Goal: Task Accomplishment & Management: Use online tool/utility

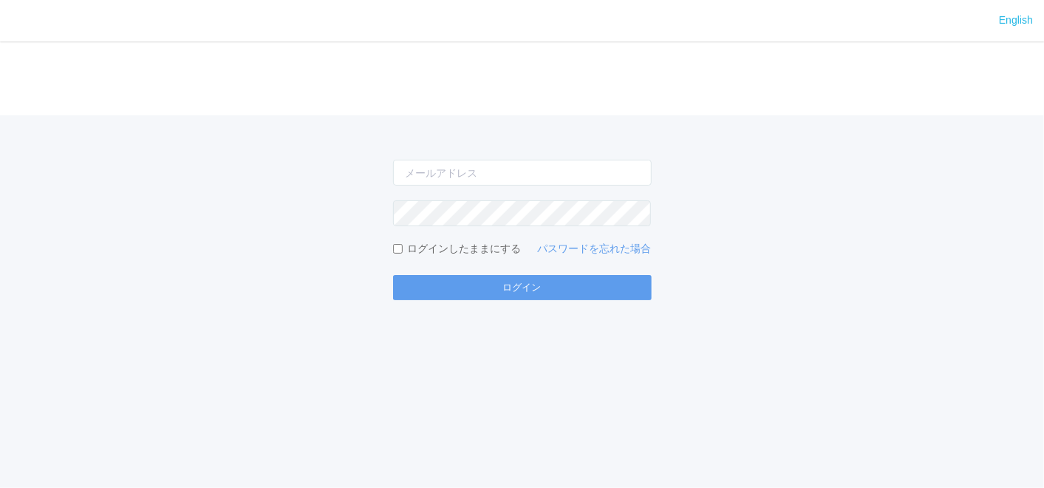
click at [228, 202] on div "ログインしたままにする パスワードを忘れた場合 ログイン" at bounding box center [522, 207] width 1044 height 185
click at [441, 164] on input "email" at bounding box center [522, 173] width 259 height 26
type input "[EMAIL_ADDRESS][DOMAIN_NAME]"
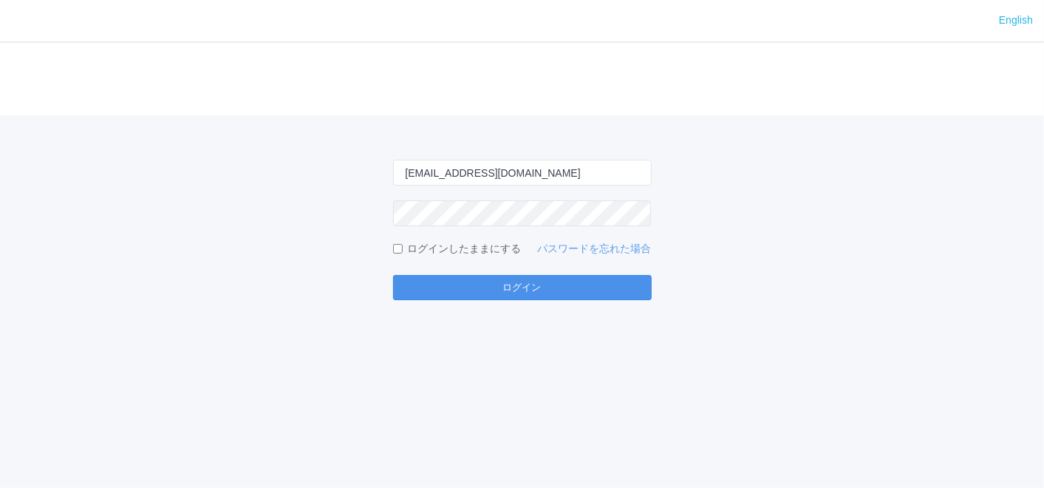
click at [589, 289] on button "ログイン" at bounding box center [522, 287] width 259 height 25
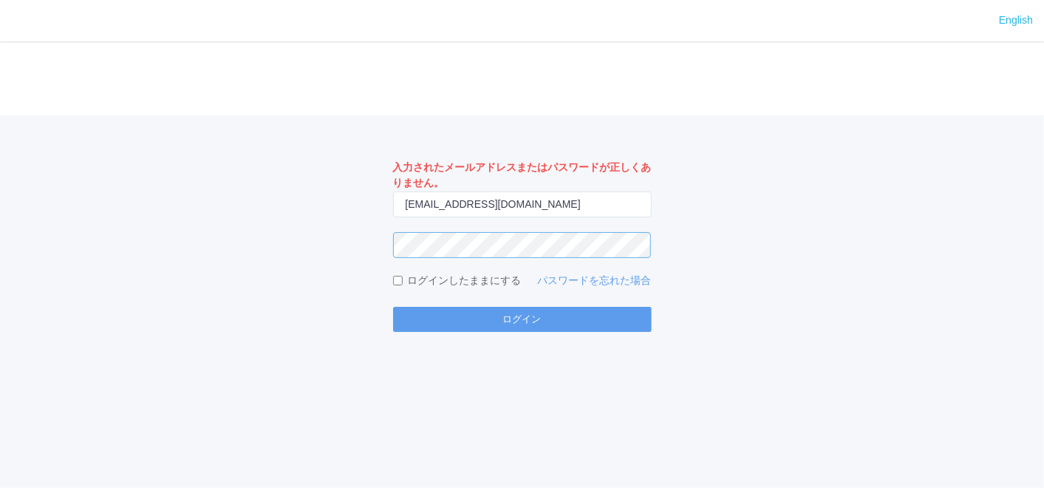
click at [86, 219] on div "入力されたメールアドレスまたはパスワードが正しくありません。 [EMAIL_ADDRESS][DOMAIN_NAME] ログインしたままにする パスワードを忘…" at bounding box center [522, 223] width 1044 height 216
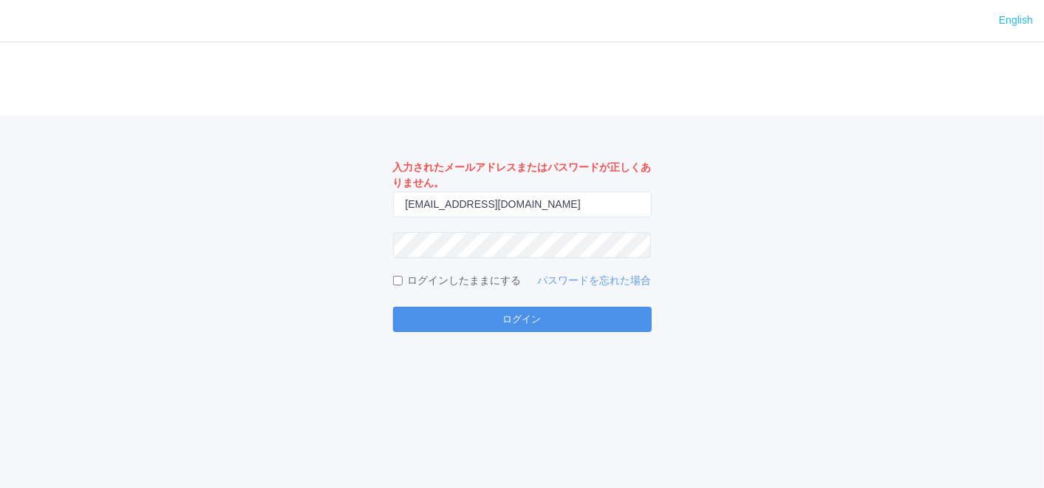
click at [583, 315] on button "ログイン" at bounding box center [522, 319] width 259 height 25
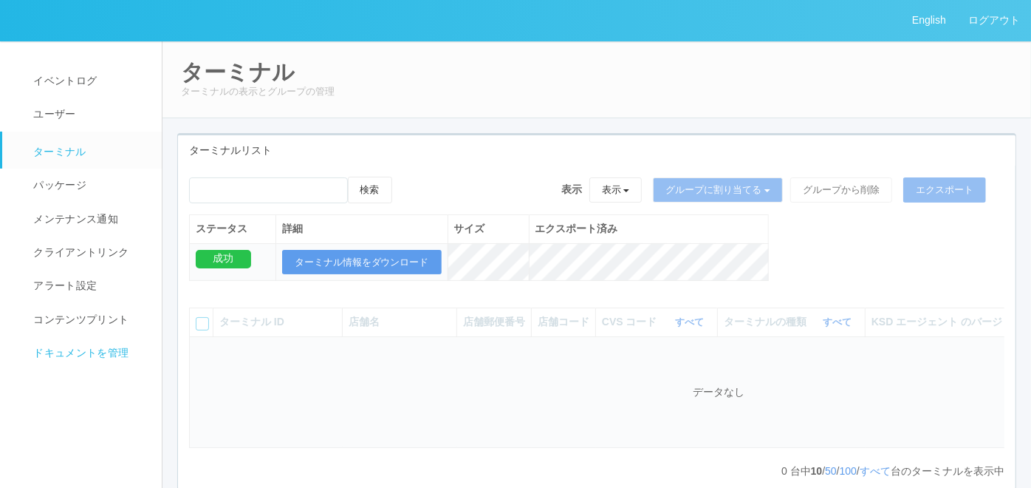
click at [67, 355] on span "ドキュメントを管理" at bounding box center [79, 352] width 99 height 12
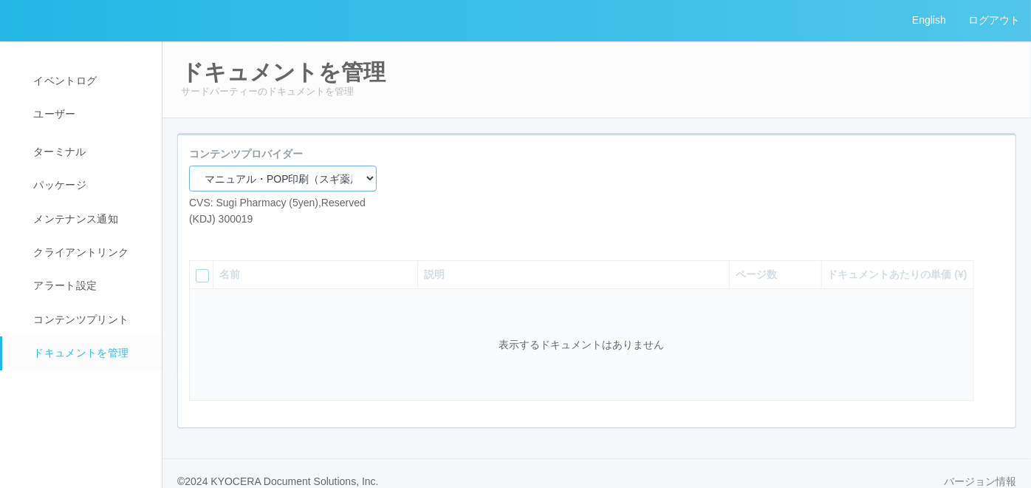
click at [317, 174] on select "マニュアル・POP印刷（スギ薬局） マニュアル・POP印刷（DY） マニュアル・POP印刷（共通） マニュアル・POP印刷（セコマ） マニュアル・POP印刷（…" at bounding box center [283, 178] width 188 height 26
click at [189, 165] on select "マニュアル・POP印刷（スギ薬局） マニュアル・POP印刷（DY） マニュアル・POP印刷（共通） マニュアル・POP印刷（セコマ） マニュアル・POP印刷（…" at bounding box center [283, 178] width 188 height 26
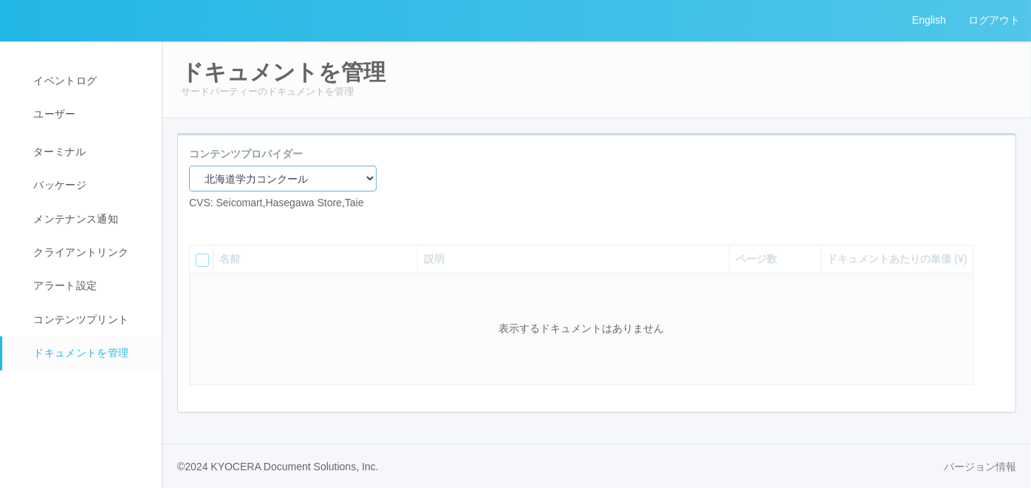
click at [356, 174] on select "マニュアル・POP印刷（スギ薬局） マニュアル・POP印刷（DY） マニュアル・POP印刷（共通） マニュアル・POP印刷（セコマ） マニュアル・POP印刷（…" at bounding box center [283, 178] width 188 height 26
click at [189, 165] on select "マニュアル・POP印刷（スギ薬局） マニュアル・POP印刷（DY） マニュアル・POP印刷（共通） マニュアル・POP印刷（セコマ） マニュアル・POP印刷（…" at bounding box center [283, 178] width 188 height 26
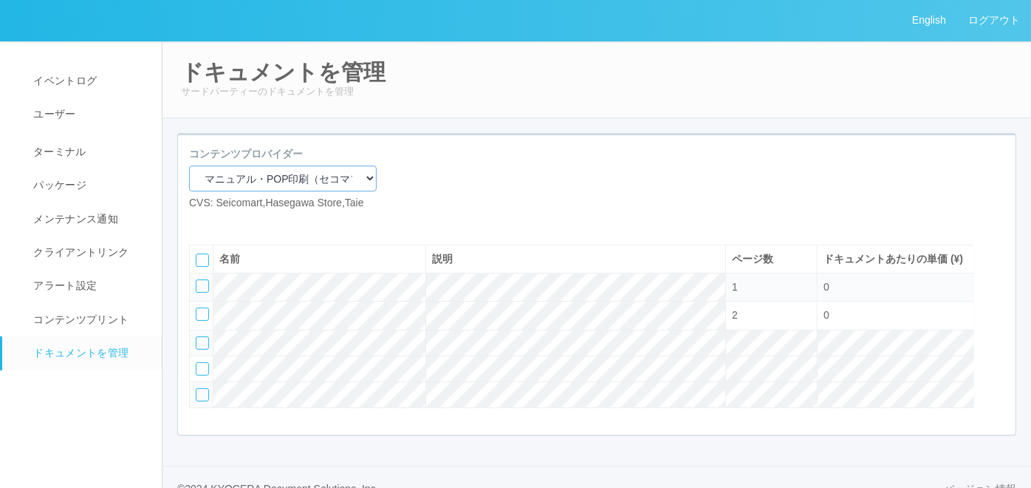
click at [343, 166] on select "マニュアル・POP印刷（スギ薬局） マニュアル・POP印刷（DY） マニュアル・POP印刷（共通） マニュアル・POP印刷（セコマ） マニュアル・POP印刷（…" at bounding box center [283, 178] width 188 height 26
select select "2675a027-92d1-4d15-9c89-2cfcde6263c3"
click at [189, 165] on select "マニュアル・POP印刷（スギ薬局） マニュアル・POP印刷（DY） マニュアル・POP印刷（共通） マニュアル・POP印刷（セコマ） マニュアル・POP印刷（…" at bounding box center [283, 178] width 188 height 26
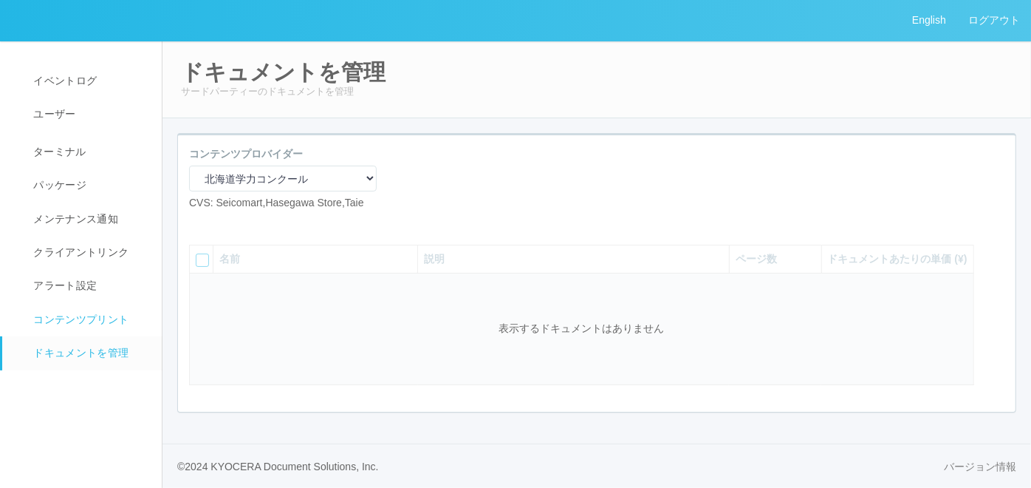
click at [91, 320] on span "コンテンツプリント" at bounding box center [79, 319] width 99 height 12
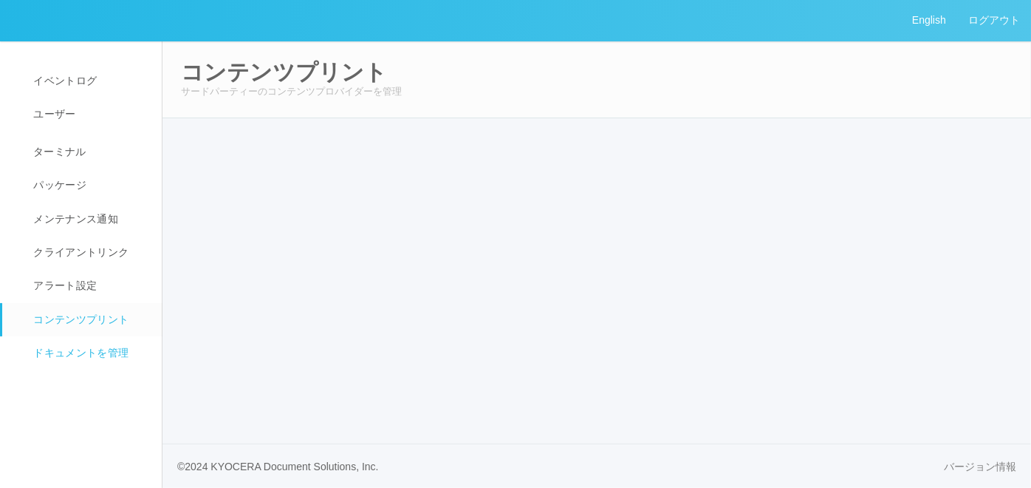
select select "6"
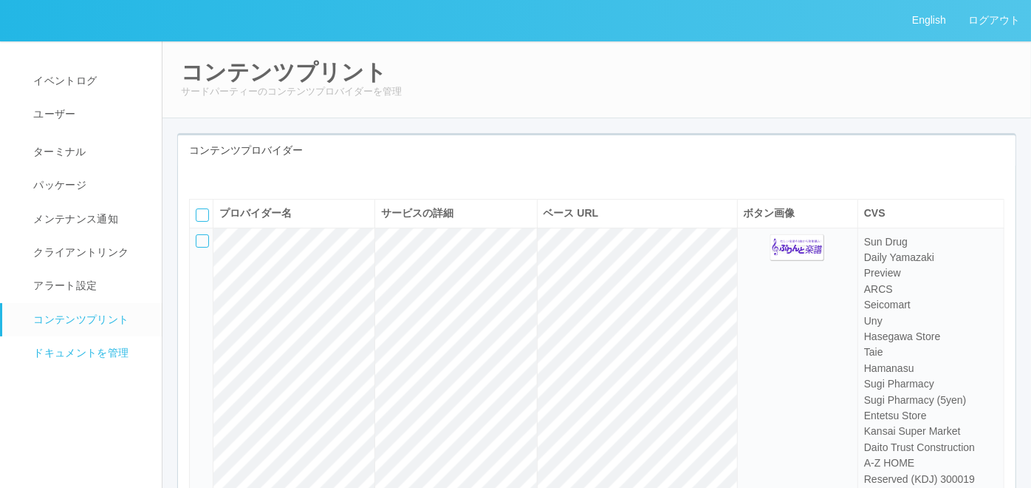
click at [97, 347] on span "ドキュメントを管理" at bounding box center [79, 352] width 99 height 12
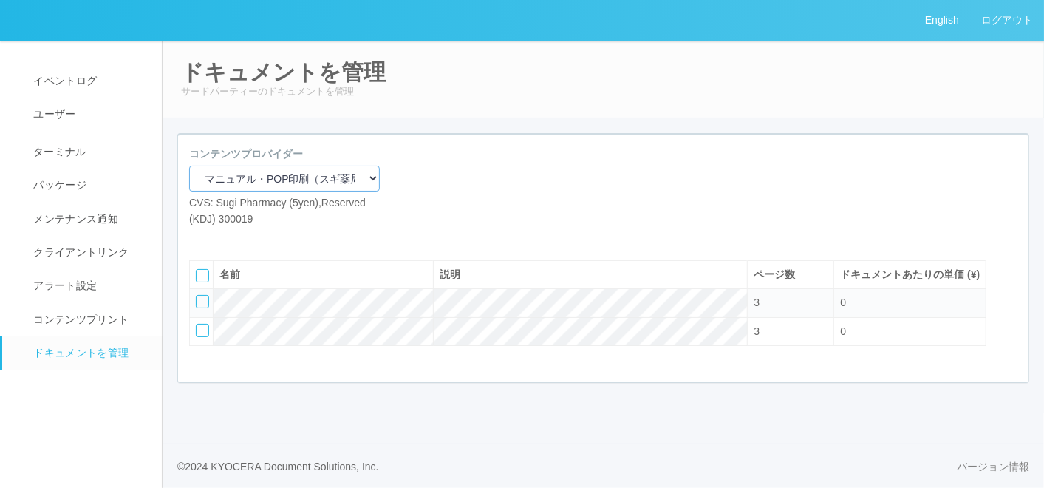
click at [289, 177] on select "マニュアル・POP印刷（スギ薬局） マニュアル・POP印刷（DY） マニュアル・POP印刷（共通） マニュアル・POP印刷（セコマ） マニュアル・POP印刷（…" at bounding box center [284, 178] width 191 height 26
select select "2675a027-92d1-4d15-9c89-2cfcde6263c3"
click at [189, 165] on select "マニュアル・POP印刷（スギ薬局） マニュアル・POP印刷（DY） マニュアル・POP印刷（共通） マニュアル・POP印刷（セコマ） マニュアル・POP印刷（…" at bounding box center [284, 178] width 191 height 26
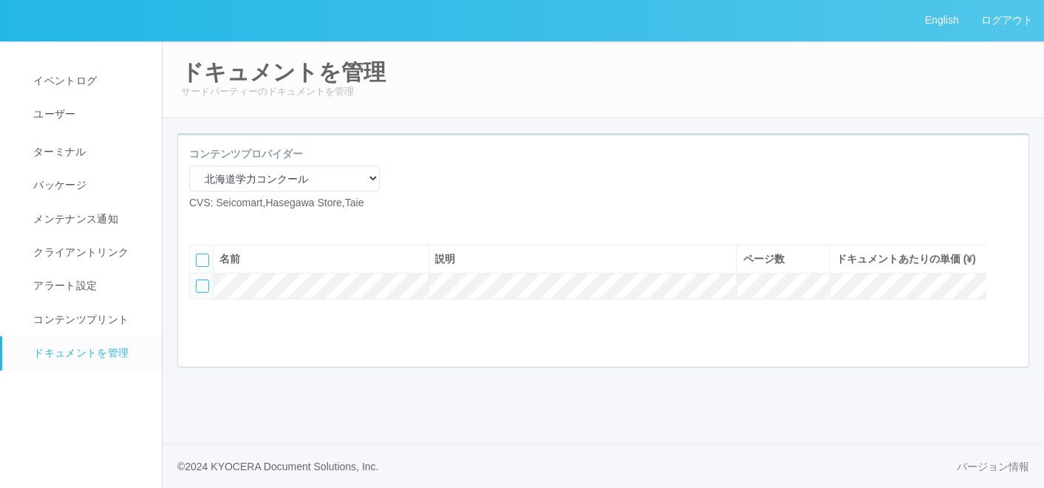
click at [222, 222] on icon at bounding box center [222, 222] width 0 height 0
click at [200, 222] on icon at bounding box center [200, 222] width 0 height 0
select select "A4"
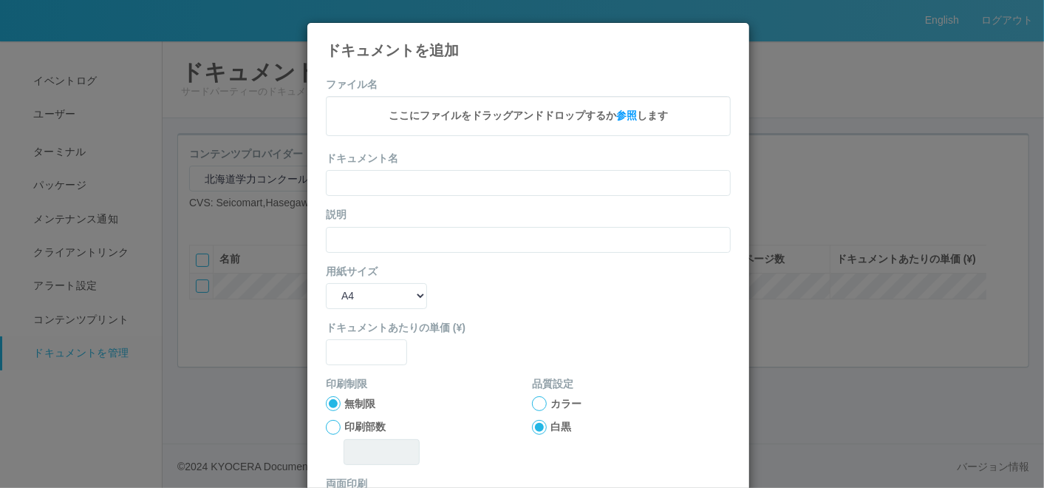
click at [731, 34] on icon at bounding box center [731, 34] width 0 height 0
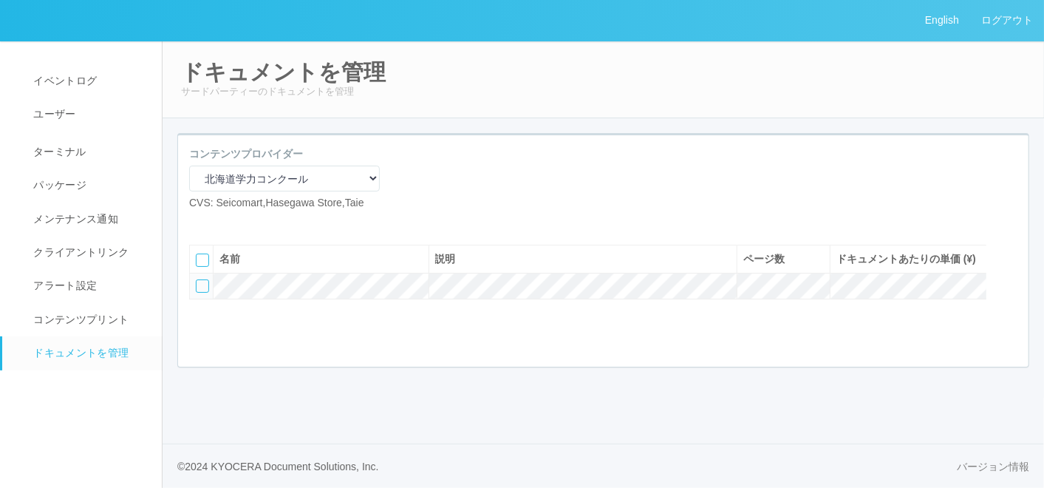
click at [211, 222] on icon at bounding box center [211, 222] width 0 height 0
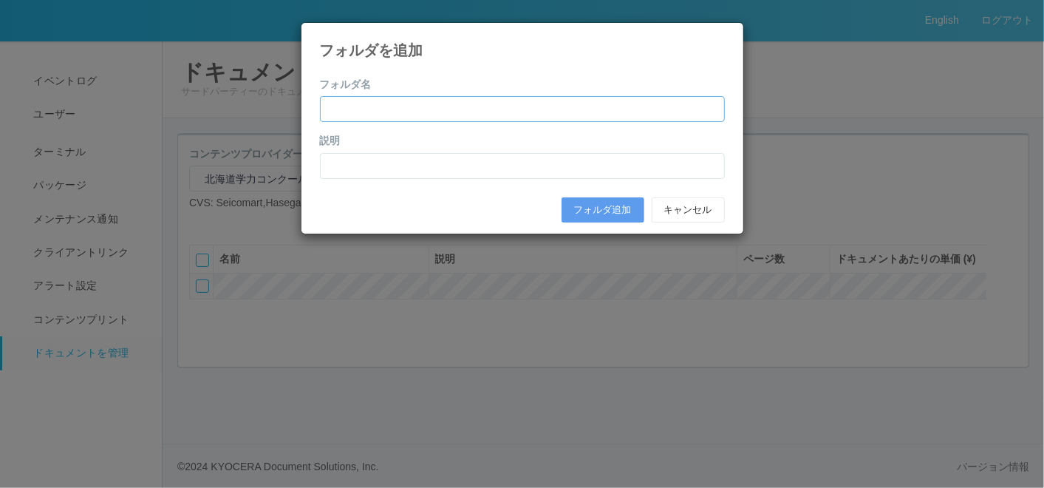
click at [547, 110] on input "text" at bounding box center [522, 109] width 405 height 26
paste input "[DATE]年度第1回（4月）"
type input "[DATE]年度第1回（4月）"
click at [382, 157] on input "text" at bounding box center [522, 166] width 405 height 26
paste input "[DATE]年度第1回（4月）"
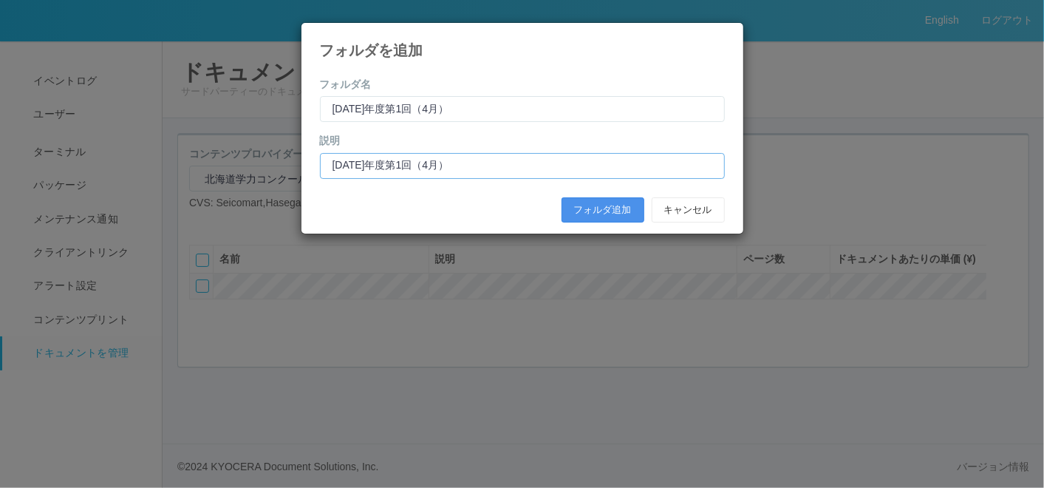
type input "[DATE]年度第1回（4月）"
click at [581, 204] on button "フォルダ追加" at bounding box center [602, 209] width 83 height 25
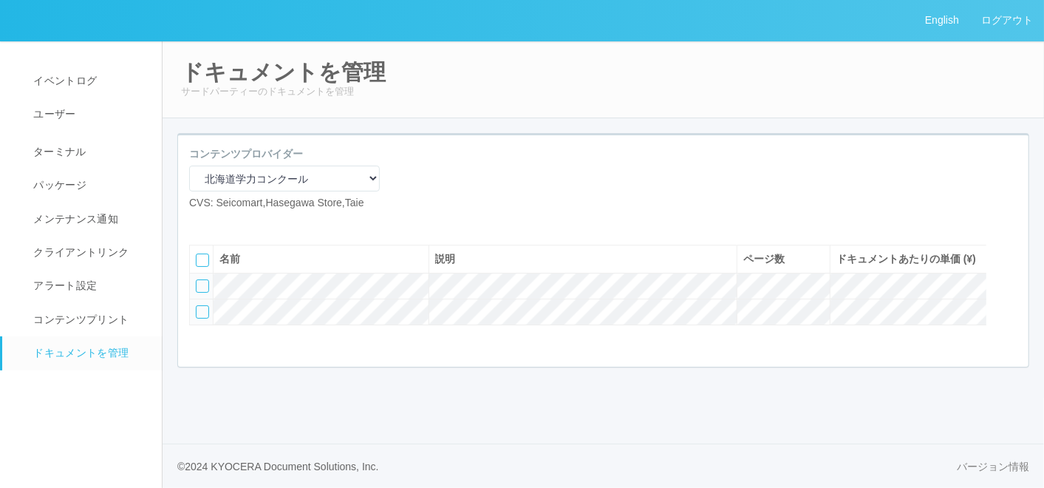
click at [204, 318] on div at bounding box center [202, 311] width 13 height 13
click at [1008, 300] on div at bounding box center [1010, 285] width 22 height 30
click at [197, 281] on icon at bounding box center [197, 281] width 0 height 0
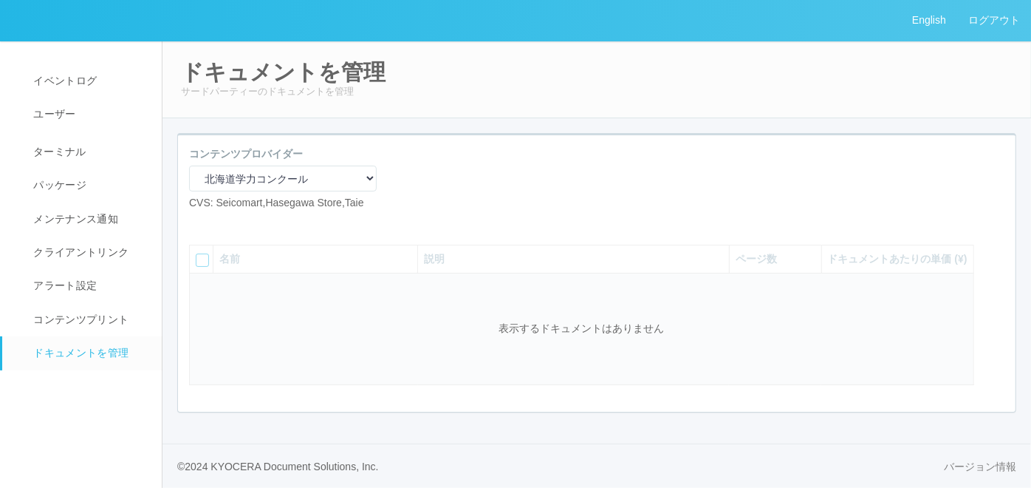
click at [200, 222] on icon at bounding box center [200, 222] width 0 height 0
select select "A4"
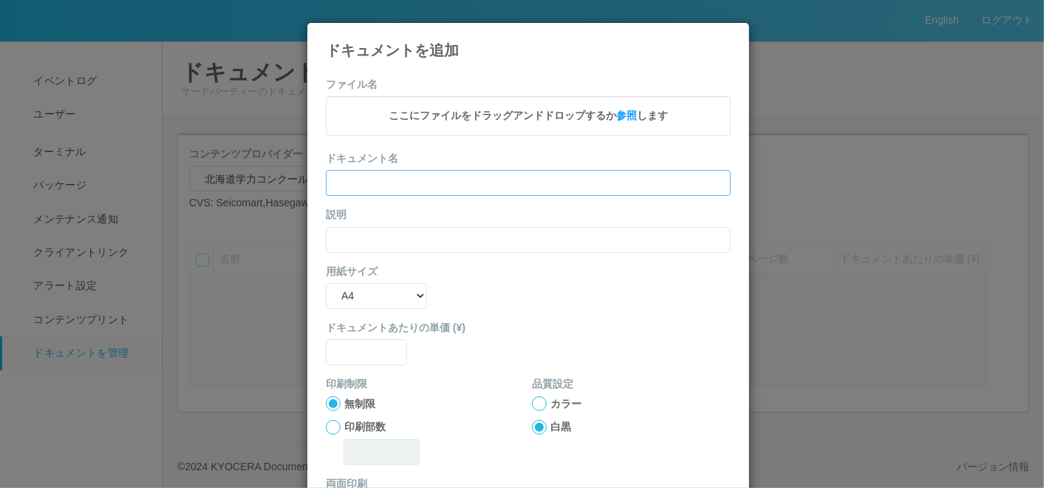
click at [407, 192] on input "text" at bounding box center [528, 183] width 405 height 26
paste input "’24年度第1回小4（国語）"
type input "’24年度第1回小4（国語）"
click at [360, 244] on input "text" at bounding box center [528, 240] width 405 height 26
paste input "’24年度第1回小4（国語）"
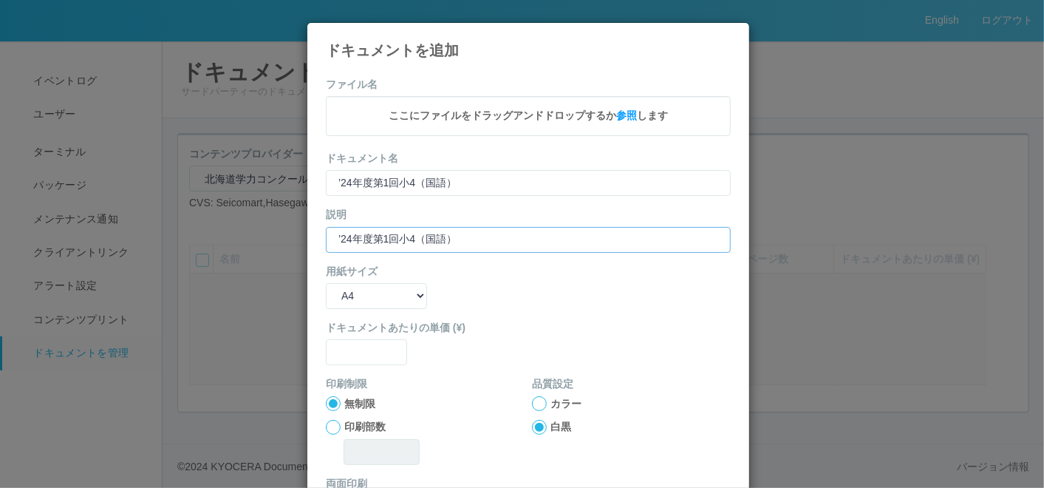
type input "’24年度第1回小4（国語）"
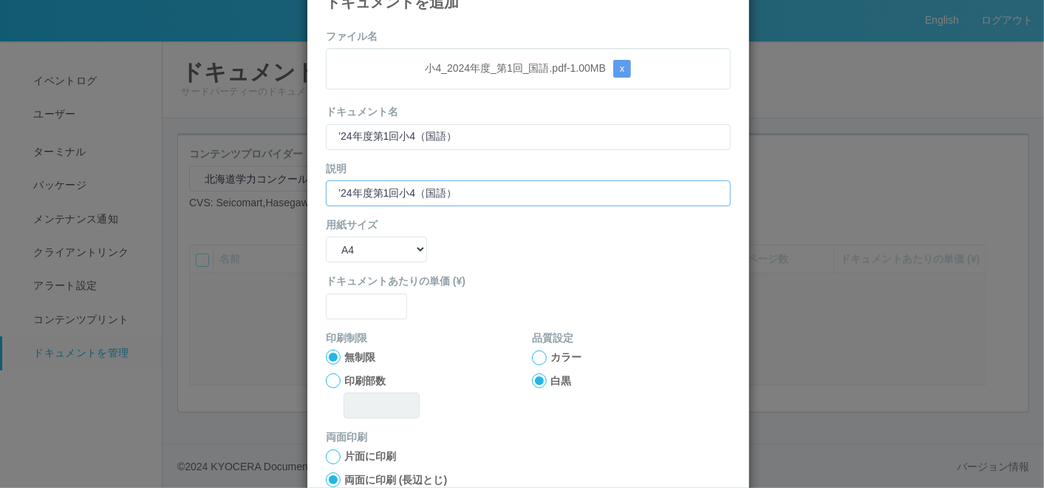
scroll to position [82, 0]
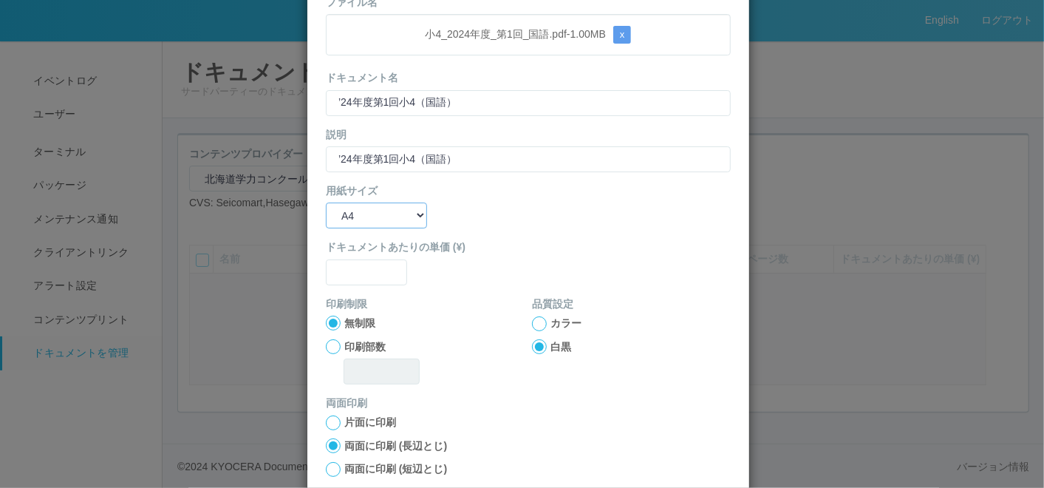
click at [398, 208] on select "B5 A4 B4 A3" at bounding box center [376, 215] width 101 height 26
select select "A3"
click at [326, 202] on select "B5 A4 B4 A3" at bounding box center [376, 215] width 101 height 26
click at [367, 274] on input "text" at bounding box center [366, 272] width 81 height 26
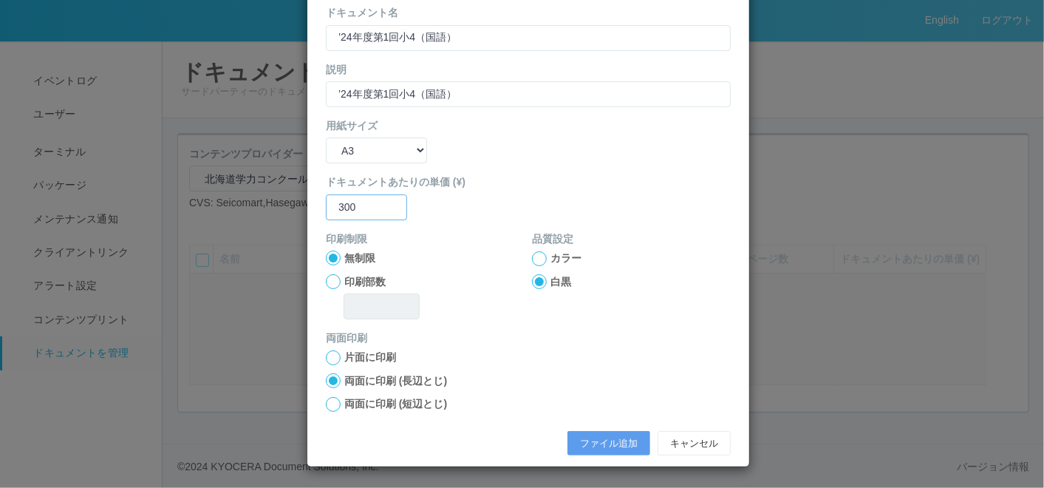
type input "300"
click at [329, 403] on div at bounding box center [333, 404] width 15 height 15
click at [615, 437] on button "ファイル追加" at bounding box center [608, 443] width 83 height 25
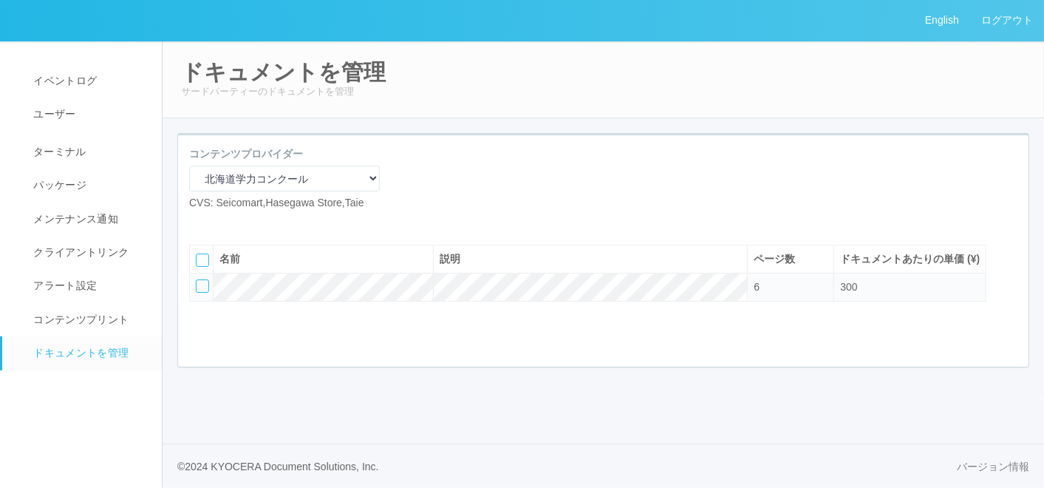
click at [200, 222] on icon at bounding box center [200, 222] width 0 height 0
select select "A4"
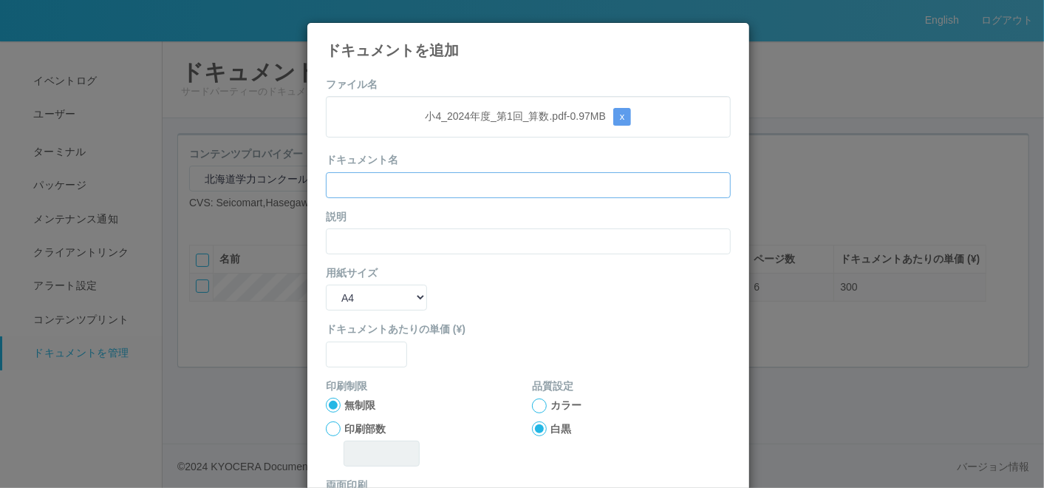
click at [428, 191] on input "text" at bounding box center [528, 185] width 405 height 26
paste input "’24年度第1回小4（算数）"
type input "’24年度第1回小4（算数）"
drag, startPoint x: 363, startPoint y: 236, endPoint x: 366, endPoint y: 245, distance: 8.4
click at [363, 239] on input "text" at bounding box center [528, 241] width 405 height 26
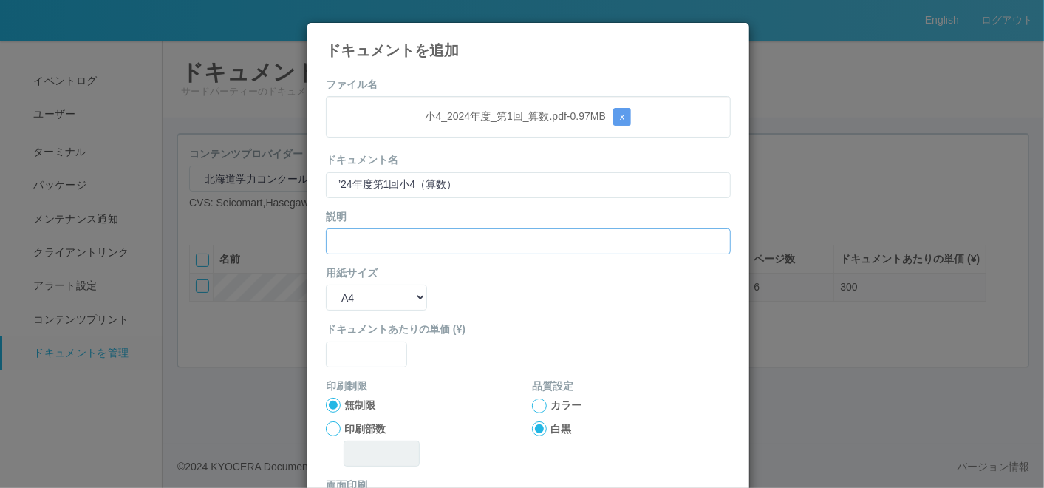
paste input "’24年度第1回小4（算数）"
type input "’24年度第1回小4（算数）"
click at [352, 296] on select "B5 A4 B4 A3" at bounding box center [376, 297] width 101 height 26
select select "A3"
click at [326, 284] on select "B5 A4 B4 A3" at bounding box center [376, 297] width 101 height 26
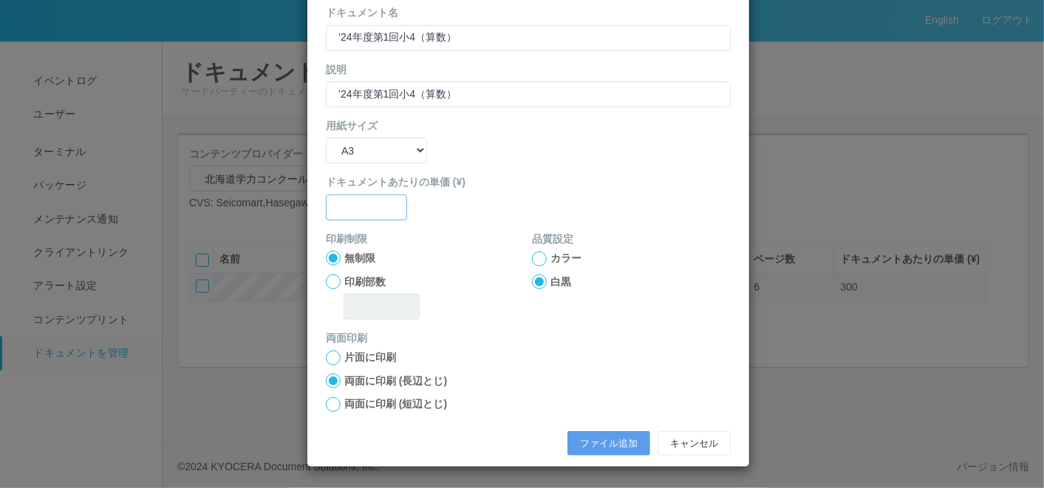
click at [350, 211] on input "text" at bounding box center [366, 207] width 81 height 26
type input "300"
click at [329, 403] on div at bounding box center [333, 404] width 15 height 15
click at [597, 436] on button "ファイル追加" at bounding box center [608, 443] width 83 height 25
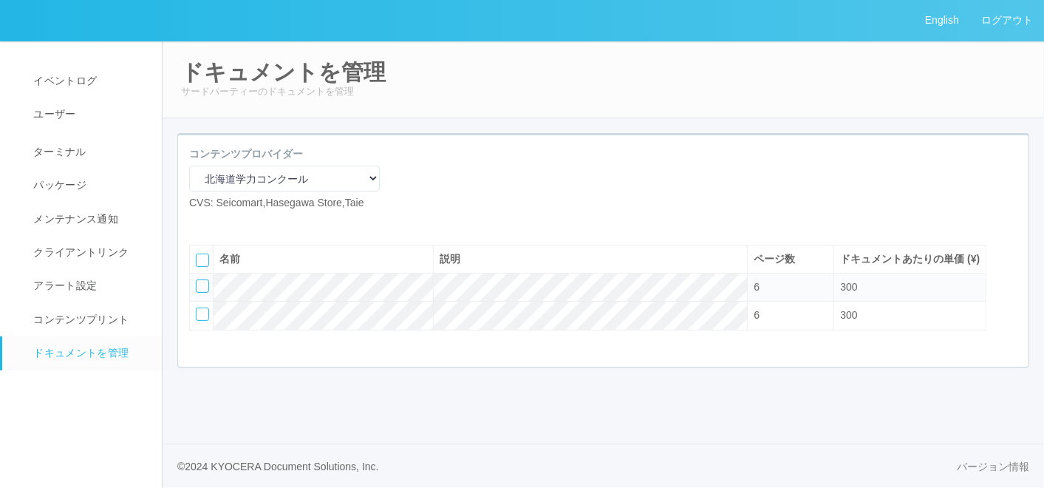
drag, startPoint x: 274, startPoint y: 242, endPoint x: 290, endPoint y: 266, distance: 28.7
click at [222, 222] on icon at bounding box center [222, 222] width 0 height 0
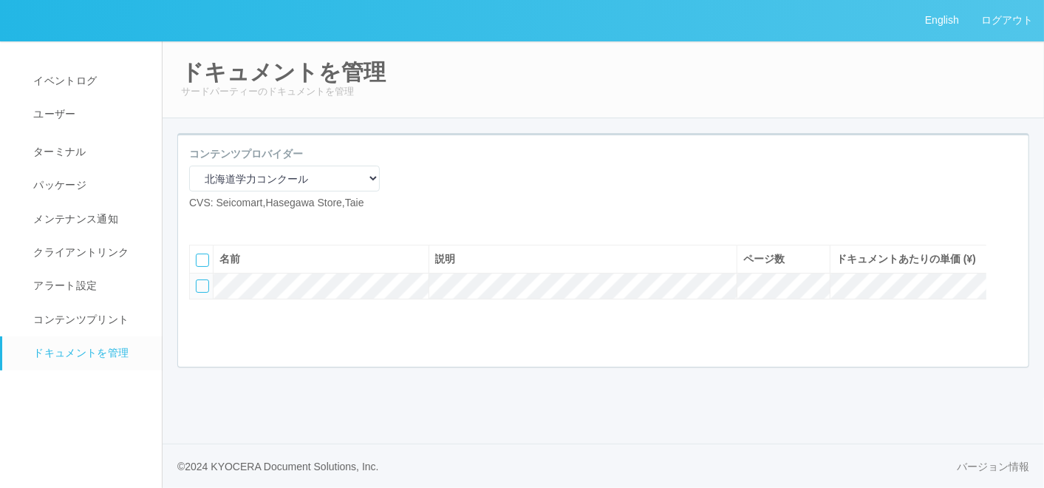
click at [211, 222] on icon at bounding box center [211, 222] width 0 height 0
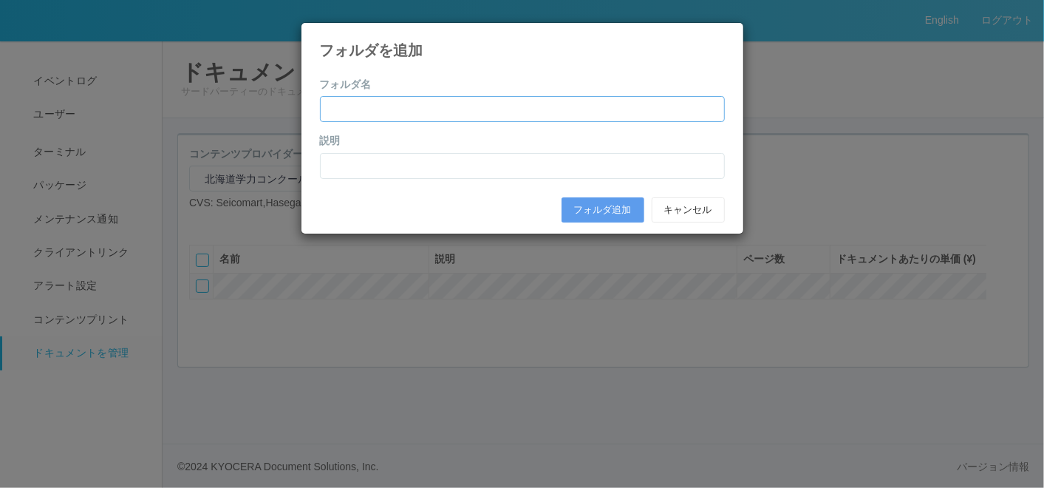
click at [358, 103] on input "text" at bounding box center [522, 109] width 405 height 26
paste input "[DATE]年度第1回（4月）"
type input "[DATE]年度第1回（4月）"
click at [338, 171] on input "text" at bounding box center [522, 166] width 405 height 26
paste input "[DATE]年度第1回（4月）"
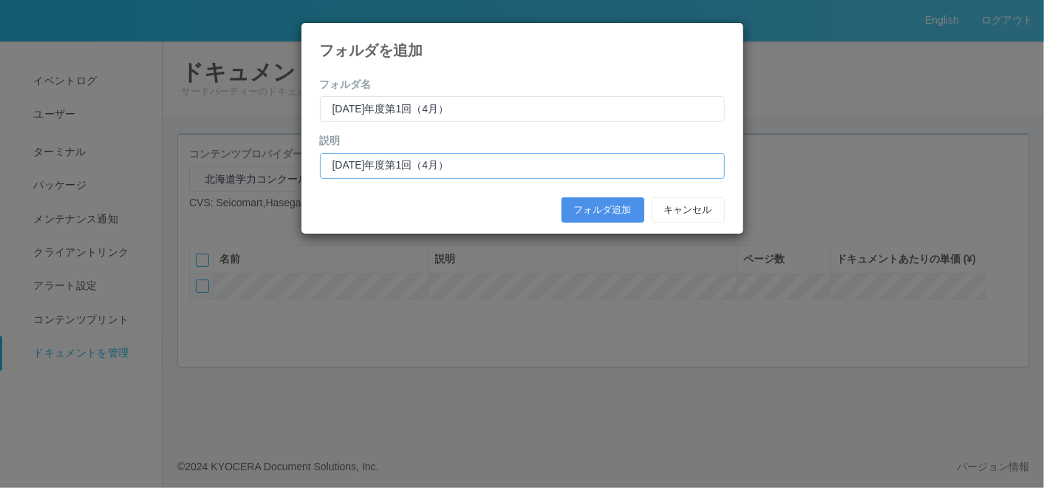
type input "[DATE]年度第1回（4月）"
click at [588, 209] on button "フォルダ追加" at bounding box center [602, 209] width 83 height 25
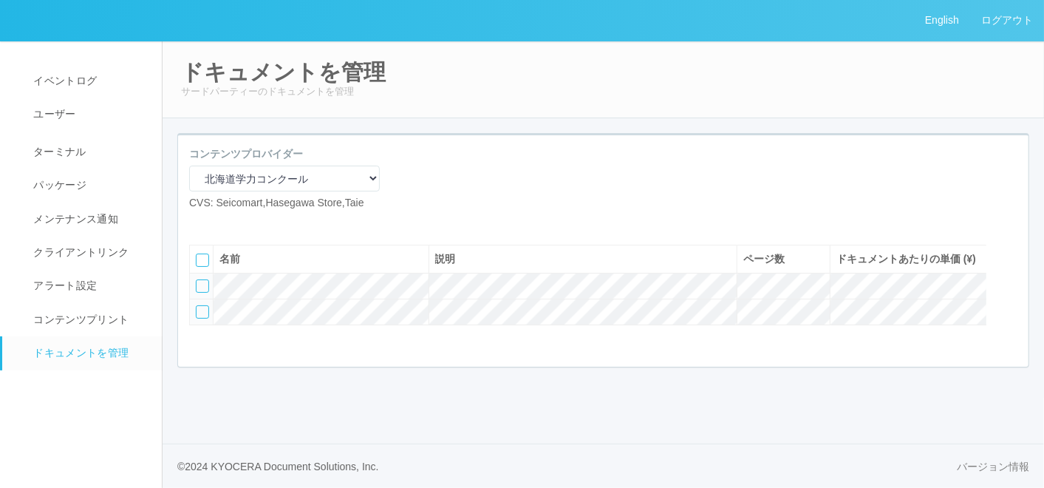
click at [205, 318] on div at bounding box center [202, 311] width 13 height 13
click at [1011, 300] on div at bounding box center [1010, 285] width 22 height 30
click at [197, 281] on icon at bounding box center [197, 281] width 0 height 0
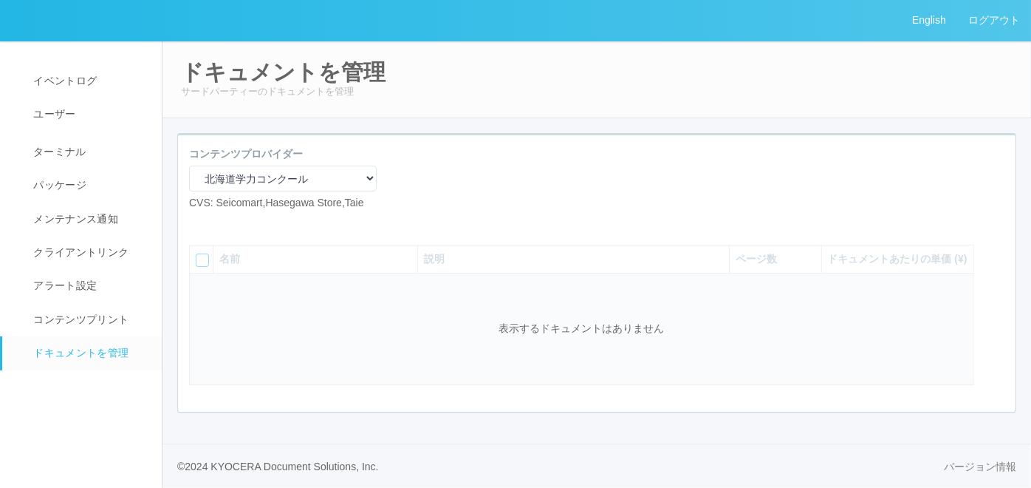
click at [200, 222] on icon at bounding box center [200, 222] width 0 height 0
select select "A4"
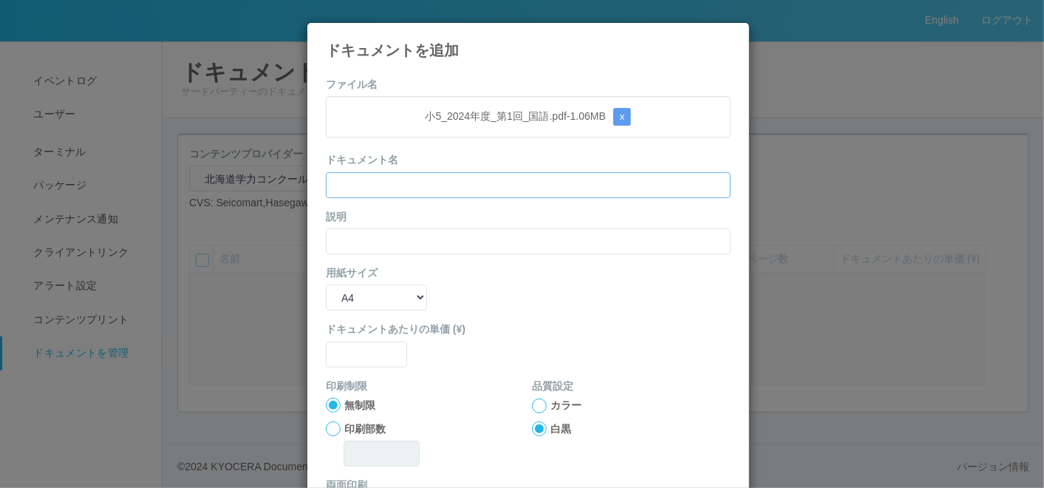
click at [403, 177] on input "text" at bounding box center [528, 185] width 405 height 26
paste input "’24年度第1回小5（国語）"
type input "’24年度第1回小5（国語）"
click at [346, 241] on input "text" at bounding box center [528, 241] width 405 height 26
paste input "’24年度第1回小5（国語）"
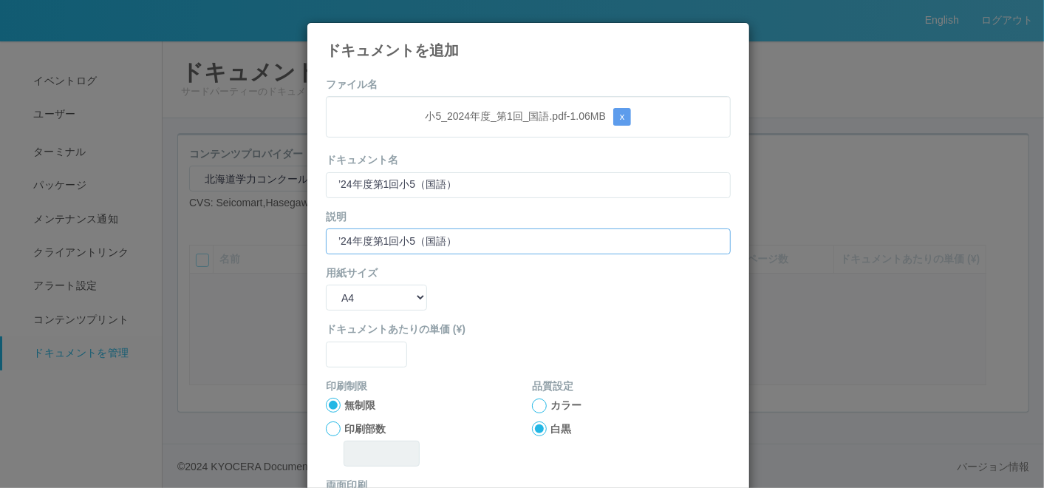
type input "’24年度第1回小5（国語）"
click at [346, 289] on select "B5 A4 B4 A3" at bounding box center [376, 297] width 101 height 26
select select "A3"
click at [326, 284] on select "B5 A4 B4 A3" at bounding box center [376, 297] width 101 height 26
click at [341, 352] on input "text" at bounding box center [366, 354] width 81 height 26
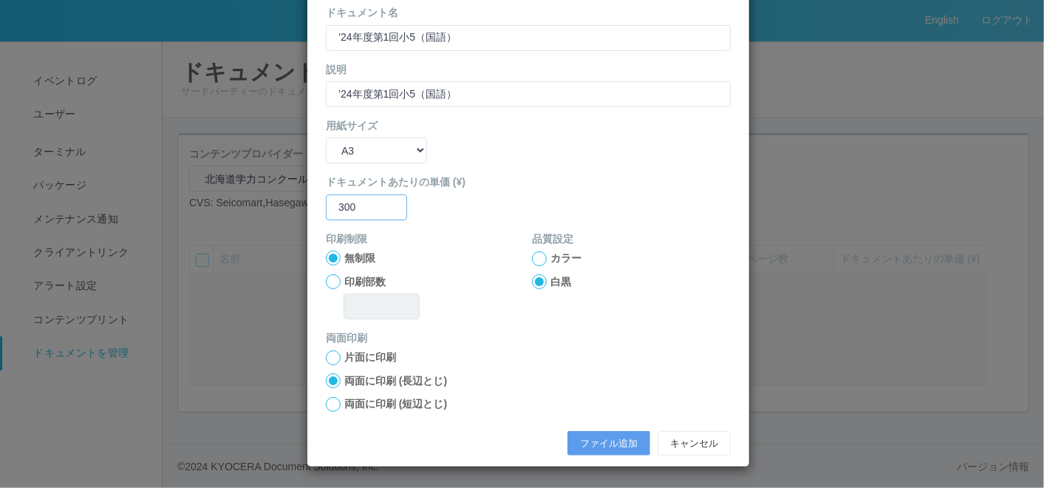
type input "300"
click at [329, 404] on div at bounding box center [333, 404] width 15 height 15
click at [604, 445] on button "ファイル追加" at bounding box center [608, 443] width 83 height 25
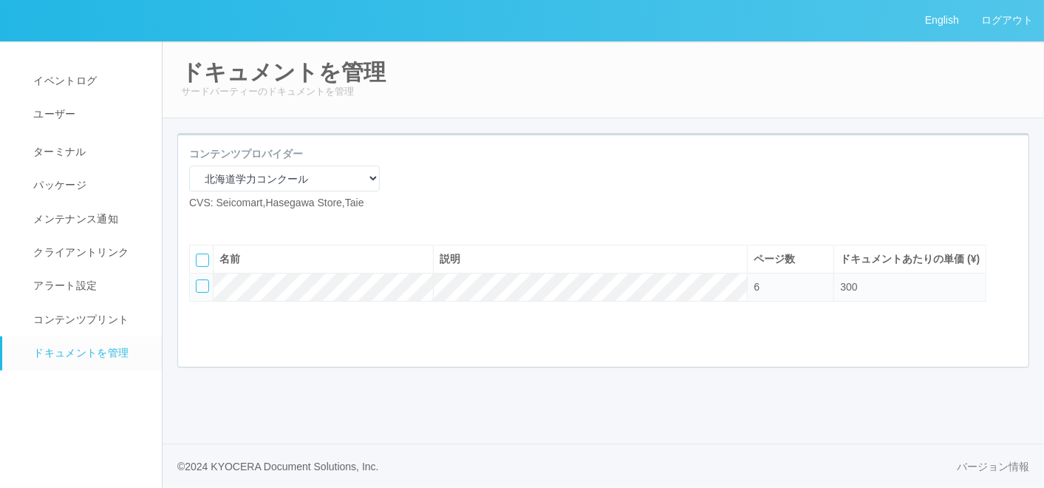
click at [200, 222] on icon at bounding box center [200, 222] width 0 height 0
select select "A4"
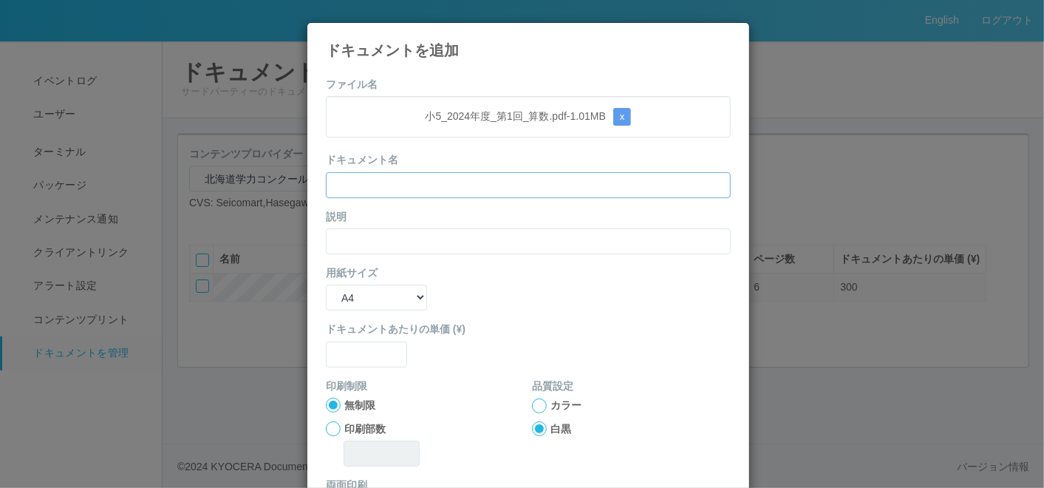
click at [375, 182] on input "text" at bounding box center [528, 185] width 405 height 26
paste input "’24年度第1回小5（算数）"
type input "’24年度第1回小5（算数）"
click at [343, 239] on input "text" at bounding box center [528, 241] width 405 height 26
paste input "’24年度第1回小5（算数）"
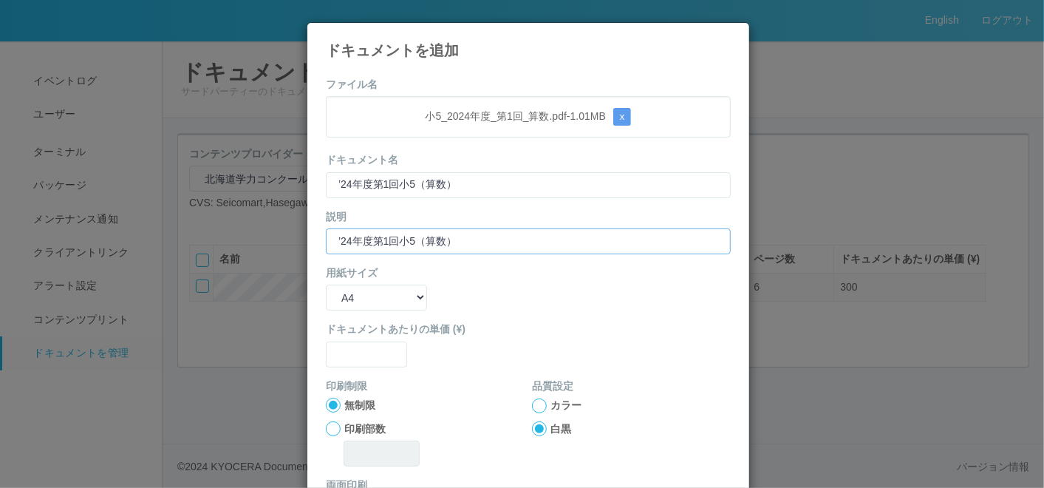
type input "’24年度第1回小5（算数）"
click at [340, 295] on select "B5 A4 B4 A3" at bounding box center [376, 297] width 101 height 26
select select "A3"
click at [326, 284] on select "B5 A4 B4 A3" at bounding box center [376, 297] width 101 height 26
click at [355, 364] on input "text" at bounding box center [366, 354] width 81 height 26
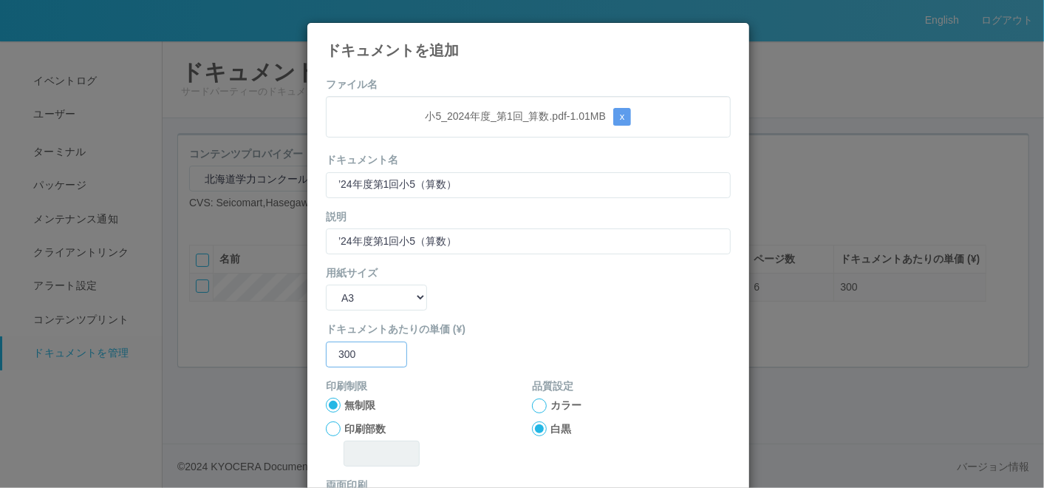
type input "300"
click at [467, 344] on div "ドキュメントあたりの単価 (¥) 300" at bounding box center [528, 343] width 405 height 45
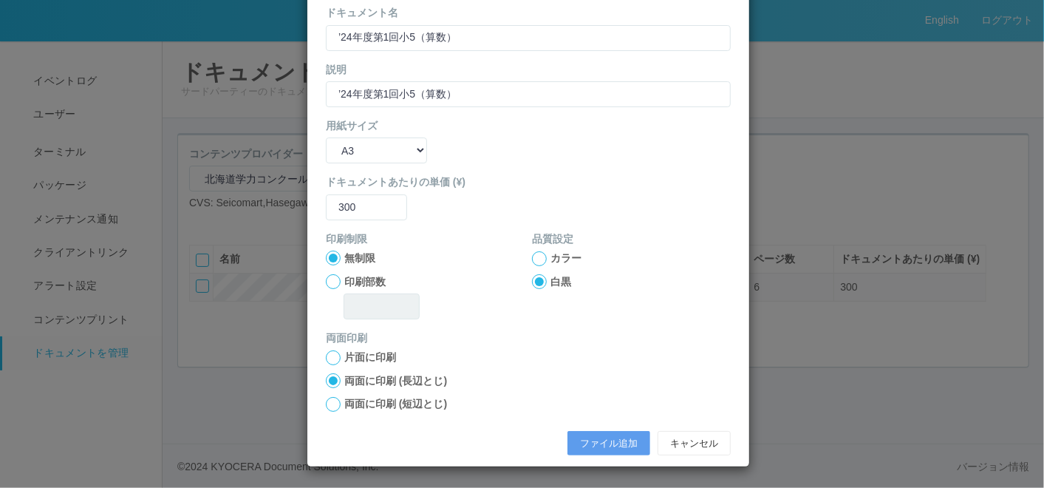
click at [327, 400] on div at bounding box center [333, 404] width 15 height 15
click at [624, 440] on button "ファイル追加" at bounding box center [608, 443] width 83 height 25
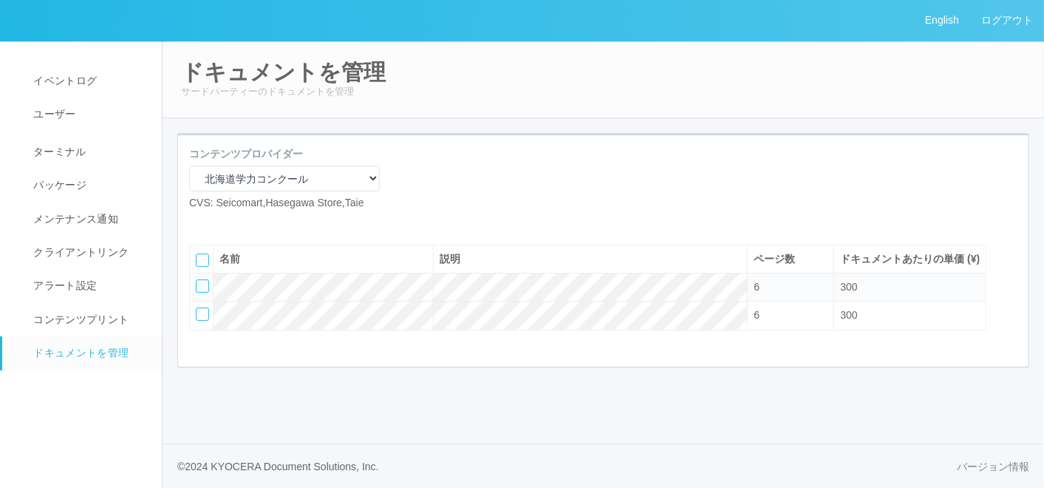
click at [200, 222] on icon at bounding box center [200, 222] width 0 height 0
select select "A4"
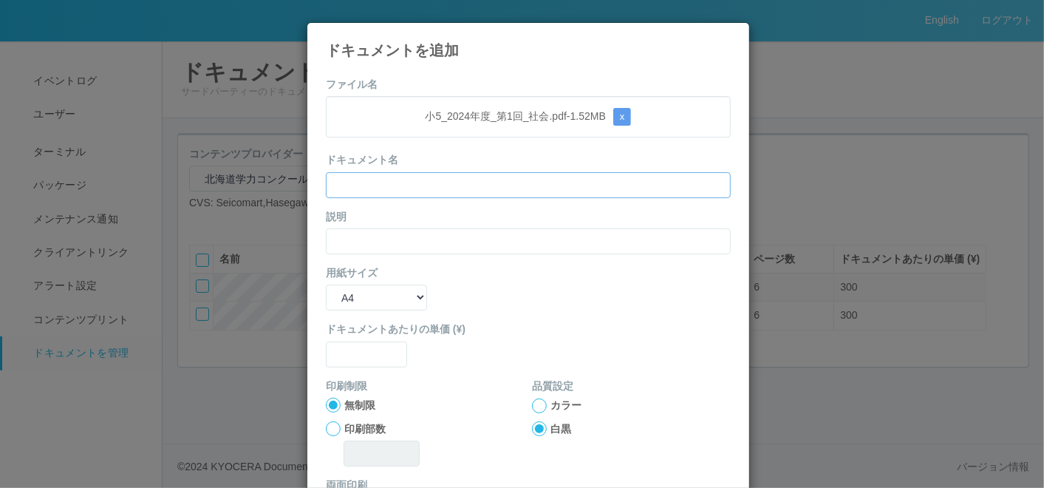
click at [407, 188] on input "text" at bounding box center [528, 185] width 405 height 26
paste input "’24年度第1回小5（社会）"
type input "’24年度第1回小5（社会）"
click at [334, 238] on input "text" at bounding box center [528, 241] width 405 height 26
paste input "’24年度第1回小5（社会）"
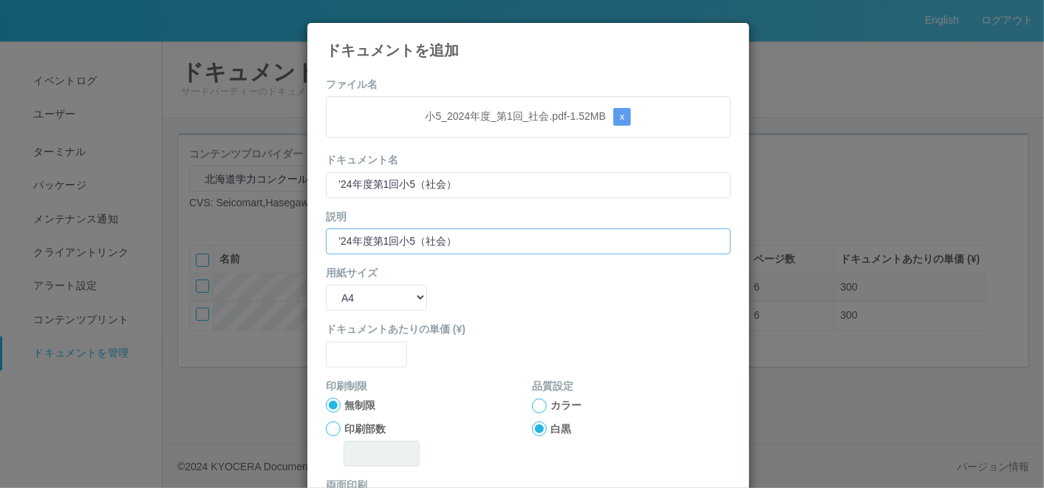
type input "’24年度第1回小5（社会）"
click at [334, 289] on select "B5 A4 B4 A3" at bounding box center [376, 297] width 101 height 26
select select "A3"
click at [326, 284] on select "B5 A4 B4 A3" at bounding box center [376, 297] width 101 height 26
click at [348, 352] on input "text" at bounding box center [366, 354] width 81 height 26
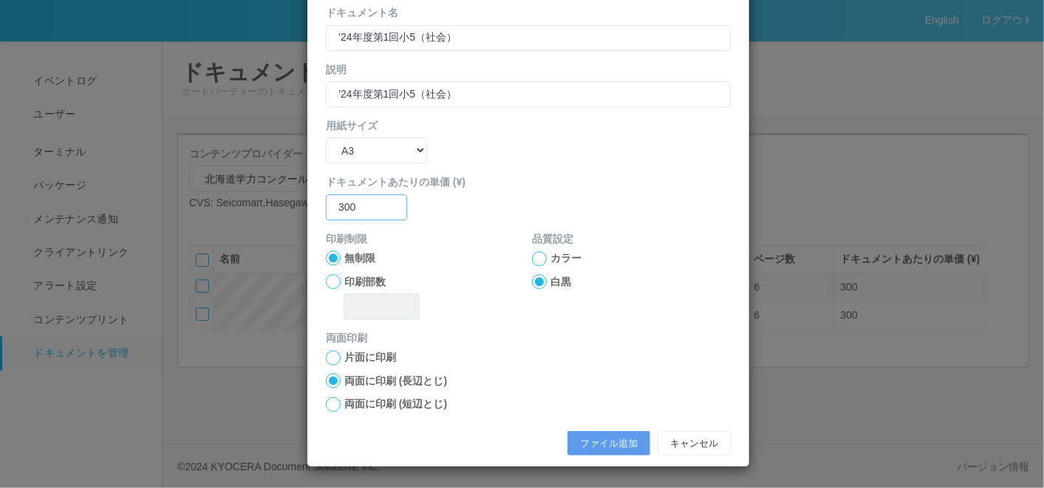
type input "300"
click at [329, 400] on div at bounding box center [333, 404] width 15 height 15
click at [592, 447] on button "ファイル追加" at bounding box center [608, 443] width 83 height 25
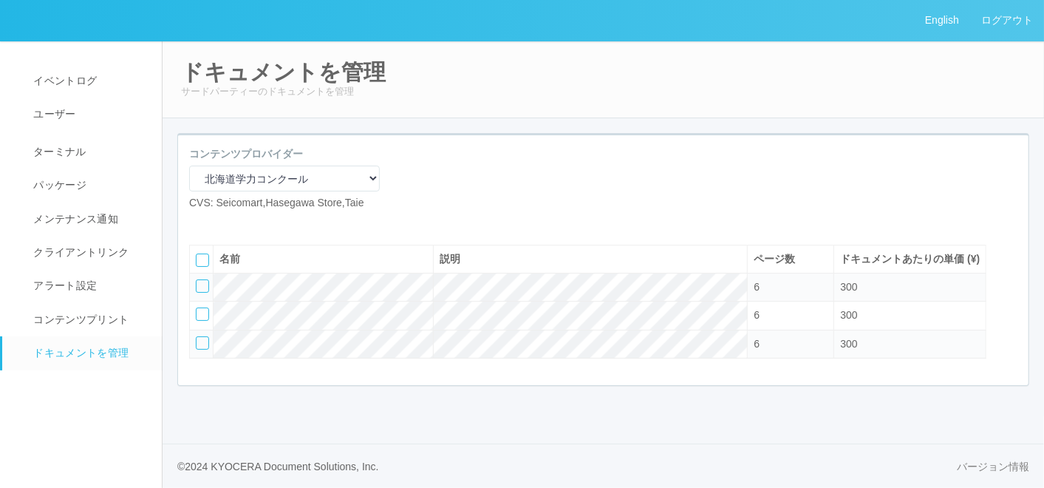
click at [200, 222] on icon at bounding box center [200, 222] width 0 height 0
select select "A4"
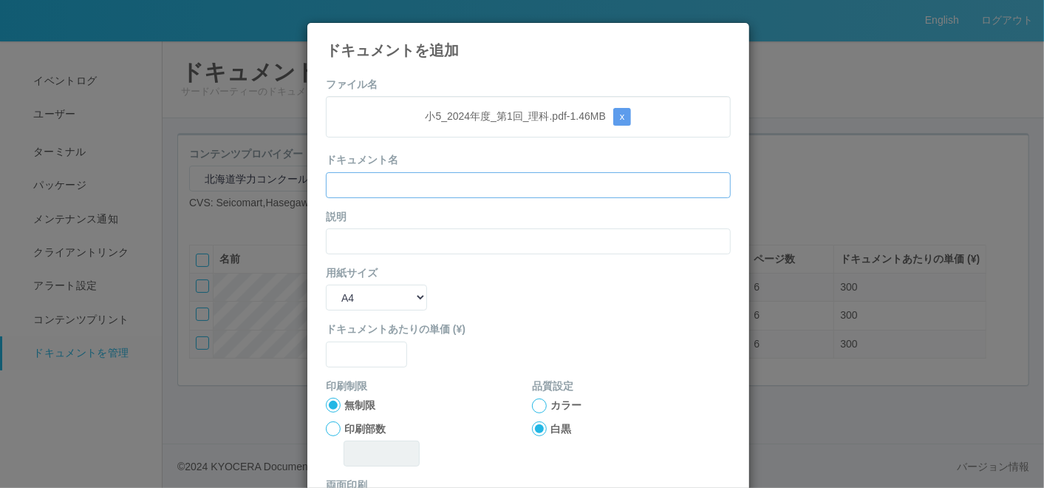
click at [491, 184] on input "text" at bounding box center [528, 185] width 405 height 26
paste input "’24年度第1回小5（理科）"
type input "’24年度第1回小5（理科）"
click at [358, 236] on input "text" at bounding box center [528, 241] width 405 height 26
paste input "’24年度第1回小5（理科）"
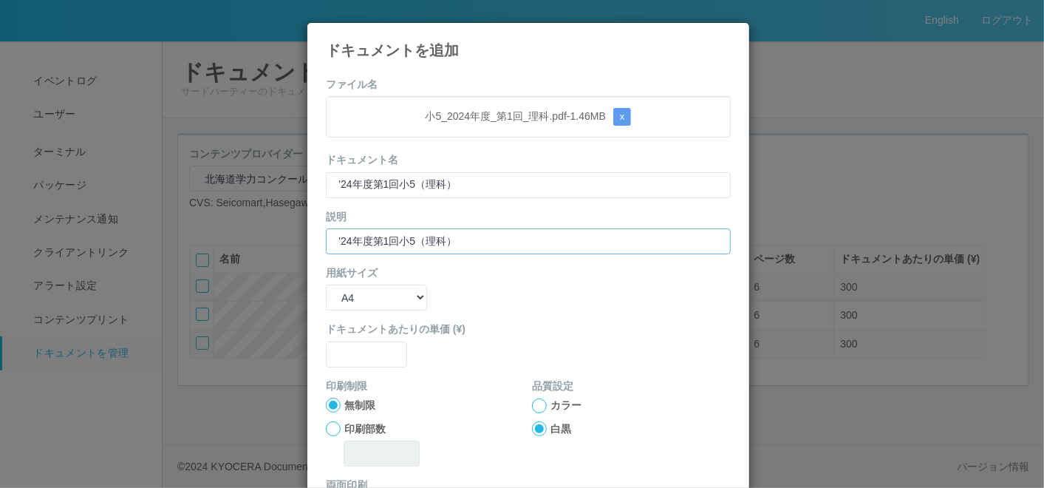
type input "’24年度第1回小5（理科）"
drag, startPoint x: 343, startPoint y: 301, endPoint x: 343, endPoint y: 310, distance: 8.1
click at [343, 301] on select "B5 A4 B4 A3" at bounding box center [376, 297] width 101 height 26
select select "A3"
click at [326, 284] on select "B5 A4 B4 A3" at bounding box center [376, 297] width 101 height 26
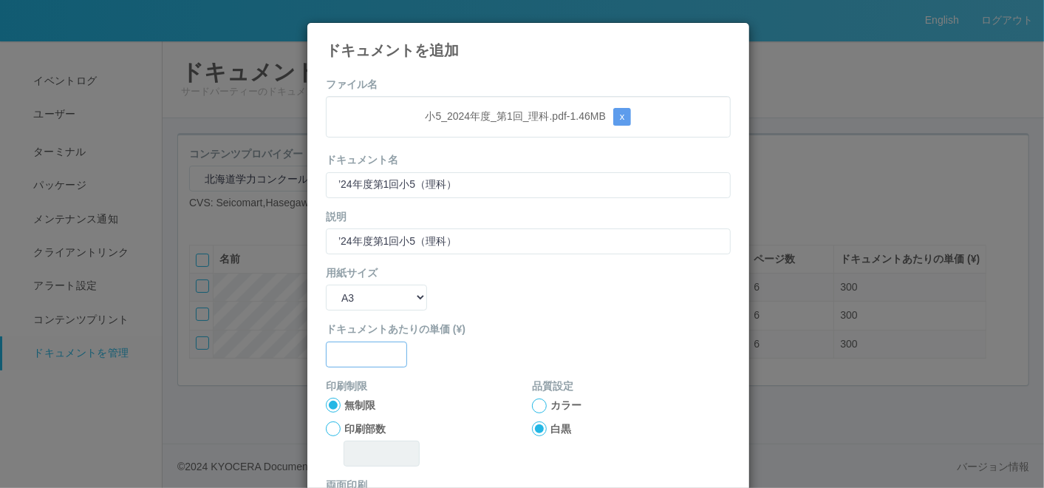
click at [352, 345] on input "text" at bounding box center [366, 354] width 81 height 26
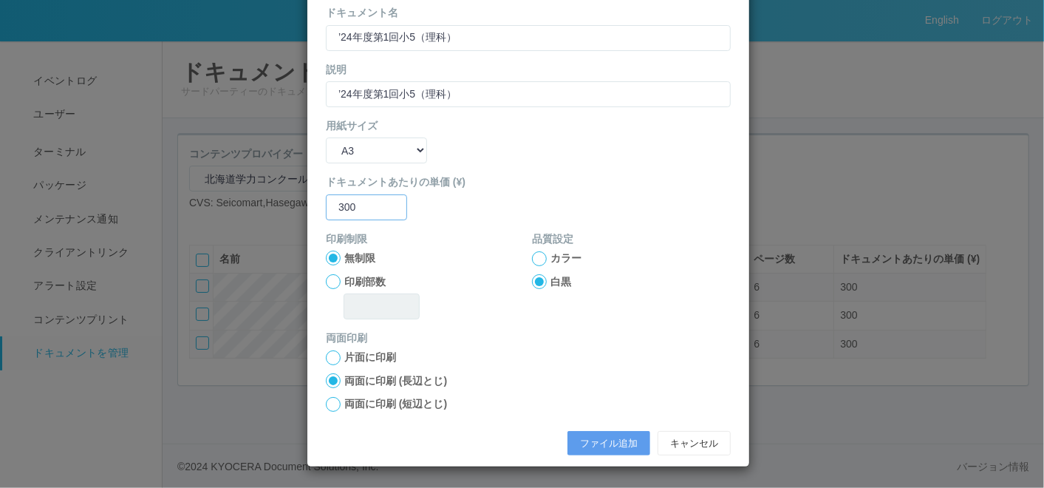
type input "300"
click at [327, 404] on div at bounding box center [333, 404] width 15 height 15
click at [597, 434] on button "ファイル追加" at bounding box center [608, 443] width 83 height 25
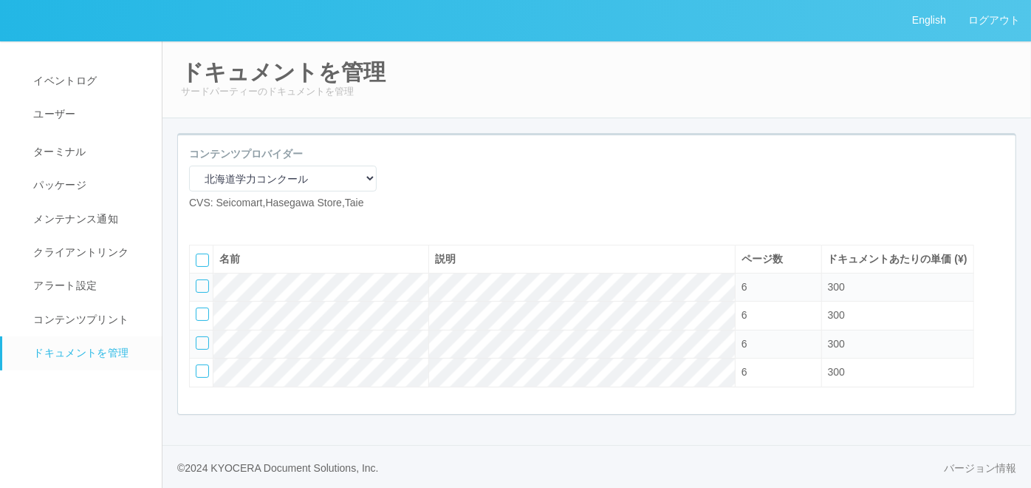
click at [222, 222] on icon at bounding box center [222, 222] width 0 height 0
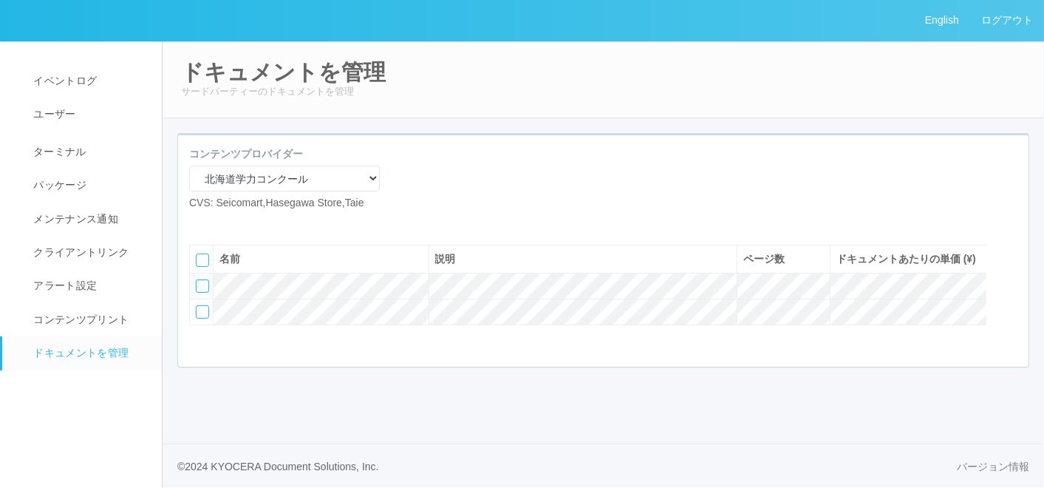
click at [222, 222] on icon at bounding box center [222, 222] width 0 height 0
click at [211, 222] on icon at bounding box center [211, 222] width 0 height 0
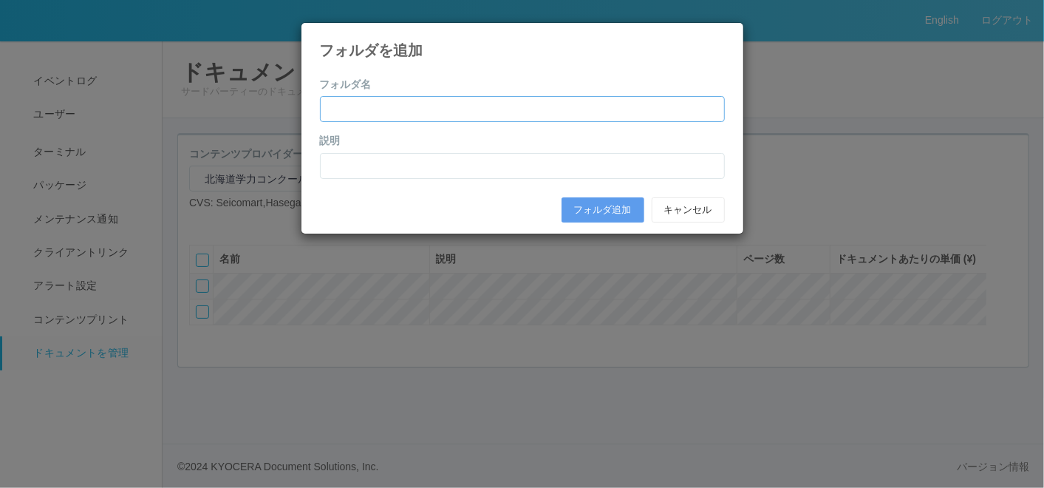
click at [447, 114] on input "text" at bounding box center [522, 109] width 405 height 26
paste input "[DATE]年度第1回（4月）"
type input "[DATE]年度第1回（4月）"
click at [351, 161] on input "text" at bounding box center [522, 166] width 405 height 26
paste input "[DATE]年度第1回（4月）"
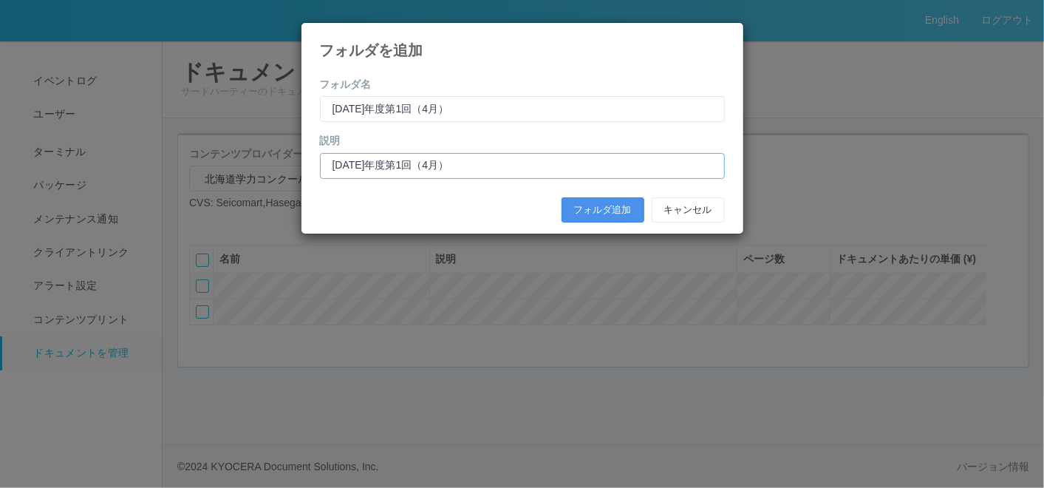
type input "[DATE]年度第1回（4月）"
click at [588, 218] on button "フォルダ追加" at bounding box center [602, 209] width 83 height 25
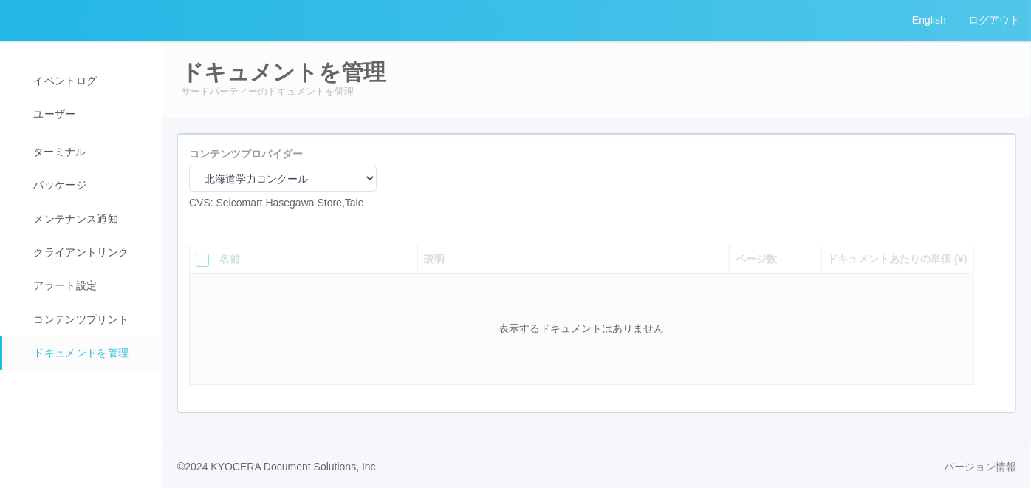
click at [468, 152] on div "コンテンツプロバイダー マニュアル・POP印刷（スギ薬局） マニュアル・POP印刷（DY） マニュアル・POP印刷（共通） マニュアル・POP印刷（セコマ） …" at bounding box center [597, 184] width 838 height 76
click at [200, 222] on icon at bounding box center [200, 222] width 0 height 0
select select "A4"
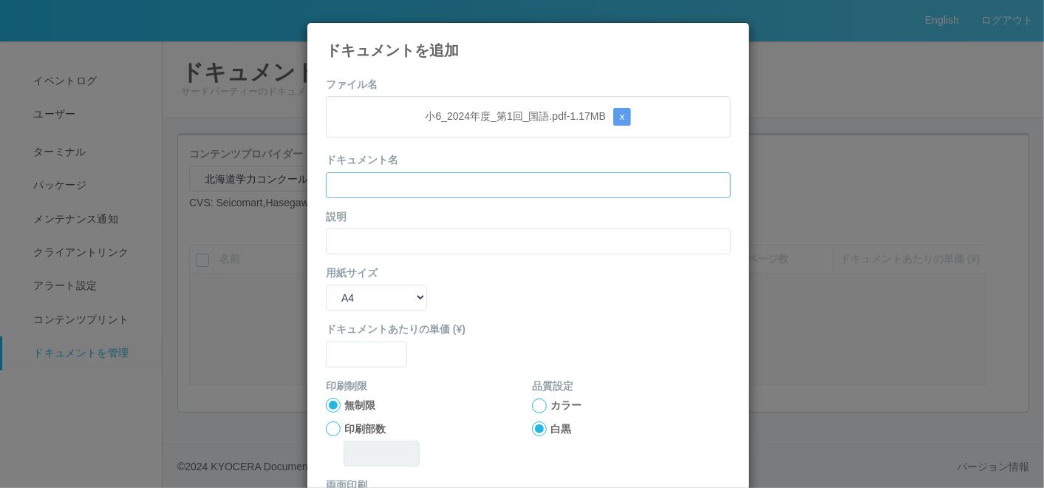
click at [397, 175] on input "text" at bounding box center [528, 185] width 405 height 26
paste input "’24年度第1回小6（国語）"
type input "’24年度第1回小6（国語）"
click at [338, 247] on input "text" at bounding box center [528, 241] width 405 height 26
paste input "’24年度第1回小6（国語）"
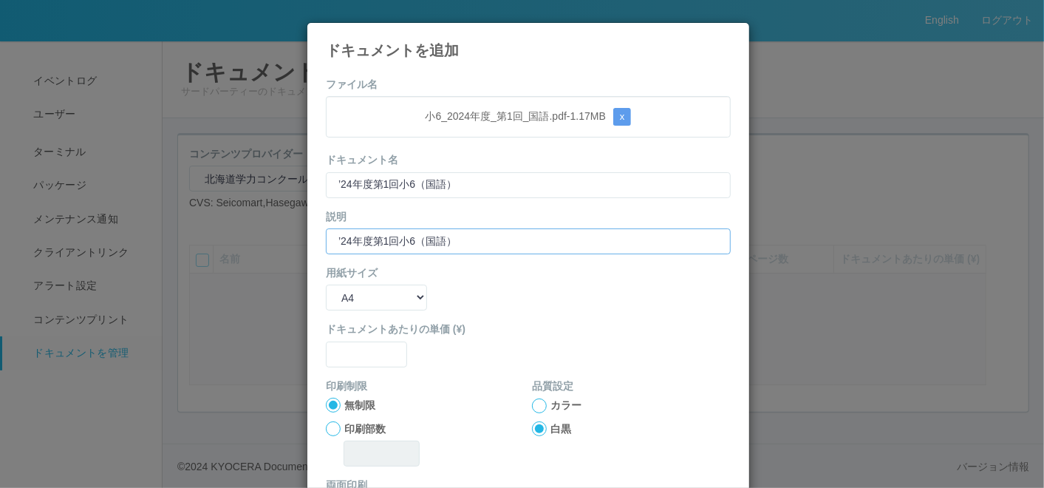
type input "’24年度第1回小6（国語）"
click at [338, 294] on select "B5 A4 B4 A3" at bounding box center [376, 297] width 101 height 26
select select "A3"
click at [326, 284] on select "B5 A4 B4 A3" at bounding box center [376, 297] width 101 height 26
click at [358, 347] on input "text" at bounding box center [366, 354] width 81 height 26
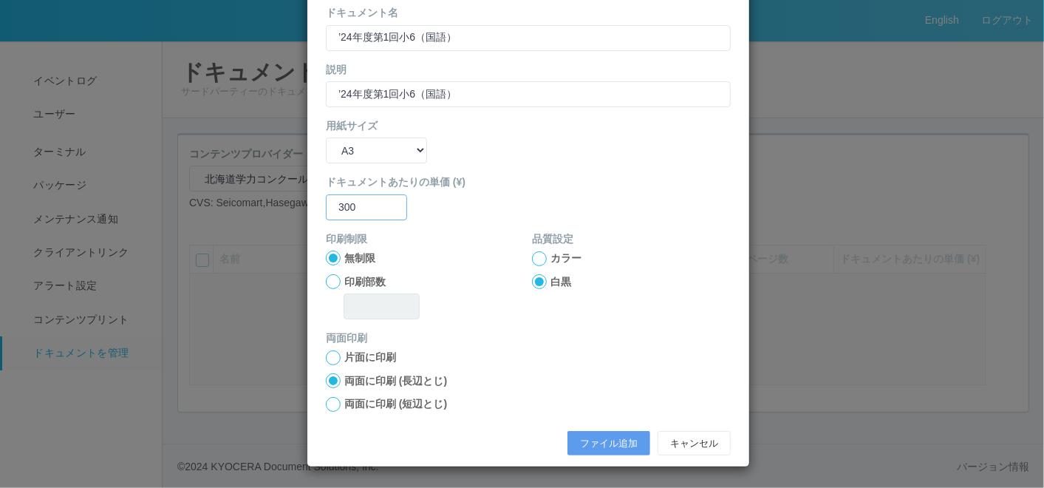
type input "300"
click at [326, 397] on div at bounding box center [333, 404] width 15 height 15
click at [617, 442] on button "ファイル追加" at bounding box center [608, 443] width 83 height 25
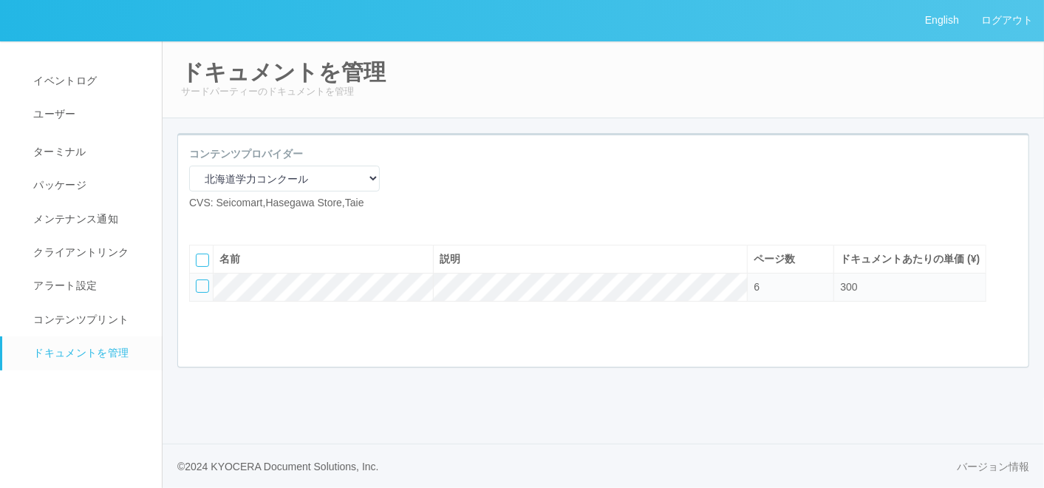
click at [200, 222] on icon at bounding box center [200, 222] width 0 height 0
select select "A4"
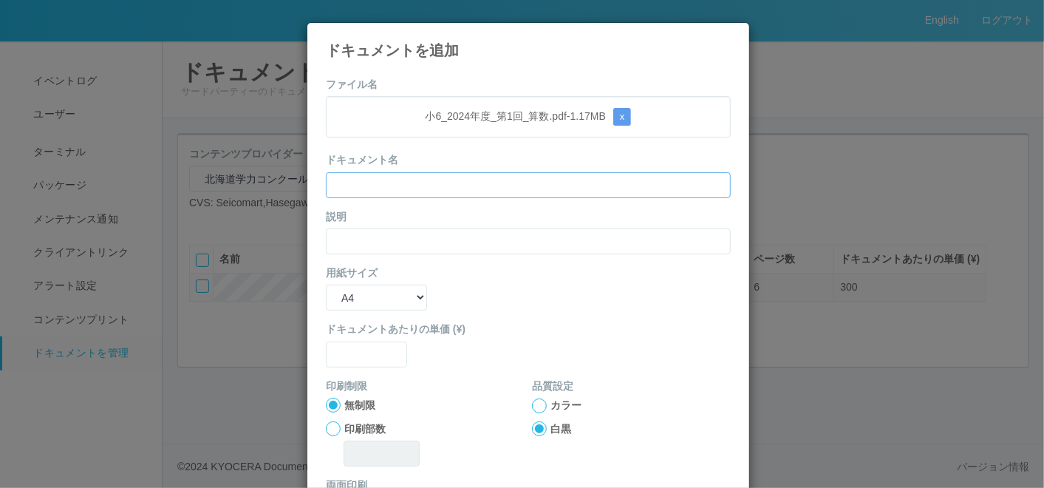
drag, startPoint x: 409, startPoint y: 177, endPoint x: 400, endPoint y: 188, distance: 14.3
click at [407, 182] on input "text" at bounding box center [528, 185] width 405 height 26
paste input "’24年度第1回小6（算数）"
type input "’24年度第1回小6（算数）"
click at [351, 229] on input "text" at bounding box center [528, 241] width 405 height 26
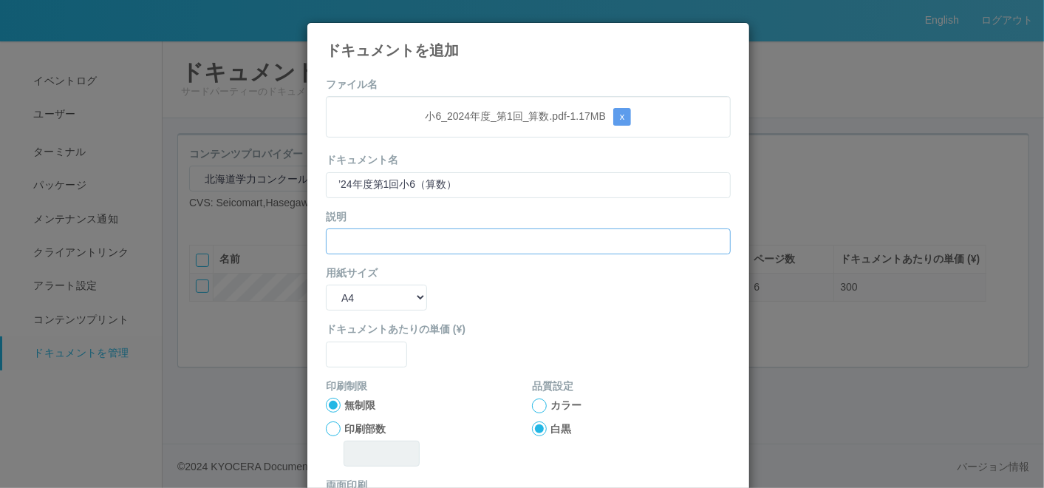
paste input "’24年度第1回小6（算数）"
type input "’24年度第1回小6（算数）"
click at [343, 301] on select "B5 A4 B4 A3" at bounding box center [376, 297] width 101 height 26
select select "A3"
click at [326, 284] on select "B5 A4 B4 A3" at bounding box center [376, 297] width 101 height 26
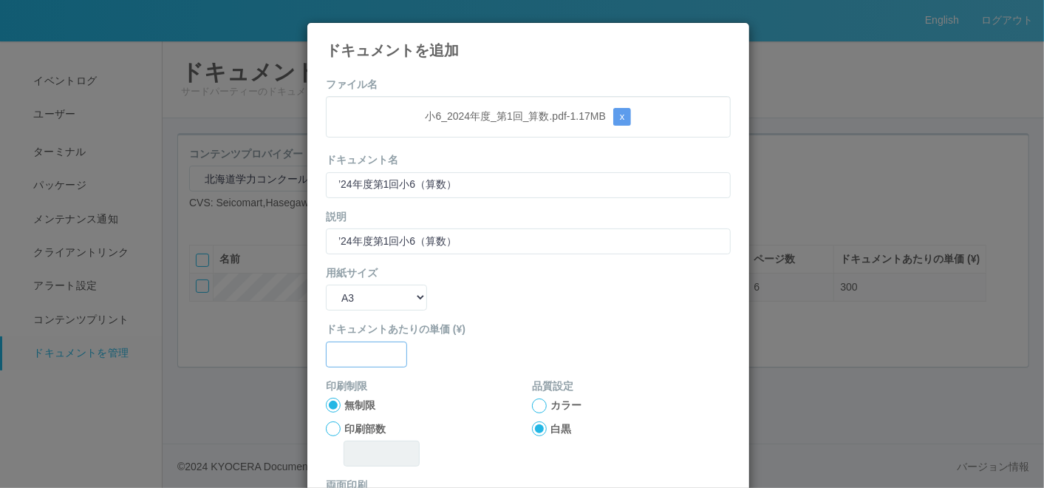
click at [357, 360] on input "text" at bounding box center [366, 354] width 81 height 26
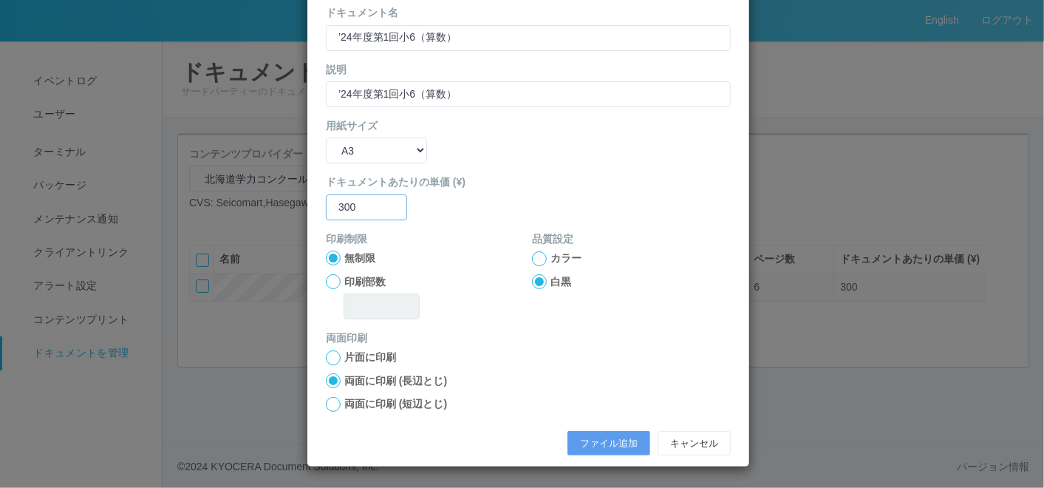
type input "300"
click at [327, 399] on div at bounding box center [333, 404] width 15 height 15
click at [584, 432] on button "ファイル追加" at bounding box center [608, 443] width 83 height 25
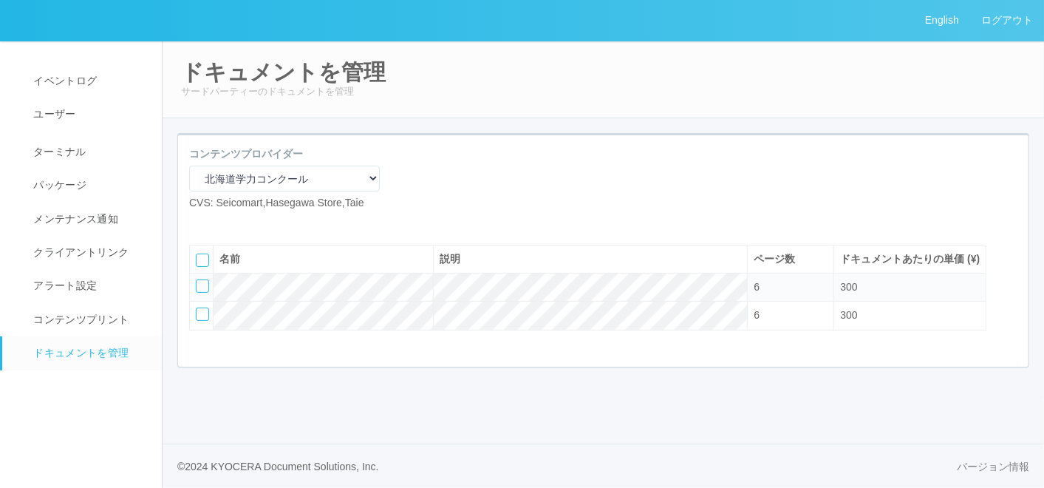
click at [200, 222] on icon at bounding box center [200, 222] width 0 height 0
select select "A4"
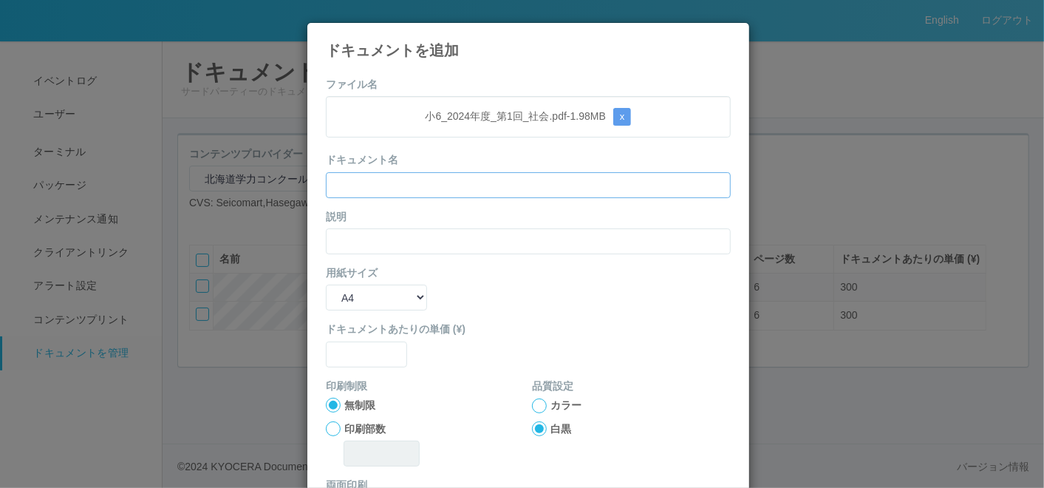
click at [453, 173] on input "text" at bounding box center [528, 185] width 405 height 26
paste input "’24年度第1回小6（社会）"
type input "’24年度第1回小6（社会）"
click at [353, 230] on input "text" at bounding box center [528, 241] width 405 height 26
paste input "’24年度第1回小6（社会）"
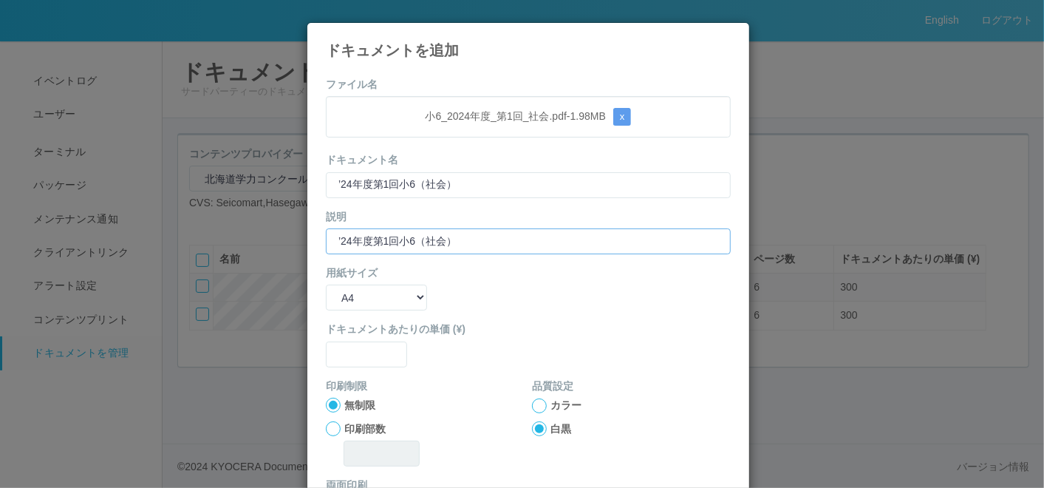
type input "’24年度第1回小6（社会）"
click at [332, 295] on select "B5 A4 B4 A3" at bounding box center [376, 297] width 101 height 26
select select "A3"
click at [326, 284] on select "B5 A4 B4 A3" at bounding box center [376, 297] width 101 height 26
click at [339, 354] on input "text" at bounding box center [366, 354] width 81 height 26
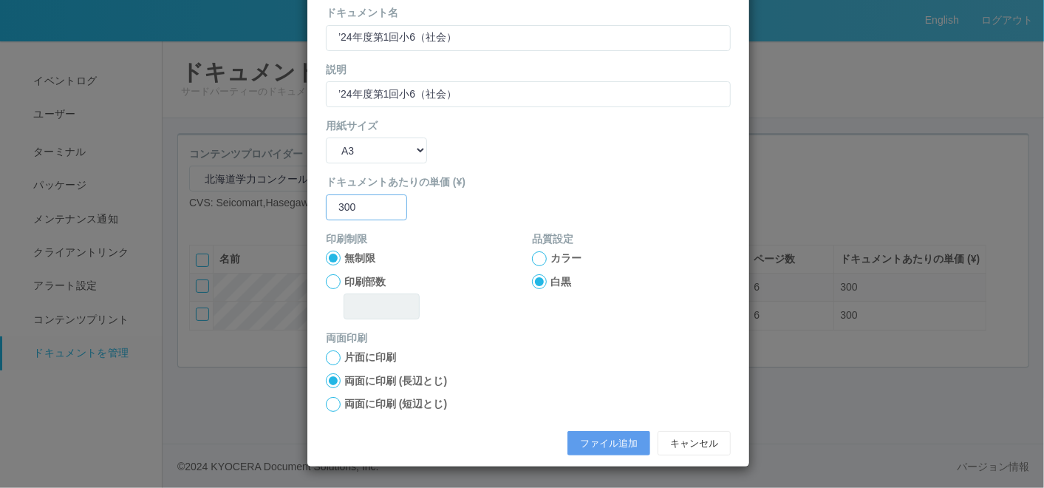
type input "300"
click at [326, 399] on div at bounding box center [333, 404] width 15 height 15
click at [611, 441] on button "ファイル追加" at bounding box center [608, 443] width 83 height 25
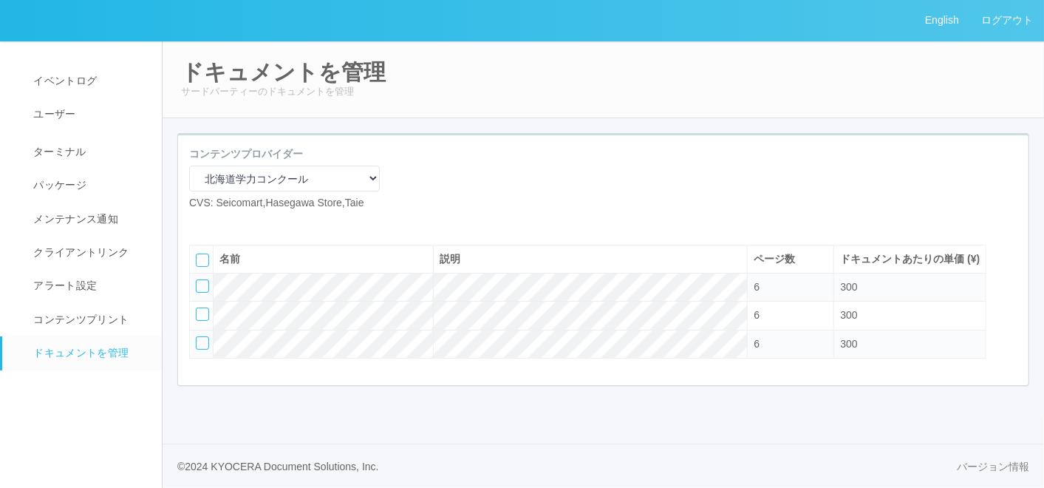
click at [200, 222] on icon at bounding box center [200, 222] width 0 height 0
select select "A4"
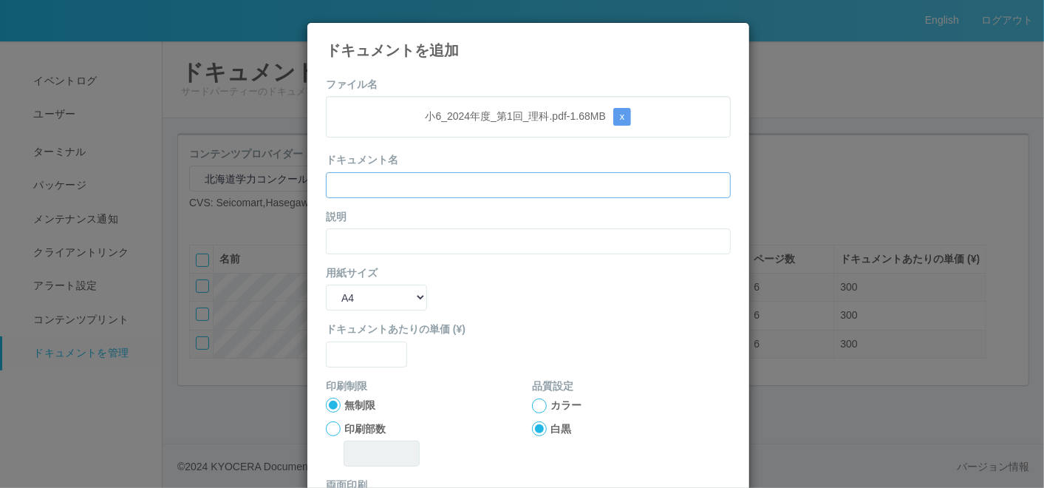
click at [382, 190] on input "text" at bounding box center [528, 185] width 405 height 26
paste input "’24年度第1回小6（理科）"
type input "’24年度第1回小6（理科）"
click at [338, 238] on input "text" at bounding box center [528, 241] width 405 height 26
paste input "’24年度第1回小6（理科）"
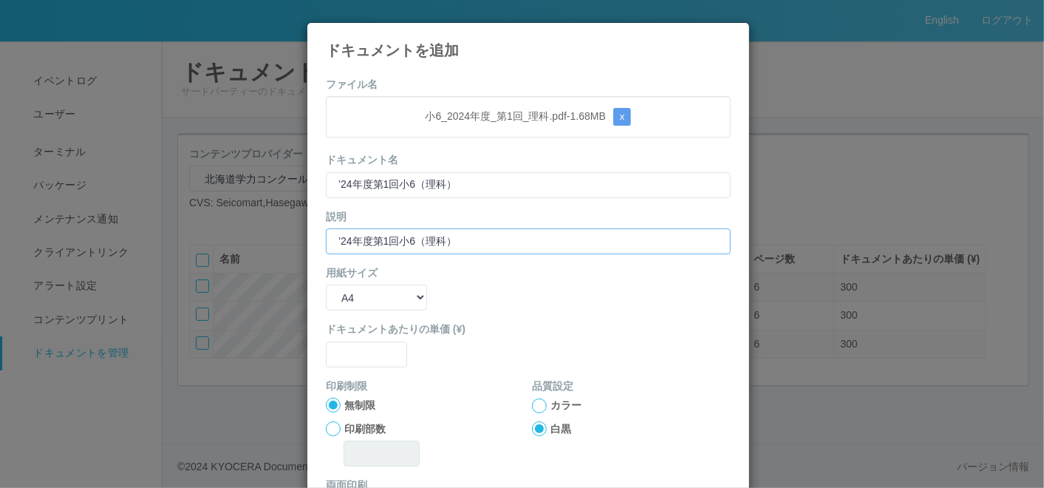
type input "’24年度第1回小6（理科）"
click at [335, 304] on select "B5 A4 B4 A3" at bounding box center [376, 297] width 101 height 26
select select "A3"
click at [326, 284] on select "B5 A4 B4 A3" at bounding box center [376, 297] width 101 height 26
click at [355, 343] on input "text" at bounding box center [366, 354] width 81 height 26
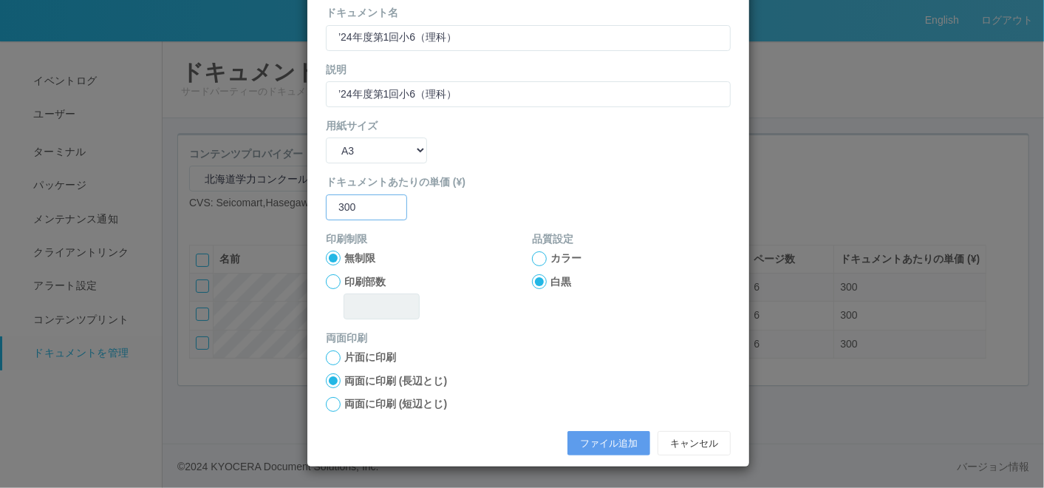
type input "300"
click at [329, 397] on div at bounding box center [333, 404] width 15 height 15
click at [580, 441] on button "ファイル追加" at bounding box center [608, 443] width 83 height 25
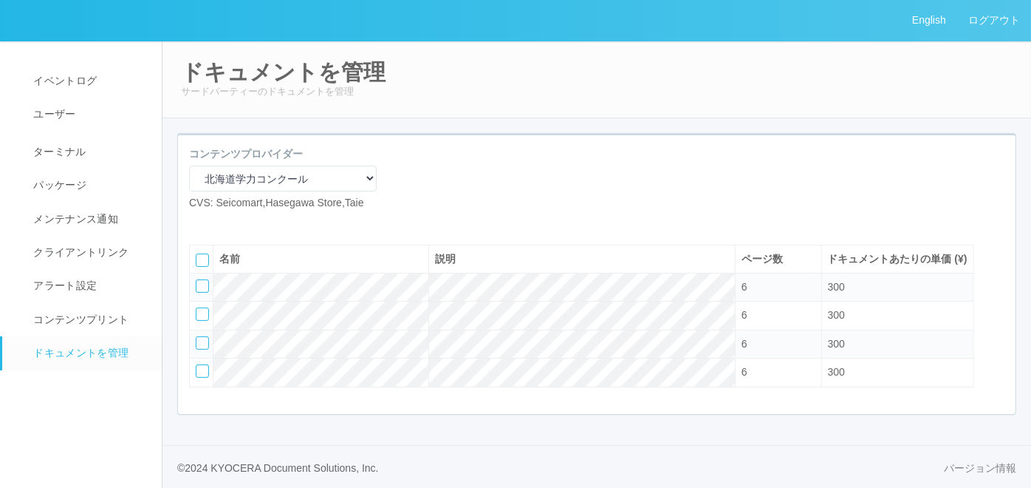
click at [200, 222] on icon at bounding box center [200, 222] width 0 height 0
select select "A4"
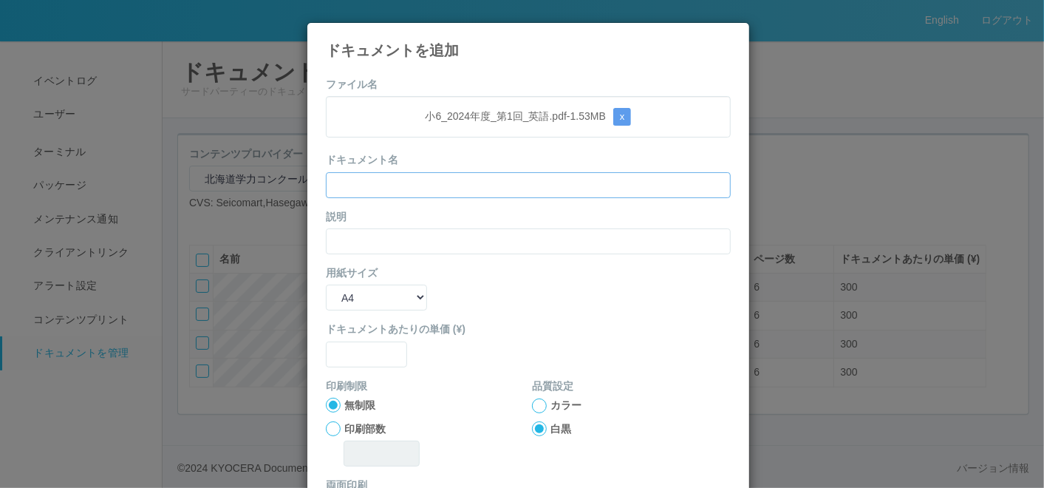
click at [408, 183] on input "text" at bounding box center [528, 185] width 405 height 26
paste input "’24年度第1回小6（英語）"
type input "’24年度第1回小6（英語）"
click at [333, 244] on input "text" at bounding box center [528, 241] width 405 height 26
paste input "’24年度第1回小6（英語）"
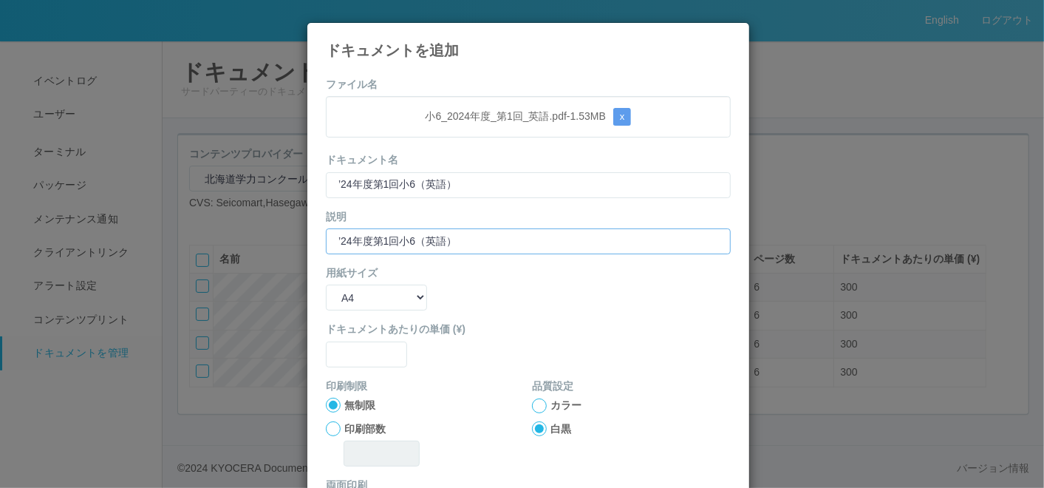
type input "’24年度第1回小6（英語）"
click at [336, 300] on select "B5 A4 B4 A3" at bounding box center [376, 297] width 101 height 26
select select "A3"
click at [326, 284] on select "B5 A4 B4 A3" at bounding box center [376, 297] width 101 height 26
click at [348, 360] on input "text" at bounding box center [366, 354] width 81 height 26
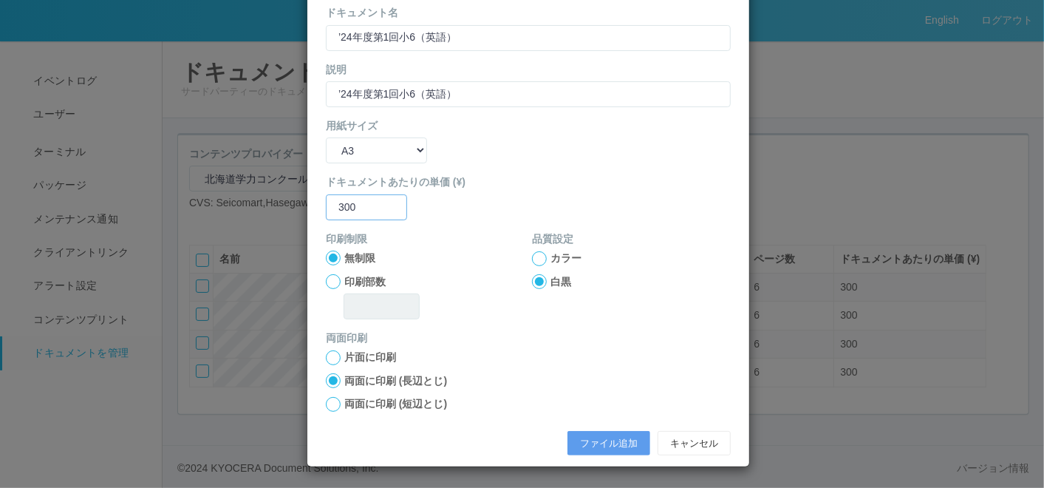
type input "300"
click at [326, 405] on div at bounding box center [333, 404] width 15 height 15
click at [616, 434] on button "ファイル追加" at bounding box center [608, 443] width 83 height 25
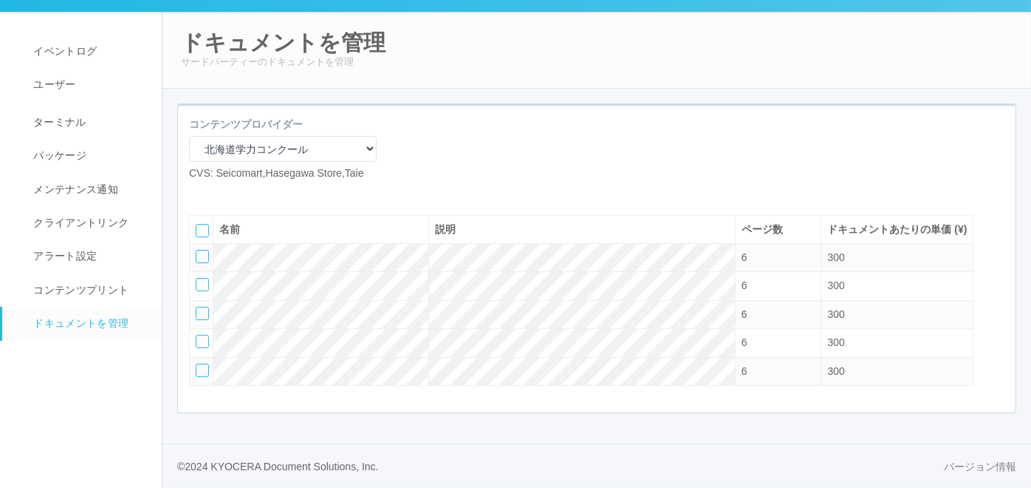
scroll to position [69, 0]
click at [222, 193] on icon at bounding box center [222, 193] width 0 height 0
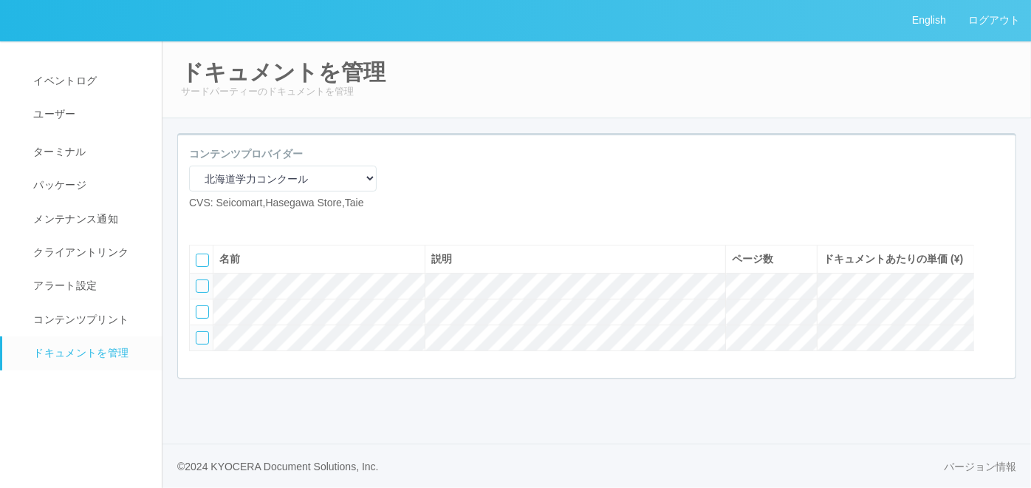
click at [200, 222] on icon at bounding box center [200, 222] width 0 height 0
select select "A4"
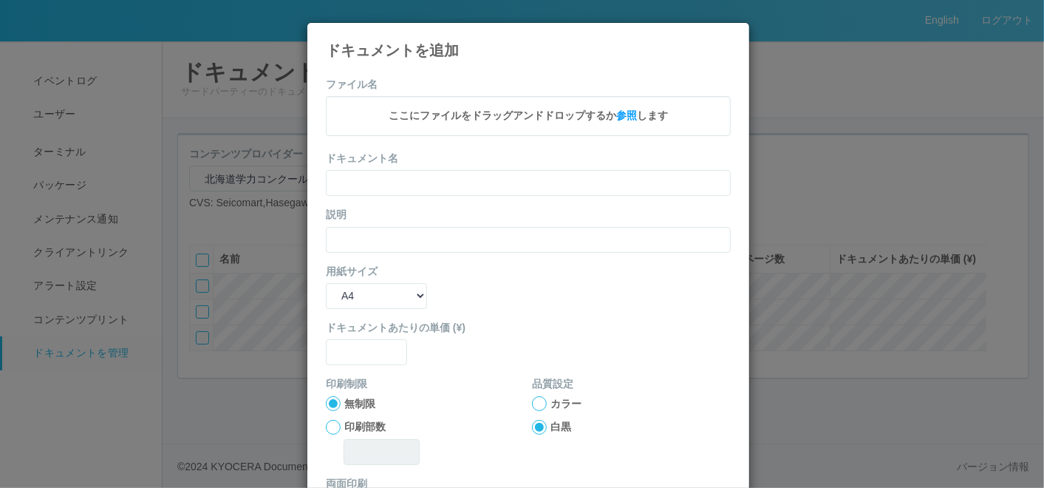
click at [731, 34] on icon at bounding box center [731, 34] width 0 height 0
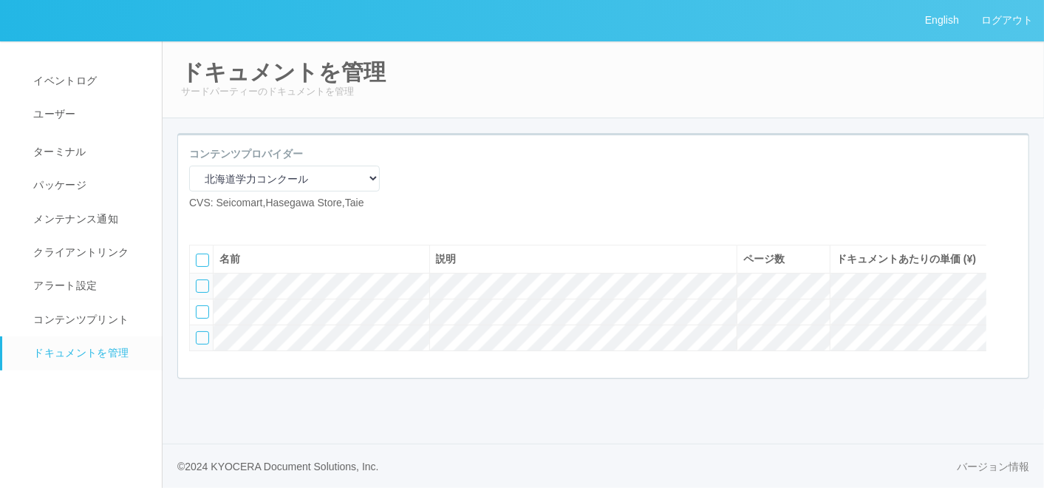
click at [211, 222] on icon at bounding box center [211, 222] width 0 height 0
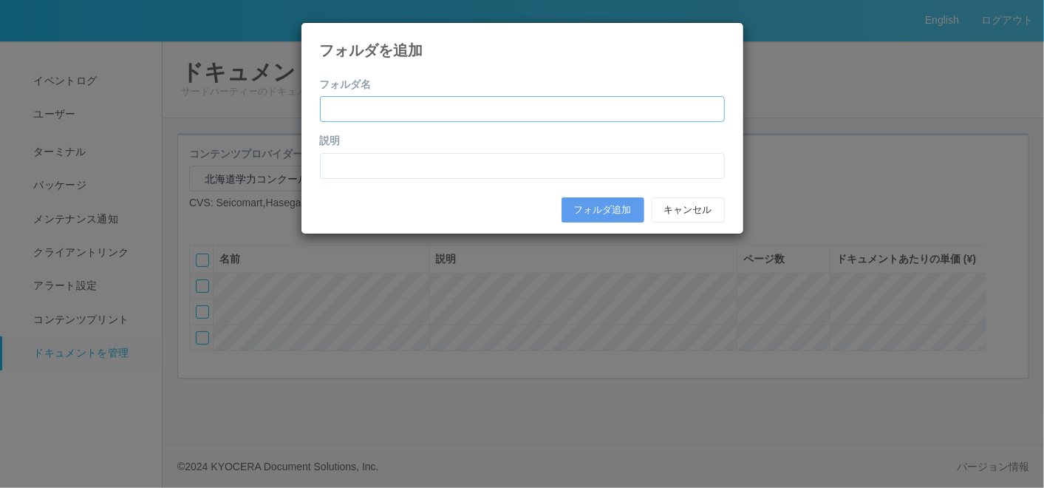
click at [426, 112] on input "text" at bounding box center [522, 109] width 405 height 26
paste input "[DATE]年度発展②（11月）"
type input "[DATE]年度発展②（11月）"
click at [356, 172] on input "text" at bounding box center [522, 166] width 405 height 26
paste input "[DATE]年度発展②（11月）"
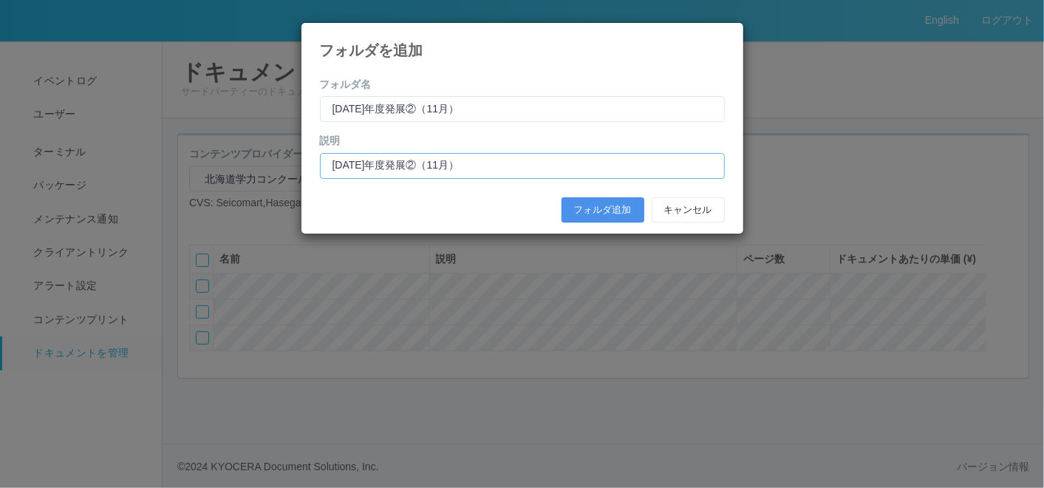
type input "[DATE]年度発展②（11月）"
click at [588, 204] on button "フォルダ追加" at bounding box center [602, 209] width 83 height 25
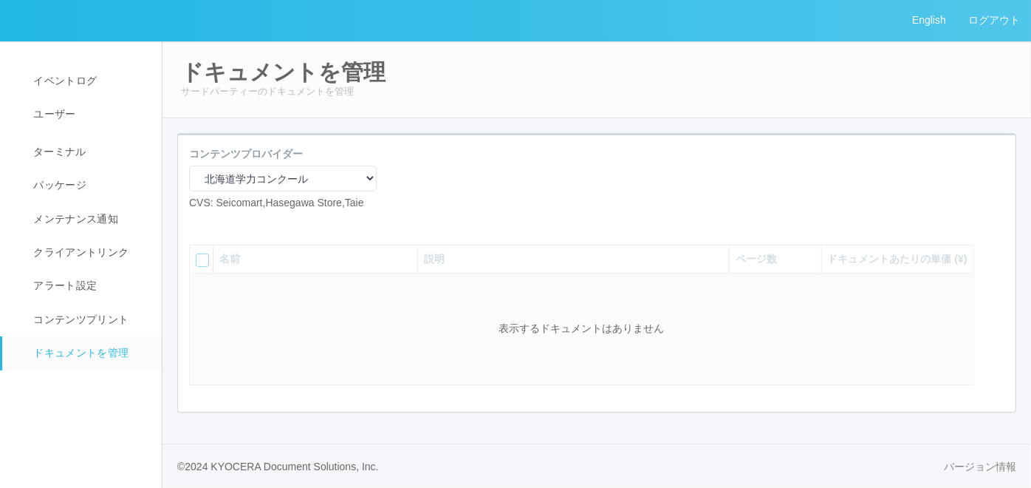
click at [200, 222] on icon at bounding box center [200, 222] width 0 height 0
select select "A4"
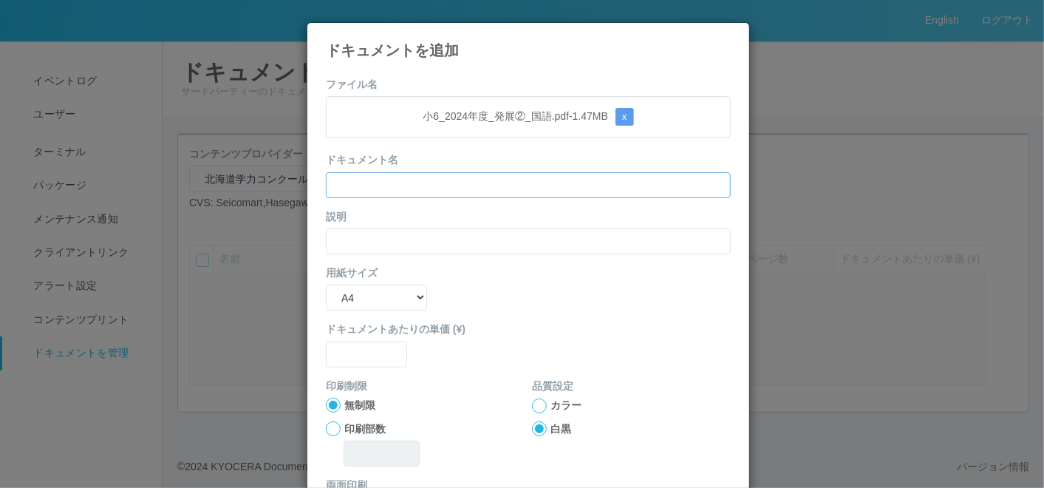
click at [411, 189] on input "text" at bounding box center [528, 185] width 405 height 26
paste input "’24年度発展②小6（国語）"
type input "’24年度発展②小6（国語）"
click at [338, 245] on input "text" at bounding box center [528, 241] width 405 height 26
paste input "’24年度発展②小6（国語）"
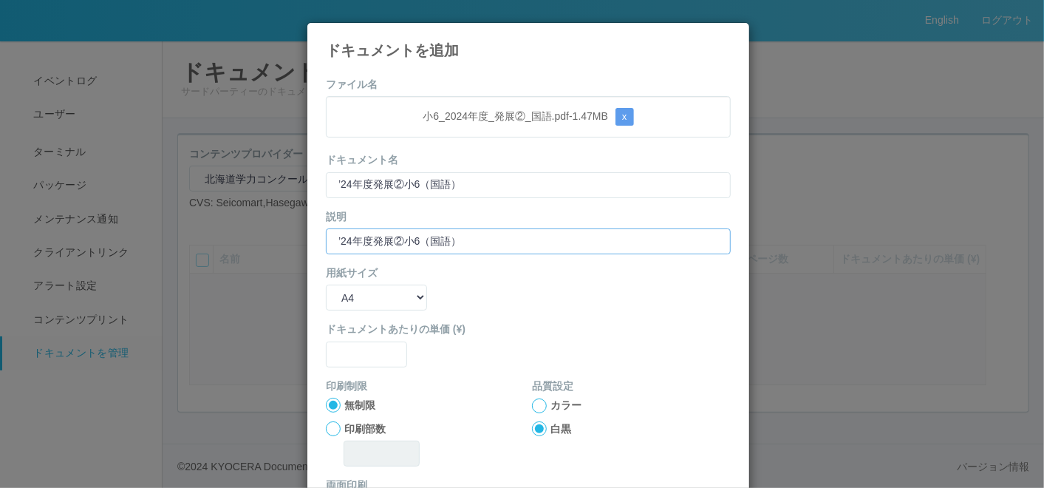
type input "’24年度発展②小6（国語）"
click at [338, 297] on select "B5 A4 B4 A3" at bounding box center [376, 297] width 101 height 26
select select "A3"
click at [326, 284] on select "B5 A4 B4 A3" at bounding box center [376, 297] width 101 height 26
click at [347, 355] on input "text" at bounding box center [366, 354] width 81 height 26
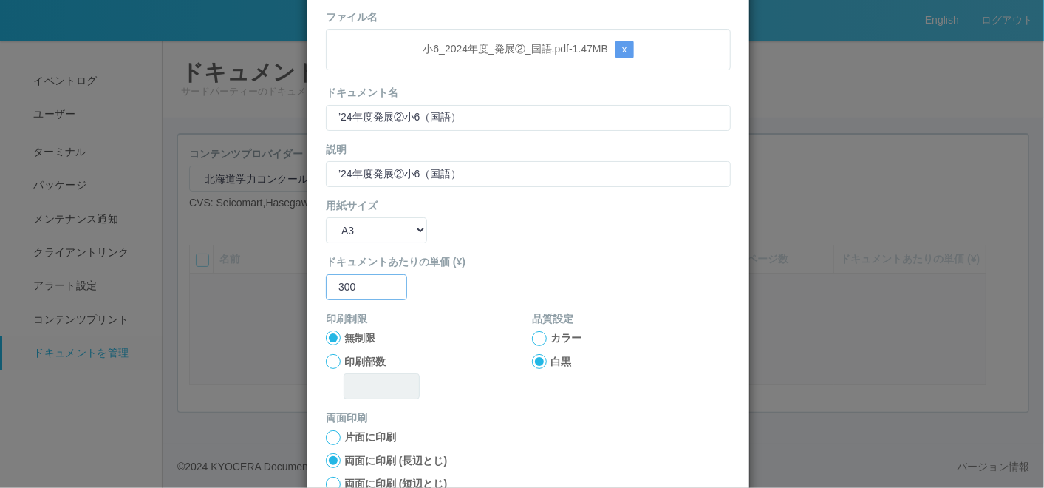
scroll to position [147, 0]
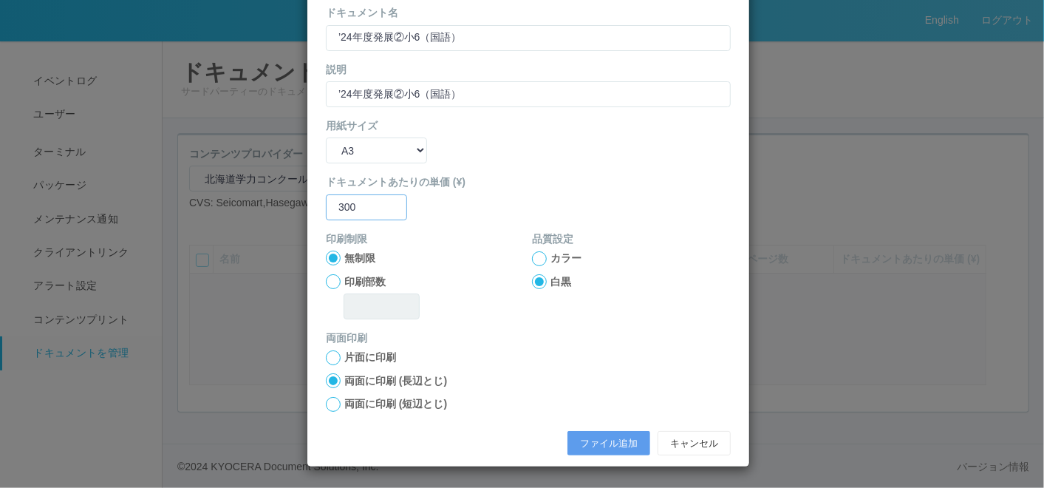
type input "300"
click at [328, 401] on div at bounding box center [333, 404] width 15 height 15
click at [607, 435] on button "ファイル追加" at bounding box center [608, 443] width 83 height 25
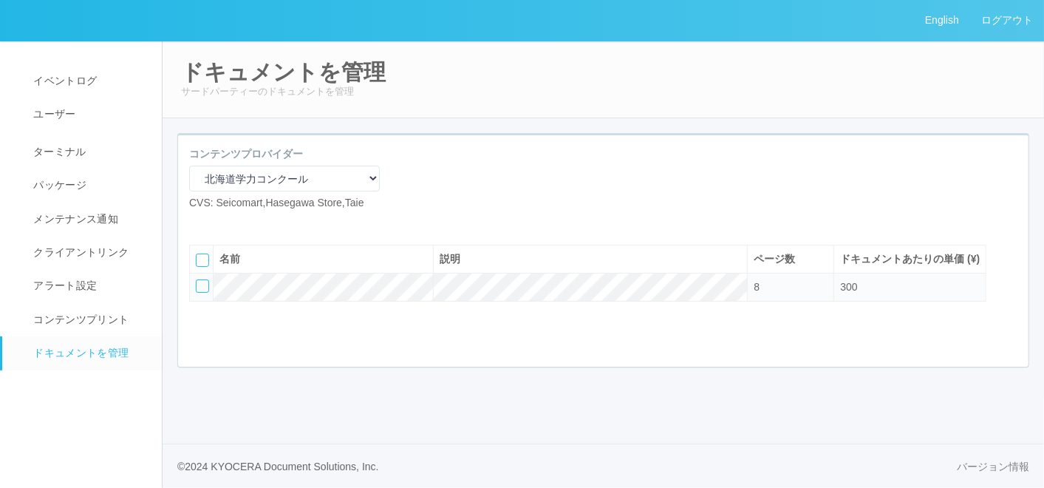
click at [200, 222] on icon at bounding box center [200, 222] width 0 height 0
select select "A4"
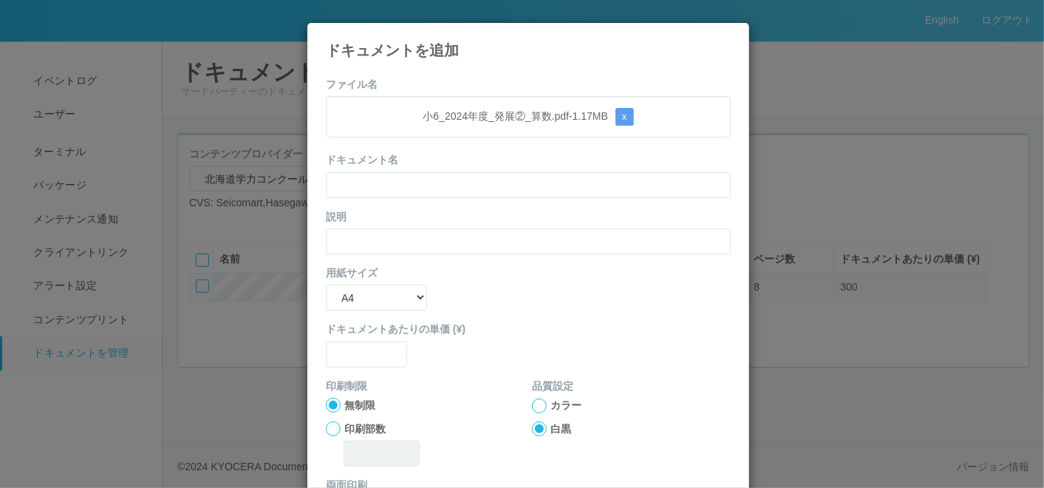
click at [429, 198] on form "ファイル名 小6_2024年度_発展②_算数.pdf - 1.17 MB x ドキュメント名 説明 用紙サイズ B5 A4 B4 A3 ドキュメントあたりの単…" at bounding box center [528, 343] width 405 height 533
click at [428, 188] on input "text" at bounding box center [528, 185] width 405 height 26
paste input "’24年度発展②小6（算数）"
type input "’24年度発展②小6（算数）"
click at [358, 241] on input "text" at bounding box center [528, 241] width 405 height 26
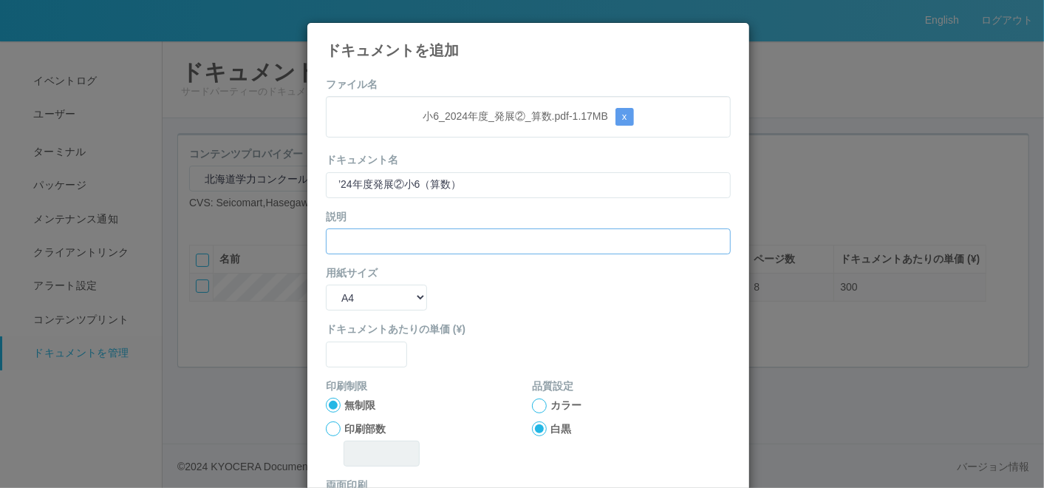
paste input "’24年度発展②小6（算数）"
type input "’24年度発展②小6（算数）"
click at [346, 289] on select "B5 A4 B4 A3" at bounding box center [376, 297] width 101 height 26
click at [326, 284] on select "B5 A4 B4 A3" at bounding box center [376, 297] width 101 height 26
click at [377, 293] on select "B5 A4 B4 A3" at bounding box center [376, 297] width 101 height 26
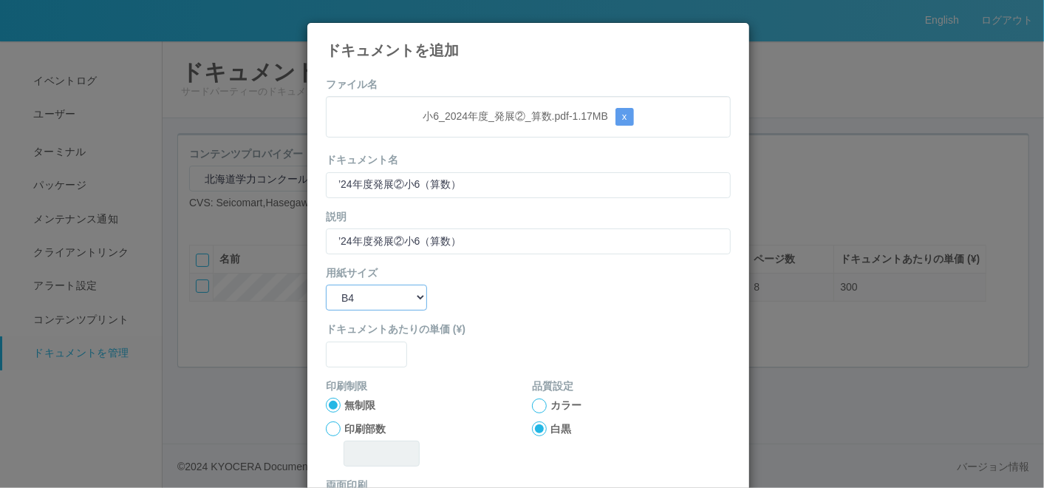
select select "A3"
click at [326, 284] on select "B5 A4 B4 A3" at bounding box center [376, 297] width 101 height 26
click at [357, 346] on input "text" at bounding box center [366, 354] width 81 height 26
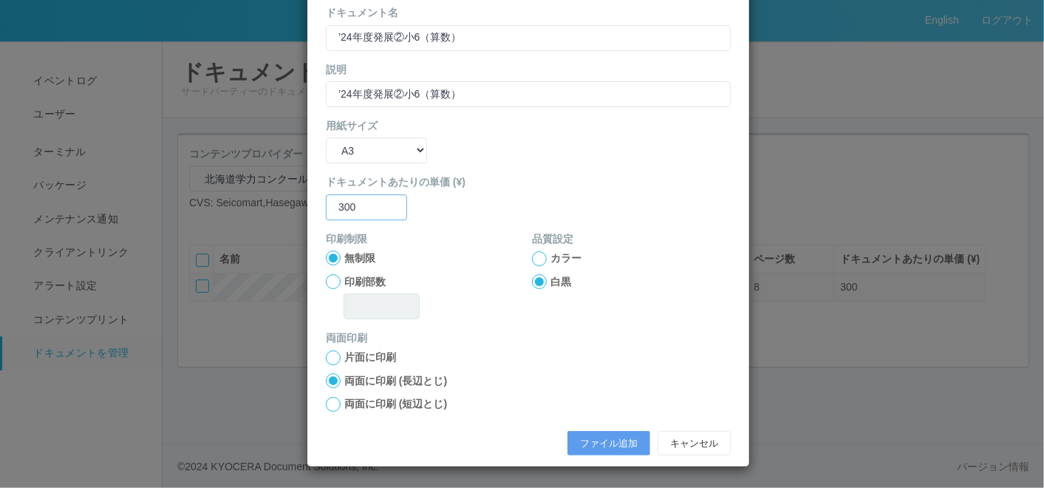
type input "300"
click at [344, 400] on label "両面に印刷 (短辺とじ)" at bounding box center [395, 404] width 103 height 16
click at [0, 0] on input "両面に印刷 (短辺とじ)" at bounding box center [0, 0] width 0 height 0
click at [604, 440] on button "ファイル追加" at bounding box center [608, 443] width 83 height 25
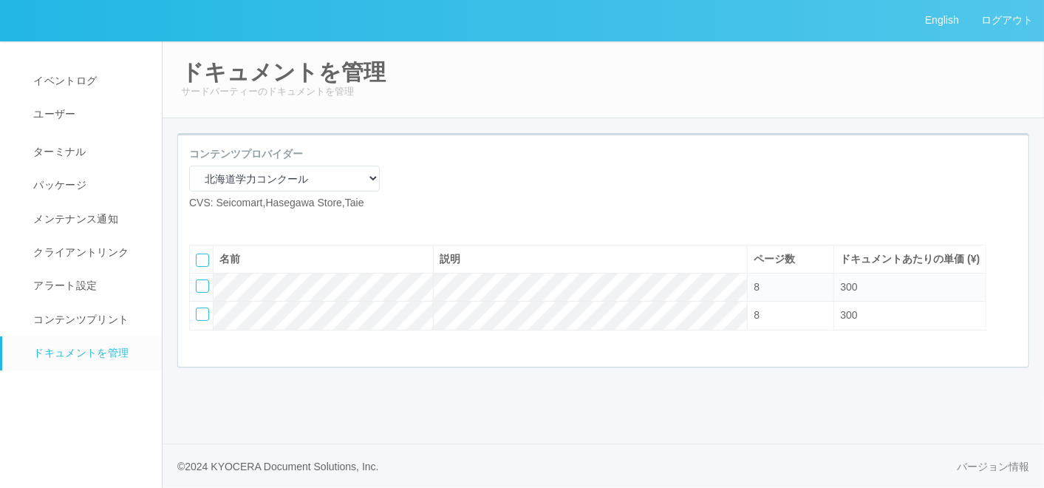
click at [200, 222] on icon at bounding box center [200, 222] width 0 height 0
select select "A4"
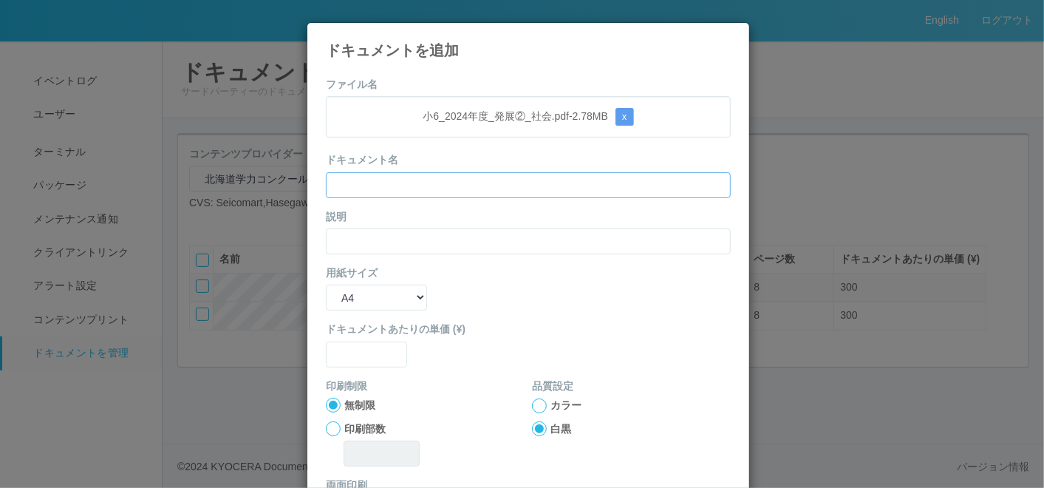
click at [397, 185] on input "text" at bounding box center [528, 185] width 405 height 26
paste input "’24年度発展②小6（社会）"
type input "’24年度発展②小6（社会）"
click at [335, 234] on input "text" at bounding box center [528, 241] width 405 height 26
paste input "’24年度発展②小6（社会）"
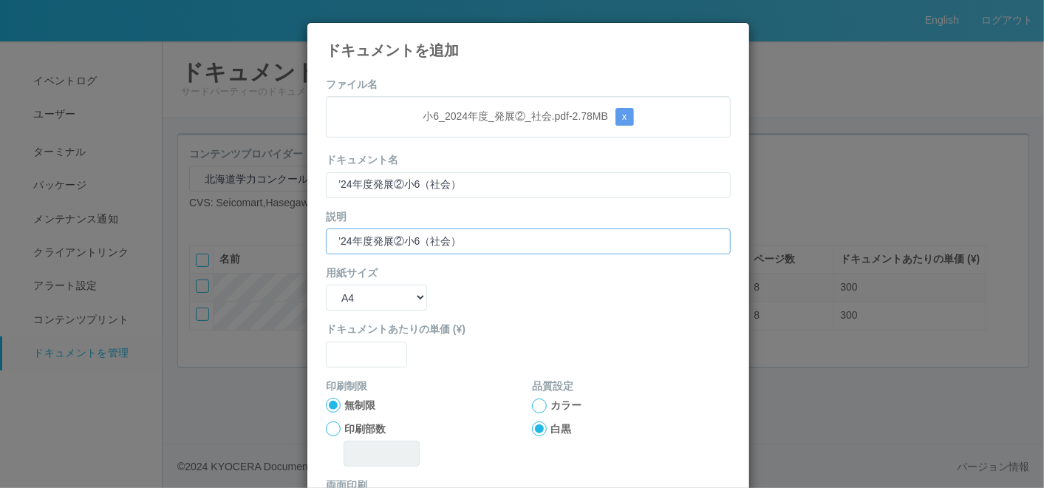
type input "’24年度発展②小6（社会）"
click at [330, 299] on select "B5 A4 B4 A3" at bounding box center [376, 297] width 101 height 26
select select "A3"
click at [326, 284] on select "B5 A4 B4 A3" at bounding box center [376, 297] width 101 height 26
click at [346, 352] on input "text" at bounding box center [366, 354] width 81 height 26
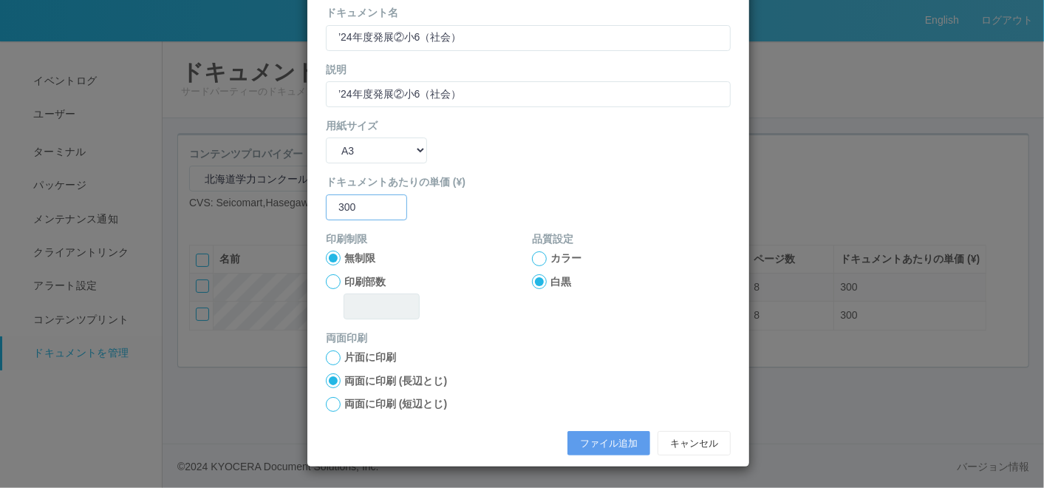
type input "300"
click at [329, 399] on div at bounding box center [333, 404] width 15 height 15
click at [629, 433] on button "ファイル追加" at bounding box center [608, 443] width 83 height 25
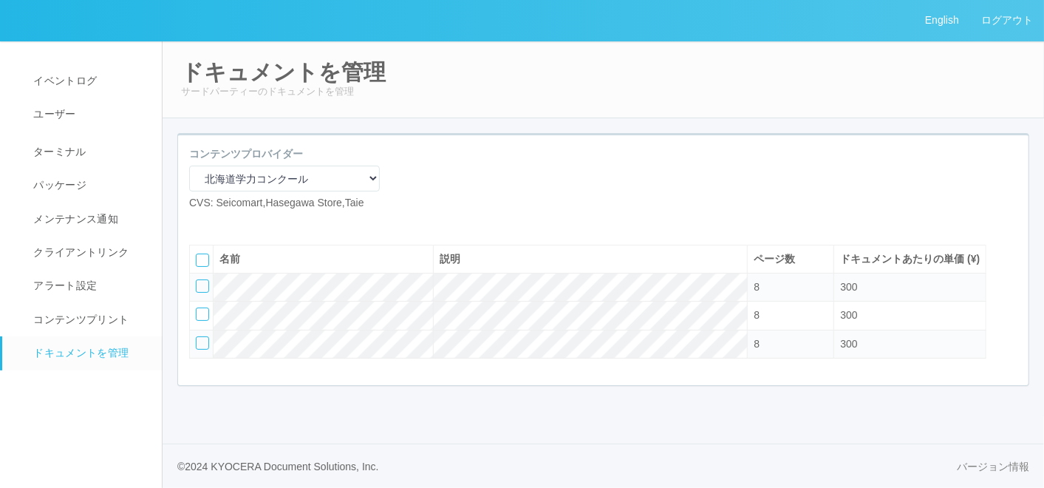
click at [200, 222] on icon at bounding box center [200, 222] width 0 height 0
select select "A4"
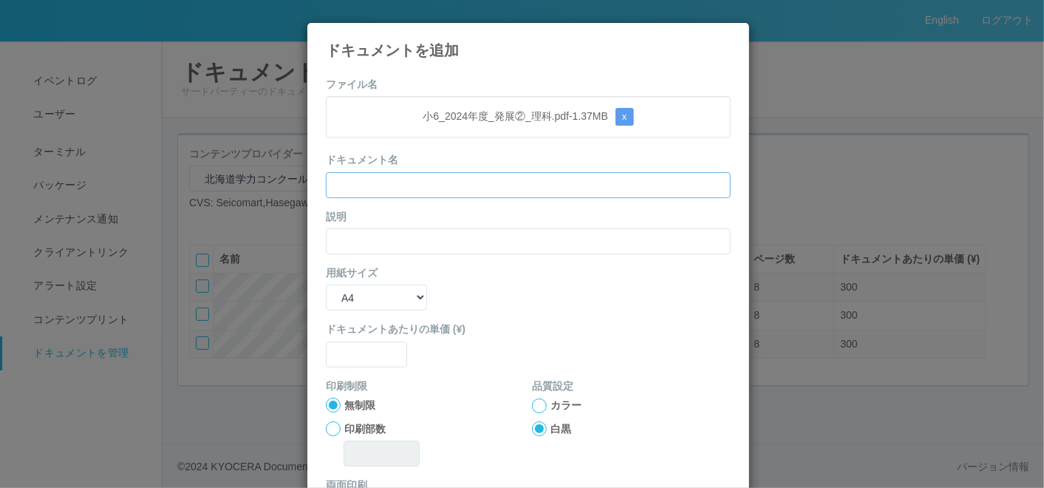
click at [408, 182] on input "text" at bounding box center [528, 185] width 405 height 26
paste input "’24年度発展②小6（理科）"
type input "’24年度発展②小6（理科）"
click at [346, 231] on input "text" at bounding box center [528, 241] width 405 height 26
paste input "’24年度発展②小6（理科）"
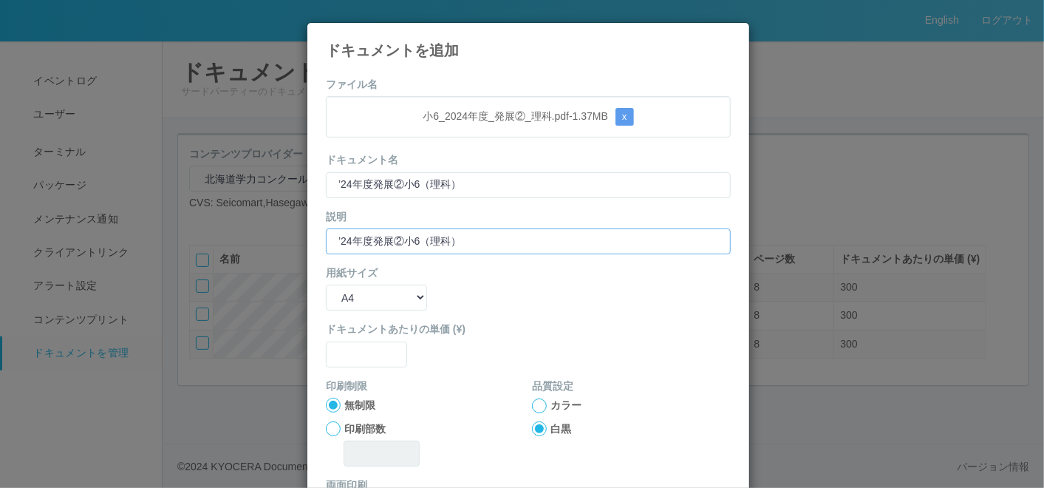
type input "’24年度発展②小6（理科）"
click at [339, 301] on select "B5 A4 B4 A3" at bounding box center [376, 297] width 101 height 26
select select "A3"
click at [326, 284] on select "B5 A4 B4 A3" at bounding box center [376, 297] width 101 height 26
click at [341, 349] on input "text" at bounding box center [366, 354] width 81 height 26
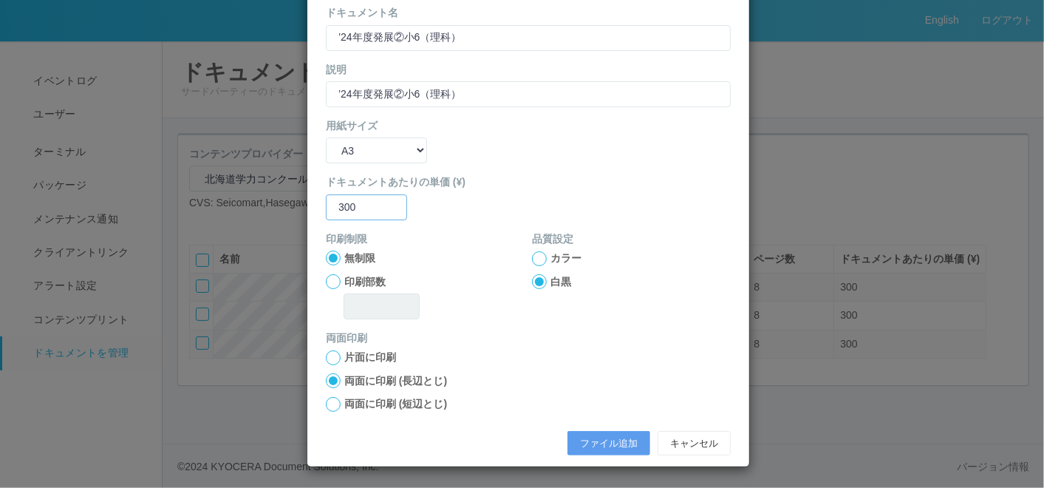
type input "300"
click at [334, 401] on div "両面に印刷 (短辺とじ)" at bounding box center [386, 404] width 121 height 16
click at [326, 399] on div at bounding box center [333, 404] width 15 height 15
click at [626, 437] on button "ファイル追加" at bounding box center [608, 443] width 83 height 25
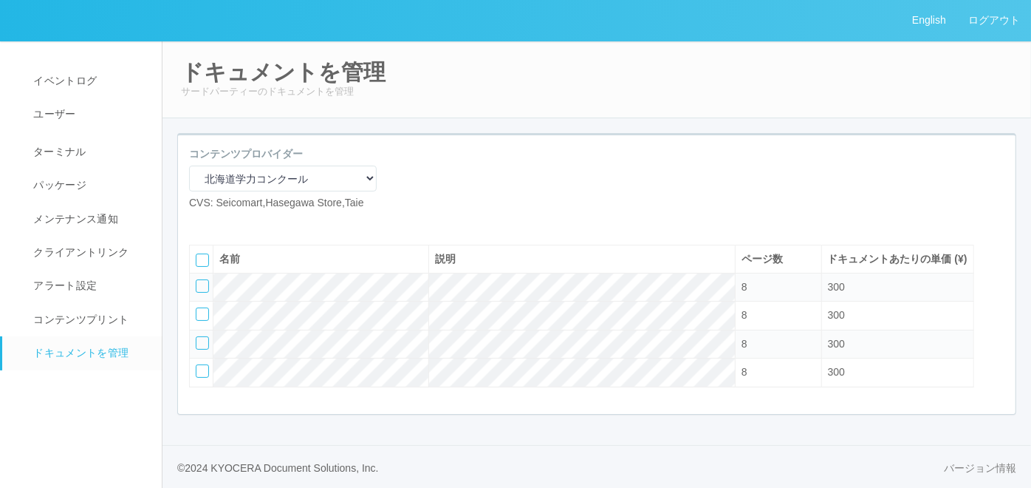
click at [200, 222] on icon at bounding box center [200, 222] width 0 height 0
select select "A4"
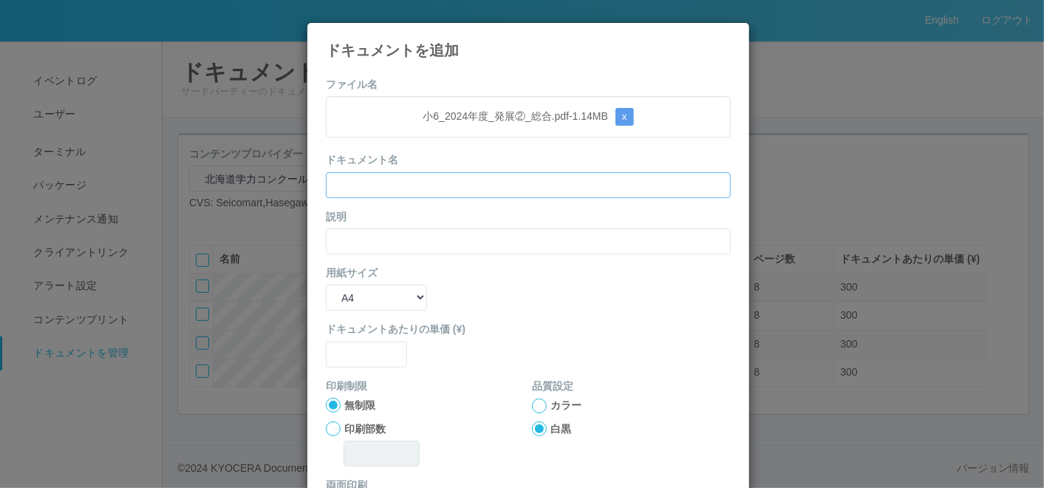
click at [383, 191] on input "text" at bounding box center [528, 185] width 405 height 26
paste input "’24年度発展②小6（総合）"
type input "’24年度発展②小6（総合）"
click at [350, 236] on input "text" at bounding box center [528, 241] width 405 height 26
paste input "’24年度発展②小6（総合）"
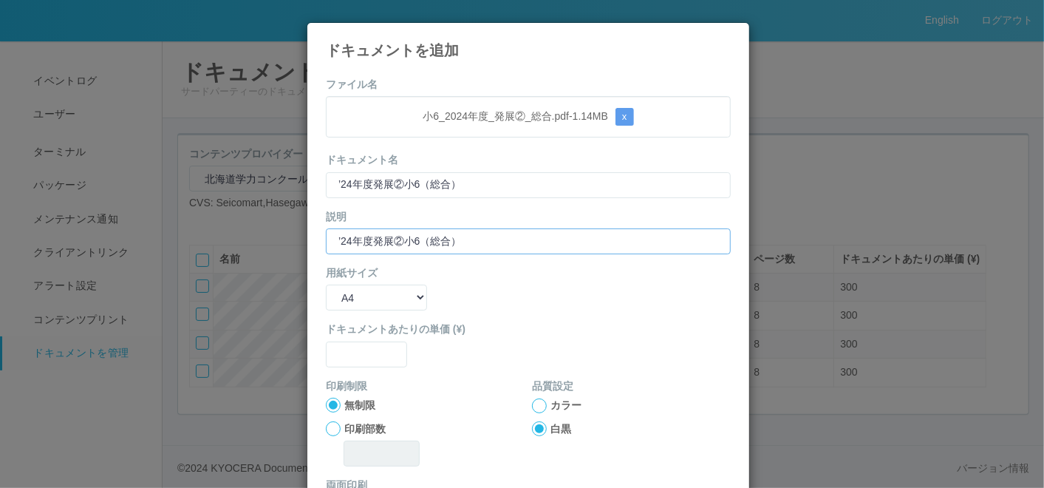
type input "’24年度発展②小6（総合）"
click at [358, 291] on select "B5 A4 B4 A3" at bounding box center [376, 297] width 101 height 26
select select "A3"
click at [326, 284] on select "B5 A4 B4 A3" at bounding box center [376, 297] width 101 height 26
click at [359, 343] on input "text" at bounding box center [366, 354] width 81 height 26
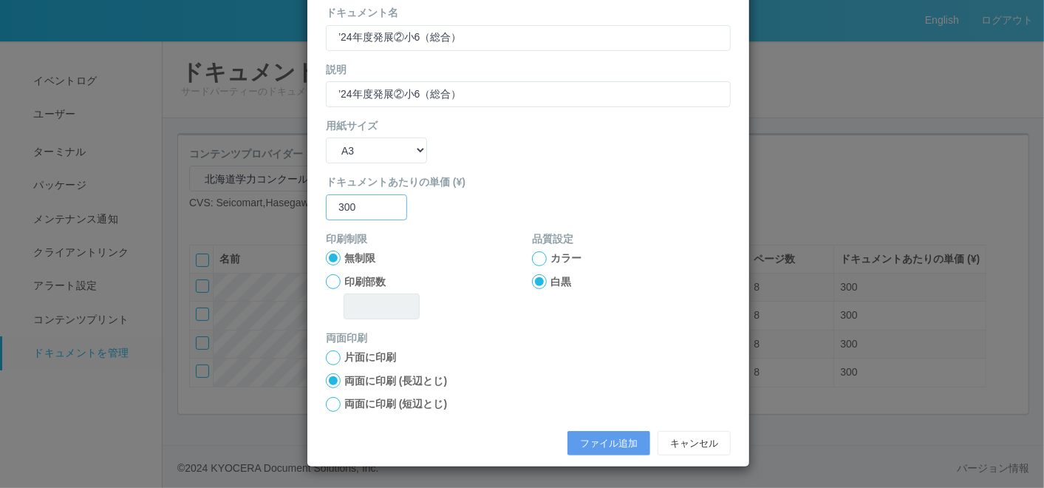
type input "300"
click at [330, 400] on div at bounding box center [333, 404] width 15 height 15
click at [612, 433] on button "ファイル追加" at bounding box center [608, 443] width 83 height 25
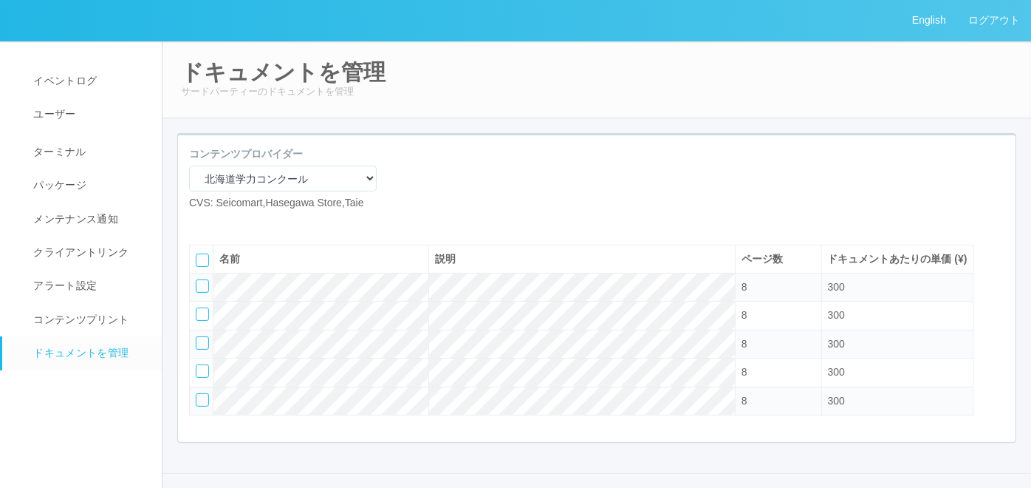
click at [222, 222] on icon at bounding box center [222, 222] width 0 height 0
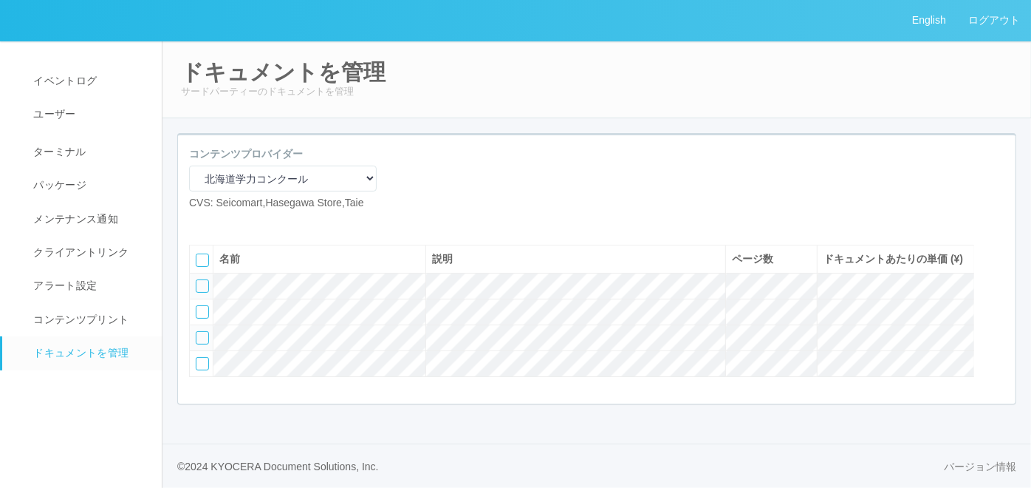
click at [199, 344] on div at bounding box center [202, 337] width 13 height 13
click at [998, 270] on div at bounding box center [997, 256] width 22 height 30
click at [197, 281] on icon at bounding box center [197, 281] width 0 height 0
click at [206, 370] on div at bounding box center [202, 363] width 13 height 13
click at [197, 358] on icon at bounding box center [197, 358] width 0 height 0
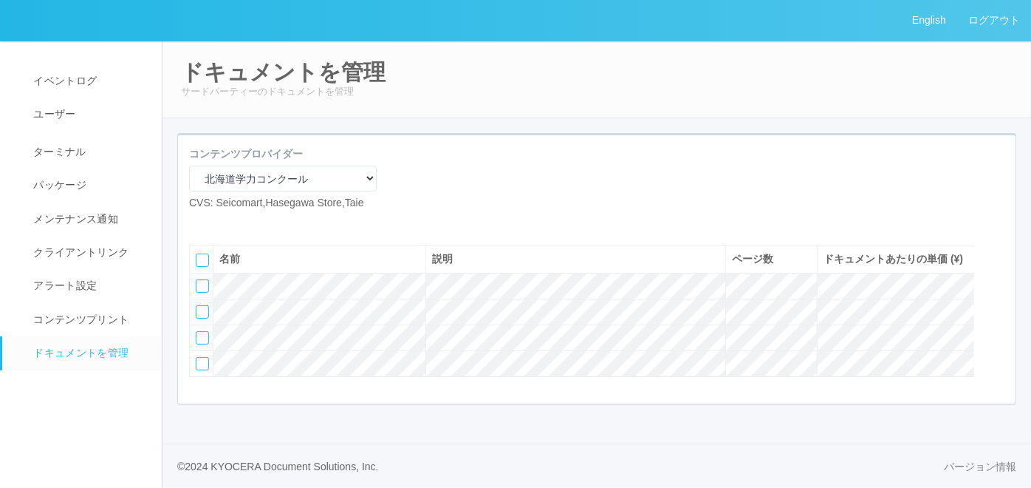
click at [200, 325] on td at bounding box center [202, 312] width 24 height 26
click at [194, 325] on td at bounding box center [202, 312] width 24 height 26
click at [201, 318] on div at bounding box center [202, 311] width 13 height 13
click at [989, 329] on div at bounding box center [997, 315] width 22 height 30
click at [997, 329] on div at bounding box center [997, 315] width 22 height 30
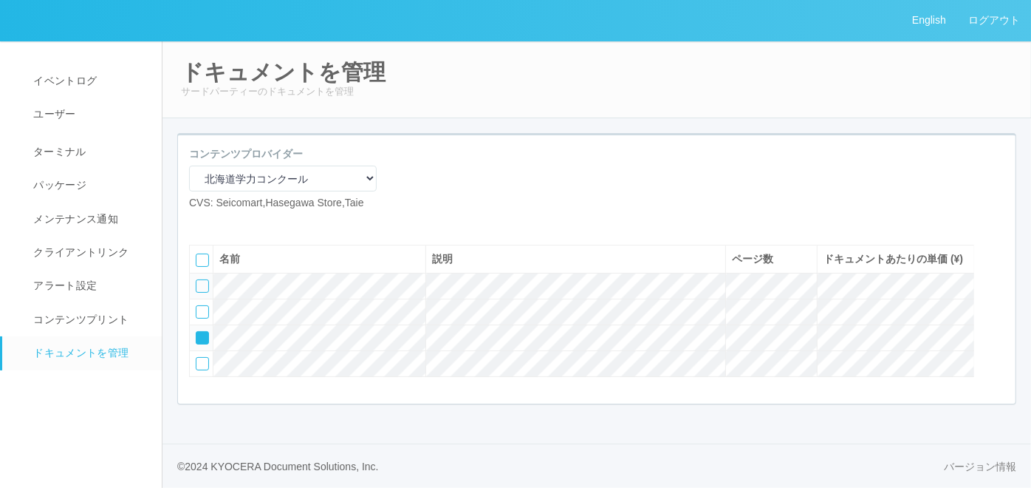
click at [197, 332] on icon at bounding box center [197, 332] width 0 height 0
click at [222, 222] on icon at bounding box center [222, 222] width 0 height 0
drag, startPoint x: 278, startPoint y: 254, endPoint x: 174, endPoint y: 217, distance: 111.2
click at [174, 217] on div "コンテンツプロバイダー マニュアル・POP印刷（スギ薬局） マニュアル・POP印刷（DY） マニュアル・POP印刷（共通） マニュアル・POP印刷（セコマ） …" at bounding box center [596, 276] width 861 height 287
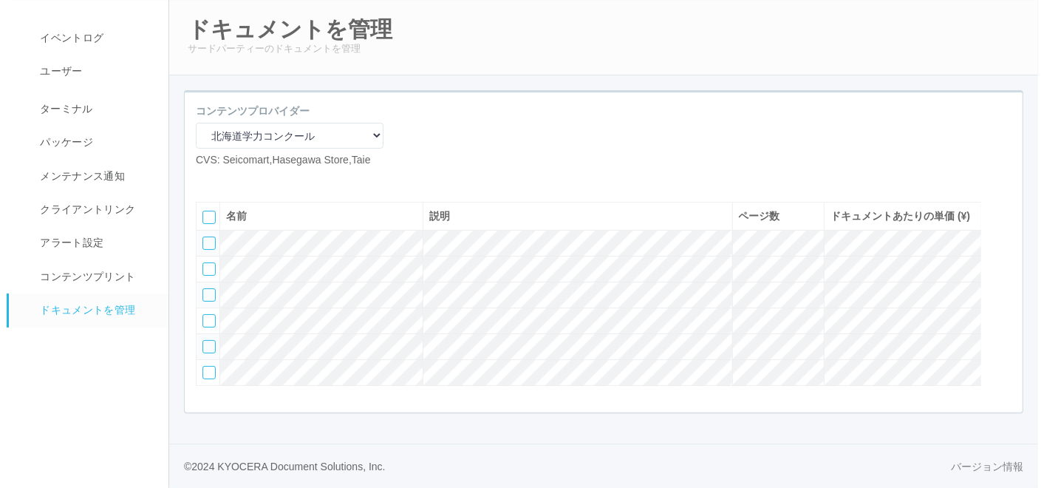
scroll to position [0, 0]
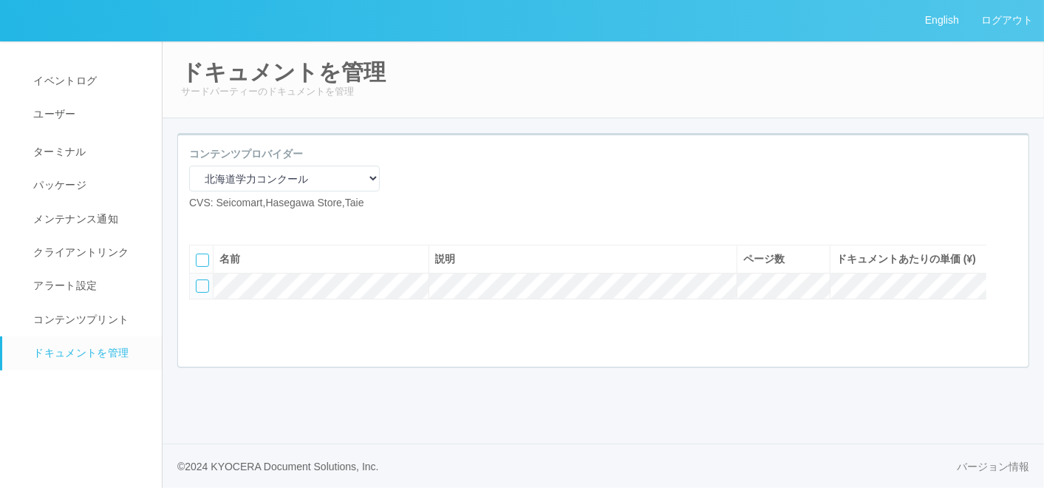
click at [211, 222] on icon at bounding box center [211, 222] width 0 height 0
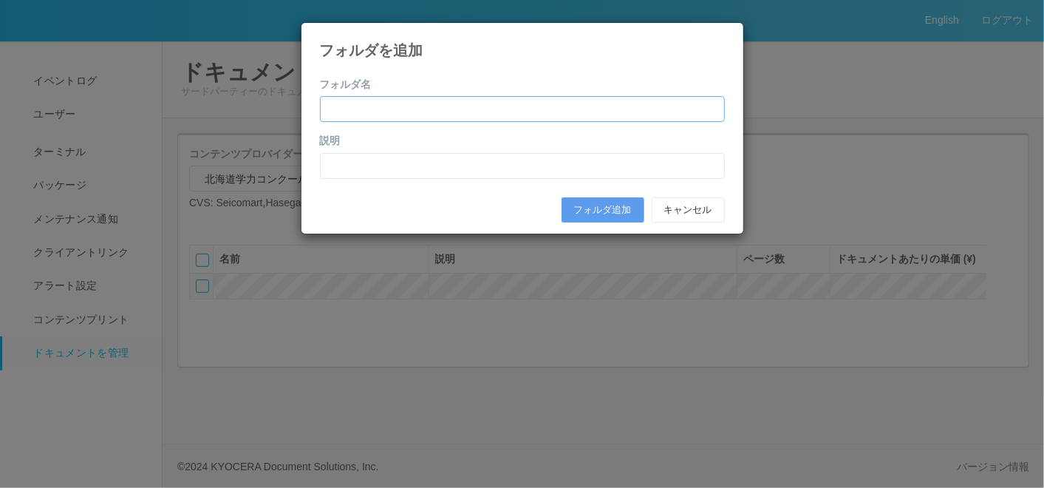
click at [441, 111] on input "text" at bounding box center [522, 109] width 405 height 26
paste input "[DATE]年度第1回（4月）"
type input "[DATE]年度第1回（4月）"
click at [345, 179] on form "フォルダ名 [DATE]年度第1回（4月） 説明 フォルダ追加 キャンセル" at bounding box center [522, 153] width 405 height 153
click at [348, 166] on input "text" at bounding box center [522, 166] width 405 height 26
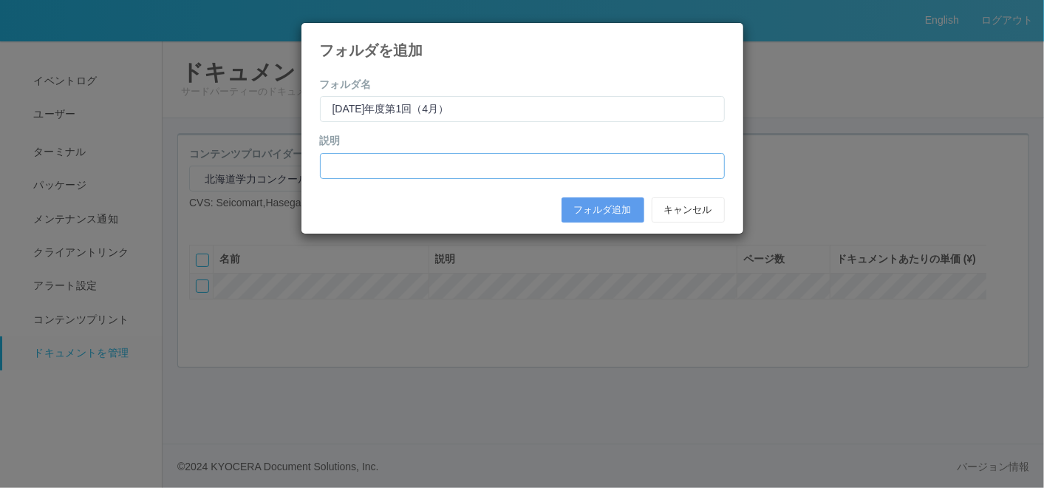
paste input "[DATE]年度第1回（4月）"
type input "[DATE]年度第1回（4月）"
click at [579, 208] on button "フォルダ追加" at bounding box center [602, 209] width 83 height 25
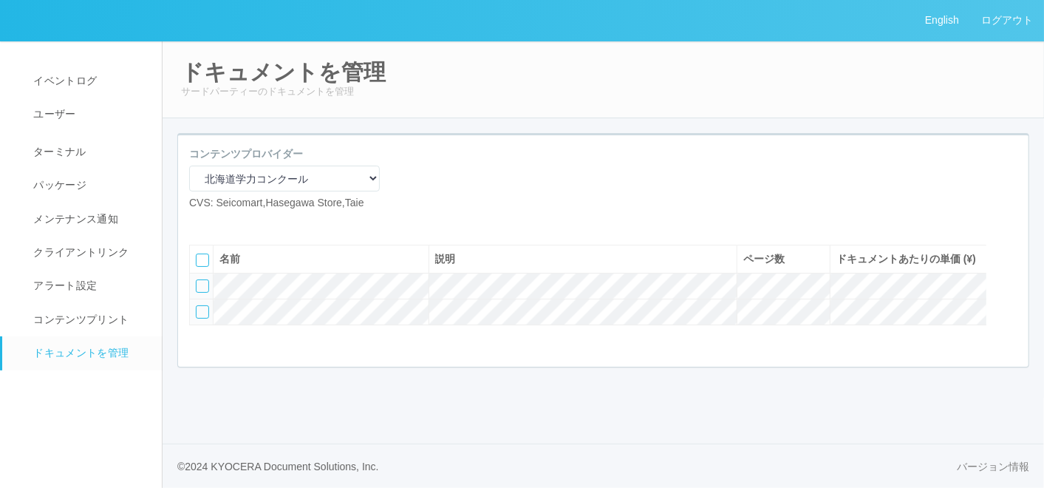
click at [205, 318] on div at bounding box center [202, 311] width 13 height 13
click at [1011, 300] on div at bounding box center [1010, 285] width 22 height 30
click at [197, 281] on icon at bounding box center [197, 281] width 0 height 0
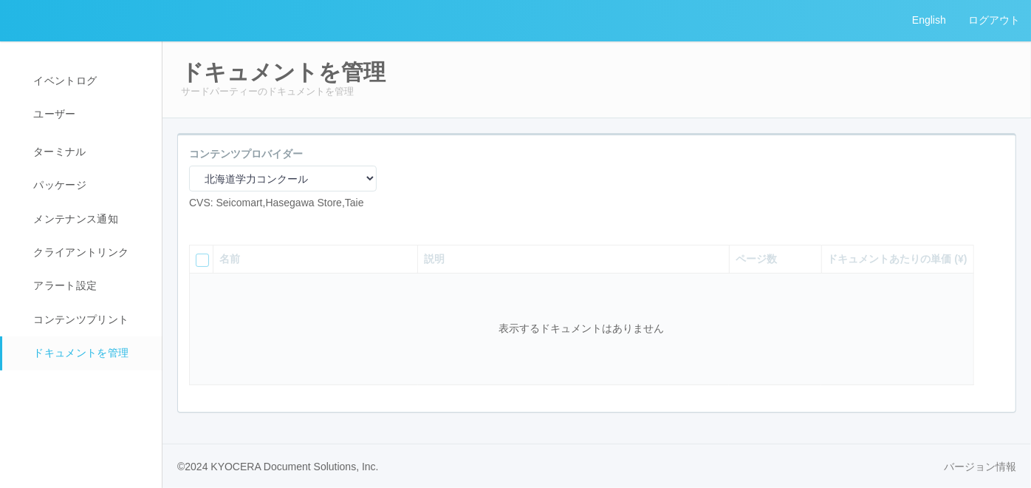
drag, startPoint x: 469, startPoint y: 166, endPoint x: 375, endPoint y: 206, distance: 101.9
click at [471, 171] on div "コンテンツプロバイダー マニュアル・POP印刷（スギ薬局） マニュアル・POP印刷（DY） マニュアル・POP印刷（共通） マニュアル・POP印刷（セコマ） …" at bounding box center [597, 184] width 838 height 76
click at [200, 222] on icon at bounding box center [200, 222] width 0 height 0
select select "A4"
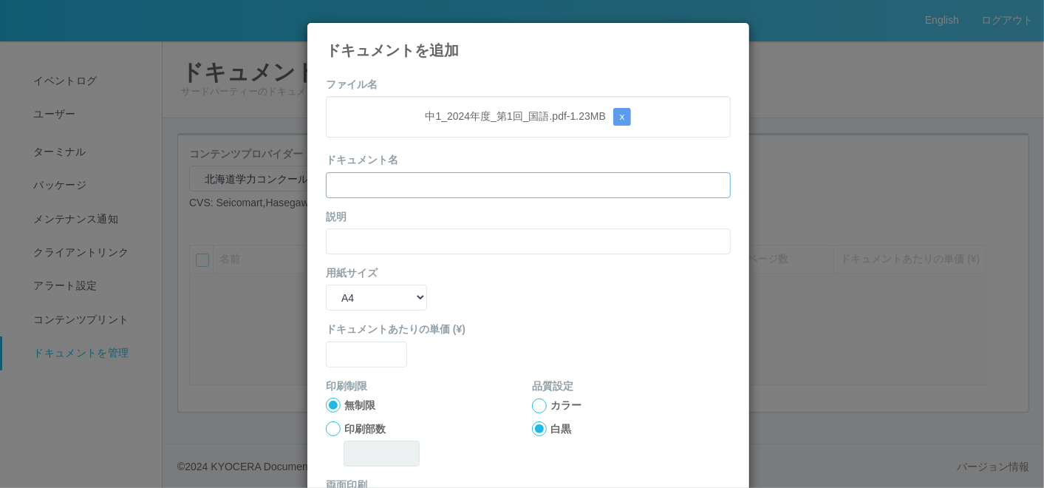
click at [383, 188] on input "text" at bounding box center [528, 185] width 405 height 26
paste input "’24年度第1回中1（国語）"
type input "’24年度第1回中1（国語）"
click at [348, 239] on input "text" at bounding box center [528, 241] width 405 height 26
paste input "’24年度第1回中1（国語）"
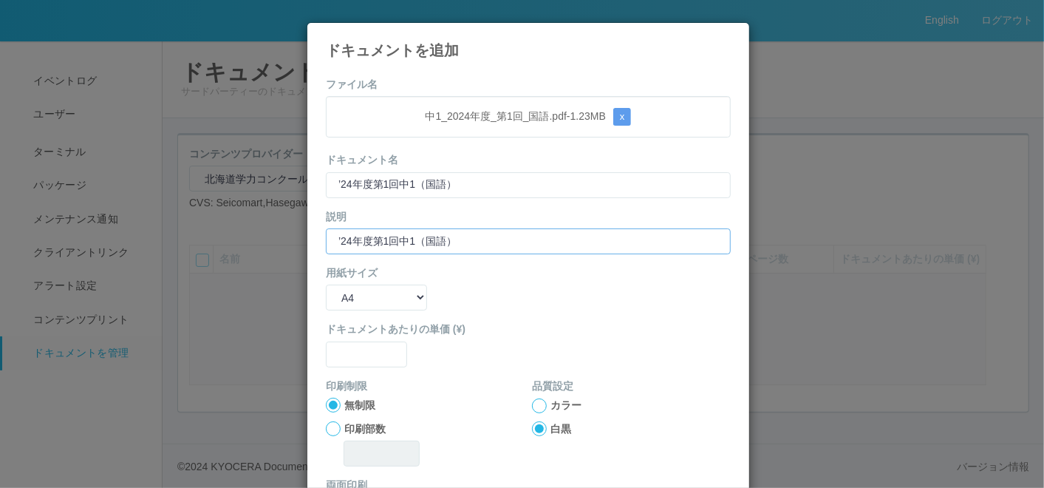
type input "’24年度第1回中1（国語）"
click at [343, 301] on select "B5 A4 B4 A3" at bounding box center [376, 297] width 101 height 26
select select "A3"
click at [326, 284] on select "B5 A4 B4 A3" at bounding box center [376, 297] width 101 height 26
click at [349, 360] on input "text" at bounding box center [366, 354] width 81 height 26
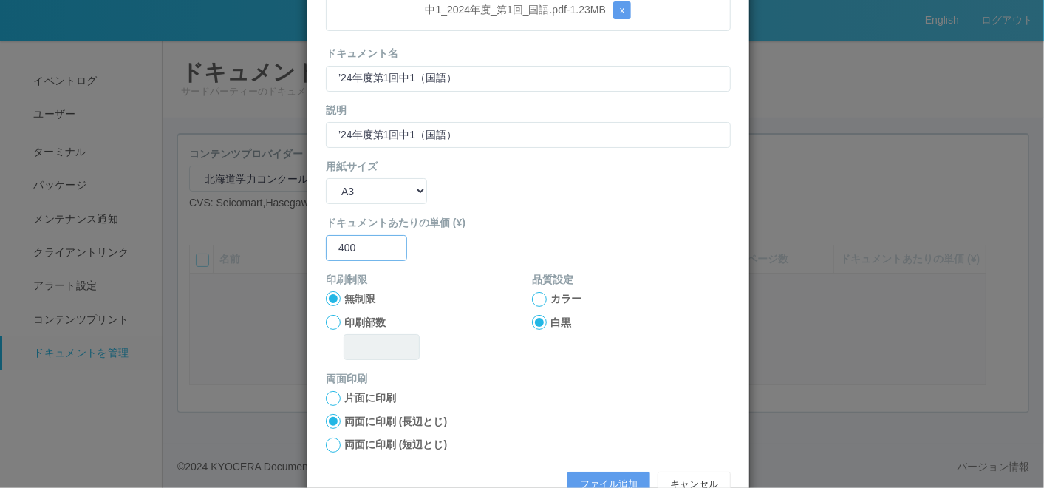
scroll to position [147, 0]
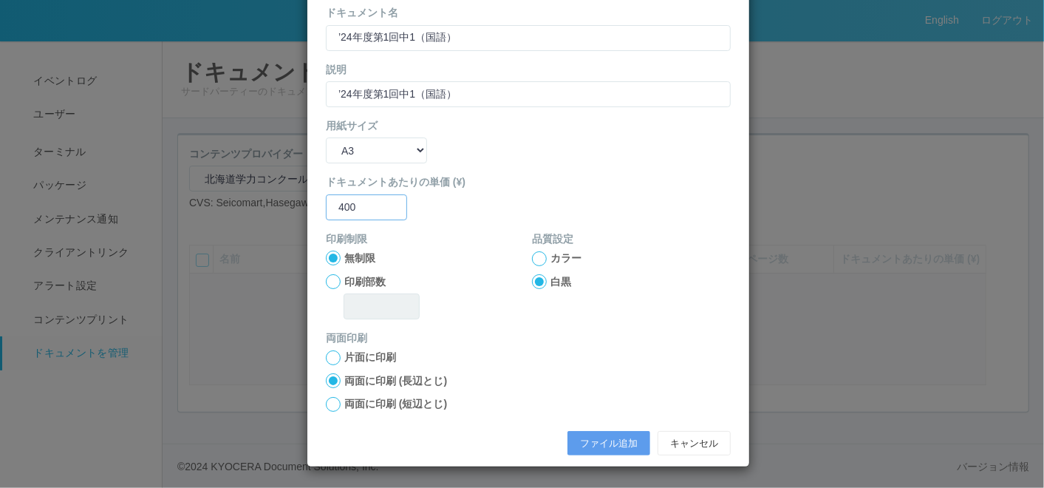
type input "400"
click at [330, 401] on div at bounding box center [333, 404] width 15 height 15
click at [606, 442] on button "ファイル追加" at bounding box center [608, 443] width 83 height 25
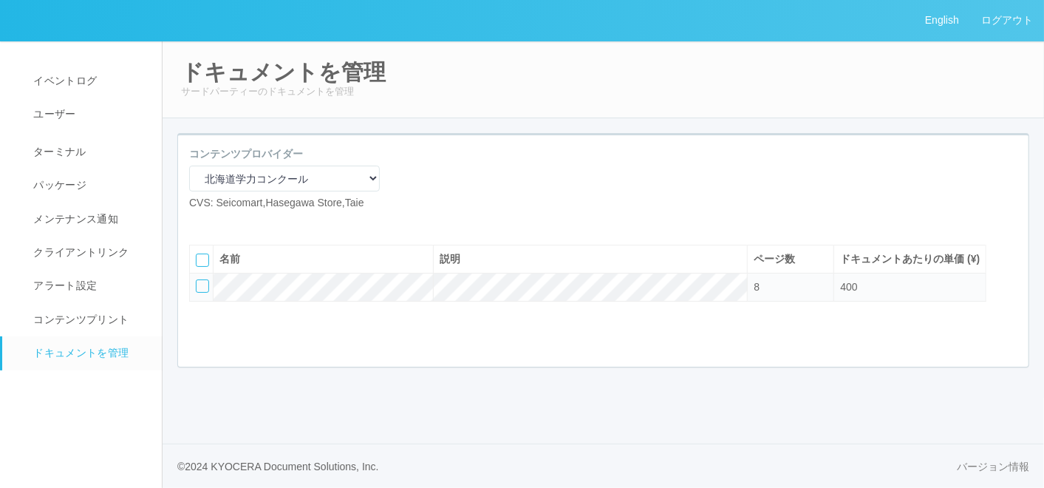
click at [200, 222] on icon at bounding box center [200, 222] width 0 height 0
select select "A4"
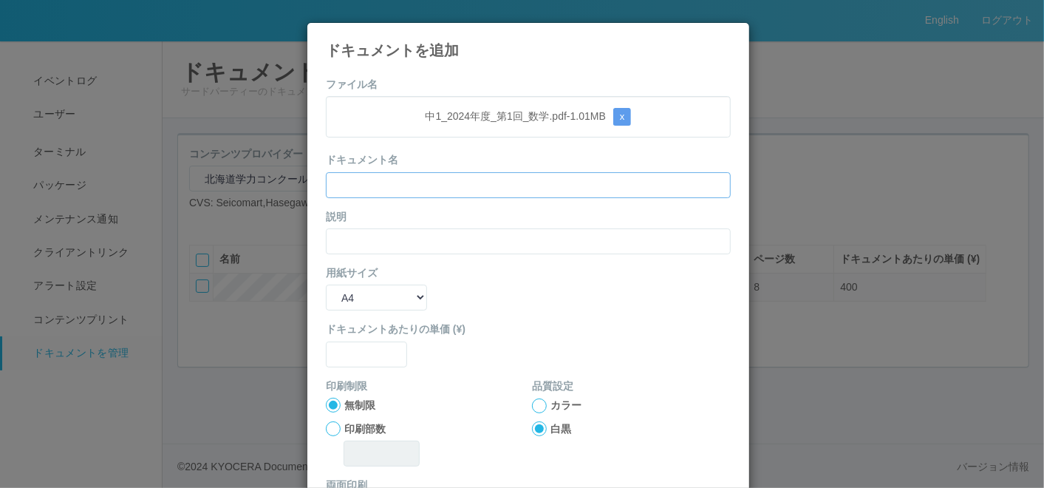
click at [420, 180] on input "text" at bounding box center [528, 185] width 405 height 26
paste input "’24年度第1回中1（数学）"
type input "’24年度第1回中1（数学）"
click at [353, 243] on input "text" at bounding box center [528, 241] width 405 height 26
paste input "’24年度第1回中1（数学）"
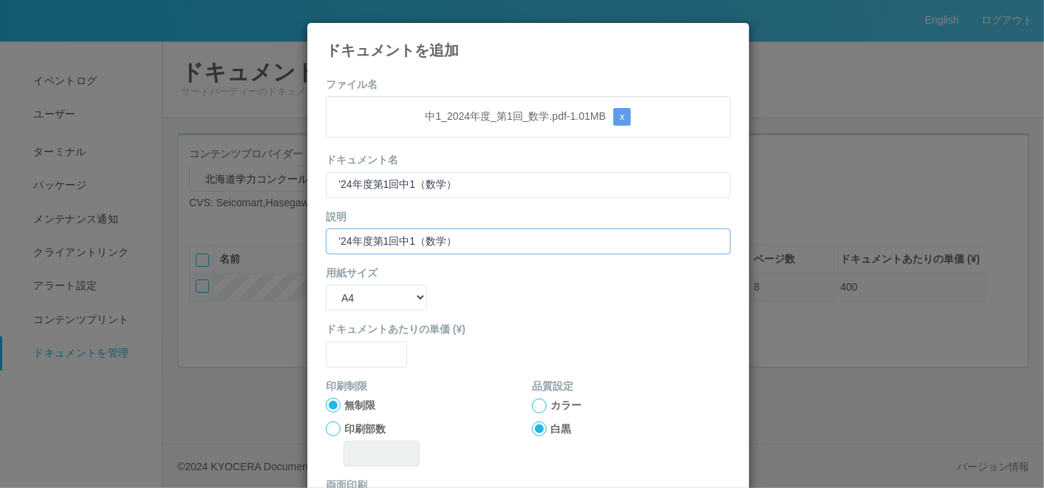
type input "’24年度第1回中1（数学）"
click at [348, 290] on select "B5 A4 B4 A3" at bounding box center [376, 297] width 101 height 26
select select "A3"
click at [326, 284] on select "B5 A4 B4 A3" at bounding box center [376, 297] width 101 height 26
click at [355, 356] on input "text" at bounding box center [366, 354] width 81 height 26
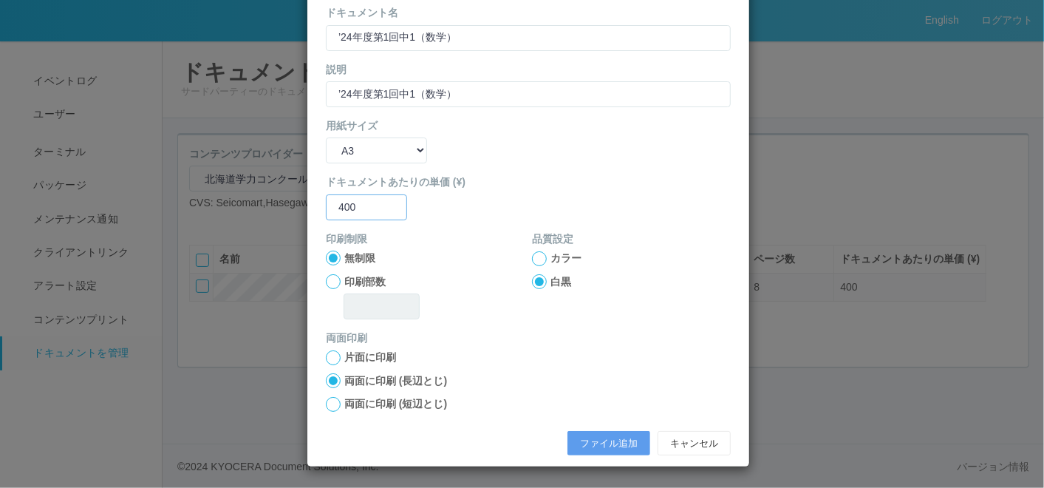
type input "400"
click at [326, 403] on div at bounding box center [333, 404] width 15 height 15
click at [585, 438] on button "ファイル追加" at bounding box center [608, 443] width 83 height 25
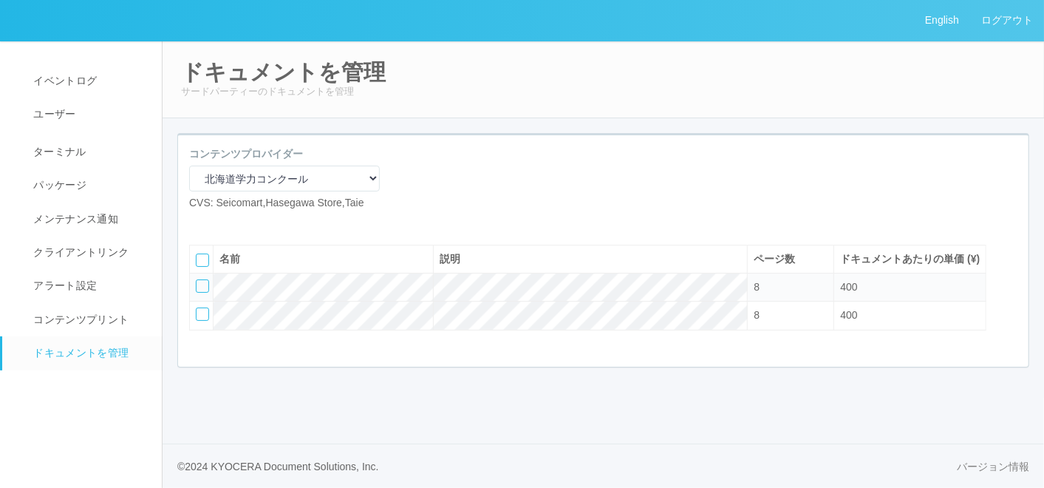
click at [200, 222] on icon at bounding box center [200, 222] width 0 height 0
select select "A4"
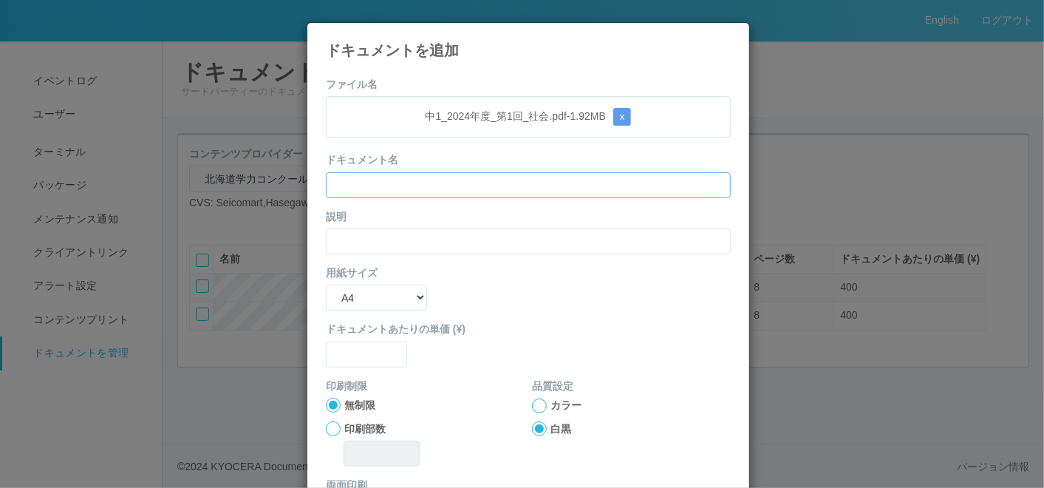
click at [397, 180] on input "text" at bounding box center [528, 185] width 405 height 26
paste input "’24年度第1回中1（社会）"
type input "’24年度第1回中1（社会）"
click at [348, 242] on input "text" at bounding box center [528, 241] width 405 height 26
paste input "’24年度第1回中1（社会）"
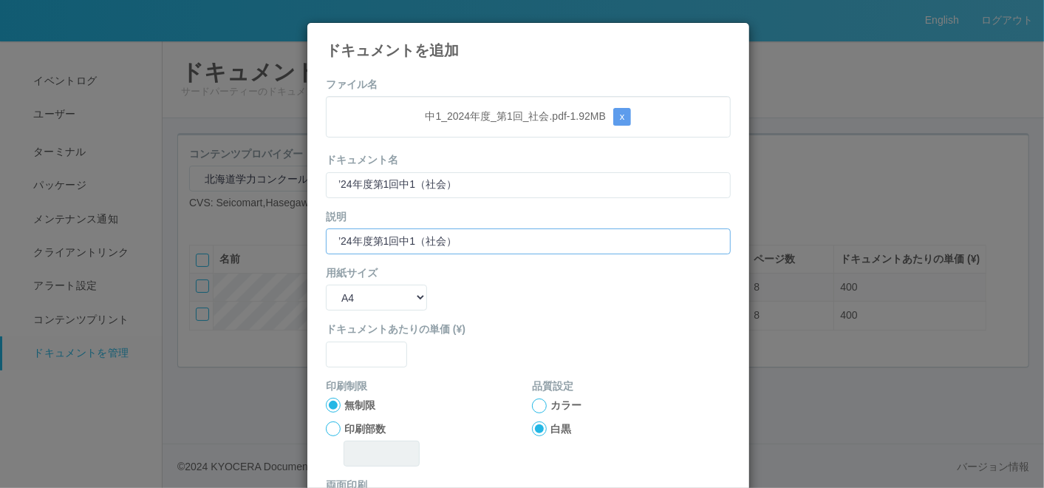
type input "’24年度第1回中1（社会）"
click at [335, 291] on select "B5 A4 B4 A3" at bounding box center [376, 297] width 101 height 26
select select "A3"
click at [326, 284] on select "B5 A4 B4 A3" at bounding box center [376, 297] width 101 height 26
click at [359, 367] on form "ファイル名 中1_2024年度_第1回_社会.pdf - 1.92 MB x ドキュメント名 ’24年度第1回中1（社会） 説明 ’24年度第1回中1（社会）…" at bounding box center [528, 343] width 405 height 533
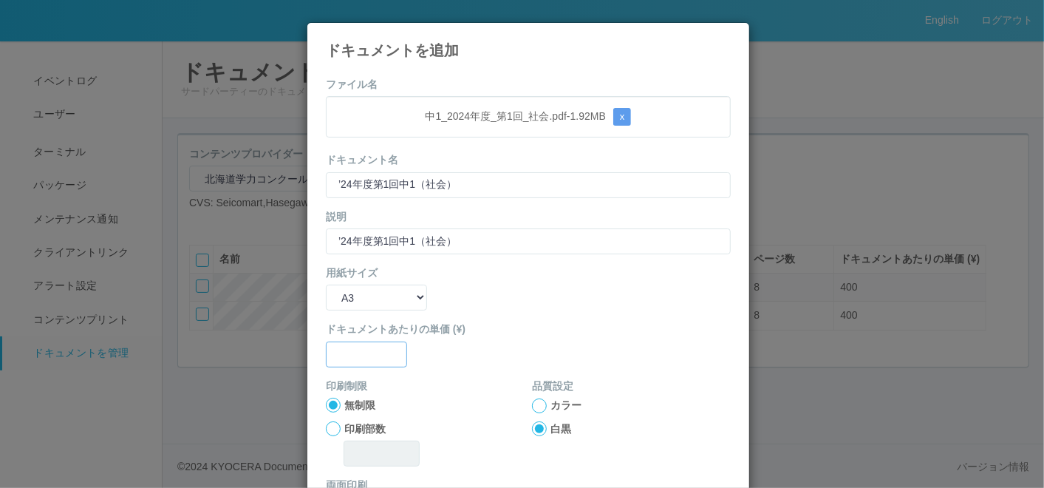
click at [358, 349] on input "text" at bounding box center [366, 354] width 81 height 26
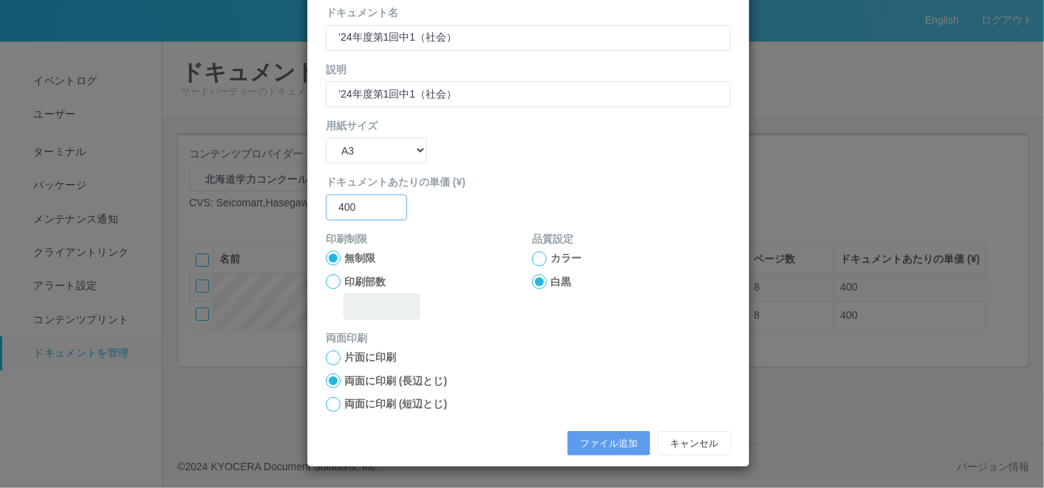
type input "400"
click at [327, 400] on div at bounding box center [333, 404] width 15 height 15
click at [609, 438] on button "ファイル追加" at bounding box center [608, 443] width 83 height 25
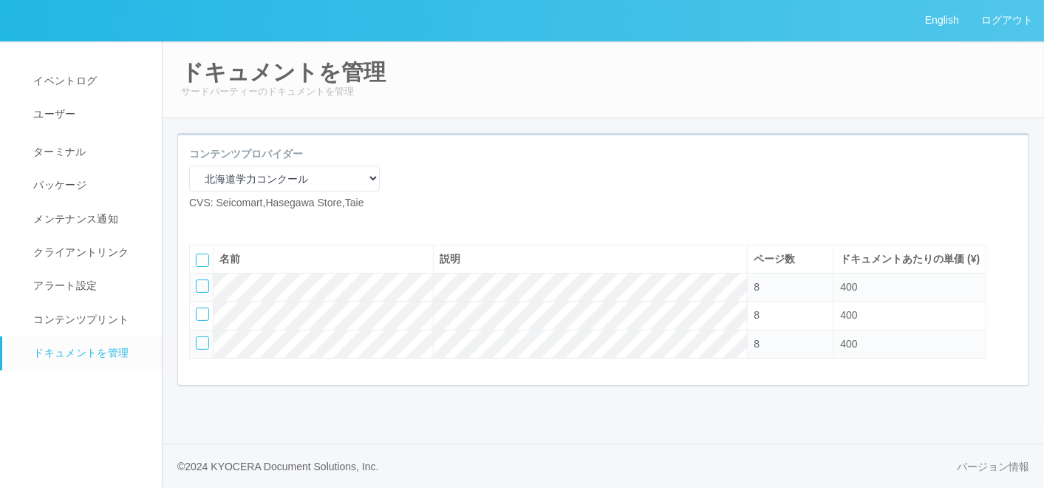
click at [200, 222] on icon at bounding box center [200, 222] width 0 height 0
select select "A4"
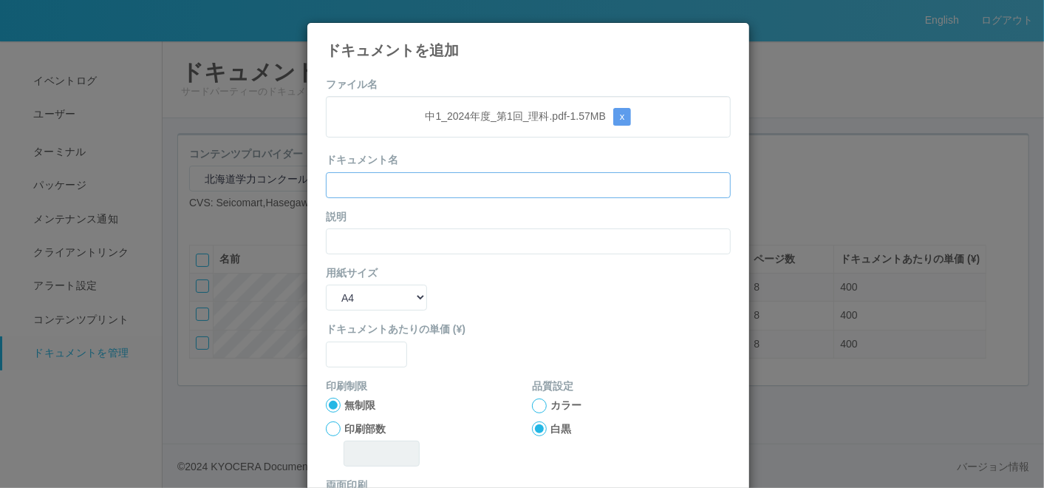
click at [377, 181] on input "text" at bounding box center [528, 185] width 405 height 26
paste input "’24年度第1回中1（理科）"
type input "’24年度第1回中1（理科）"
click at [352, 241] on input "text" at bounding box center [528, 241] width 405 height 26
paste input "’24年度第1回中1（理科）"
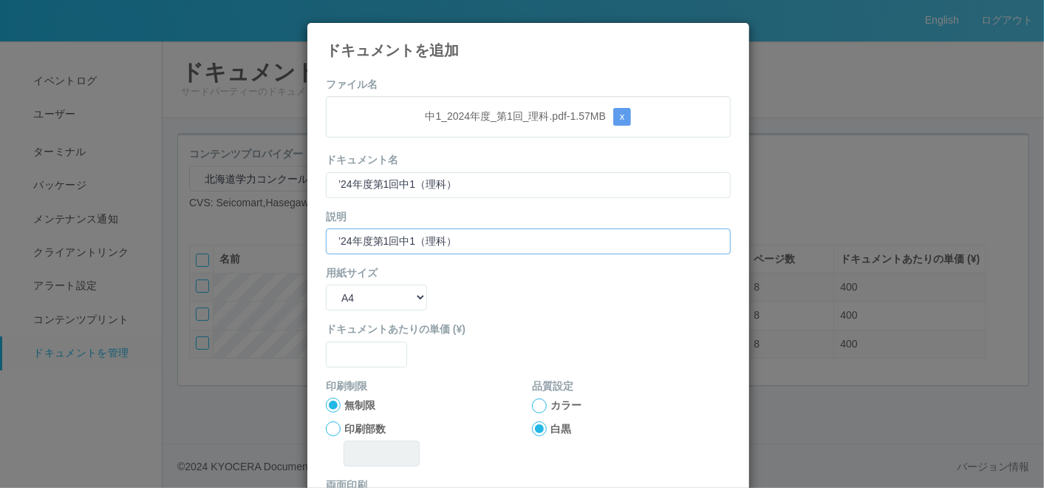
type input "’24年度第1回中1（理科）"
click at [348, 299] on select "B5 A4 B4 A3" at bounding box center [376, 297] width 101 height 26
select select "A3"
click at [326, 284] on select "B5 A4 B4 A3" at bounding box center [376, 297] width 101 height 26
click at [348, 351] on input "text" at bounding box center [366, 354] width 81 height 26
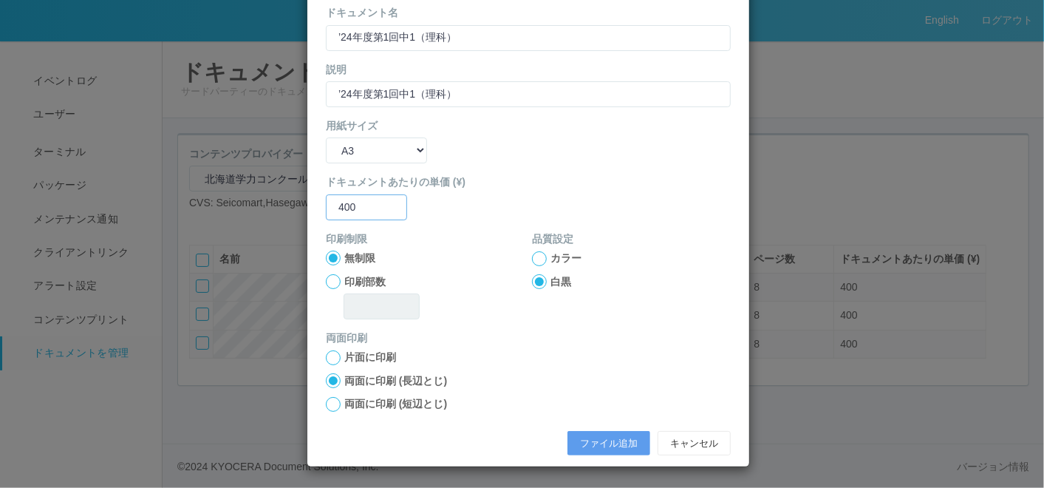
type input "400"
click at [327, 399] on div at bounding box center [333, 404] width 15 height 15
click at [588, 438] on button "ファイル追加" at bounding box center [608, 443] width 83 height 25
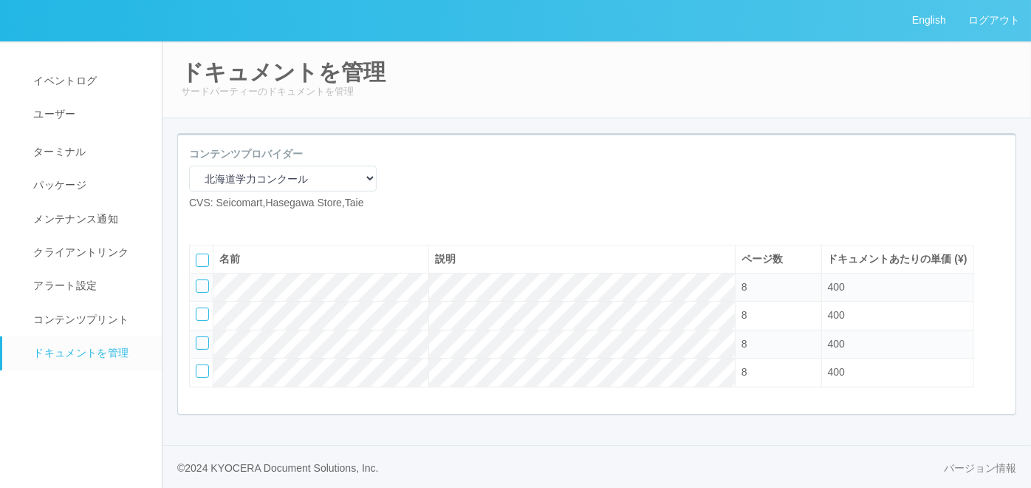
click at [200, 222] on icon at bounding box center [200, 222] width 0 height 0
select select "A4"
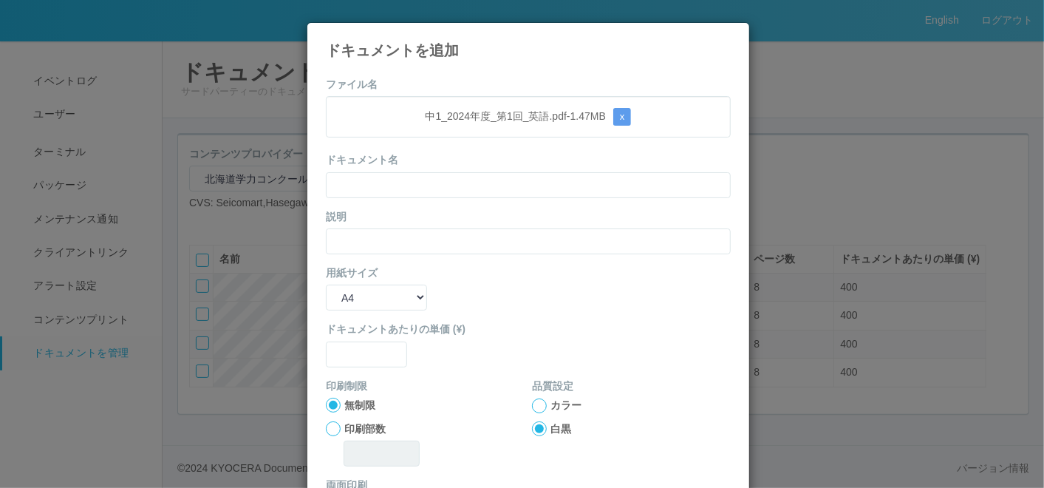
click at [413, 192] on form "ファイル名 中1_2024年度_第1回_英語.pdf - 1.47 MB x ドキュメント名 説明 用紙サイズ B5 A4 B4 A3 ドキュメントあたりの単…" at bounding box center [528, 343] width 405 height 533
click at [383, 187] on input "text" at bounding box center [528, 185] width 405 height 26
paste input "’24年度第1回中1（英語）"
type input "’24年度第1回中1（英語）"
click at [358, 245] on input "text" at bounding box center [528, 241] width 405 height 26
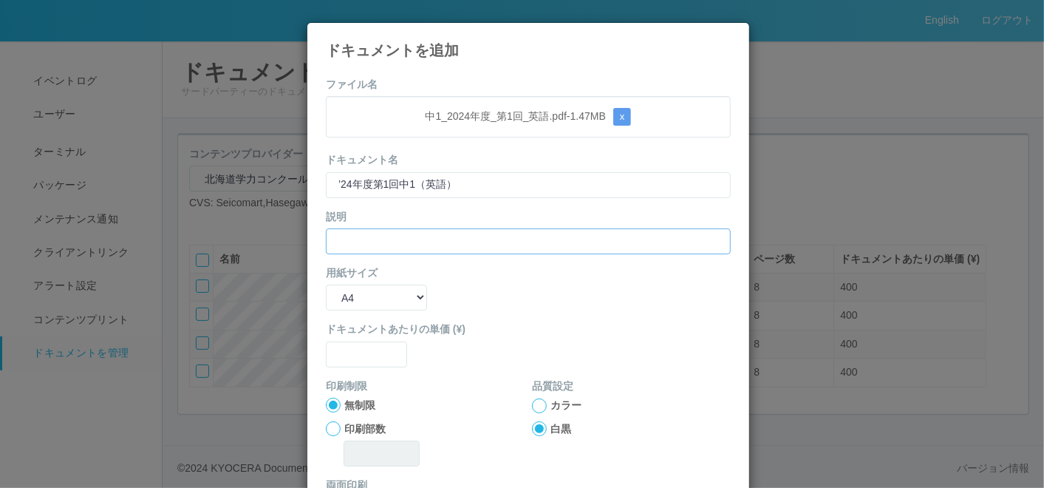
paste input "’24年度第1回中1（英語）"
type input "’24年度第1回中1（英語）"
drag, startPoint x: 344, startPoint y: 295, endPoint x: 346, endPoint y: 309, distance: 14.1
click at [344, 295] on select "B5 A4 B4 A3" at bounding box center [376, 297] width 101 height 26
select select "A3"
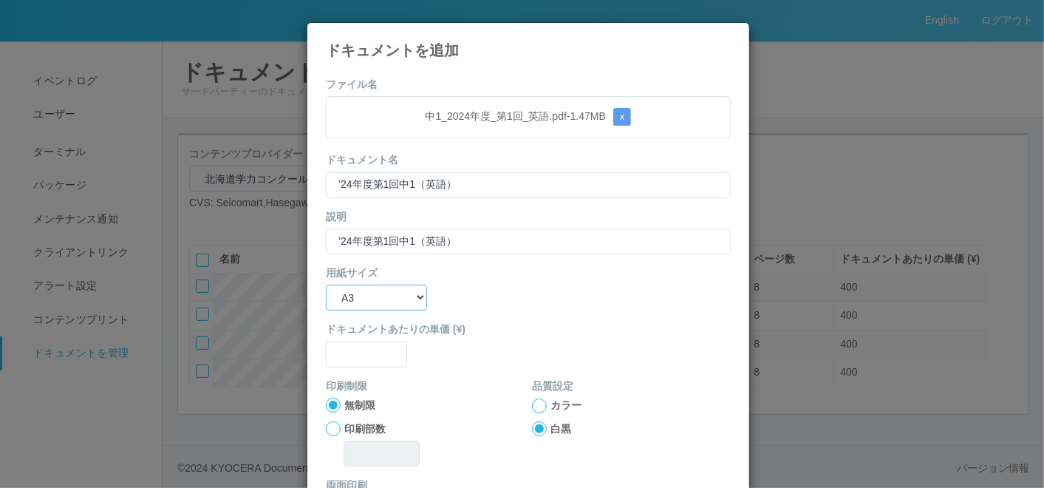
click at [326, 284] on select "B5 A4 B4 A3" at bounding box center [376, 297] width 101 height 26
click at [346, 362] on input "text" at bounding box center [366, 354] width 81 height 26
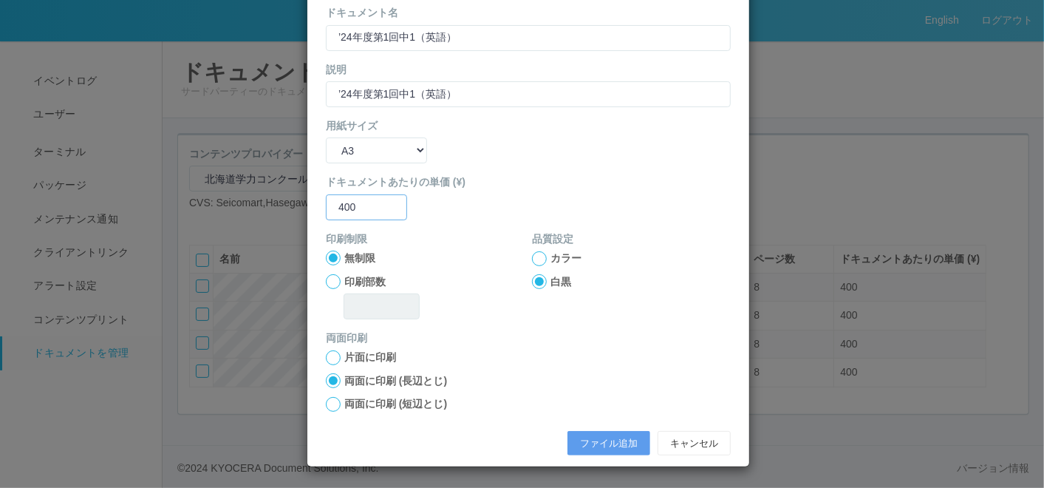
type input "400"
click at [329, 404] on div at bounding box center [333, 404] width 15 height 15
click at [627, 441] on button "ファイル追加" at bounding box center [608, 443] width 83 height 25
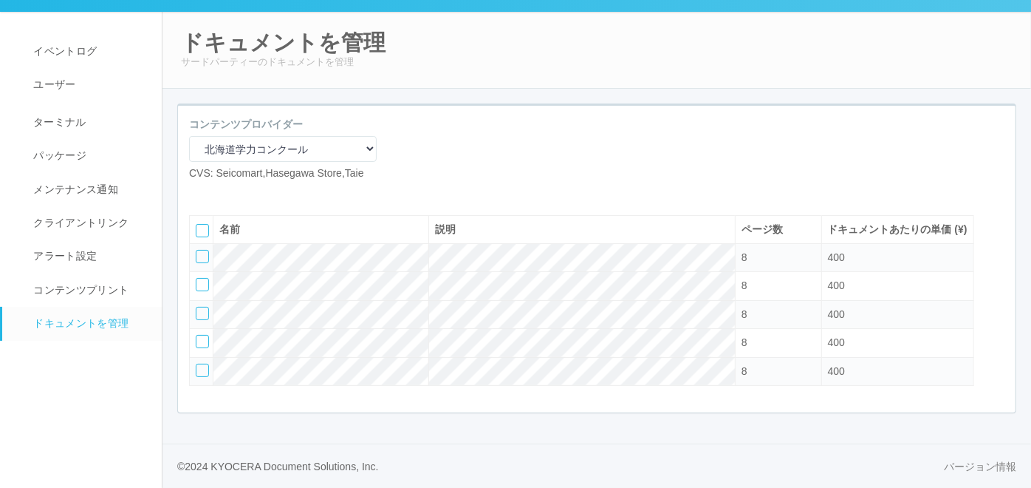
scroll to position [69, 0]
click at [222, 193] on icon at bounding box center [222, 193] width 0 height 0
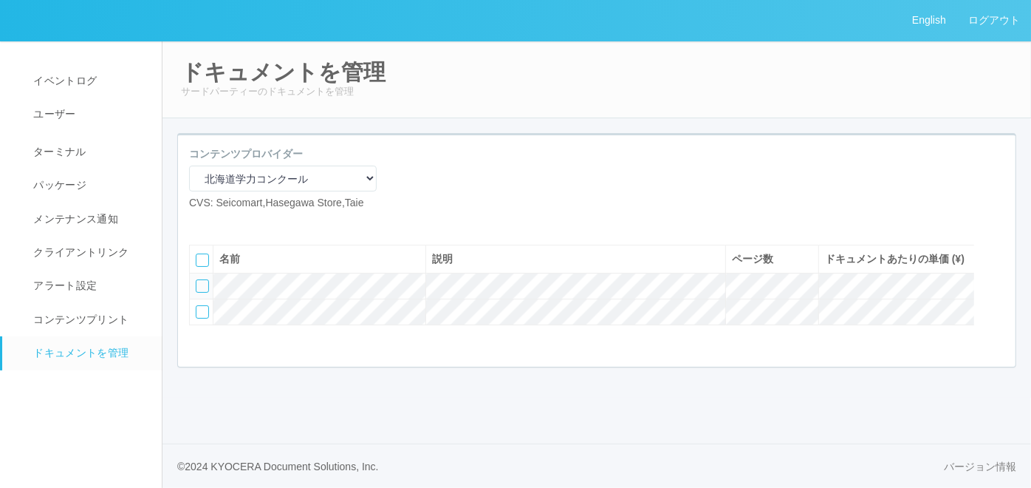
scroll to position [0, 0]
click at [222, 222] on icon at bounding box center [222, 222] width 0 height 0
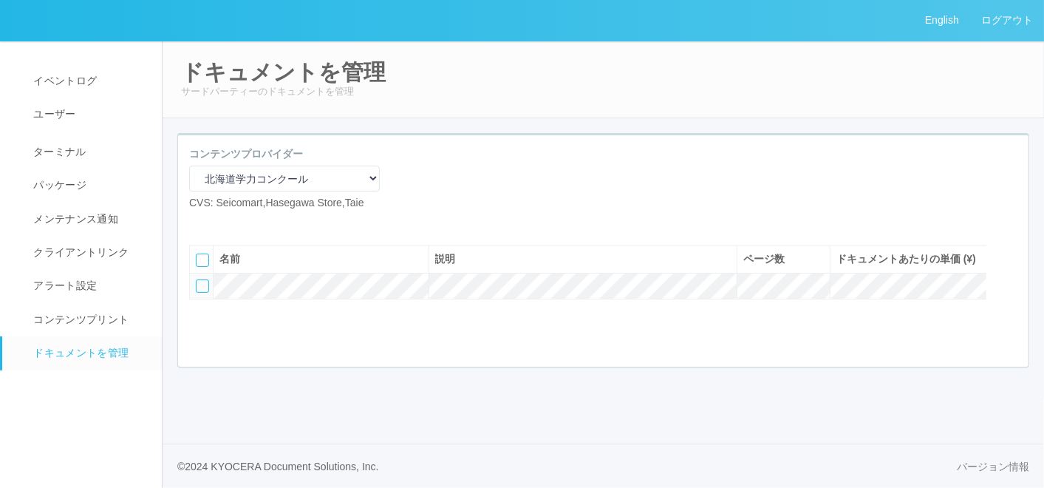
click at [211, 222] on icon at bounding box center [211, 222] width 0 height 0
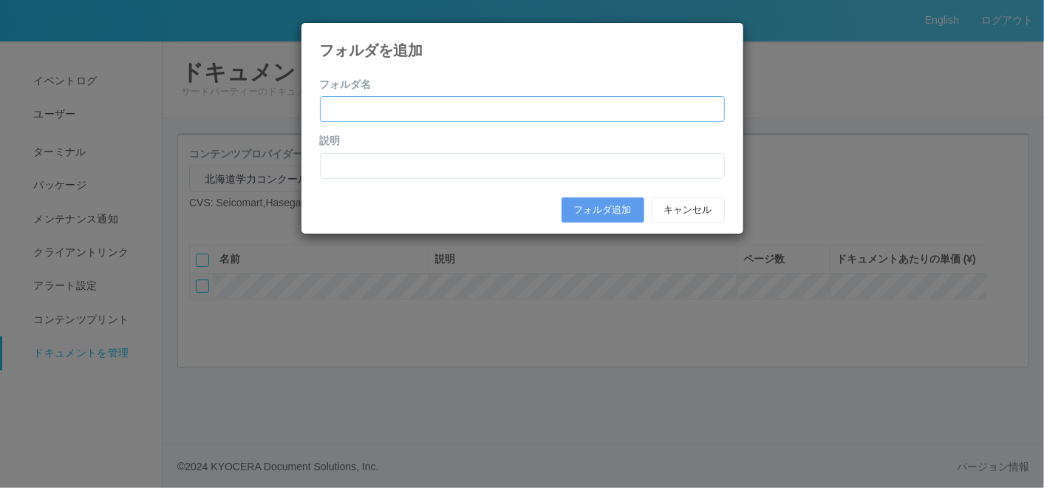
click at [420, 108] on input "text" at bounding box center [522, 109] width 405 height 26
paste input "[DATE]年度第1回（4月）"
type input "[DATE]年度第1回（4月）"
click at [356, 158] on input "text" at bounding box center [522, 166] width 405 height 26
paste input "[DATE]年度第1回（4月）"
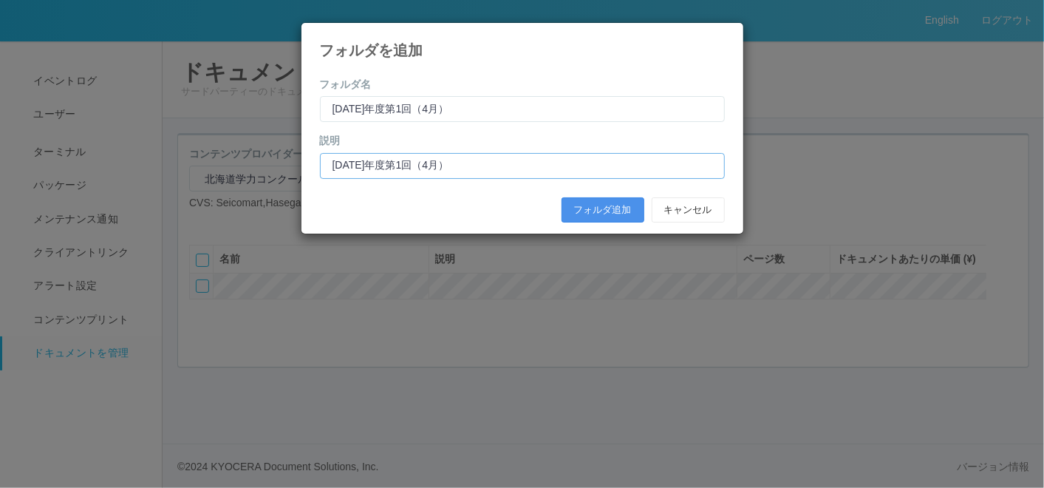
type input "[DATE]年度第1回（4月）"
click at [587, 215] on button "フォルダ追加" at bounding box center [602, 209] width 83 height 25
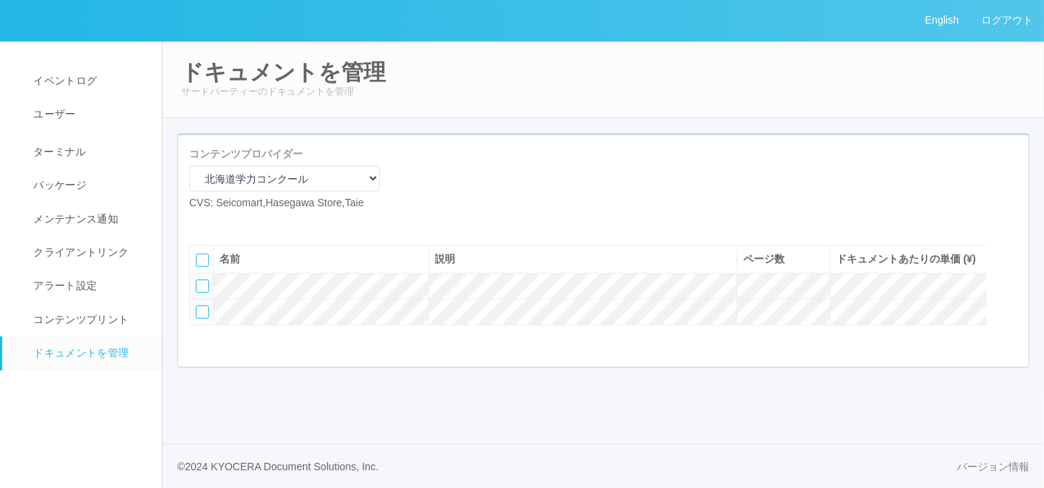
click at [202, 318] on div at bounding box center [202, 311] width 13 height 13
click at [1008, 300] on div at bounding box center [1010, 285] width 22 height 30
click at [197, 281] on icon at bounding box center [197, 281] width 0 height 0
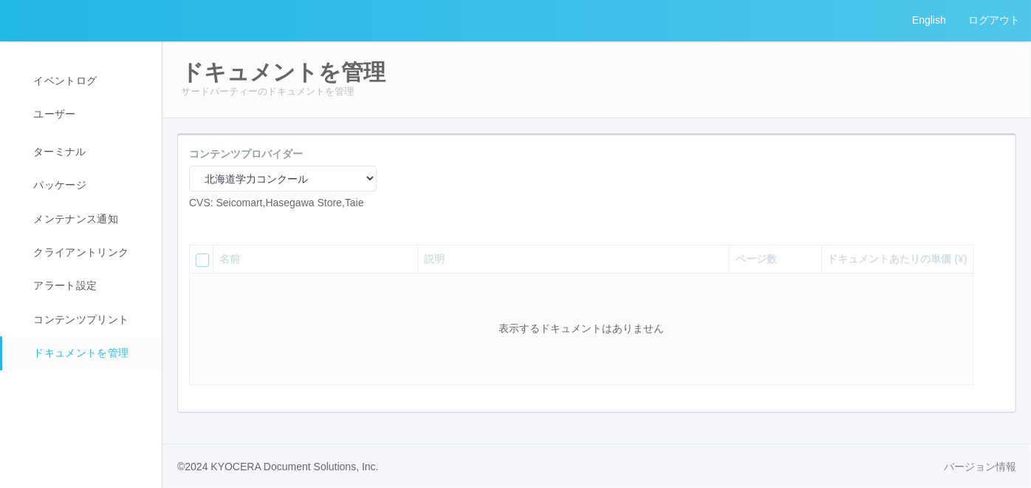
click at [200, 222] on icon at bounding box center [200, 222] width 0 height 0
select select "A4"
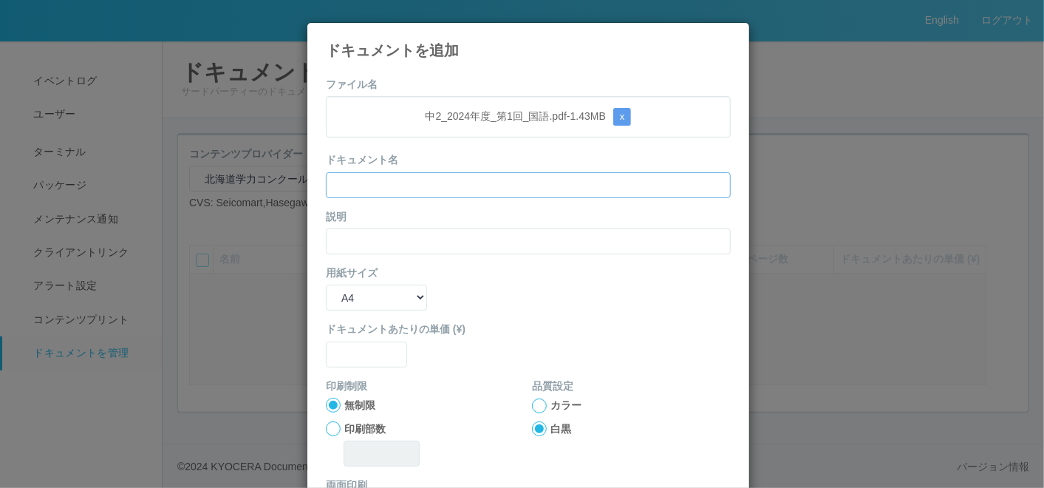
click at [386, 178] on input "text" at bounding box center [528, 185] width 405 height 26
paste input "’24年度第1回中2（国語）"
type input "’24年度第1回中2（国語）"
click at [347, 242] on input "text" at bounding box center [528, 241] width 405 height 26
paste input "’24年度第1回中2（国語）"
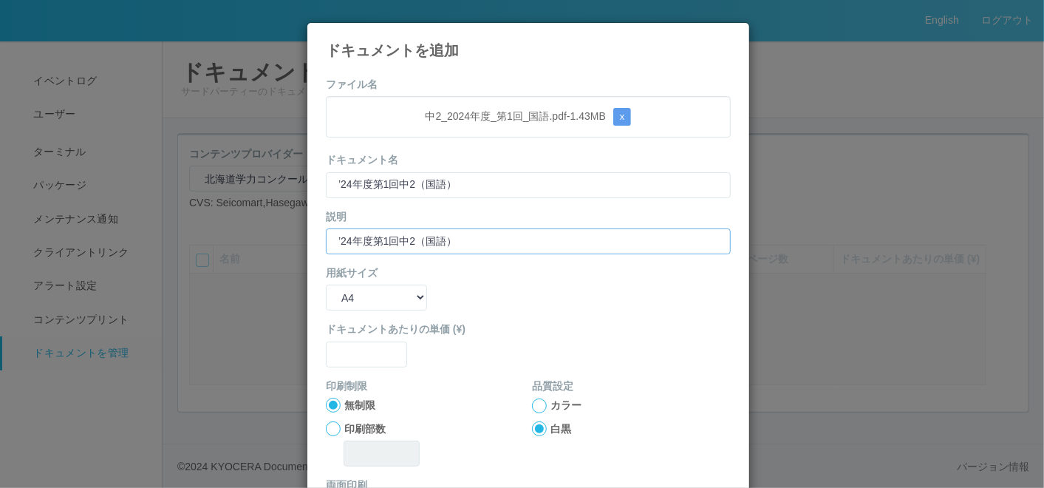
type input "’24年度第1回中2（国語）"
drag, startPoint x: 345, startPoint y: 295, endPoint x: 345, endPoint y: 304, distance: 8.9
click at [345, 295] on select "B5 A4 B4 A3" at bounding box center [376, 297] width 101 height 26
select select "A3"
click at [326, 284] on select "B5 A4 B4 A3" at bounding box center [376, 297] width 101 height 26
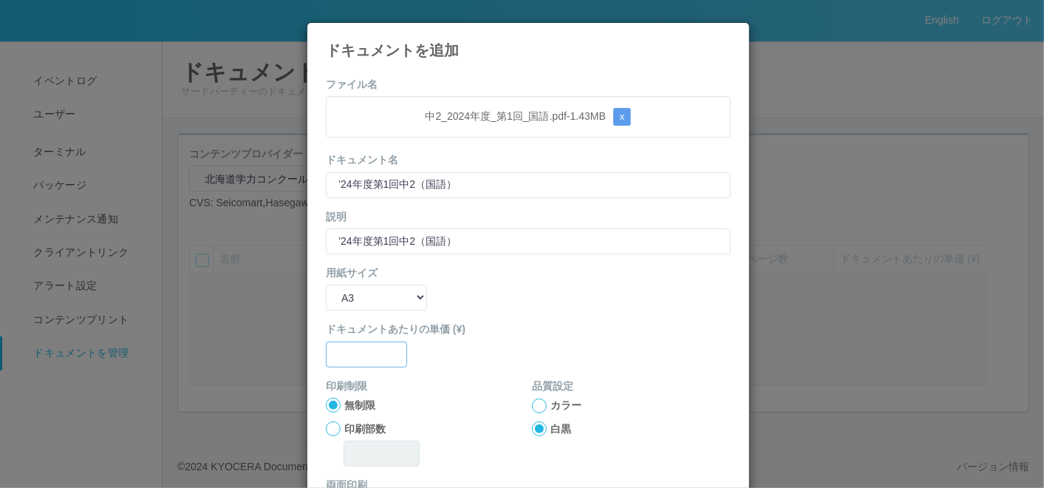
click at [366, 343] on input "text" at bounding box center [366, 354] width 81 height 26
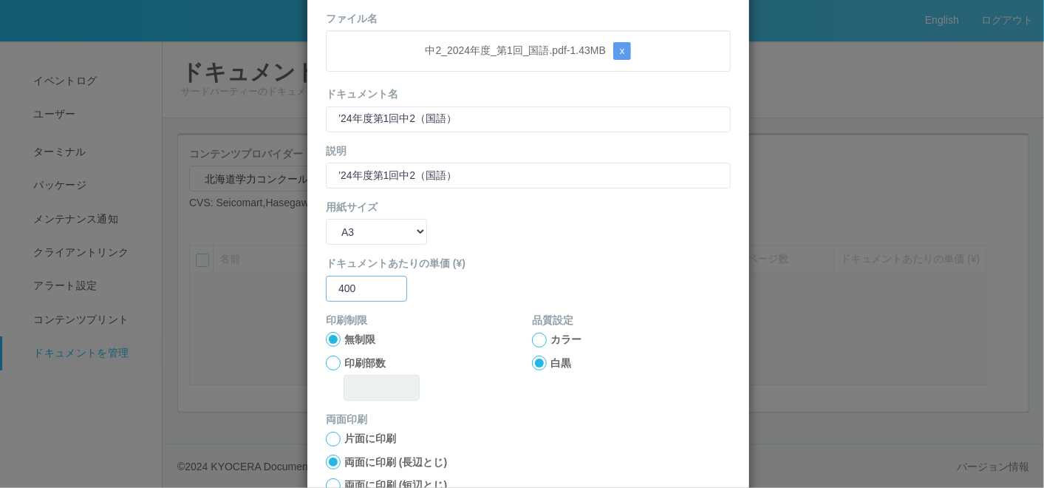
scroll to position [147, 0]
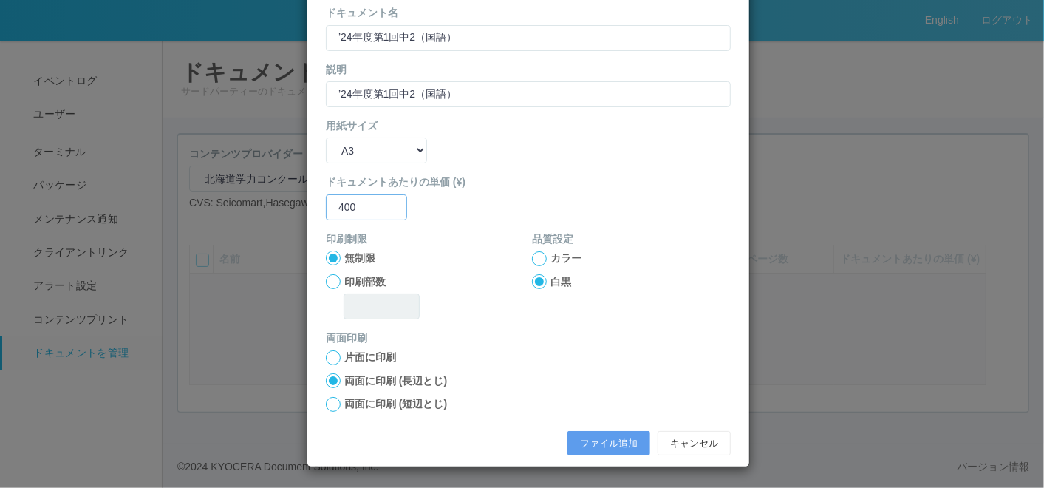
type input "400"
click at [327, 403] on div at bounding box center [333, 404] width 15 height 15
click at [589, 435] on button "ファイル追加" at bounding box center [608, 443] width 83 height 25
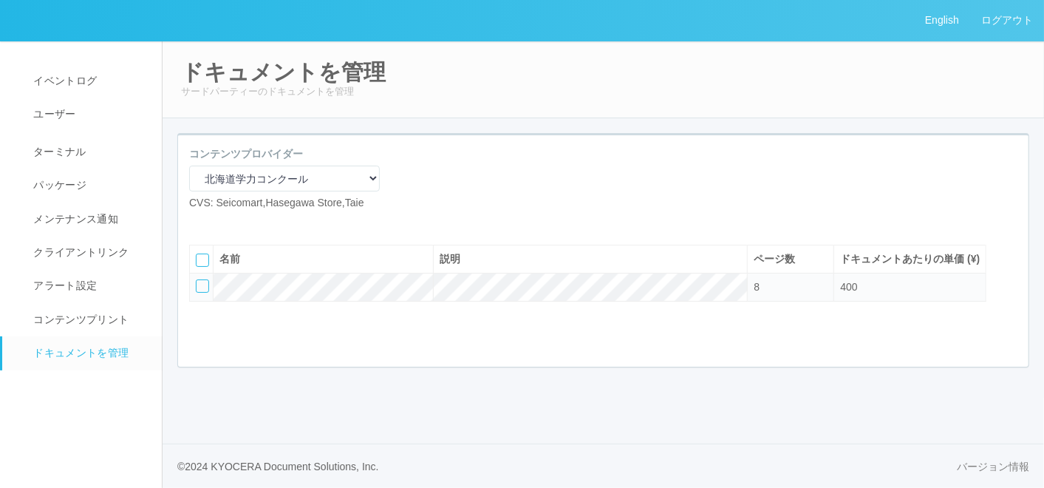
click at [200, 222] on icon at bounding box center [200, 222] width 0 height 0
select select "A4"
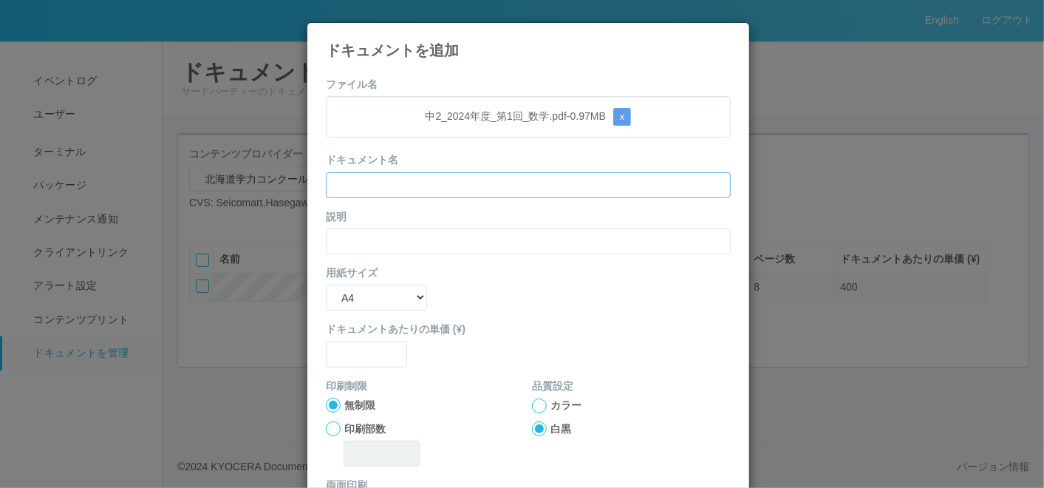
click at [405, 186] on input "text" at bounding box center [528, 185] width 405 height 26
paste input "’24年度第1回中2（数学）"
type input "’24年度第1回中2（数学）"
click at [347, 230] on input "text" at bounding box center [528, 241] width 405 height 26
paste input "’24年度第1回中2（数学）"
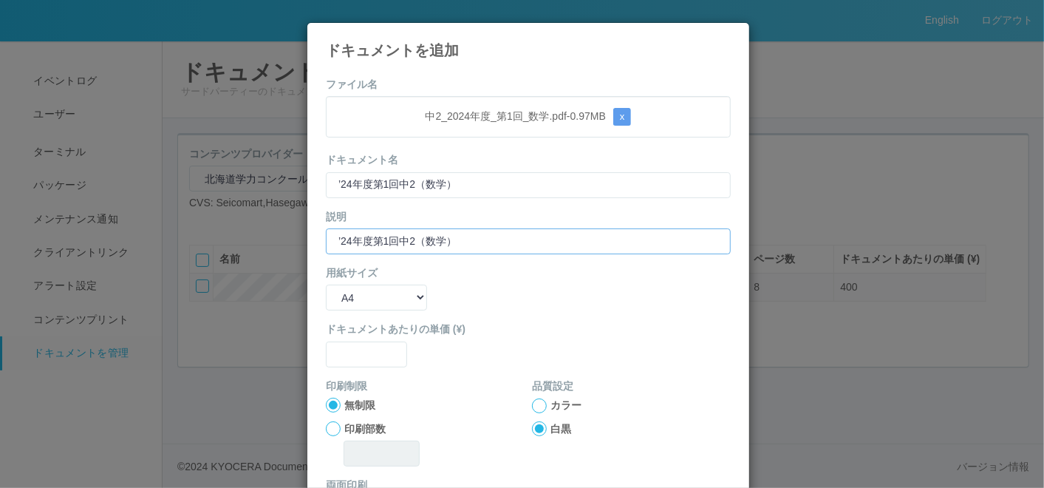
type input "’24年度第1回中2（数学）"
click at [340, 299] on select "B5 A4 B4 A3" at bounding box center [376, 297] width 101 height 26
select select "A3"
click at [326, 284] on select "B5 A4 B4 A3" at bounding box center [376, 297] width 101 height 26
click at [360, 345] on input "text" at bounding box center [366, 354] width 81 height 26
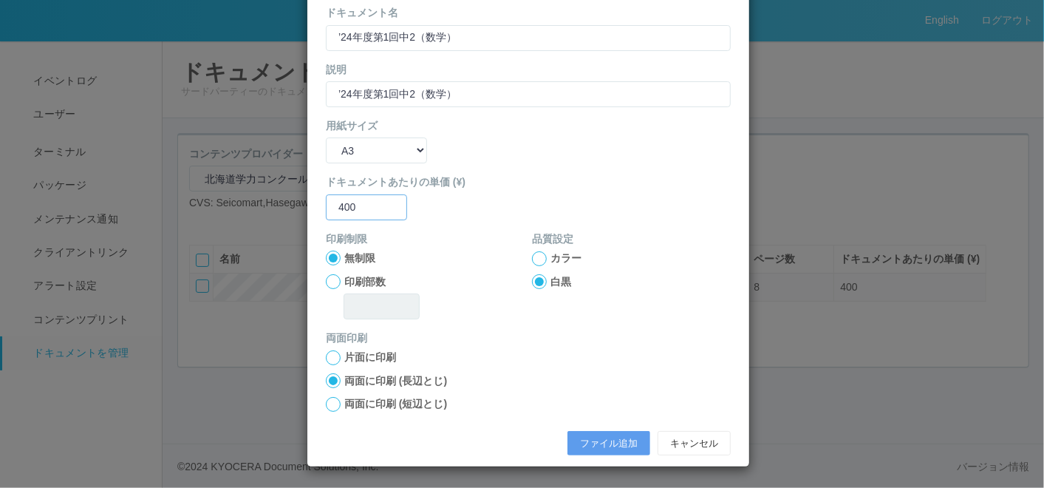
type input "400"
click at [331, 404] on div at bounding box center [333, 404] width 15 height 15
click at [598, 442] on button "ファイル追加" at bounding box center [608, 443] width 83 height 25
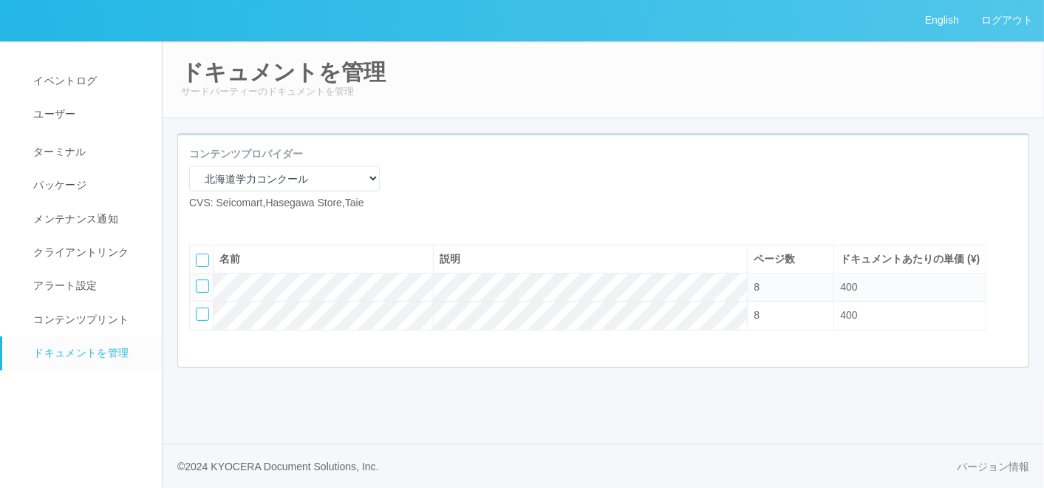
click at [200, 222] on icon at bounding box center [200, 222] width 0 height 0
select select "A4"
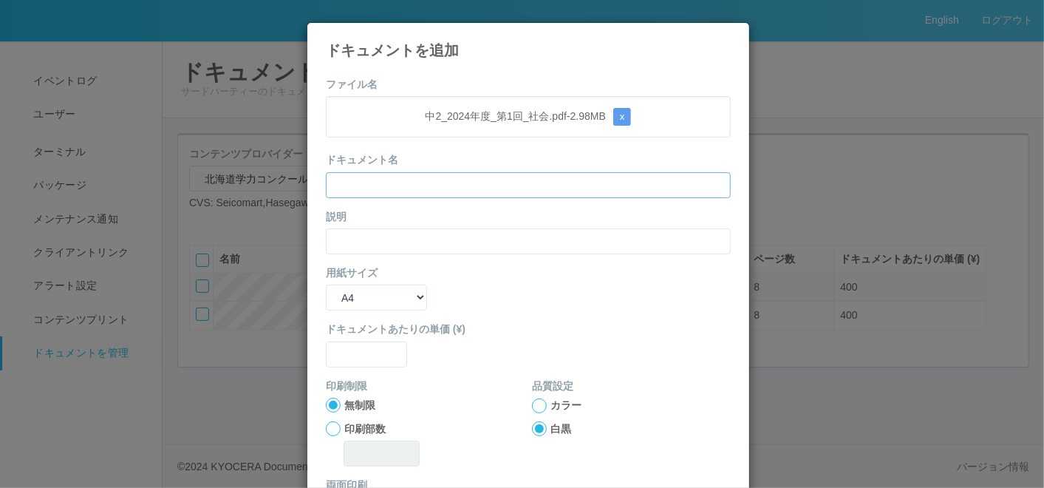
click at [364, 189] on input "text" at bounding box center [528, 185] width 405 height 26
paste input "’24年度第1回中2（社会）"
type input "’24年度第1回中2（社会）"
click at [341, 230] on input "text" at bounding box center [528, 241] width 405 height 26
paste input "’24年度第1回中2（社会）"
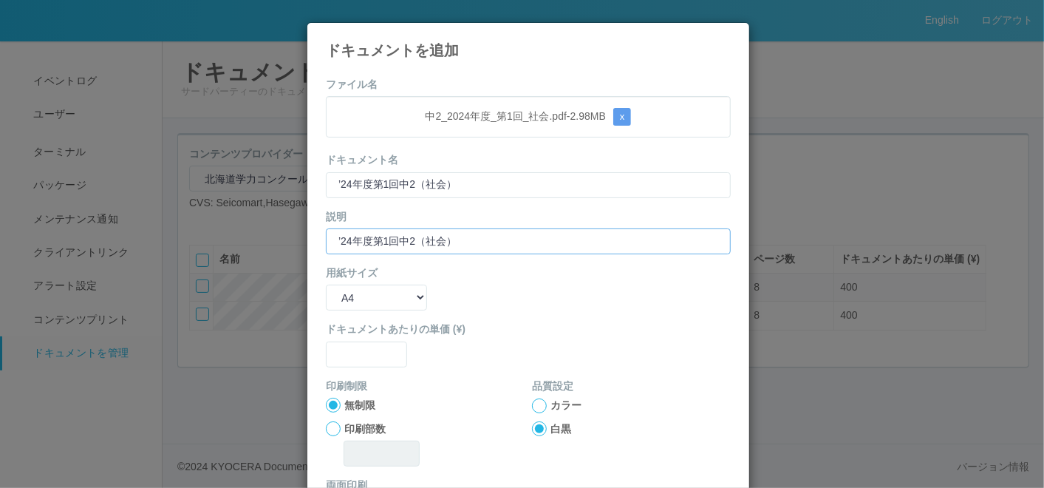
type input "’24年度第1回中2（社会）"
drag, startPoint x: 345, startPoint y: 301, endPoint x: 346, endPoint y: 309, distance: 8.2
click at [345, 301] on select "B5 A4 B4 A3" at bounding box center [376, 297] width 101 height 26
select select "A3"
click at [326, 284] on select "B5 A4 B4 A3" at bounding box center [376, 297] width 101 height 26
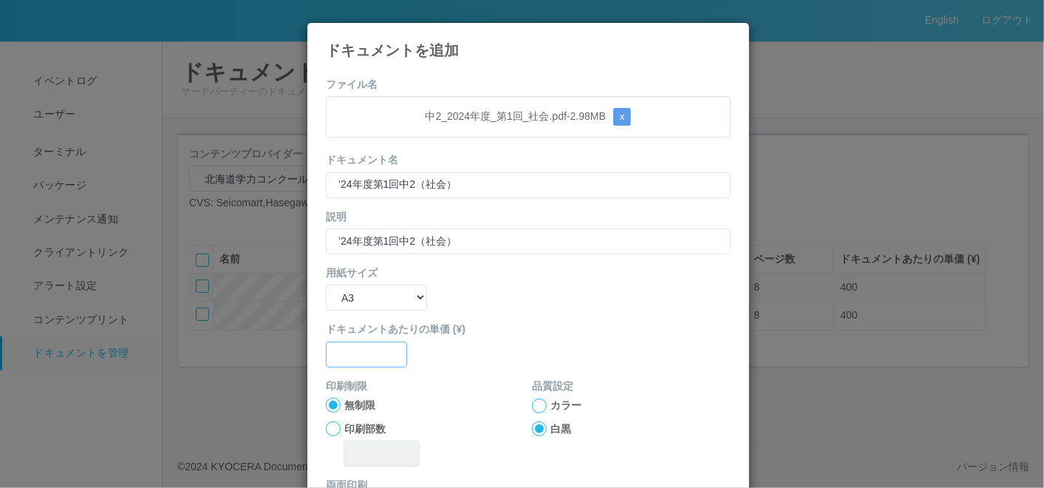
click at [350, 342] on input "text" at bounding box center [366, 354] width 81 height 26
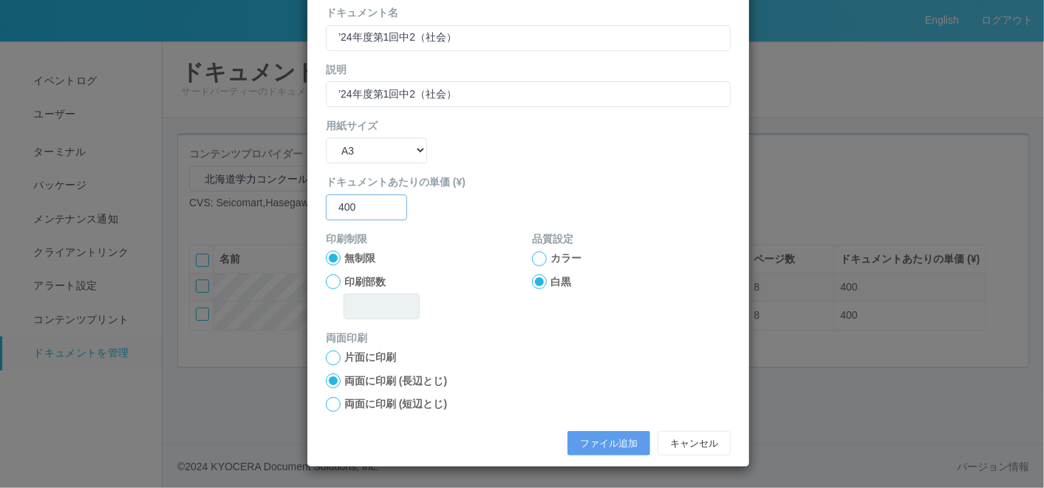
type input "400"
click at [329, 400] on div at bounding box center [333, 404] width 15 height 15
click at [591, 443] on button "ファイル追加" at bounding box center [608, 443] width 83 height 25
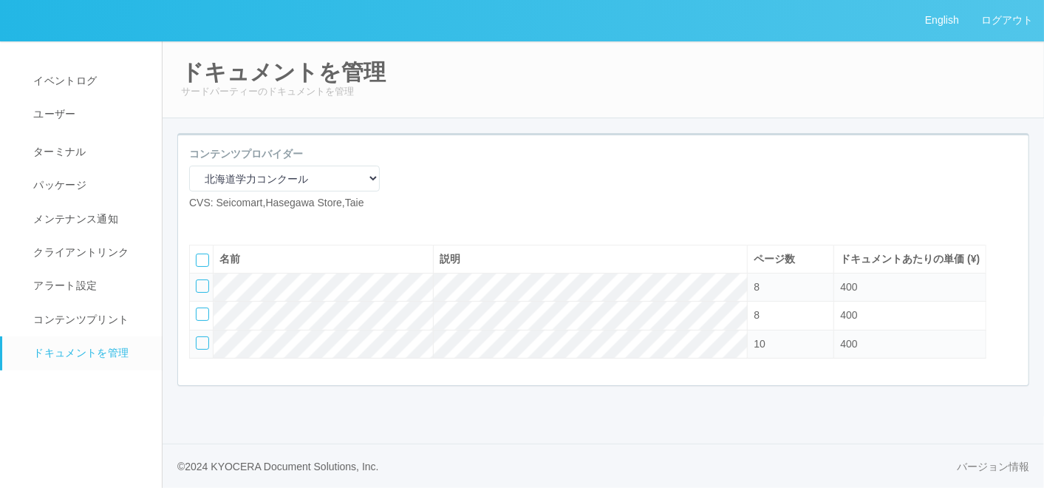
click at [200, 222] on icon at bounding box center [200, 222] width 0 height 0
select select "A4"
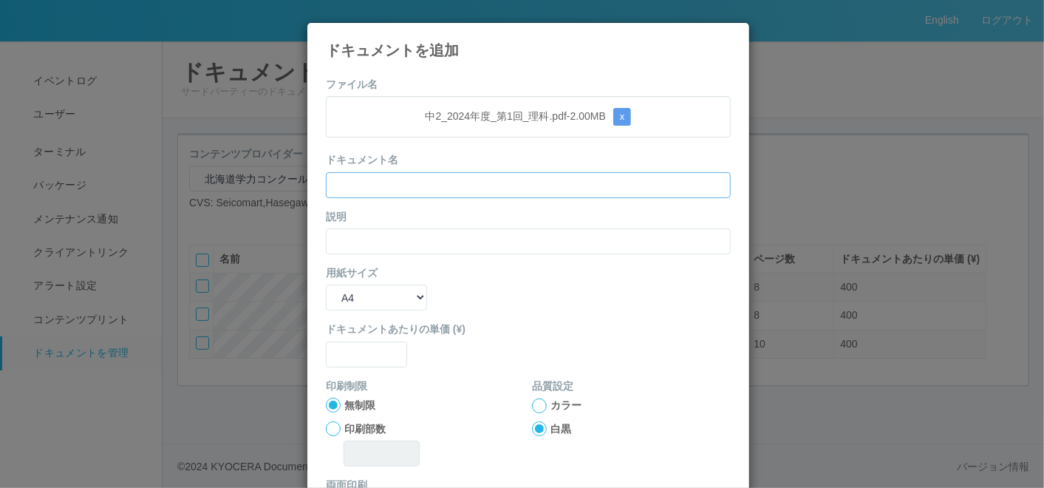
click at [372, 189] on input "text" at bounding box center [528, 185] width 405 height 26
paste input "’24年度第1回中2（理科）"
type input "’24年度第1回中2（理科）"
click at [331, 238] on input "text" at bounding box center [528, 241] width 405 height 26
paste input "’24年度第1回中2（理科）"
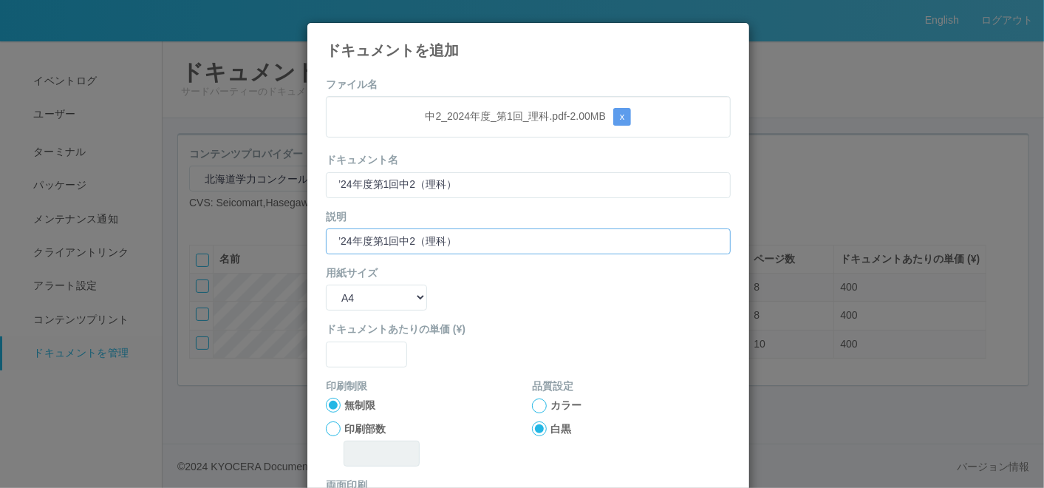
type input "’24年度第1回中2（理科）"
drag, startPoint x: 325, startPoint y: 291, endPoint x: 331, endPoint y: 312, distance: 21.5
click at [326, 292] on select "B5 A4 B4 A3" at bounding box center [376, 297] width 101 height 26
click at [326, 284] on select "B5 A4 B4 A3" at bounding box center [376, 297] width 101 height 26
click at [352, 295] on select "B5 A4 B4 A3" at bounding box center [376, 297] width 101 height 26
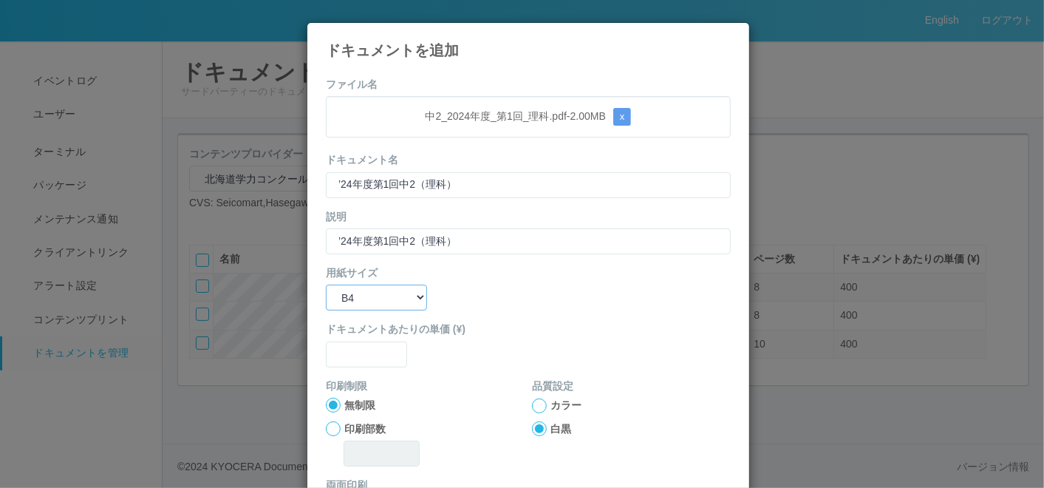
select select "A3"
click at [326, 284] on select "B5 A4 B4 A3" at bounding box center [376, 297] width 101 height 26
click at [355, 354] on input "text" at bounding box center [366, 354] width 81 height 26
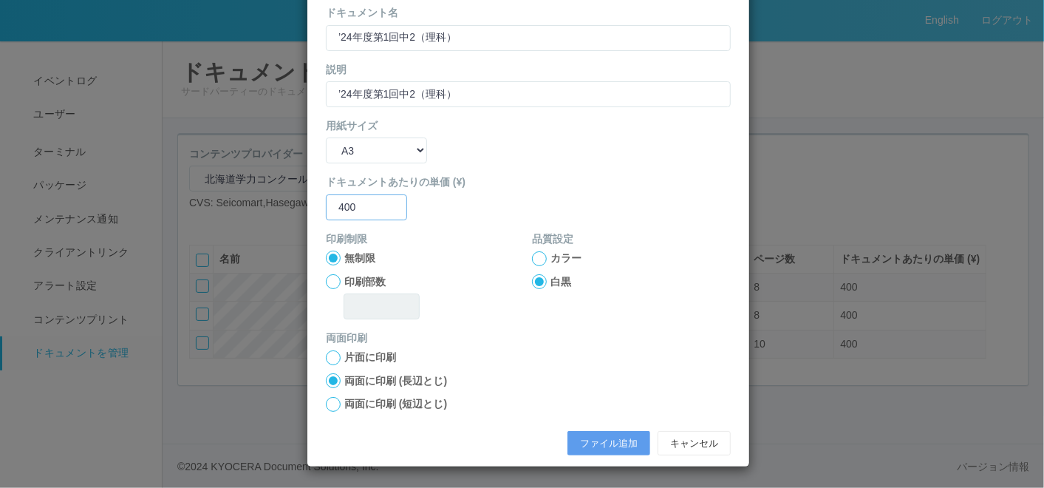
type input "400"
click at [329, 400] on div at bounding box center [333, 404] width 15 height 15
click at [589, 438] on button "ファイル追加" at bounding box center [608, 443] width 83 height 25
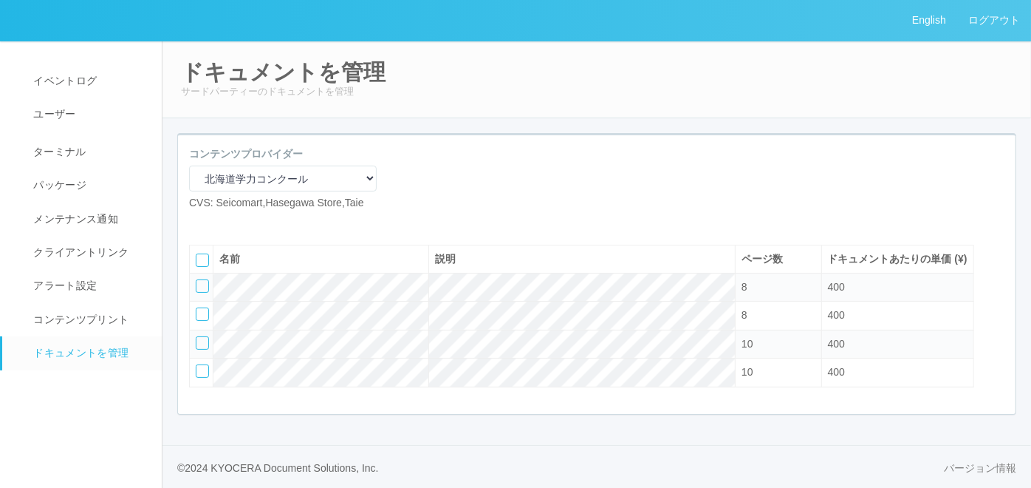
click at [200, 222] on icon at bounding box center [200, 222] width 0 height 0
select select "A4"
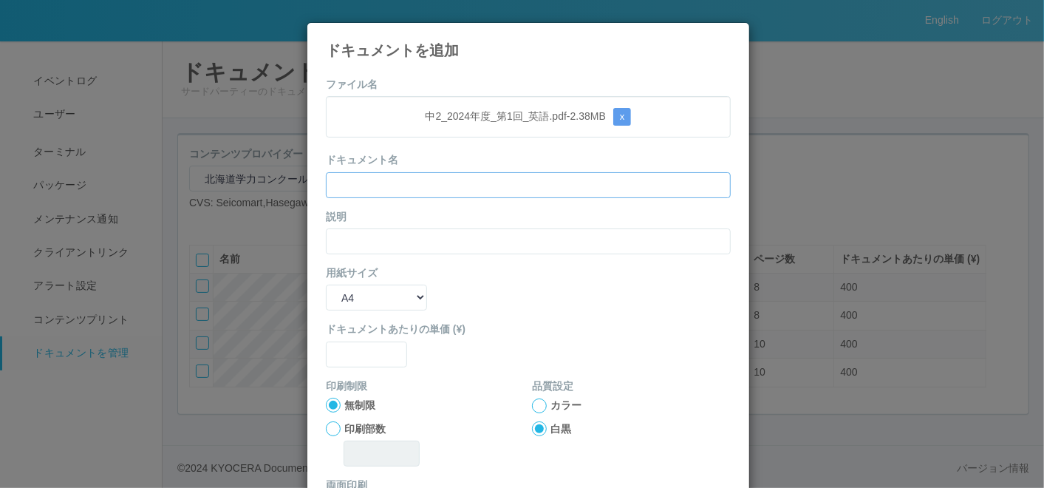
click at [411, 177] on input "text" at bounding box center [528, 185] width 405 height 26
paste input "’24年度第1回中2（英語）"
type input "’24年度第1回中2（英語）"
click at [348, 226] on div "説明" at bounding box center [528, 231] width 405 height 45
click at [348, 235] on input "text" at bounding box center [528, 241] width 405 height 26
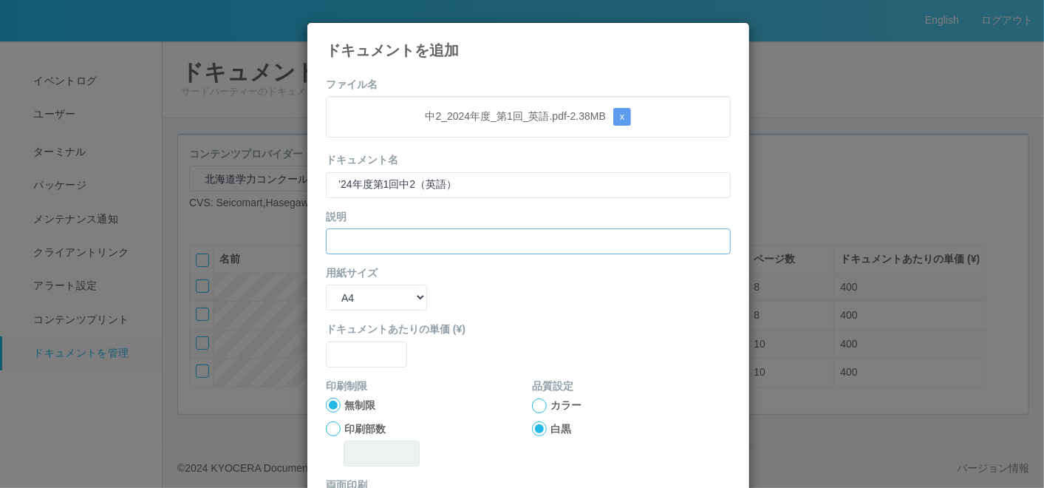
paste input "’24年度第1回中2（英語）"
type input "’24年度第1回中2（英語）"
click at [333, 298] on select "B5 A4 B4 A3" at bounding box center [376, 297] width 101 height 26
select select "A3"
click at [326, 284] on select "B5 A4 B4 A3" at bounding box center [376, 297] width 101 height 26
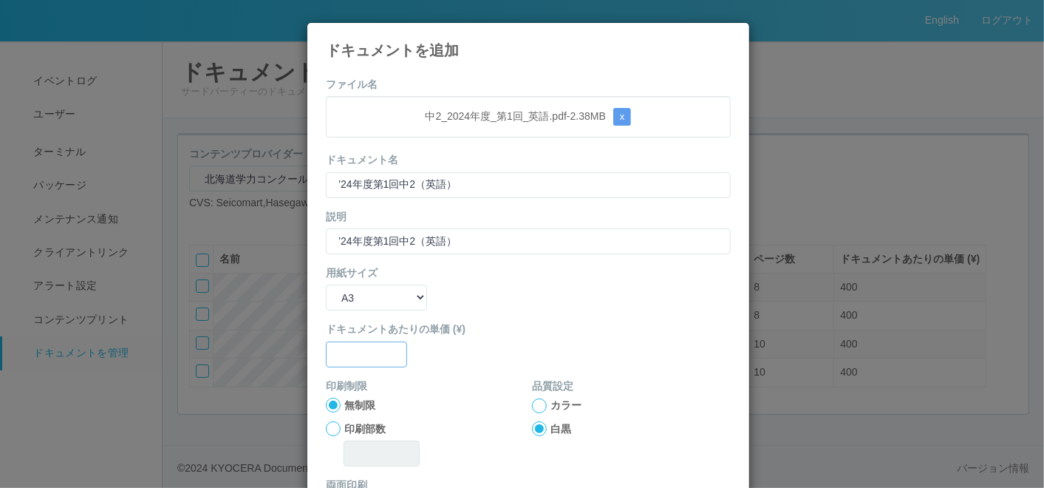
click at [349, 352] on input "text" at bounding box center [366, 354] width 81 height 26
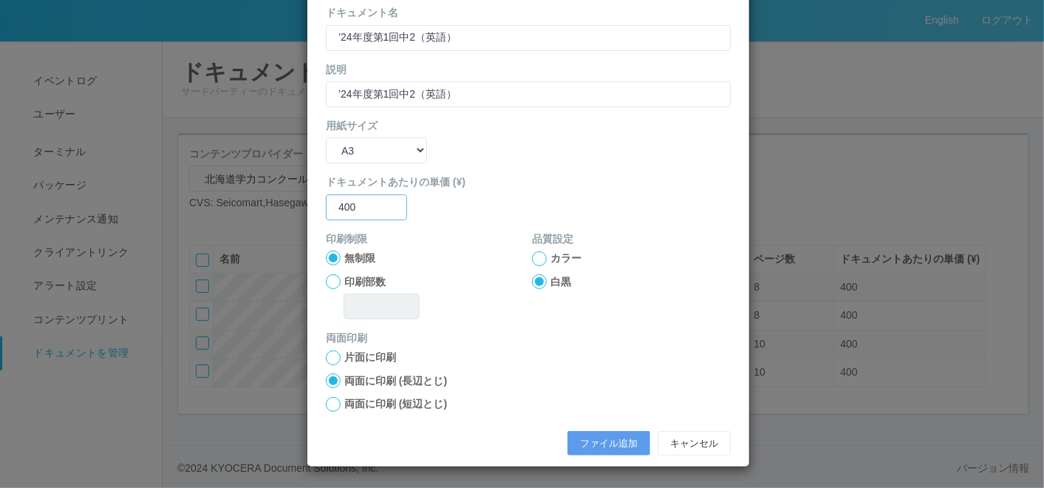
type input "400"
drag, startPoint x: 329, startPoint y: 398, endPoint x: 353, endPoint y: 398, distance: 24.4
click at [333, 400] on div at bounding box center [333, 404] width 15 height 15
click at [591, 438] on button "ファイル追加" at bounding box center [608, 443] width 83 height 25
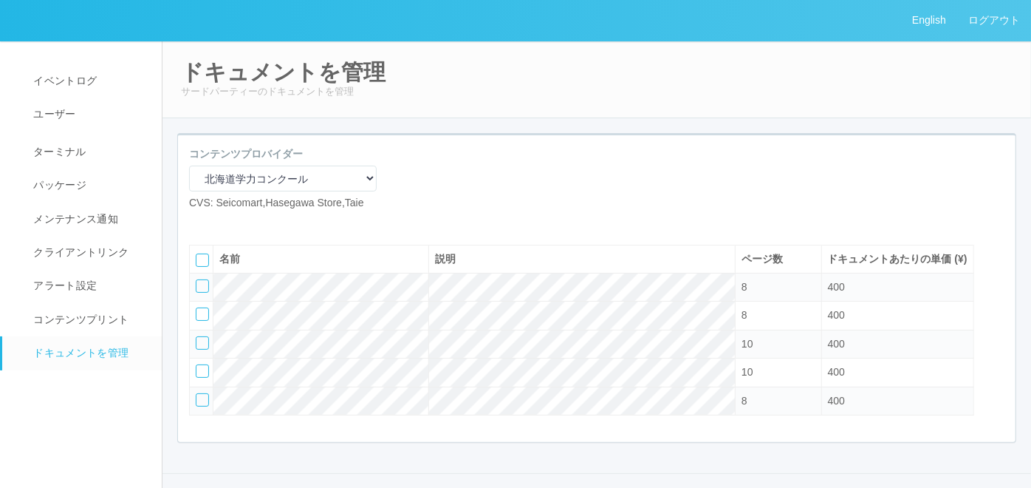
click at [222, 222] on icon at bounding box center [222, 222] width 0 height 0
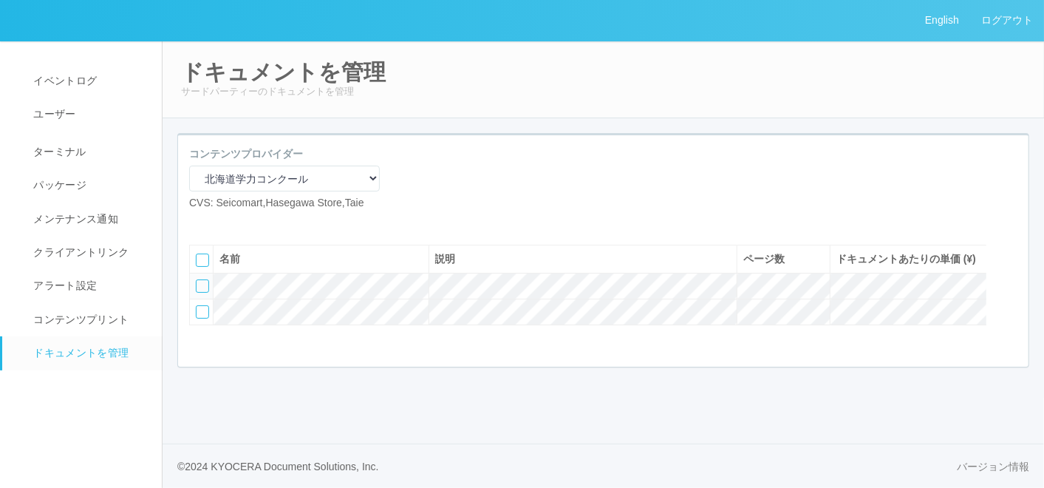
click at [222, 222] on icon at bounding box center [222, 222] width 0 height 0
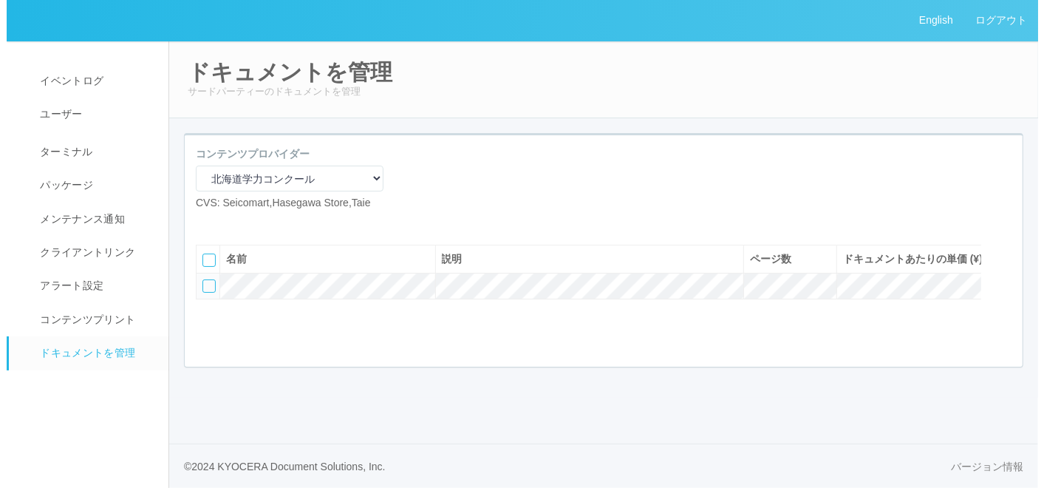
scroll to position [0, 0]
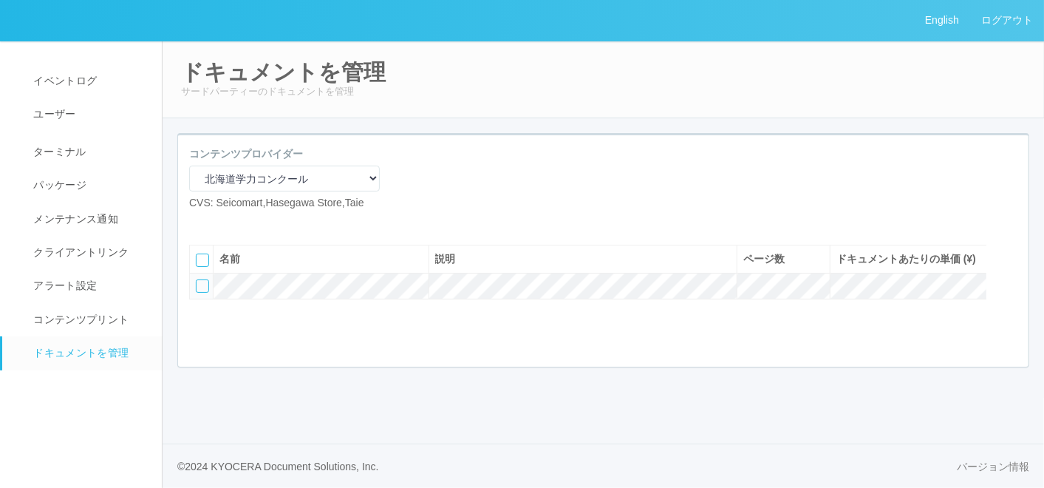
click at [211, 222] on icon at bounding box center [211, 222] width 0 height 0
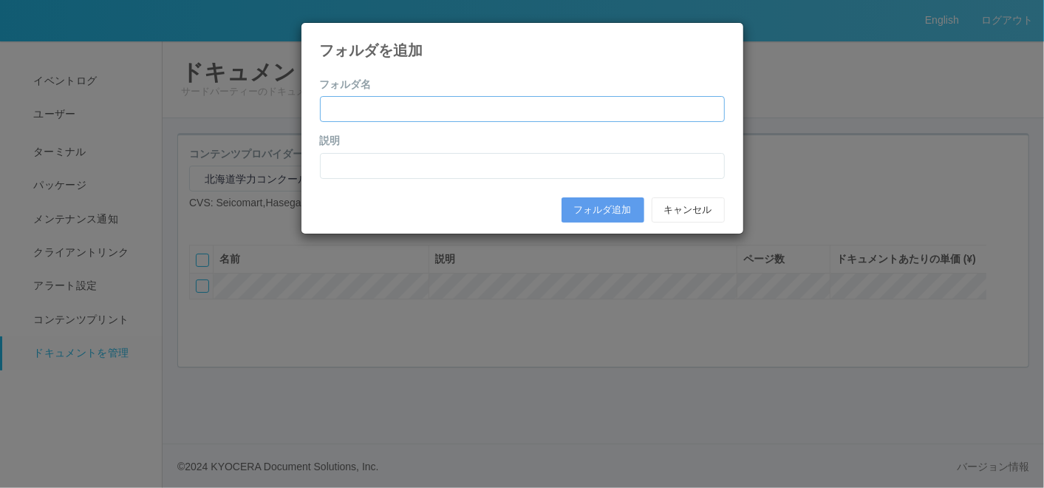
click at [426, 107] on input "text" at bounding box center [522, 109] width 405 height 26
paste input "[DATE]年度第1回（4月）"
type input "[DATE]年度第1回（4月）"
click at [332, 159] on input "text" at bounding box center [522, 166] width 405 height 26
paste input "[DATE]年度第1回（4月）"
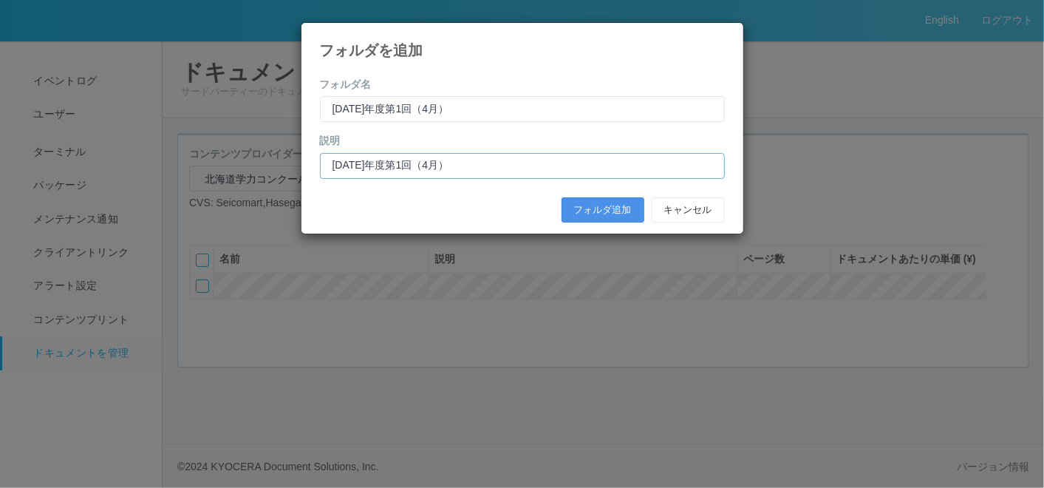
type input "[DATE]年度第1回（4月）"
click at [611, 211] on button "フォルダ追加" at bounding box center [602, 209] width 83 height 25
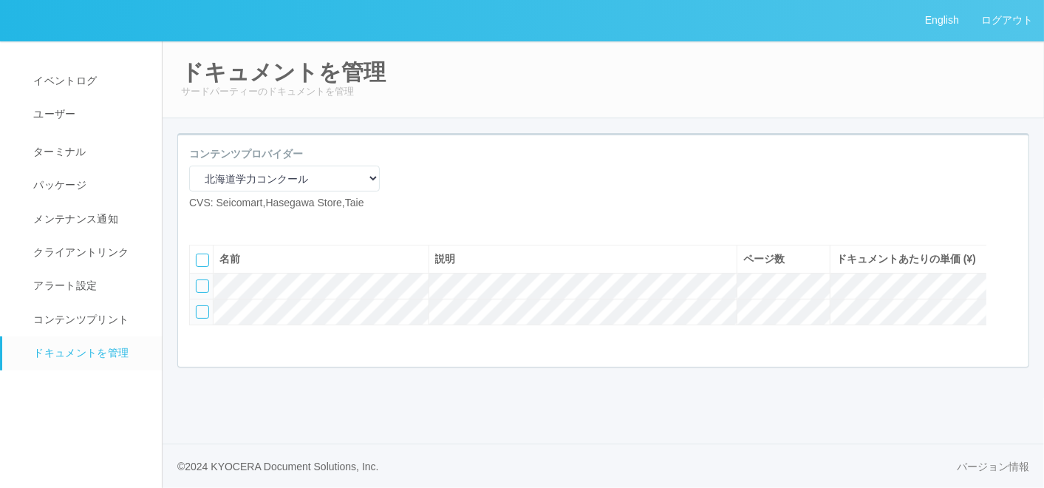
click at [202, 318] on div at bounding box center [202, 311] width 13 height 13
click at [197, 307] on icon at bounding box center [197, 307] width 0 height 0
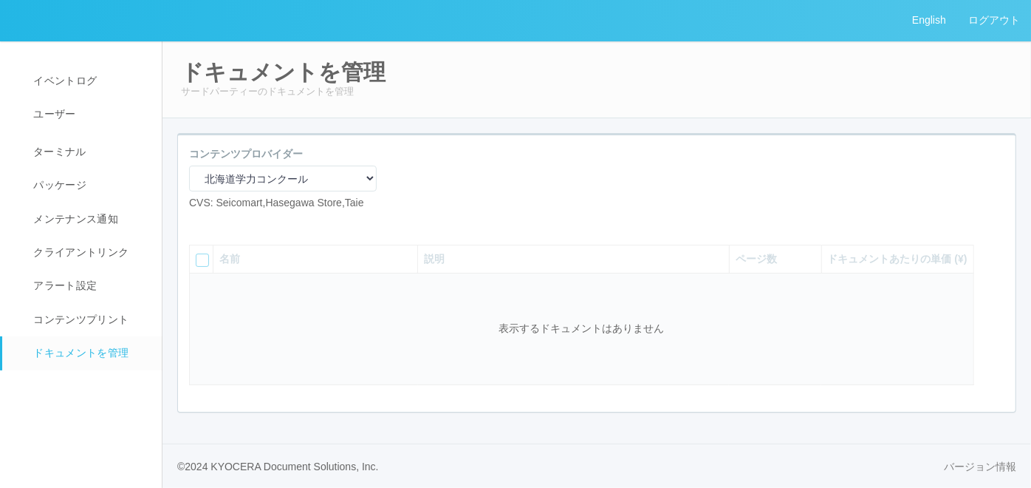
click at [200, 222] on icon at bounding box center [200, 222] width 0 height 0
select select "A4"
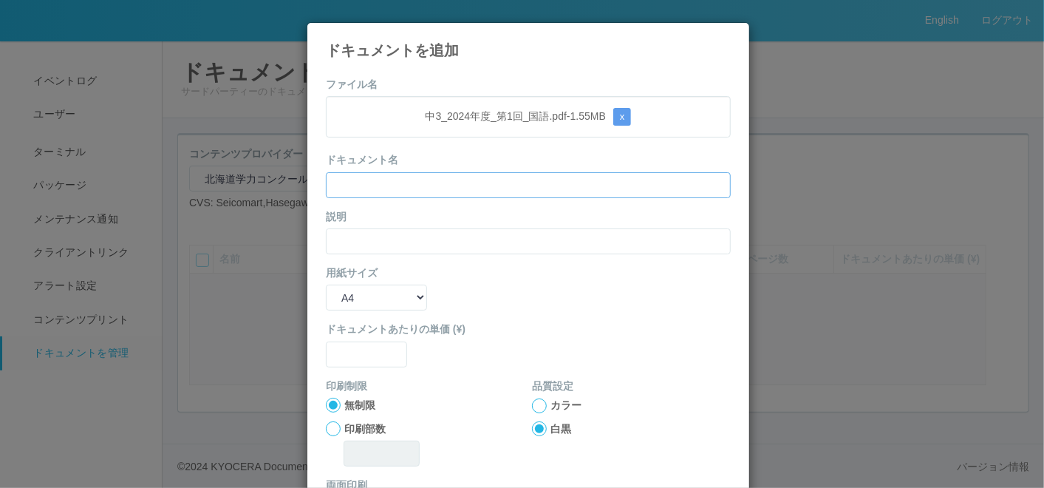
click at [388, 192] on input "text" at bounding box center [528, 185] width 405 height 26
paste input "’24年度第1回中3（国語）"
type input "’24年度第1回中3（国語）"
click at [340, 236] on input "text" at bounding box center [528, 241] width 405 height 26
paste input "’24年度第1回中3（国語）"
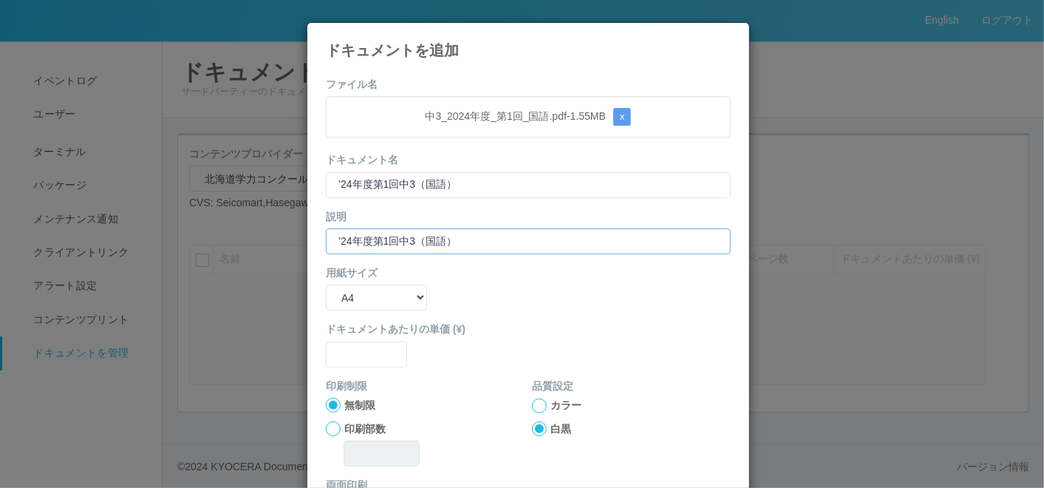
type input "’24年度第1回中3（国語）"
click at [337, 297] on select "B5 A4 B4 A3" at bounding box center [376, 297] width 101 height 26
select select "A3"
click at [326, 284] on select "B5 A4 B4 A3" at bounding box center [376, 297] width 101 height 26
click at [346, 335] on label "ドキュメントあたりの単価 (¥)" at bounding box center [528, 329] width 405 height 16
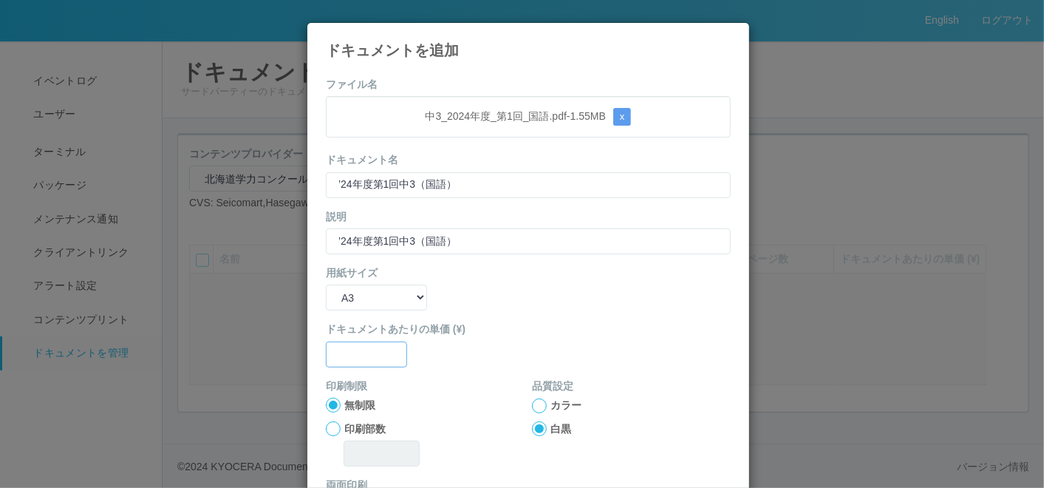
click at [348, 358] on input "text" at bounding box center [366, 354] width 81 height 26
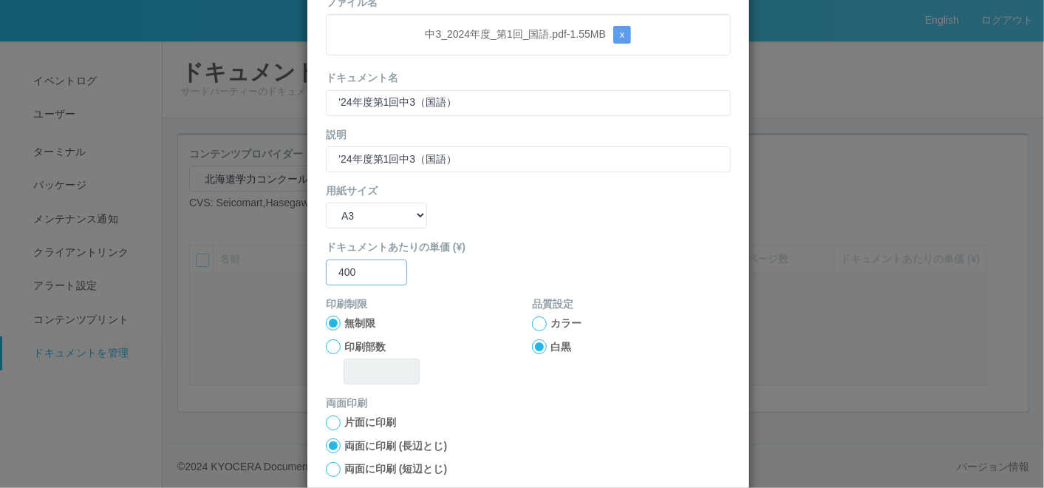
scroll to position [147, 0]
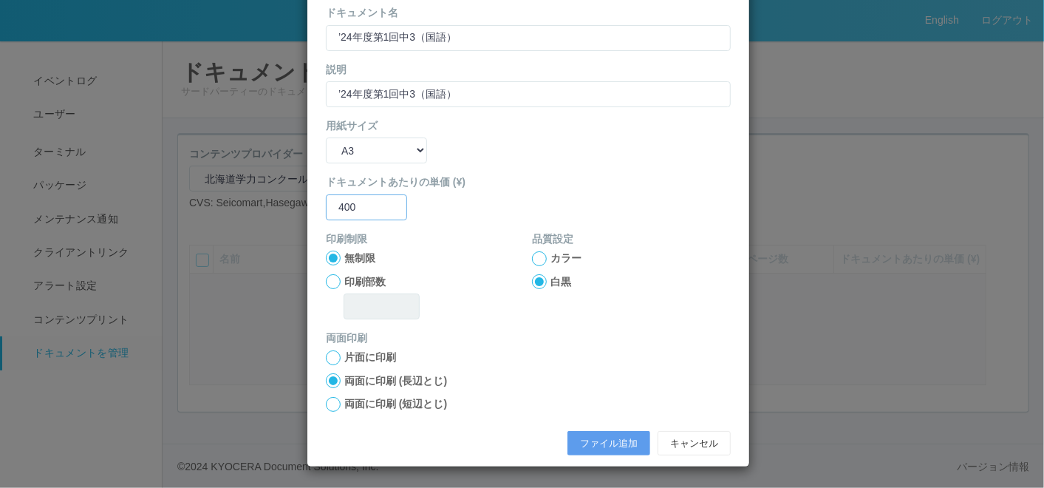
type input "400"
click at [326, 401] on div at bounding box center [333, 404] width 15 height 15
click at [588, 437] on button "ファイル追加" at bounding box center [608, 443] width 83 height 25
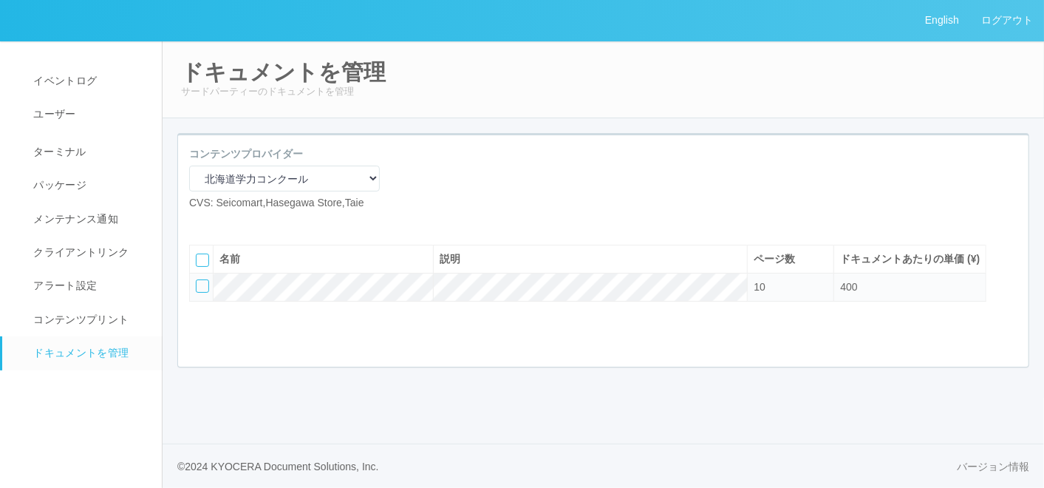
click at [200, 222] on icon at bounding box center [200, 222] width 0 height 0
select select "A4"
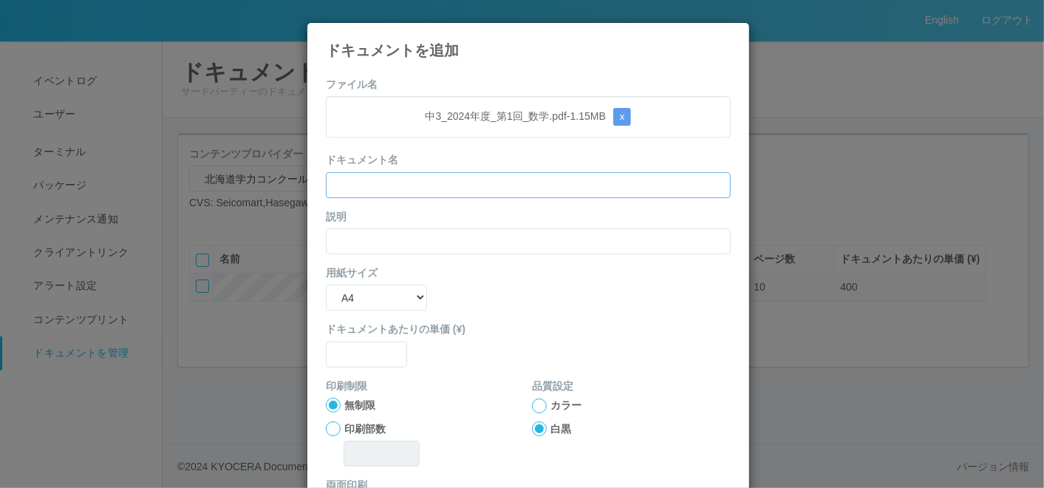
click at [417, 180] on input "text" at bounding box center [528, 185] width 405 height 26
paste input "’24年度第1回中3（数学）"
type input "’24年度第1回中3（数学）"
click at [341, 238] on input "text" at bounding box center [528, 241] width 405 height 26
paste input "’24年度第1回中3（数学）"
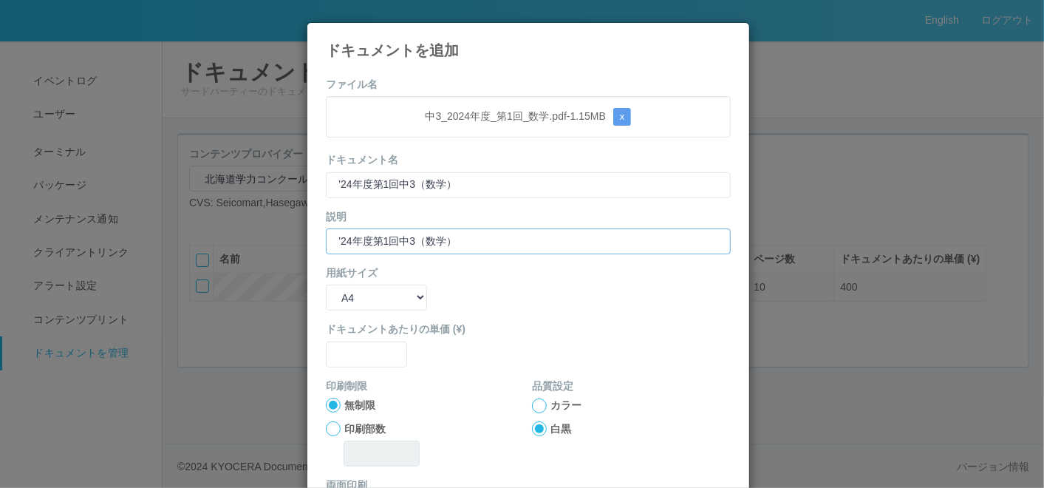
type input "’24年度第1回中3（数学）"
click at [338, 290] on select "B5 A4 B4 A3" at bounding box center [376, 297] width 101 height 26
select select "A3"
click at [326, 284] on select "B5 A4 B4 A3" at bounding box center [376, 297] width 101 height 26
click at [346, 355] on input "text" at bounding box center [366, 354] width 81 height 26
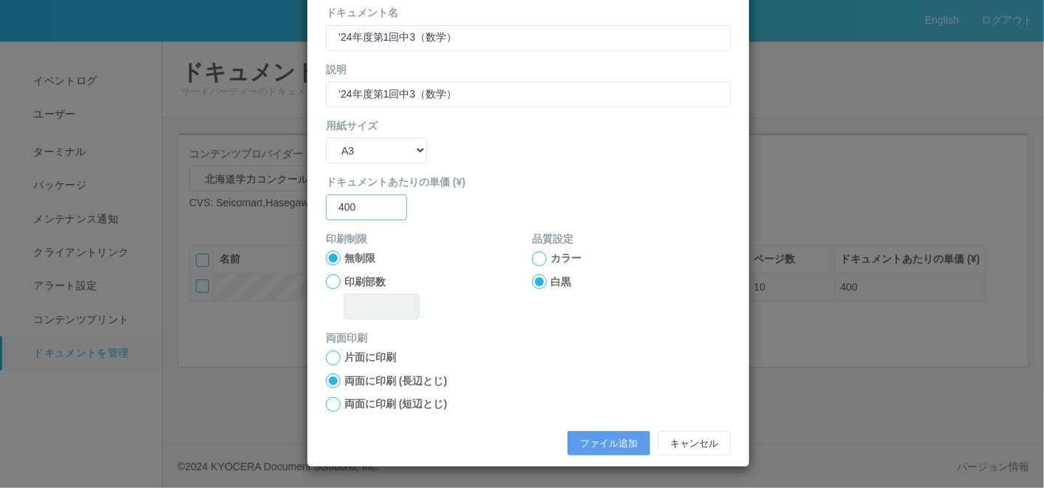
type input "400"
click at [328, 402] on div at bounding box center [333, 404] width 15 height 15
click at [614, 440] on button "ファイル追加" at bounding box center [608, 443] width 83 height 25
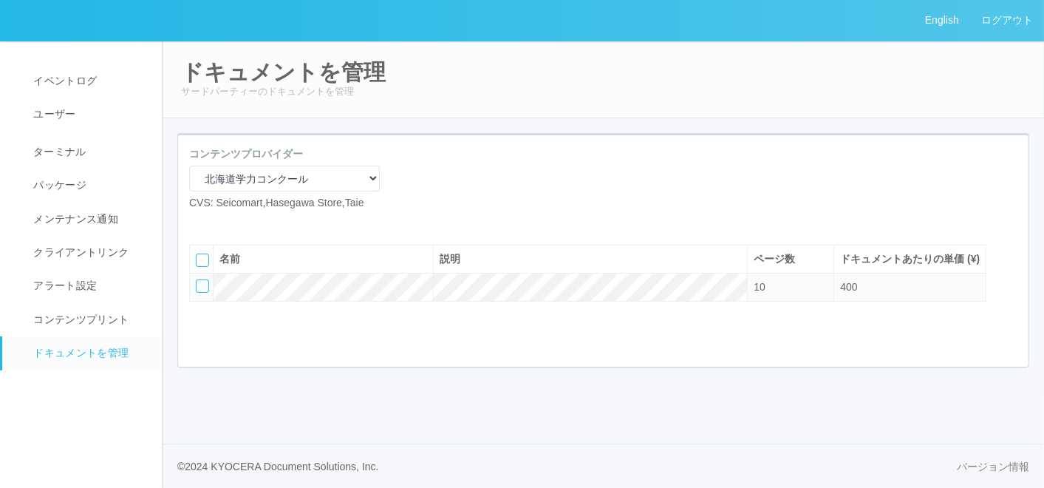
click at [445, 383] on div "コンテンツプロバイダー マニュアル・POP印刷（スギ薬局） マニュアル・POP印刷（DY） マニュアル・POP印刷（共通） マニュアル・POP印刷（セコマ） …" at bounding box center [603, 258] width 874 height 250
click at [222, 222] on icon at bounding box center [222, 222] width 0 height 0
click at [200, 222] on icon at bounding box center [200, 222] width 0 height 0
select select "A4"
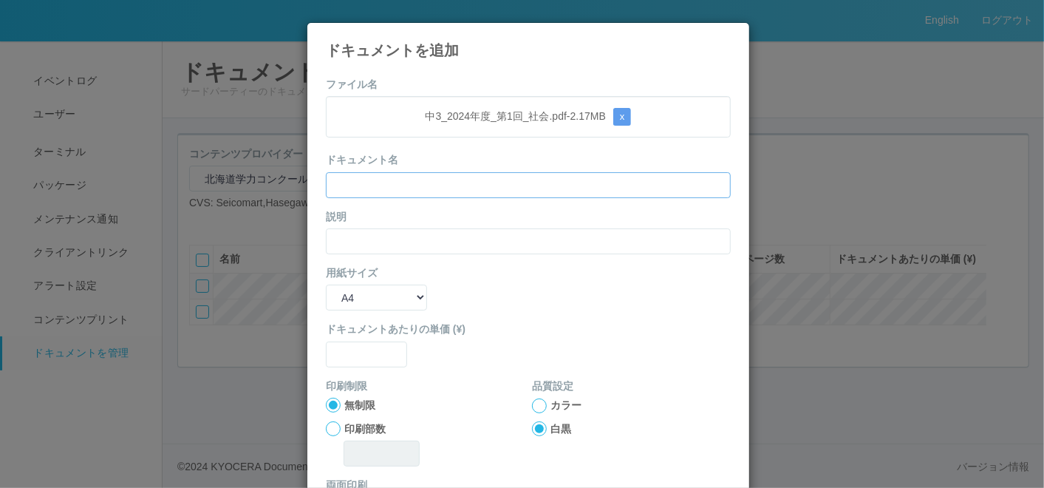
click at [397, 181] on input "text" at bounding box center [528, 185] width 405 height 26
paste input "’24年度第1回中3（社会）"
type input "’24年度第1回中3（社会）"
click at [342, 236] on input "text" at bounding box center [528, 241] width 405 height 26
paste input "’24年度第1回中3（社会）"
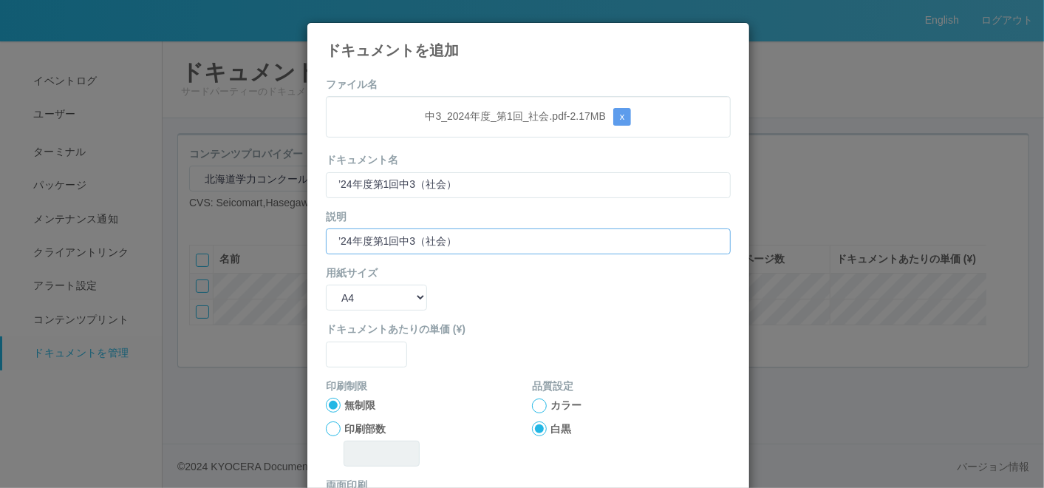
type input "’24年度第1回中3（社会）"
click at [343, 293] on select "B5 A4 B4 A3" at bounding box center [376, 297] width 101 height 26
select select "A3"
click at [326, 284] on select "B5 A4 B4 A3" at bounding box center [376, 297] width 101 height 26
click at [365, 356] on input "text" at bounding box center [366, 354] width 81 height 26
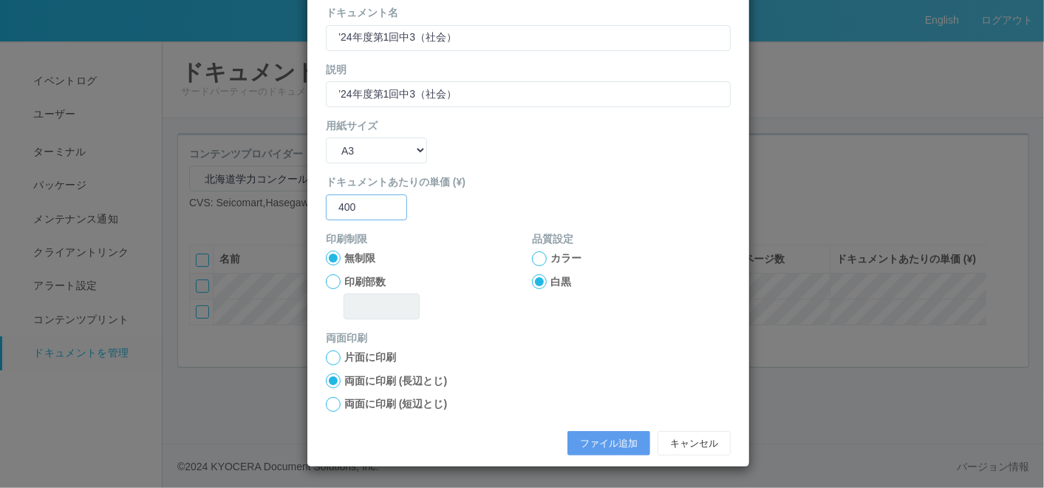
type input "400"
click at [326, 404] on div at bounding box center [333, 404] width 15 height 15
click at [583, 448] on button "ファイル追加" at bounding box center [608, 443] width 83 height 25
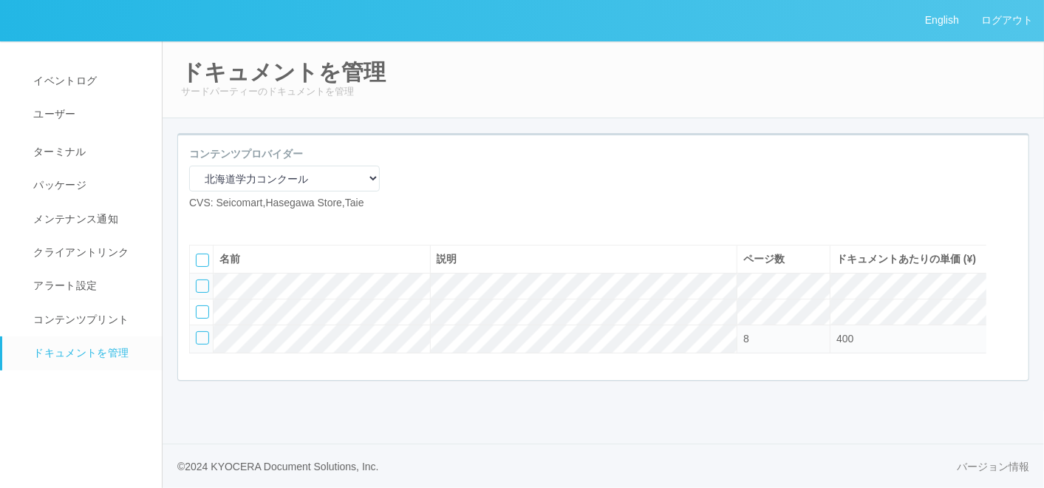
click at [200, 222] on icon at bounding box center [200, 222] width 0 height 0
select select "A4"
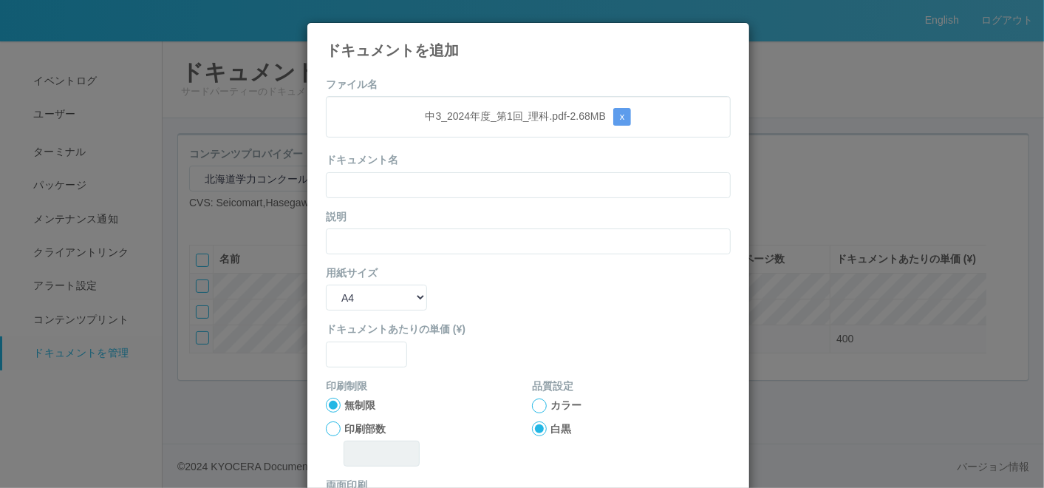
click at [424, 197] on form "ファイル名 中3_2024年度_第1回_理科.pdf - 2.68 MB x ドキュメント名 説明 用紙サイズ B5 A4 B4 A3 ドキュメントあたりの単…" at bounding box center [528, 343] width 405 height 533
click at [420, 188] on input "text" at bounding box center [528, 185] width 405 height 26
paste input "’24年度第1回中3（理科）"
type input "’24年度第1回中3（理科）"
click at [350, 244] on input "text" at bounding box center [528, 241] width 405 height 26
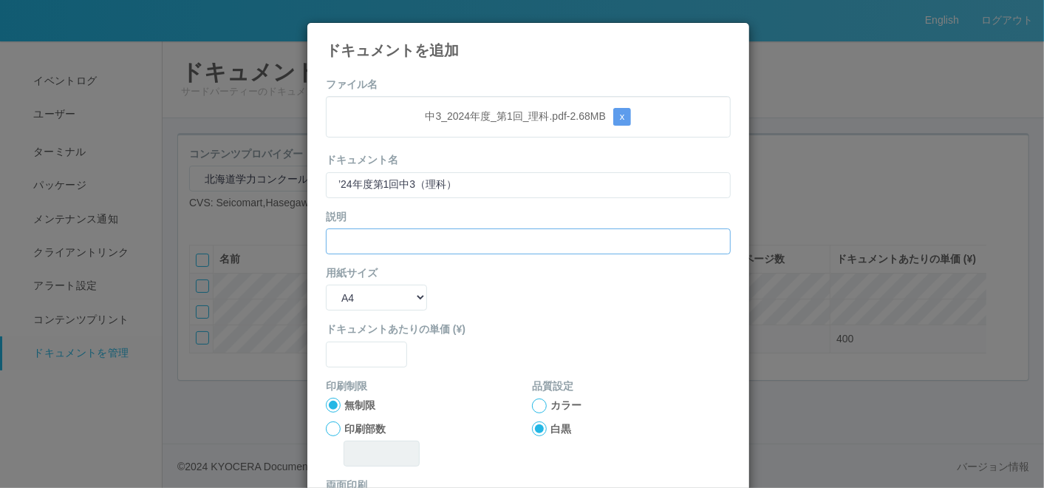
paste input "’24年度第1回中3（理科）"
type input "’24年度第1回中3（理科）"
click at [348, 299] on select "B5 A4 B4 A3" at bounding box center [376, 297] width 101 height 26
select select "A3"
click at [326, 284] on select "B5 A4 B4 A3" at bounding box center [376, 297] width 101 height 26
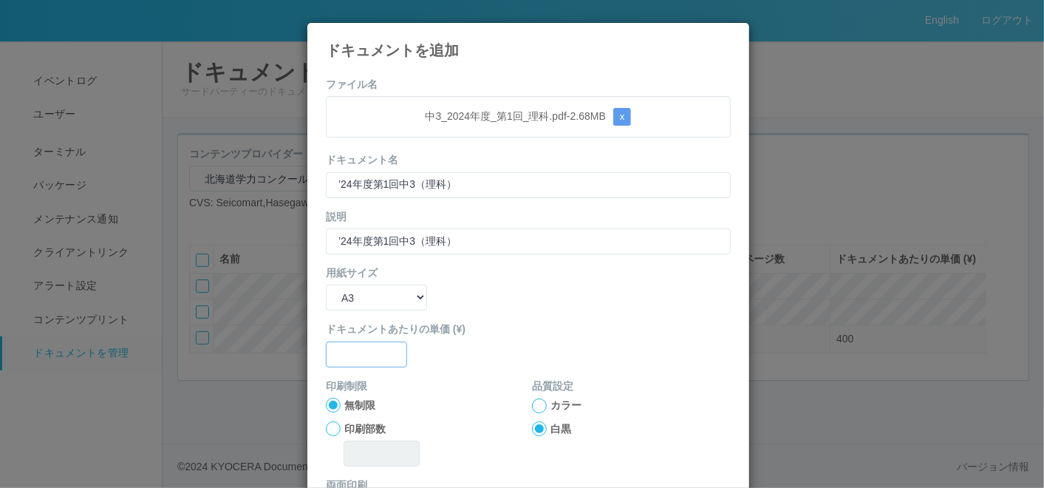
click at [354, 352] on input "text" at bounding box center [366, 354] width 81 height 26
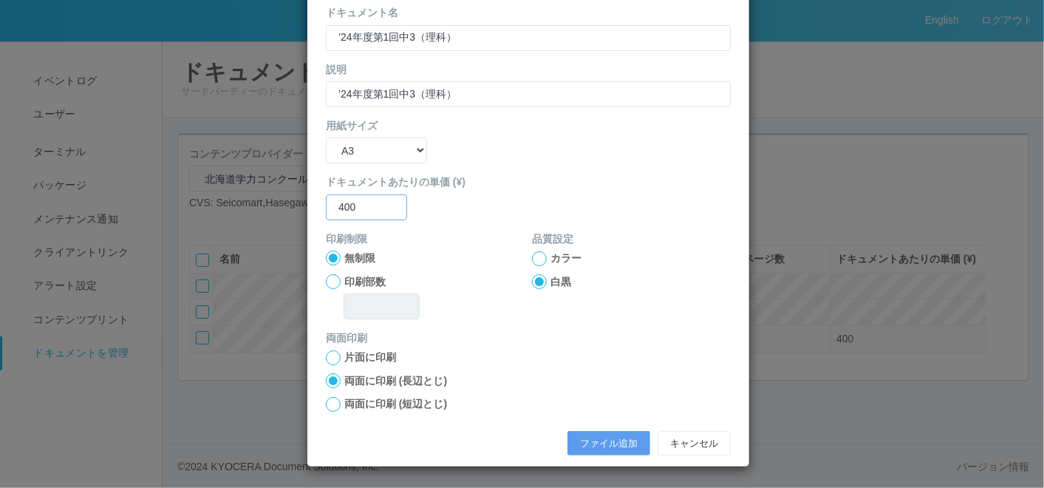
type input "400"
click at [327, 408] on div at bounding box center [333, 404] width 15 height 15
click at [587, 434] on button "ファイル追加" at bounding box center [608, 443] width 83 height 25
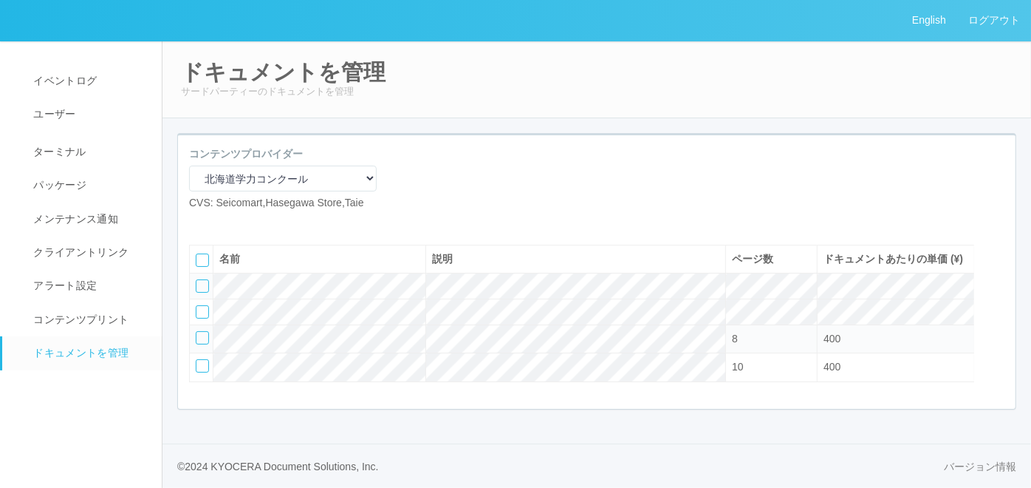
click at [200, 222] on icon at bounding box center [200, 222] width 0 height 0
select select "A4"
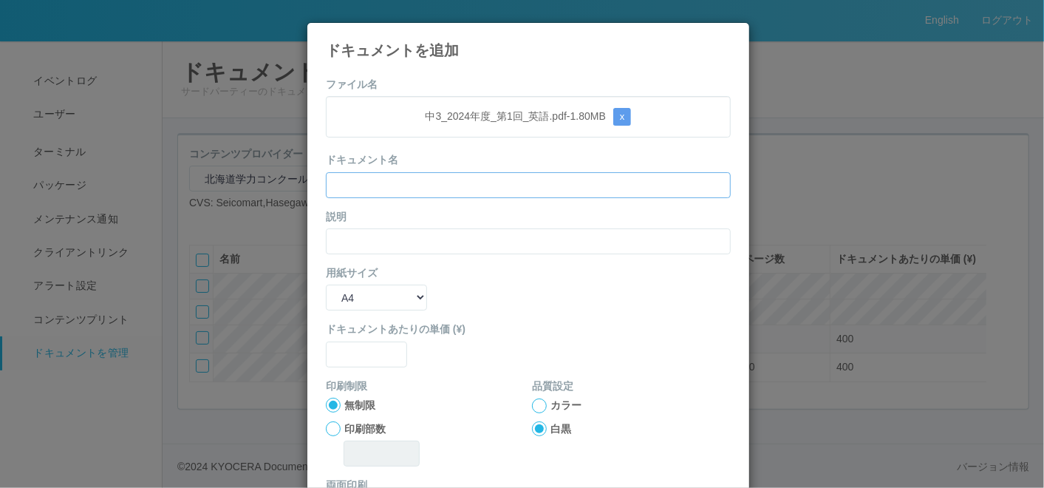
click at [403, 192] on input "text" at bounding box center [528, 185] width 405 height 26
paste input "’24年度第1回中3（英語）"
type input "’24年度第1回中3（英語）"
click at [347, 238] on input "text" at bounding box center [528, 241] width 405 height 26
paste input "’24年度第1回中3（英語）"
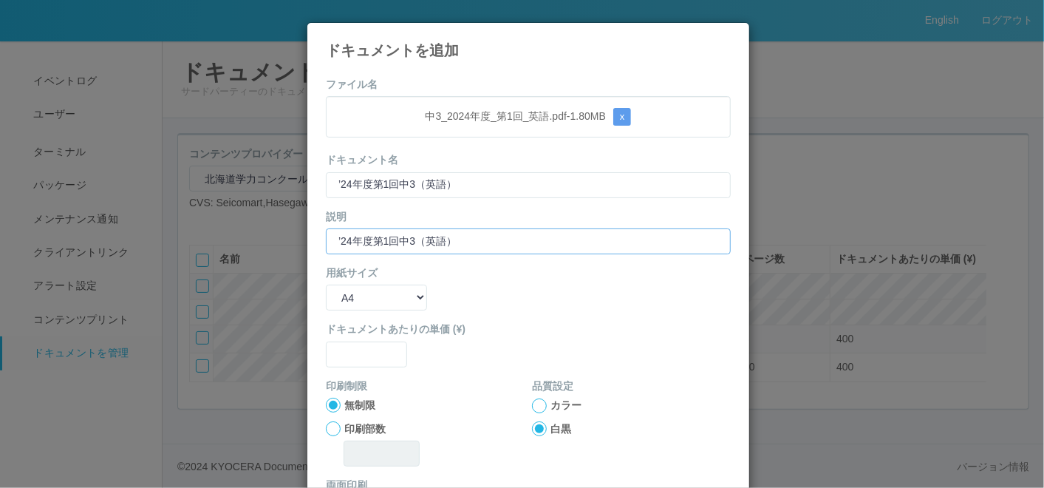
type input "’24年度第1回中3（英語）"
click at [340, 301] on select "B5 A4 B4 A3" at bounding box center [376, 297] width 101 height 26
select select "A3"
click at [326, 284] on select "B5 A4 B4 A3" at bounding box center [376, 297] width 101 height 26
click at [356, 346] on input "text" at bounding box center [366, 354] width 81 height 26
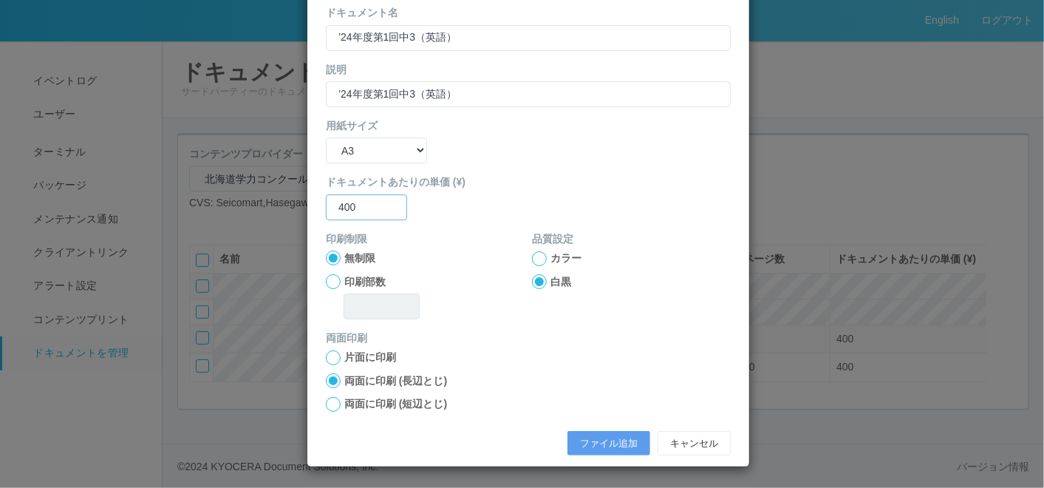
type input "400"
click at [326, 404] on div at bounding box center [333, 404] width 15 height 15
click at [596, 432] on button "ファイル追加" at bounding box center [608, 443] width 83 height 25
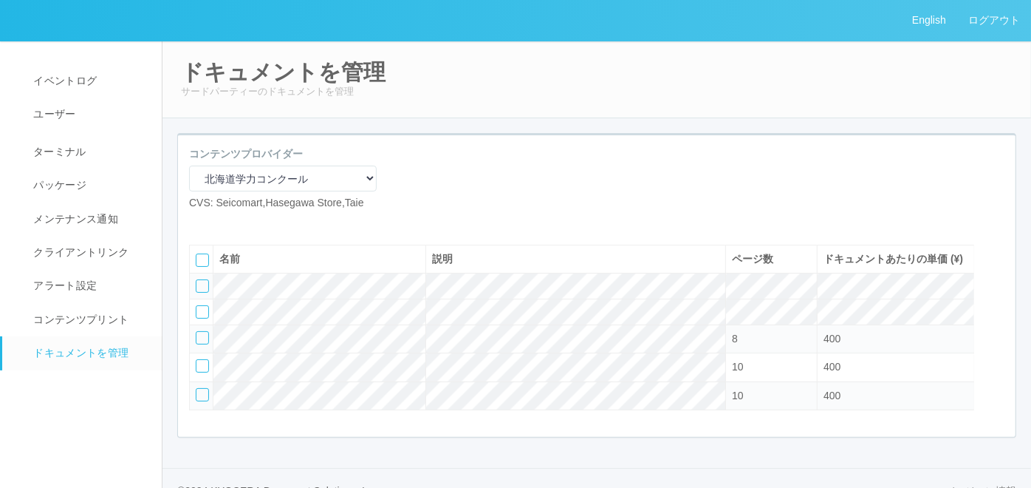
scroll to position [69, 0]
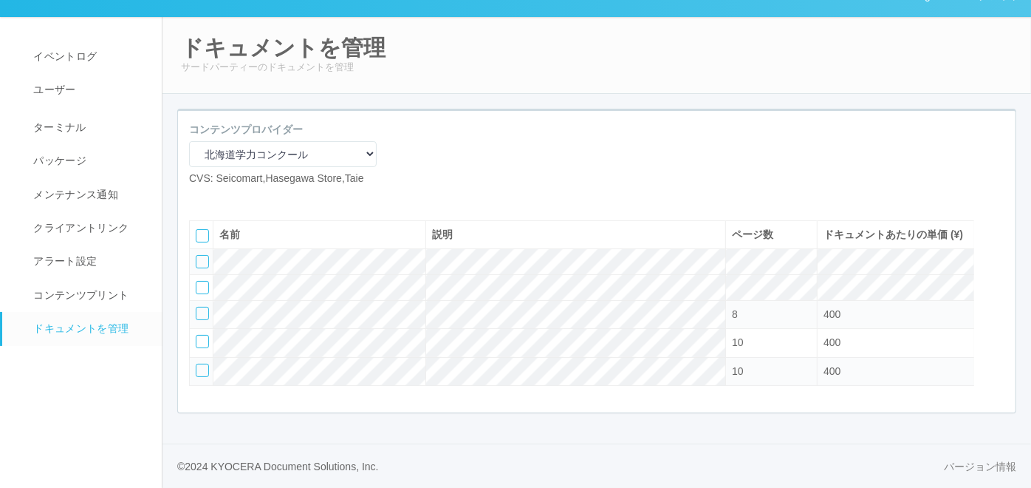
click at [222, 198] on icon at bounding box center [222, 198] width 0 height 0
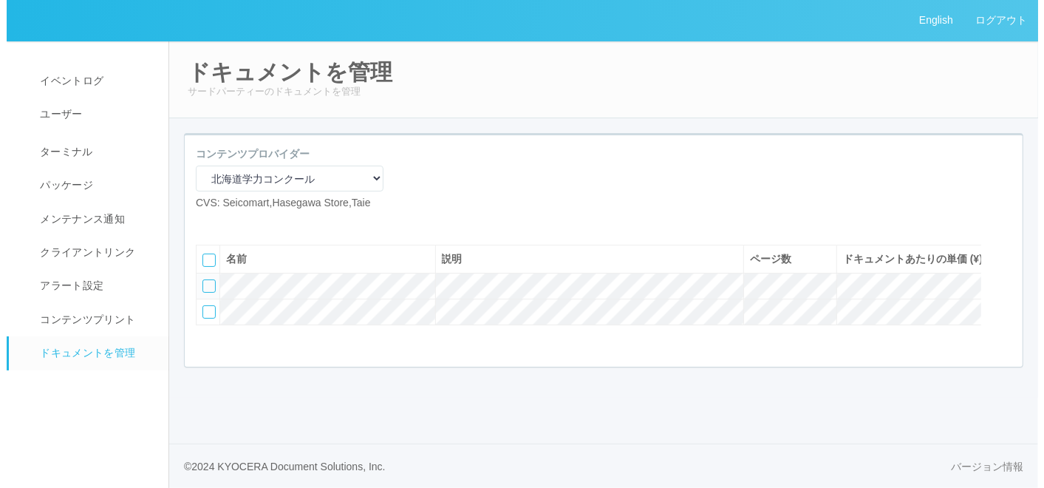
scroll to position [0, 0]
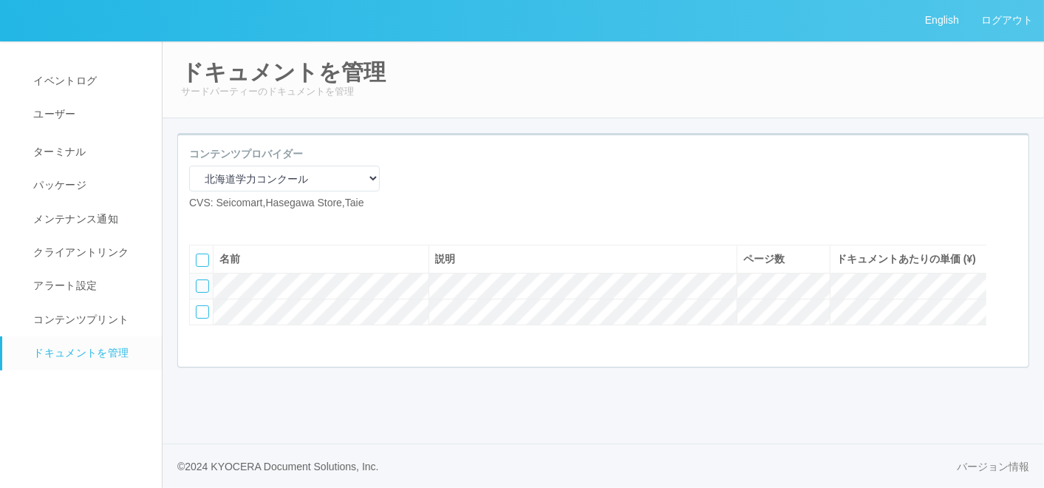
click at [211, 222] on icon at bounding box center [211, 222] width 0 height 0
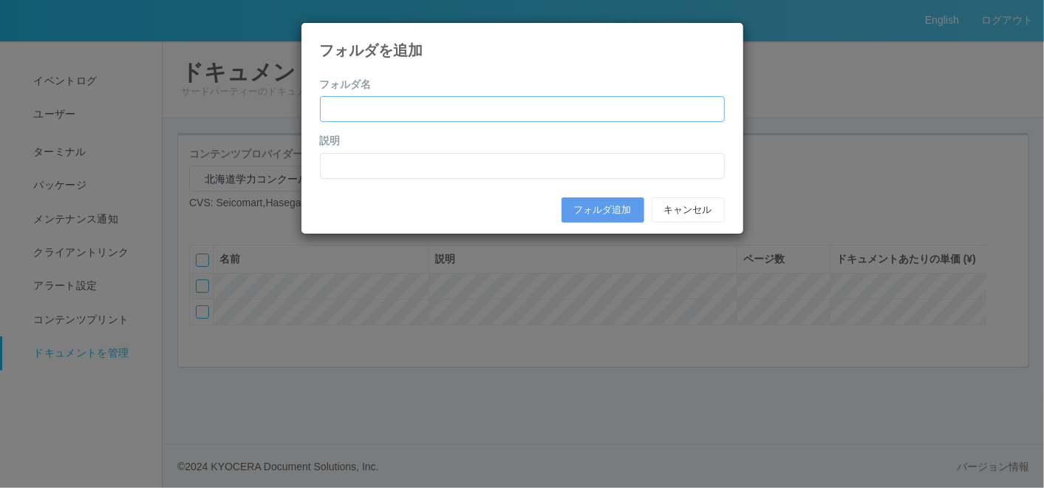
click at [385, 106] on input "text" at bounding box center [522, 109] width 405 height 26
paste input "[DATE]年度第3回（10月）"
type input "[DATE]年度第3回（10月）"
click at [360, 167] on input "text" at bounding box center [522, 166] width 405 height 26
paste input "[DATE]年度第3回（10月）"
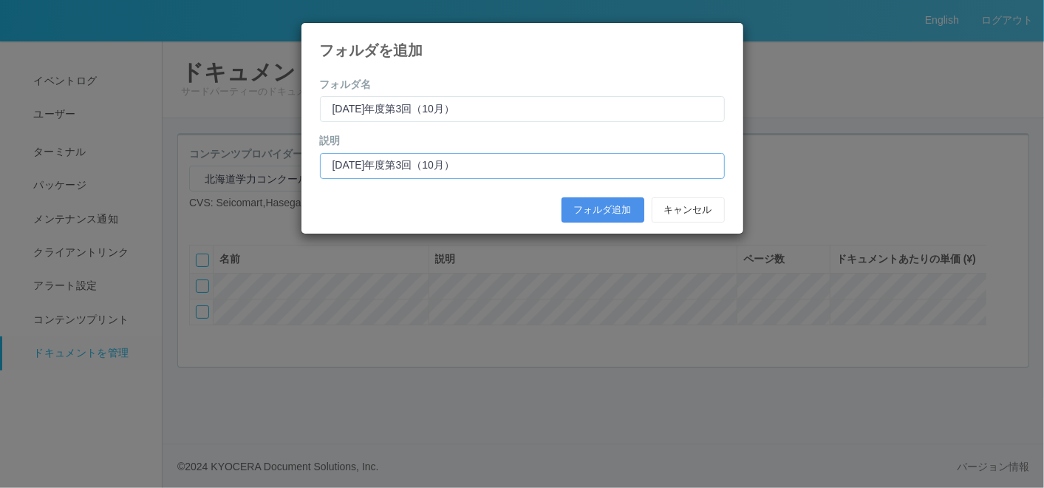
type input "[DATE]年度第3回（10月）"
click at [589, 205] on button "フォルダ追加" at bounding box center [602, 209] width 83 height 25
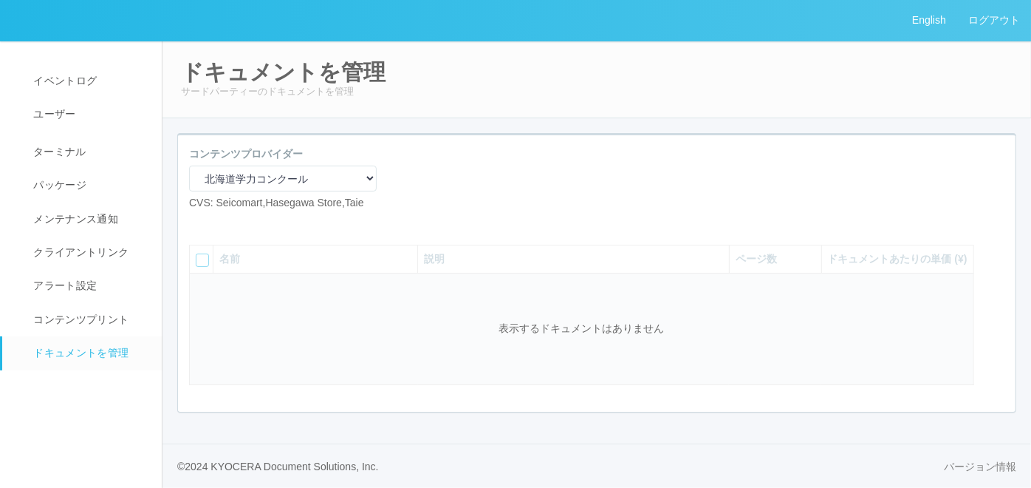
click at [200, 222] on icon at bounding box center [200, 222] width 0 height 0
select select "A4"
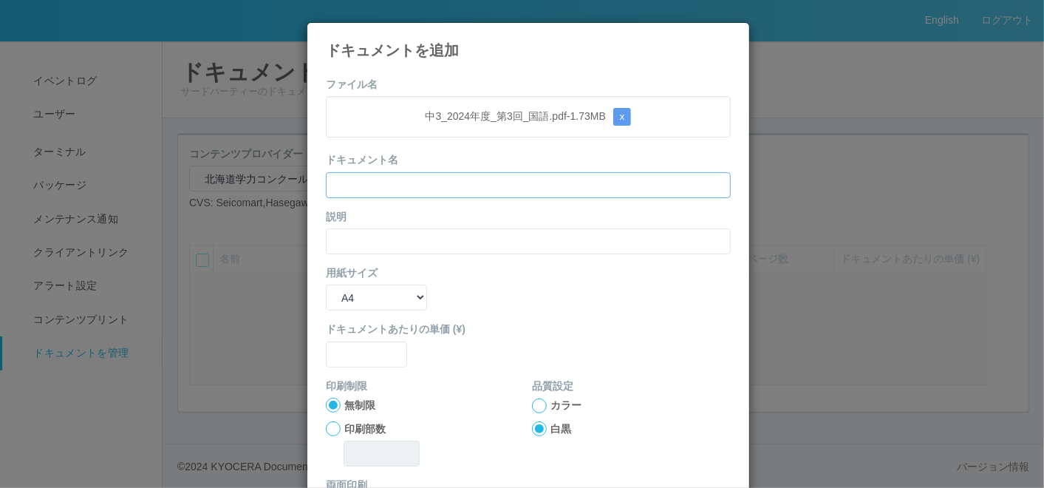
click at [403, 179] on input "text" at bounding box center [528, 185] width 405 height 26
paste input "’24年度第3回中3（国語）"
type input "’24年度第3回中3（国語）"
click at [335, 248] on input "text" at bounding box center [528, 241] width 405 height 26
paste input "’24年度第3回中3（国語）"
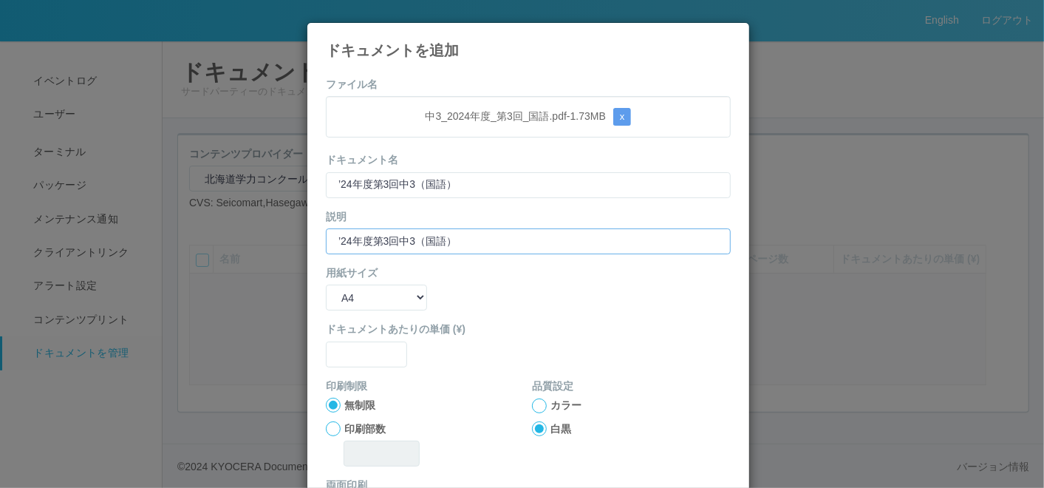
type input "’24年度第3回中3（国語）"
click at [338, 304] on select "B5 A4 B4 A3" at bounding box center [376, 297] width 101 height 26
select select "A3"
click at [326, 284] on select "B5 A4 B4 A3" at bounding box center [376, 297] width 101 height 26
click at [346, 356] on input "text" at bounding box center [366, 354] width 81 height 26
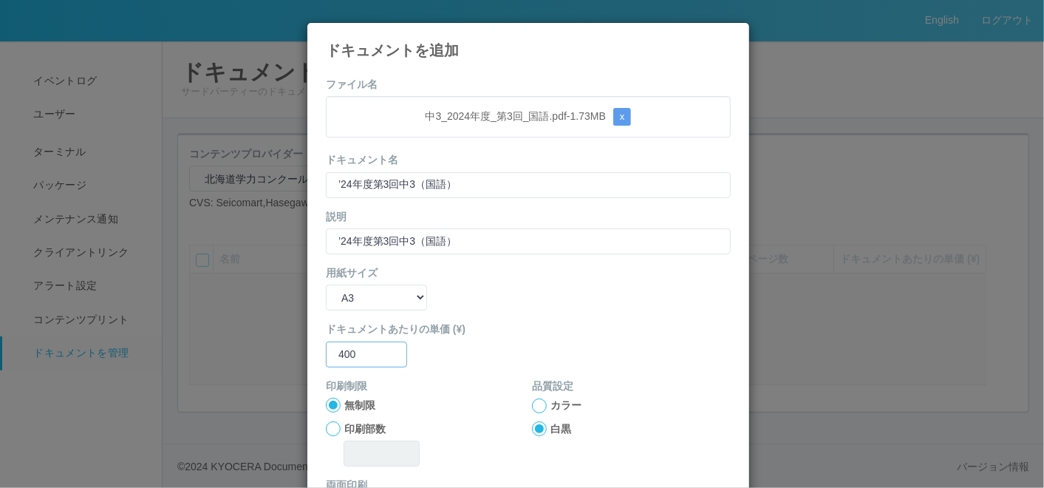
scroll to position [147, 0]
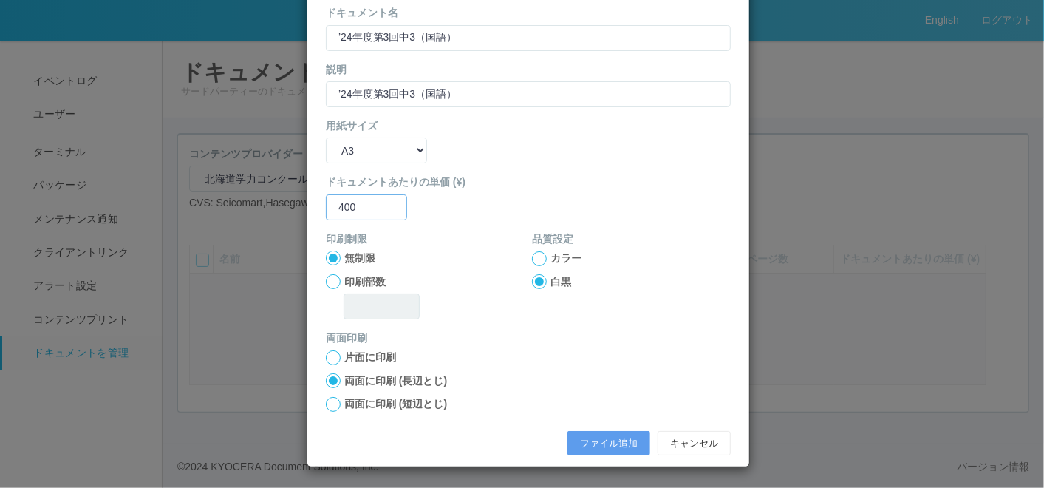
type input "400"
click at [328, 402] on div at bounding box center [333, 404] width 15 height 15
click at [609, 442] on button "ファイル追加" at bounding box center [608, 443] width 83 height 25
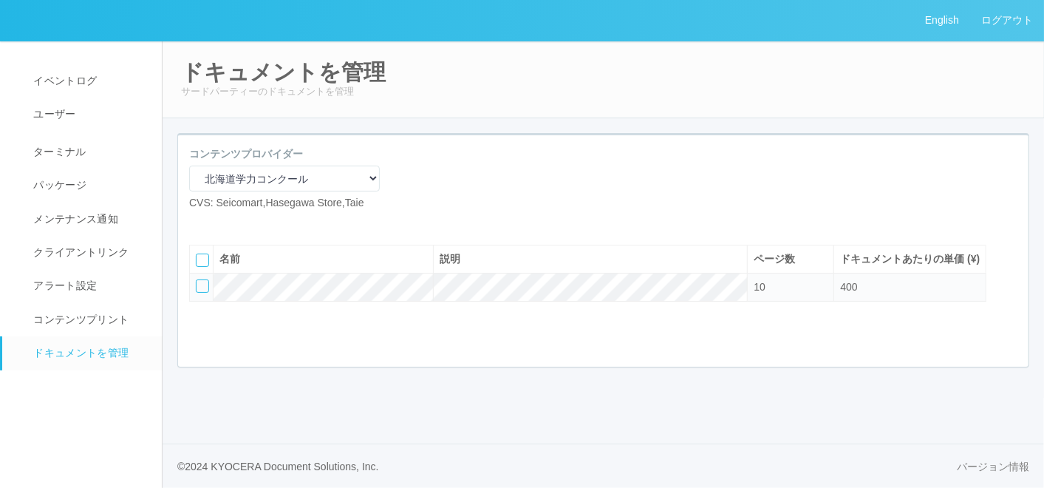
click at [200, 222] on icon at bounding box center [200, 222] width 0 height 0
select select "A4"
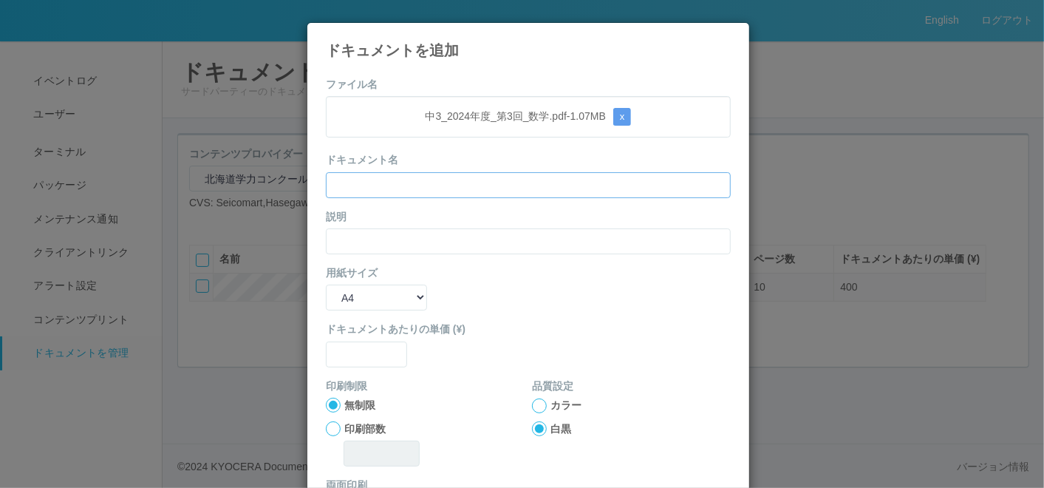
click at [445, 183] on input "text" at bounding box center [528, 185] width 405 height 26
paste input "’24年度第3回中3（数学）"
type input "’24年度第3回中3（数学）"
click at [343, 245] on input "text" at bounding box center [528, 241] width 405 height 26
paste input "’24年度第3回中3（数学）"
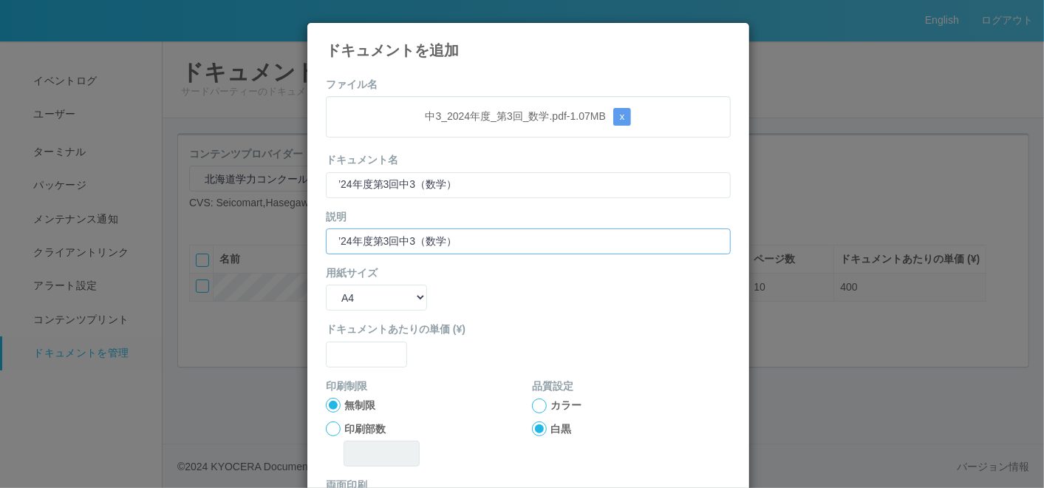
type input "’24年度第3回中3（数学）"
click at [334, 301] on select "B5 A4 B4 A3" at bounding box center [376, 297] width 101 height 26
select select "A3"
click at [326, 284] on select "B5 A4 B4 A3" at bounding box center [376, 297] width 101 height 26
drag, startPoint x: 346, startPoint y: 332, endPoint x: 346, endPoint y: 352, distance: 20.7
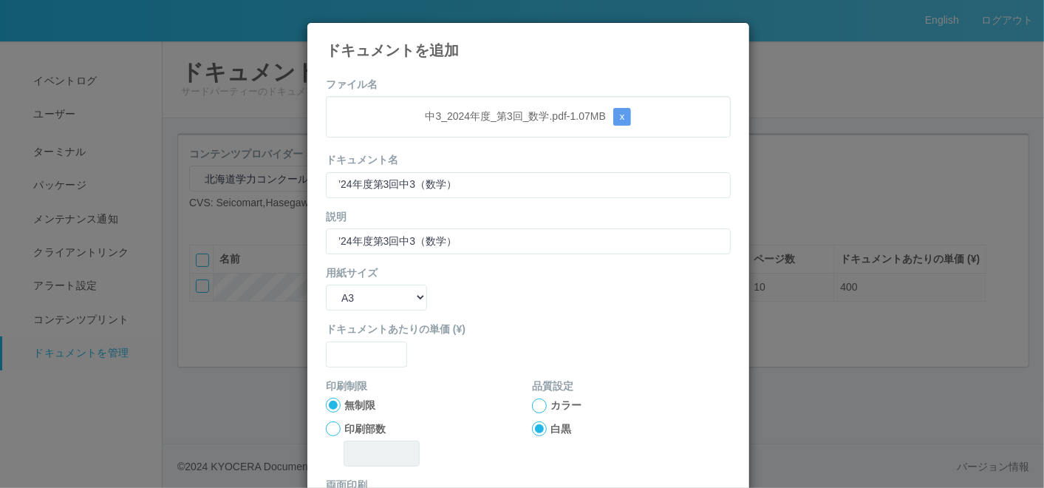
click at [346, 334] on label "ドキュメントあたりの単価 (¥)" at bounding box center [528, 329] width 405 height 16
click at [344, 366] on form "ファイル名 中3_2024年度_第3回_数学.pdf - 1.07 MB x ドキュメント名 ’24年度第3回中3（数学） 説明 ’24年度第3回中3（数学）…" at bounding box center [528, 343] width 405 height 533
click at [343, 357] on input "text" at bounding box center [366, 354] width 81 height 26
type input "400"
click at [482, 366] on form "ファイル名 中3_2024年度_第3回_数学.pdf - 1.07 MB x ドキュメント名 ’24年度第3回中3（数学） 説明 ’24年度第3回中3（数学）…" at bounding box center [528, 343] width 405 height 533
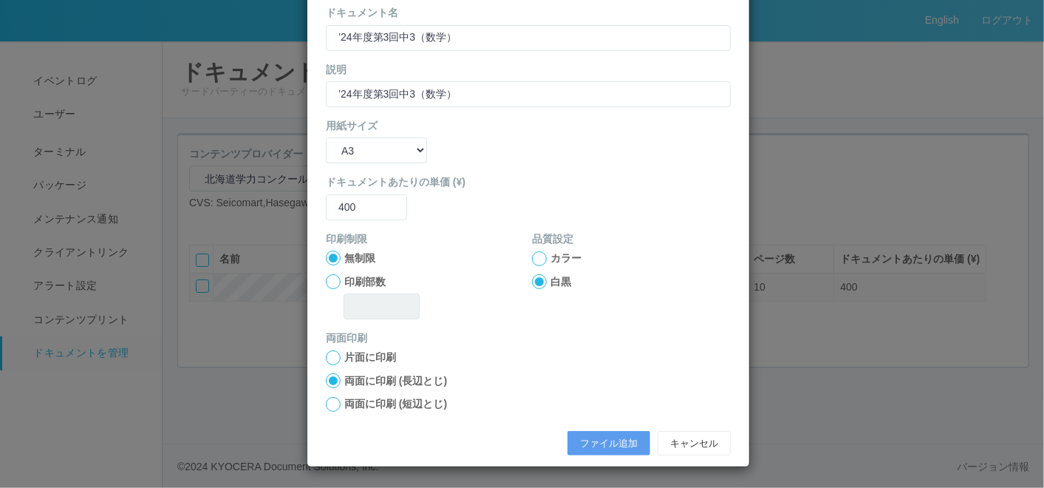
click at [326, 400] on div at bounding box center [333, 404] width 15 height 15
click at [572, 434] on button "ファイル追加" at bounding box center [608, 443] width 83 height 25
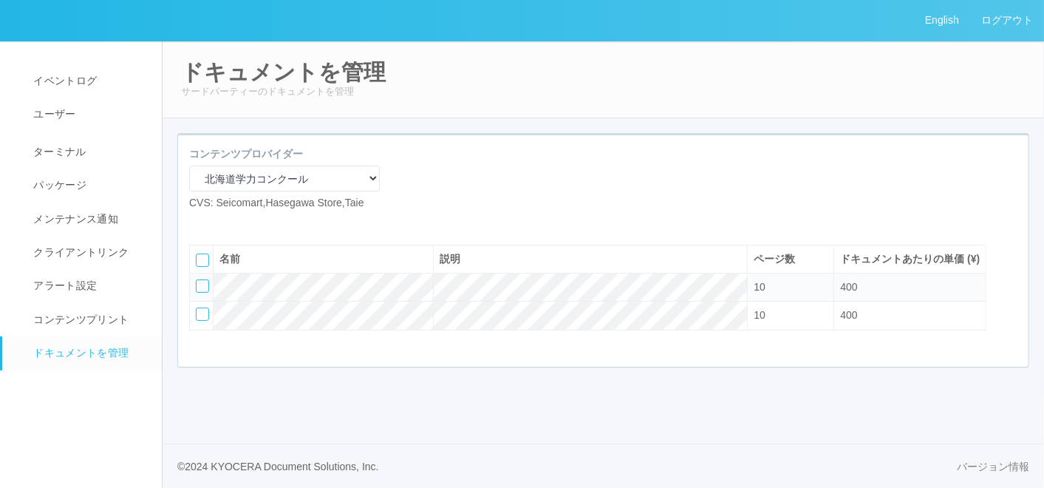
click at [200, 222] on icon at bounding box center [200, 222] width 0 height 0
select select "A4"
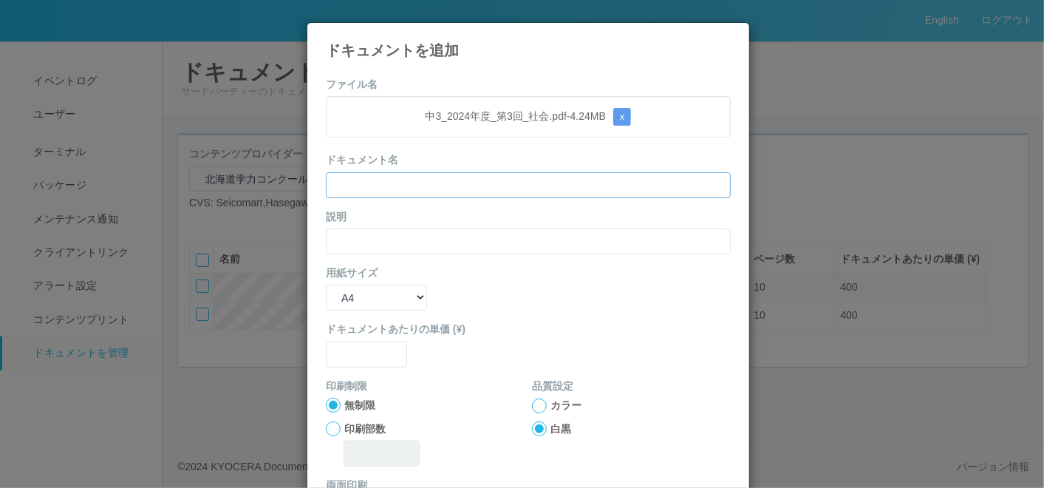
click at [488, 188] on input "text" at bounding box center [528, 185] width 405 height 26
paste input "’24年度第3回中3（社会）"
type input "’24年度第3回中3（社会）"
click at [379, 230] on input "text" at bounding box center [528, 241] width 405 height 26
paste input "’24年度第3回中3（社会）"
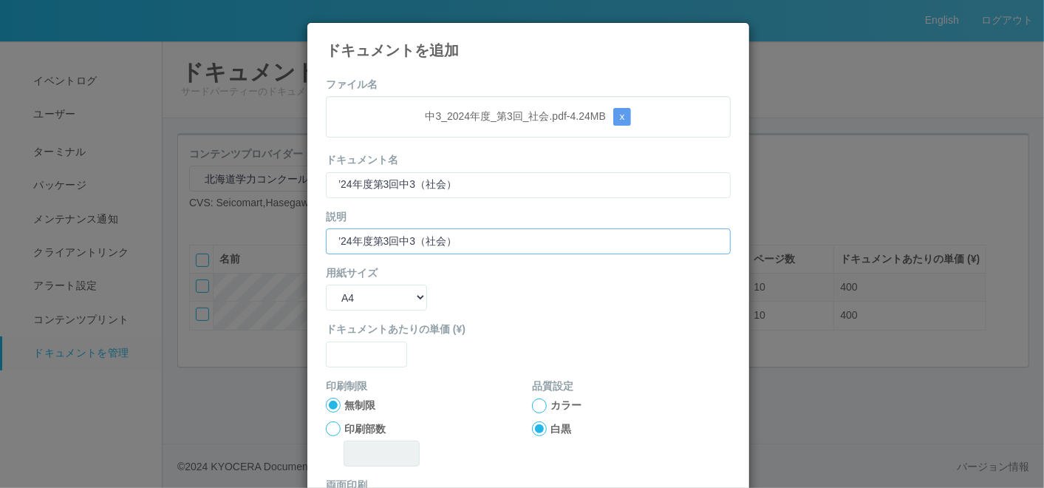
type input "’24年度第3回中3（社会）"
click at [343, 293] on select "B5 A4 B4 A3" at bounding box center [376, 297] width 101 height 26
select select "A3"
click at [326, 284] on select "B5 A4 B4 A3" at bounding box center [376, 297] width 101 height 26
click at [346, 343] on input "text" at bounding box center [366, 354] width 81 height 26
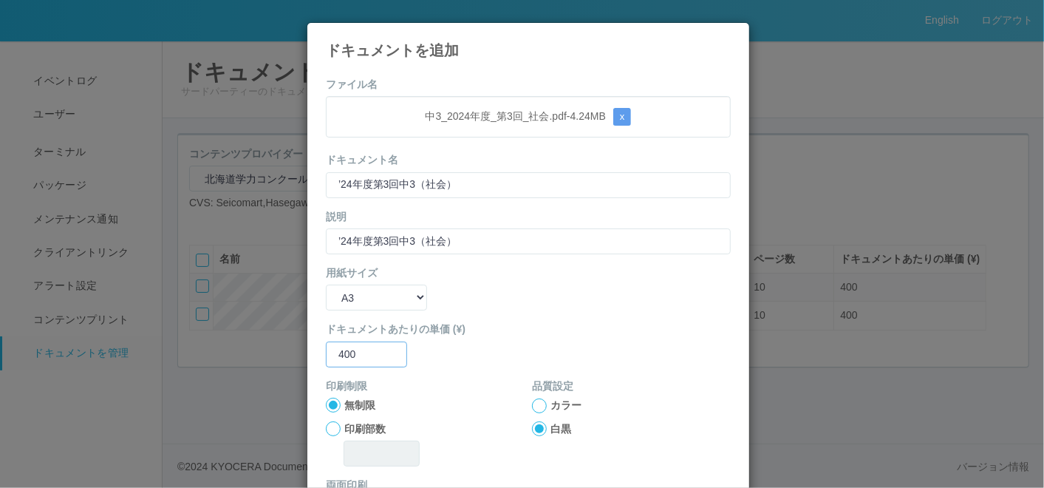
type input "400"
click at [496, 340] on div "ドキュメントあたりの単価 (¥) 400" at bounding box center [528, 343] width 405 height 45
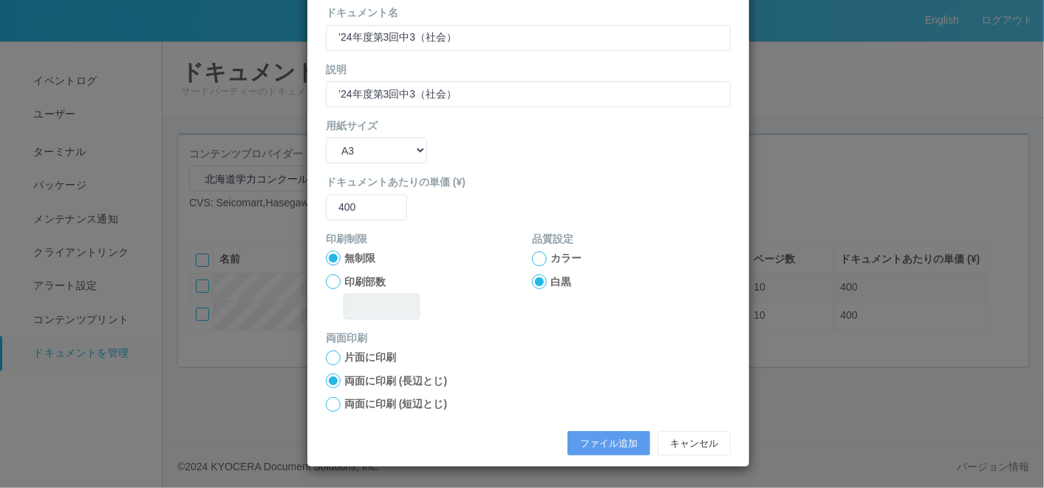
click at [327, 401] on div at bounding box center [333, 404] width 15 height 15
drag, startPoint x: 582, startPoint y: 437, endPoint x: 570, endPoint y: 437, distance: 12.6
click at [575, 442] on button "ファイル追加" at bounding box center [608, 443] width 83 height 25
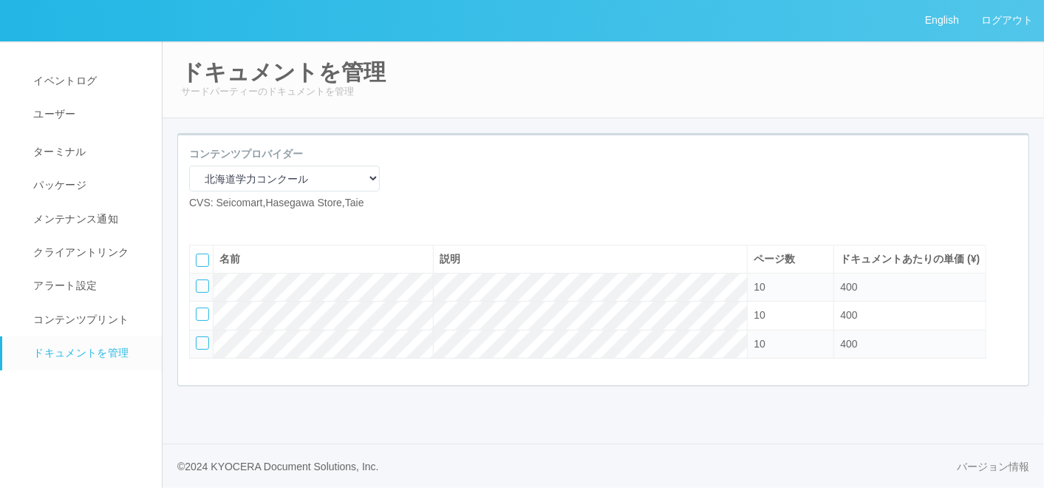
click at [200, 222] on icon at bounding box center [200, 222] width 0 height 0
select select "A4"
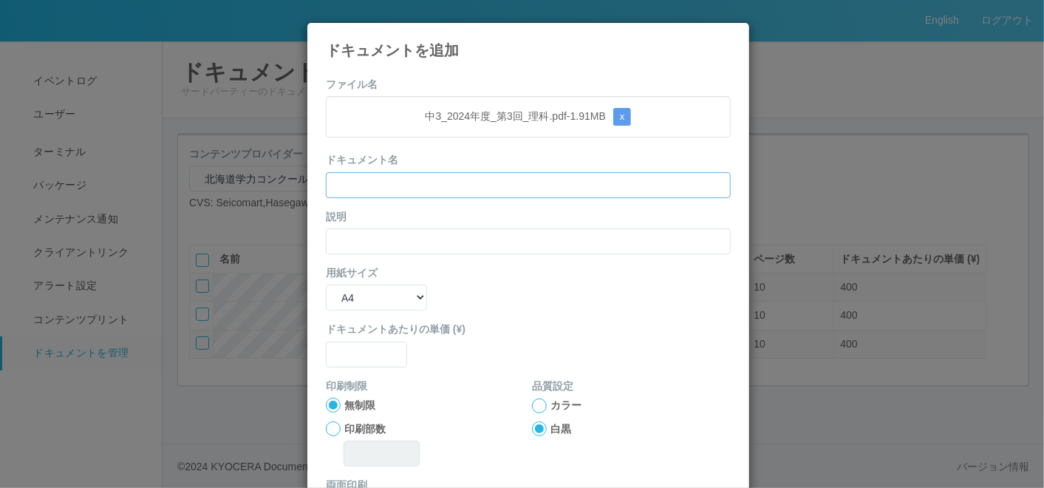
click at [414, 191] on input "text" at bounding box center [528, 185] width 405 height 26
paste input "’24年度第3回中3（理科）"
type input "’24年度第3回中3（理科）"
click at [355, 240] on input "text" at bounding box center [528, 241] width 405 height 26
paste input "’24年度第3回中3（理科）"
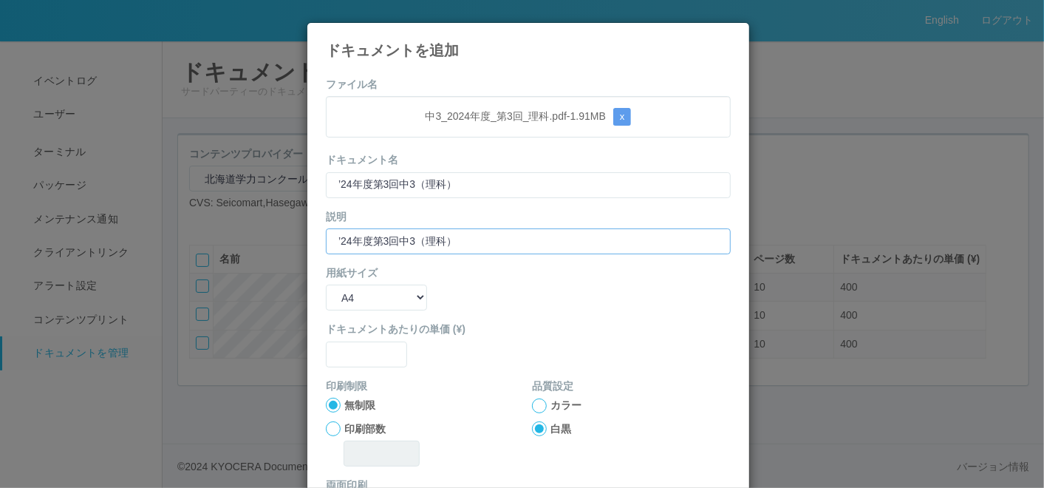
type input "’24年度第3回中3（理科）"
drag, startPoint x: 332, startPoint y: 296, endPoint x: 338, endPoint y: 305, distance: 11.1
click at [332, 297] on select "B5 A4 B4 A3" at bounding box center [376, 297] width 101 height 26
select select "A3"
click at [326, 284] on select "B5 A4 B4 A3" at bounding box center [376, 297] width 101 height 26
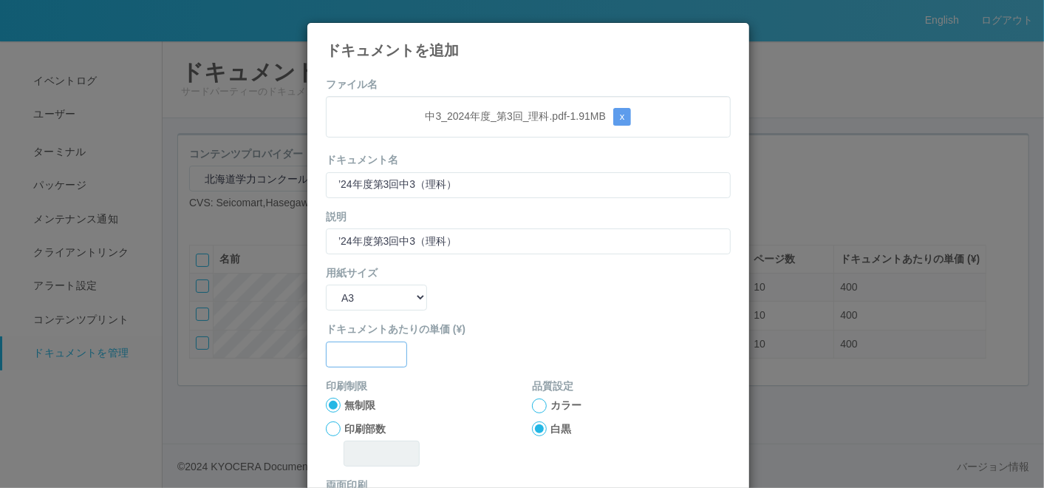
drag, startPoint x: 356, startPoint y: 354, endPoint x: 354, endPoint y: 363, distance: 9.1
click at [354, 363] on input "text" at bounding box center [366, 354] width 81 height 26
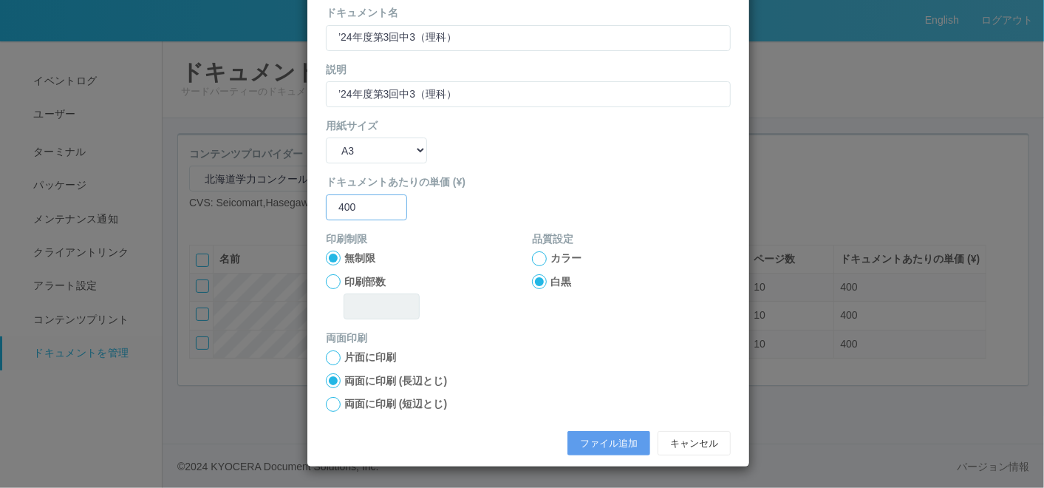
type input "400"
click at [327, 400] on div at bounding box center [333, 404] width 15 height 15
drag, startPoint x: 598, startPoint y: 447, endPoint x: 587, endPoint y: 447, distance: 11.1
click at [587, 447] on button "ファイル追加" at bounding box center [608, 443] width 83 height 25
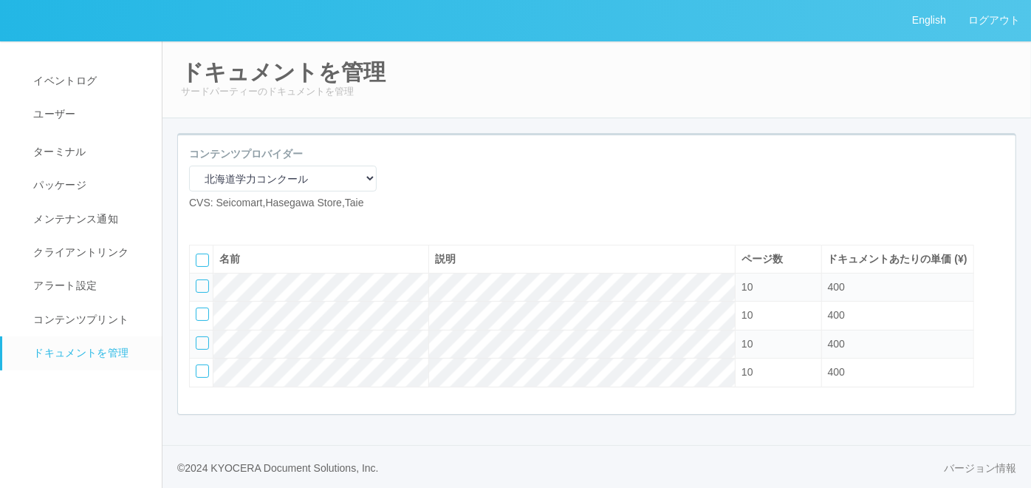
click at [200, 222] on icon at bounding box center [200, 222] width 0 height 0
select select "A4"
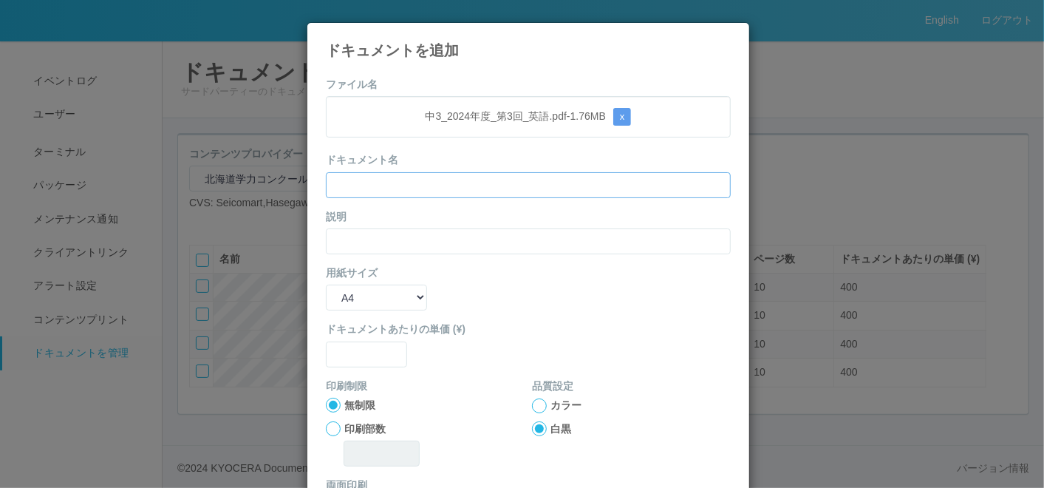
click at [417, 183] on input "text" at bounding box center [528, 185] width 405 height 26
paste input "’24年度第3回中3（英語）"
type input "’24年度第3回中3（英語）"
click at [341, 239] on input "text" at bounding box center [528, 241] width 405 height 26
paste input "’24年度第3回中3（英語）"
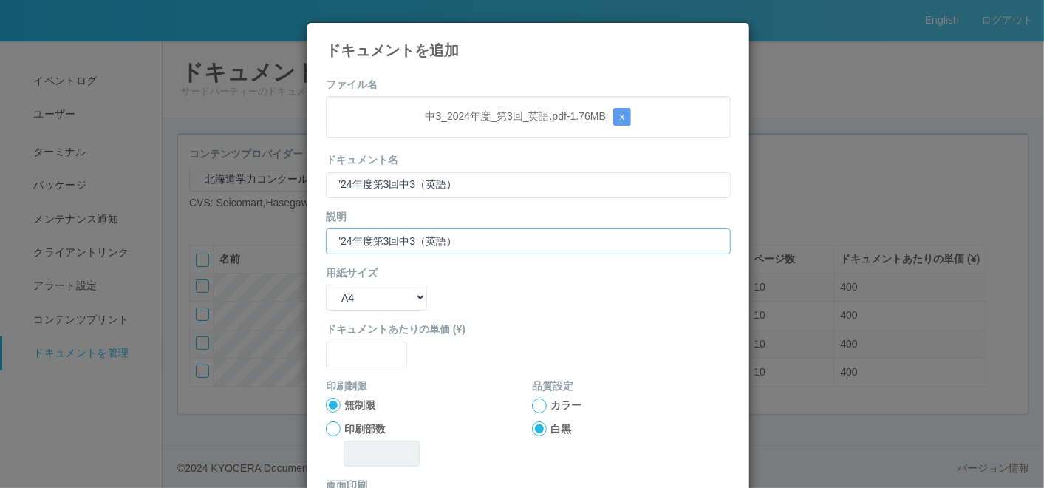
type input "’24年度第3回中3（英語）"
drag, startPoint x: 347, startPoint y: 290, endPoint x: 345, endPoint y: 311, distance: 20.8
click at [347, 298] on select "B5 A4 B4 A3" at bounding box center [376, 297] width 101 height 26
click at [326, 284] on select "B5 A4 B4 A3" at bounding box center [376, 297] width 101 height 26
click at [343, 341] on input "text" at bounding box center [366, 354] width 81 height 26
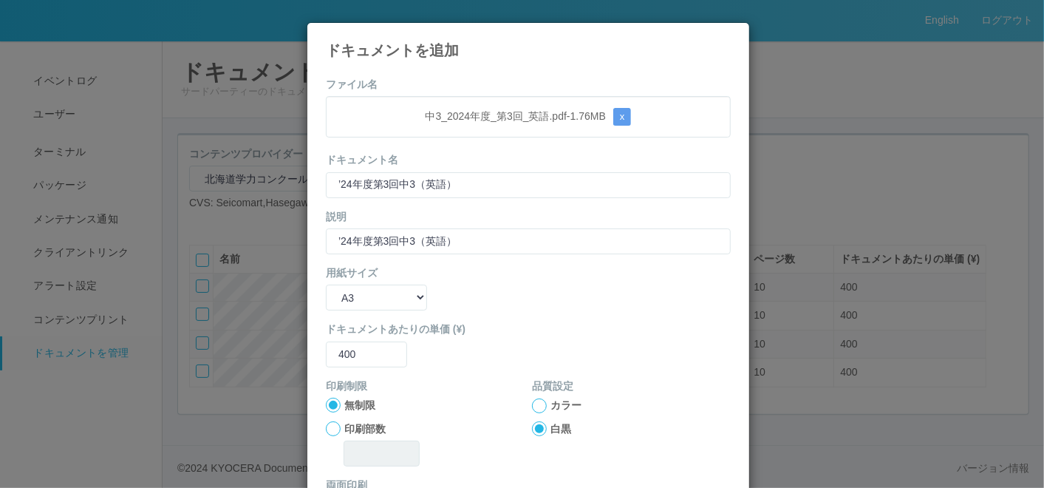
click at [474, 356] on div "ドキュメントあたりの単価 (¥) 400" at bounding box center [528, 343] width 405 height 45
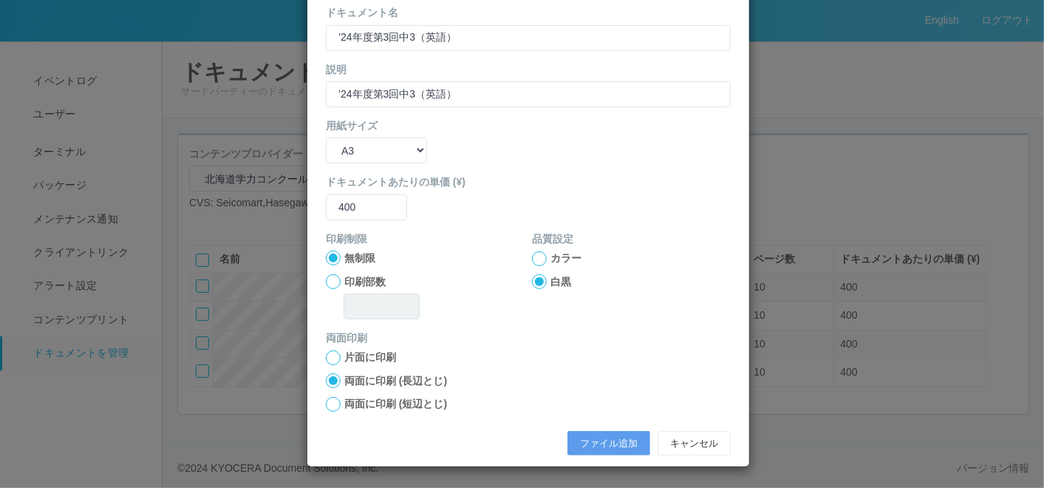
click at [326, 400] on div at bounding box center [333, 404] width 15 height 15
click at [601, 445] on button "ファイル追加" at bounding box center [608, 443] width 83 height 25
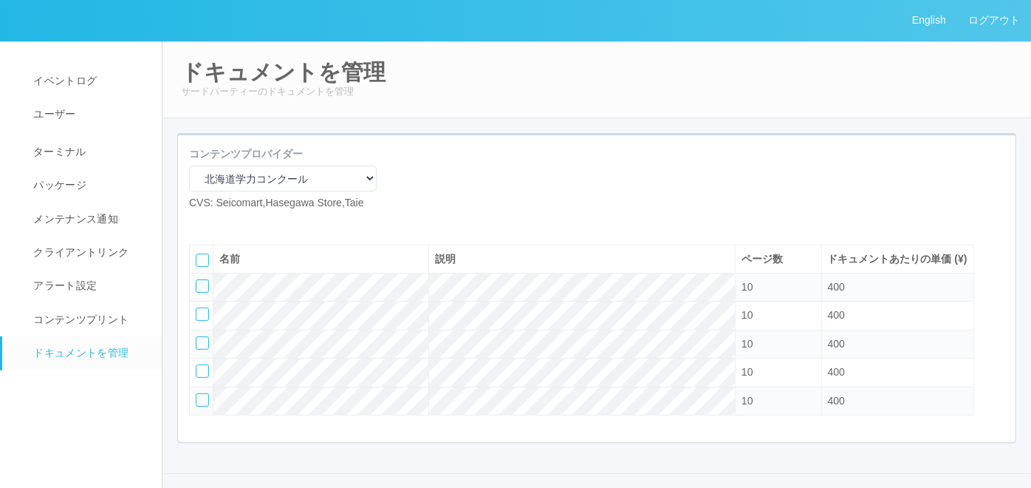
click at [222, 222] on icon at bounding box center [222, 222] width 0 height 0
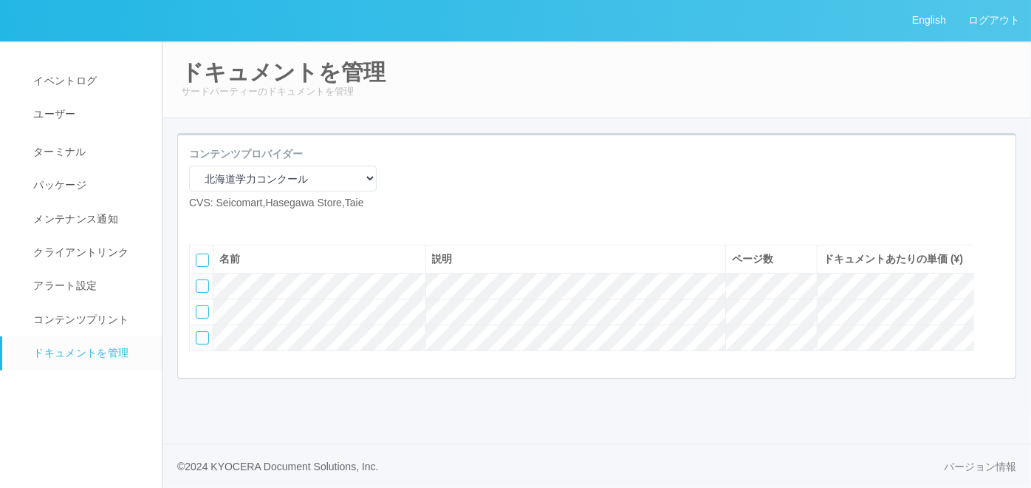
click at [211, 222] on icon at bounding box center [211, 222] width 0 height 0
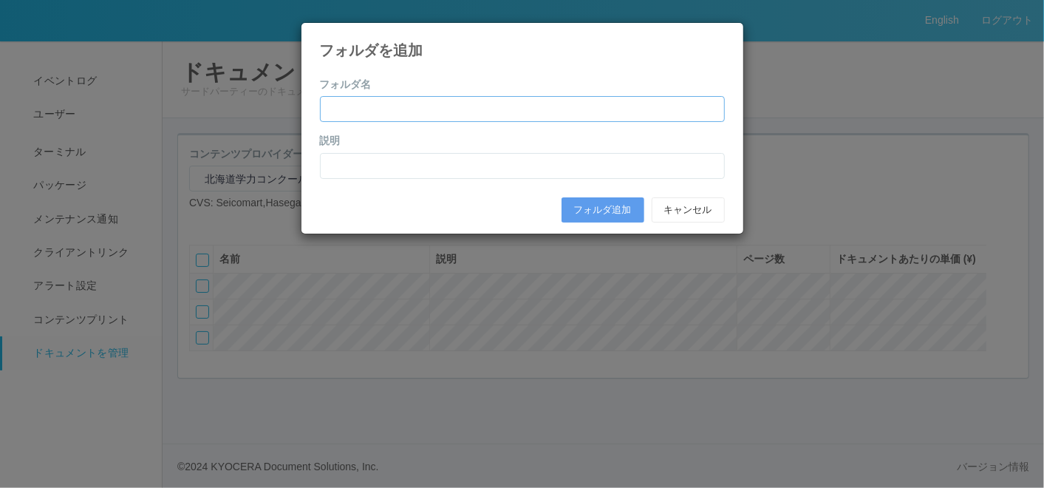
click at [386, 112] on input "text" at bounding box center [522, 109] width 405 height 26
paste input "[DATE]年度第4回（11月）"
click at [381, 178] on form "フォルダ名 [DATE]年度第4回（11月） 説明 フォルダ追加 キャンセル" at bounding box center [522, 153] width 405 height 153
paste input "[DATE]年度第4回（11月）"
click at [573, 205] on button "フォルダ追加" at bounding box center [602, 209] width 83 height 25
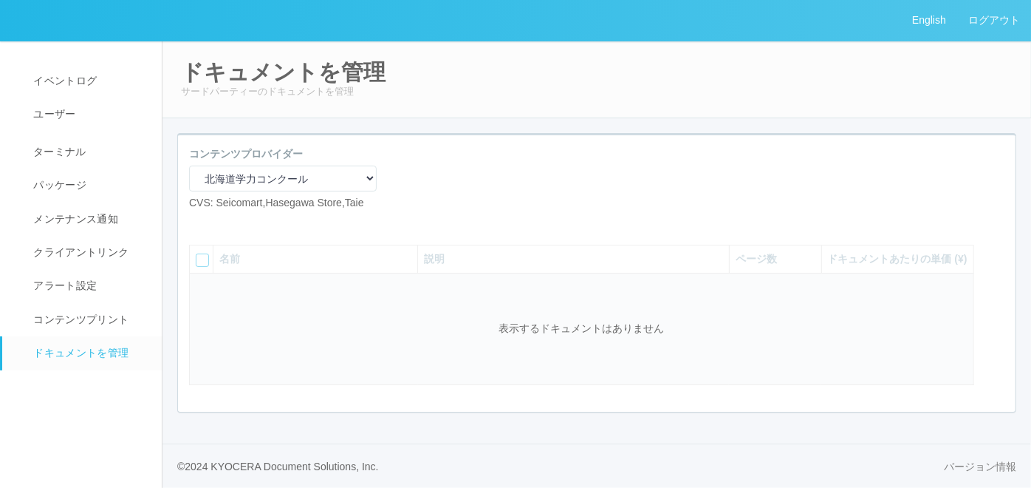
click at [200, 222] on icon at bounding box center [200, 222] width 0 height 0
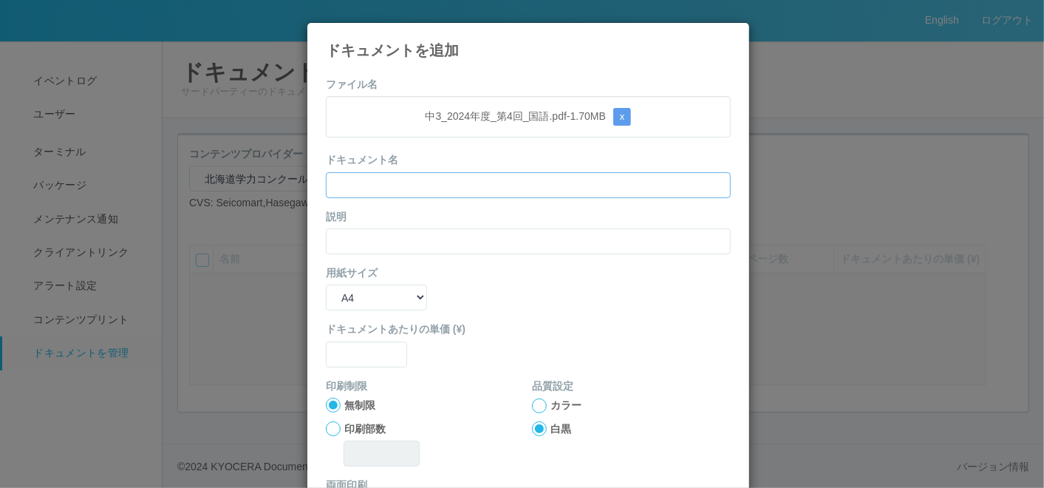
click at [426, 182] on input "text" at bounding box center [528, 185] width 405 height 26
paste input "’24年度第4回中3（国語）"
click at [358, 230] on input "text" at bounding box center [528, 241] width 405 height 26
paste input "’24年度第4回中3（国語）"
click at [355, 297] on select "B5 A4 B4 A3" at bounding box center [376, 297] width 101 height 26
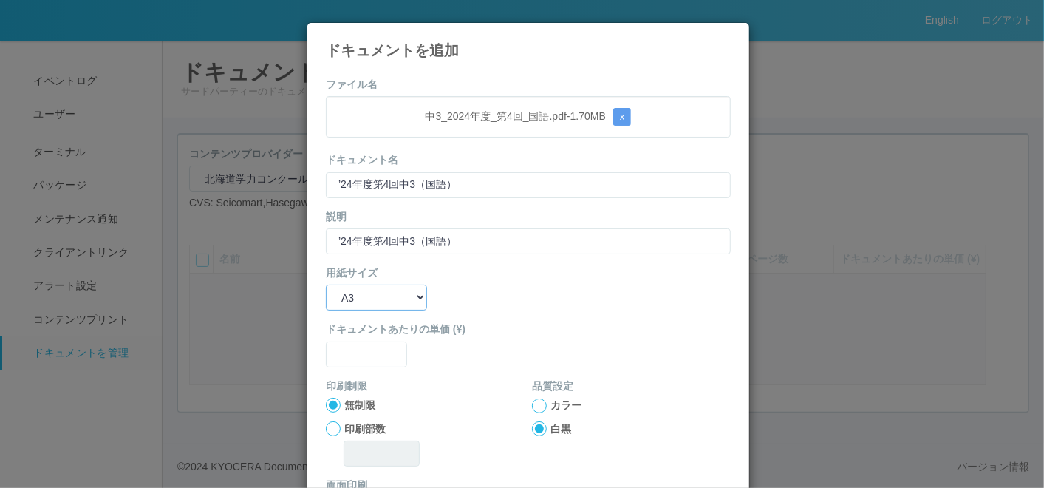
click at [326, 284] on select "B5 A4 B4 A3" at bounding box center [376, 297] width 101 height 26
click at [360, 346] on input "text" at bounding box center [366, 354] width 81 height 26
click at [462, 378] on div "印刷制限 無制限 印刷部数" at bounding box center [425, 422] width 199 height 88
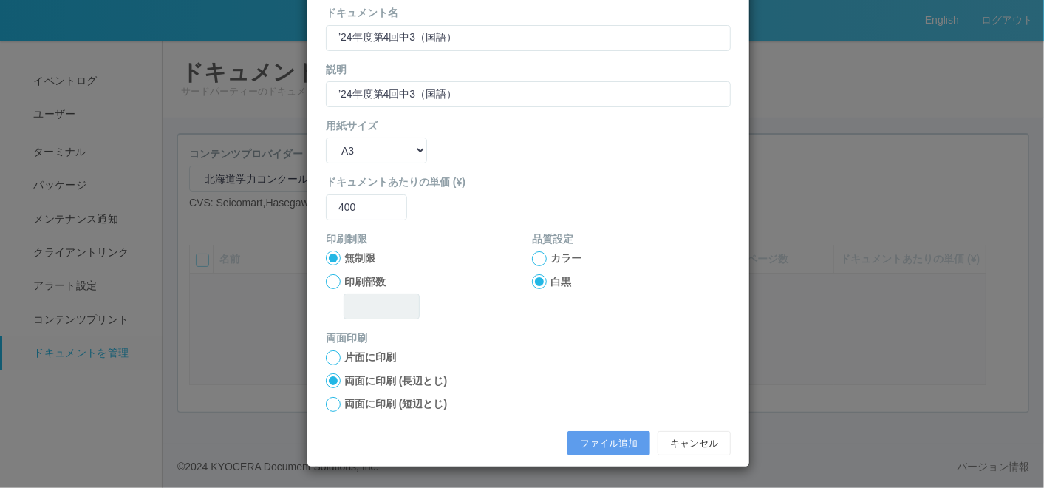
click at [328, 400] on div at bounding box center [333, 404] width 15 height 15
click at [579, 443] on button "ファイル追加" at bounding box center [608, 443] width 83 height 25
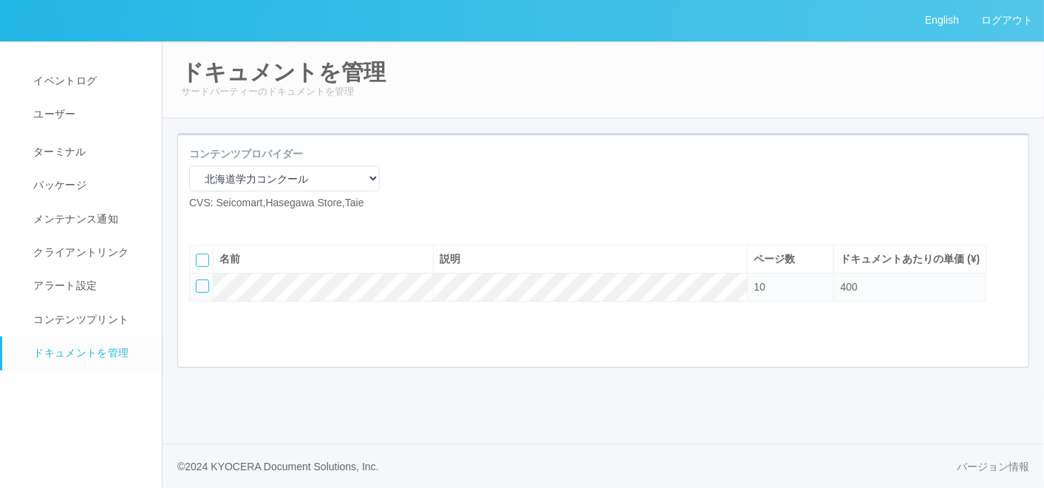
click at [200, 222] on icon at bounding box center [200, 222] width 0 height 0
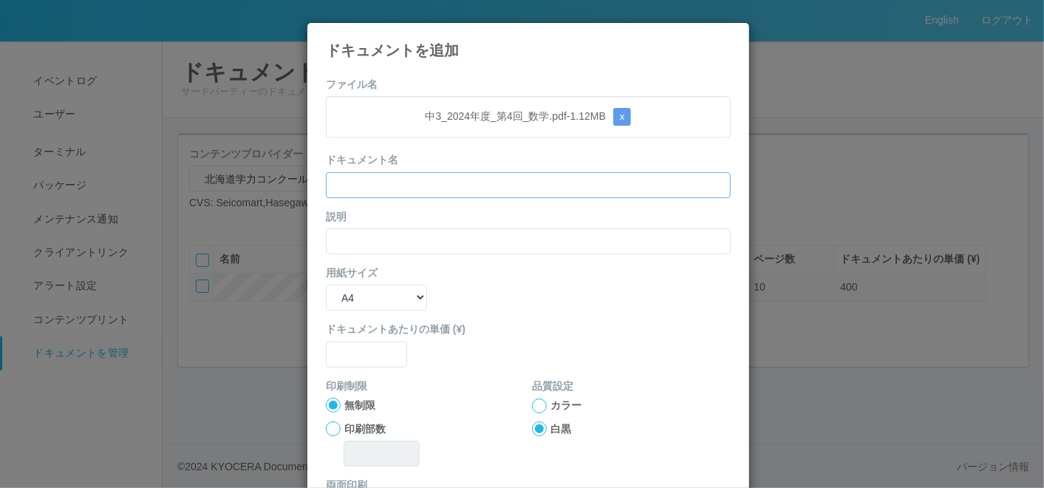
click at [423, 189] on input "text" at bounding box center [528, 185] width 405 height 26
paste input "’24年度第4回中3（数学）"
click at [359, 232] on input "text" at bounding box center [528, 241] width 405 height 26
paste input "’24年度第4回中3（数学）"
drag, startPoint x: 339, startPoint y: 301, endPoint x: 341, endPoint y: 310, distance: 9.0
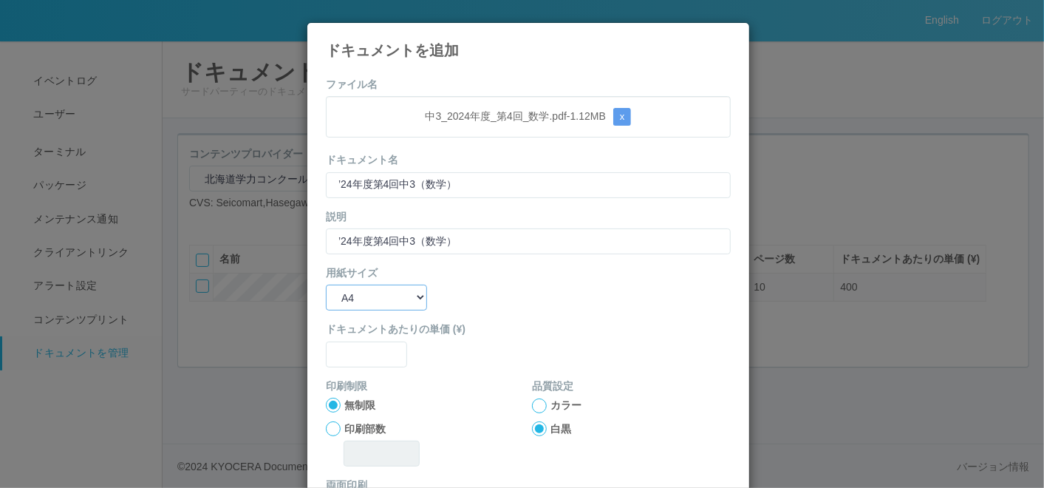
click at [339, 301] on select "B5 A4 B4 A3" at bounding box center [376, 297] width 101 height 26
click at [326, 284] on select "B5 A4 B4 A3" at bounding box center [376, 297] width 101 height 26
click at [341, 338] on div "ドキュメントあたりの単価 (¥)" at bounding box center [528, 343] width 405 height 45
drag, startPoint x: 346, startPoint y: 347, endPoint x: 345, endPoint y: 355, distance: 8.3
click at [345, 355] on input "text" at bounding box center [366, 354] width 81 height 26
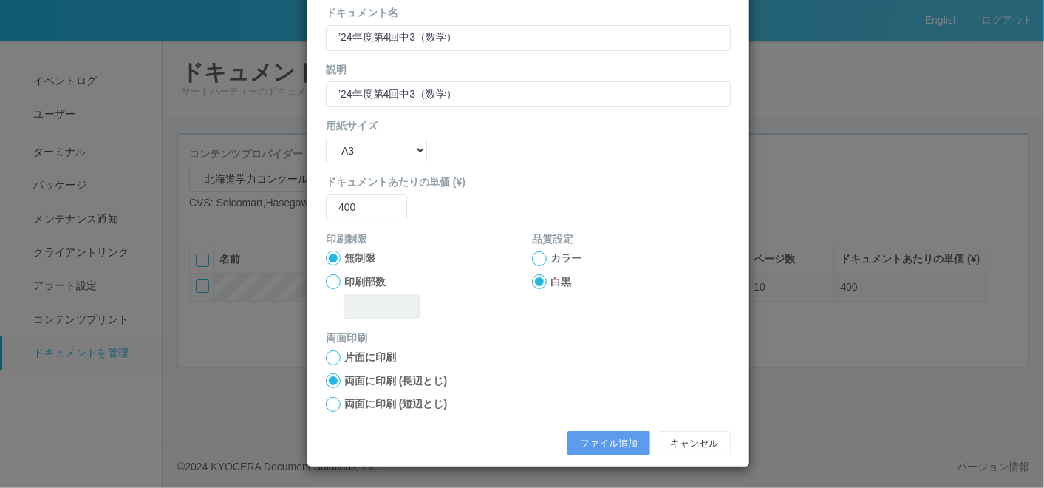
click at [326, 403] on div at bounding box center [333, 404] width 15 height 15
click at [583, 436] on button "ファイル追加" at bounding box center [608, 443] width 83 height 25
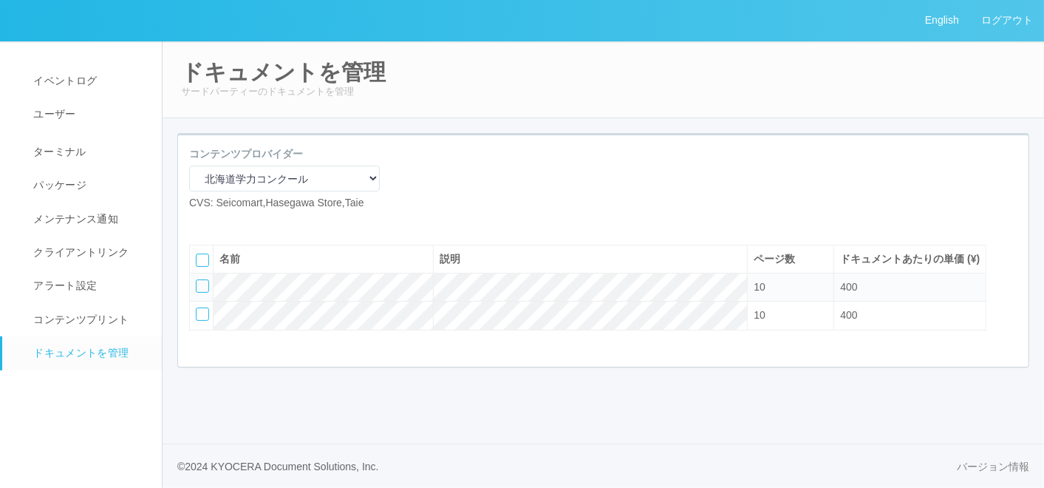
click at [200, 222] on icon at bounding box center [200, 222] width 0 height 0
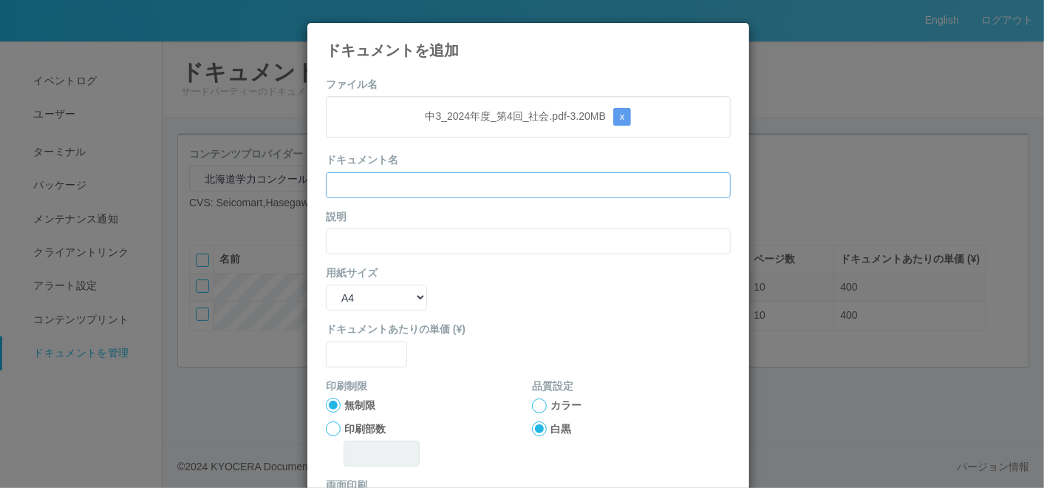
click at [443, 184] on input "text" at bounding box center [528, 185] width 405 height 26
paste input "’24年度第4回中3（社会）"
click at [357, 240] on input "text" at bounding box center [528, 241] width 405 height 26
paste input "’24年度第4回中3（社会）"
click at [333, 298] on select "B5 A4 B4 A3" at bounding box center [376, 297] width 101 height 26
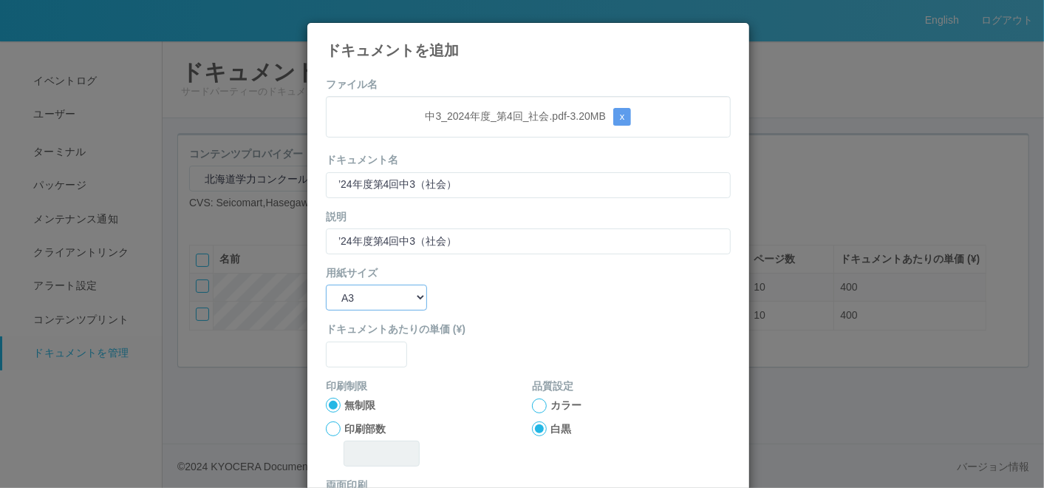
click at [326, 284] on select "B5 A4 B4 A3" at bounding box center [376, 297] width 101 height 26
click at [351, 352] on input "text" at bounding box center [366, 354] width 81 height 26
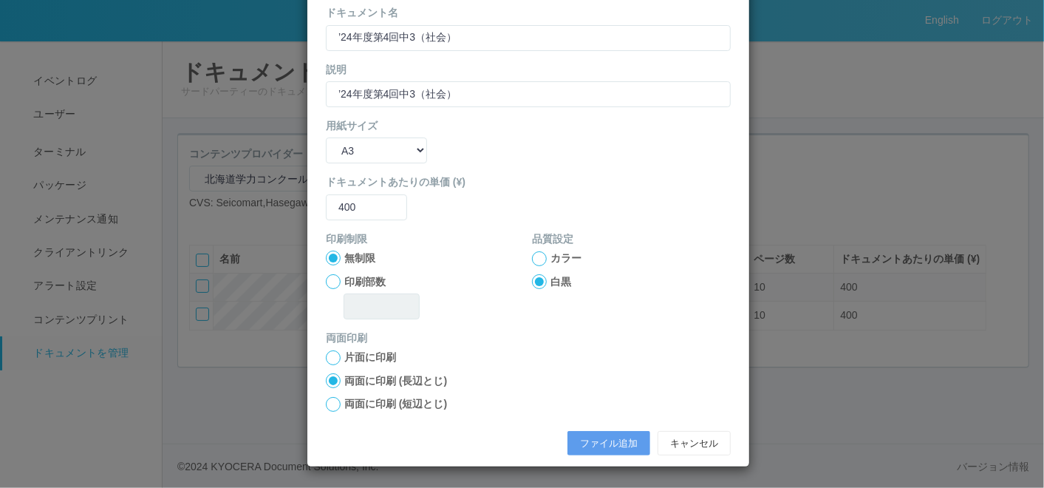
click at [331, 399] on div at bounding box center [333, 404] width 15 height 15
click at [590, 437] on button "ファイル追加" at bounding box center [608, 443] width 83 height 25
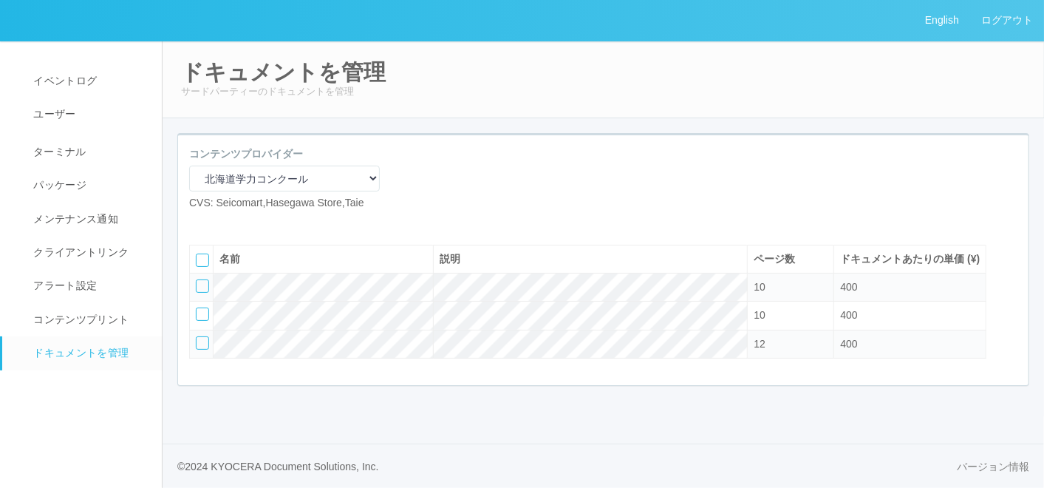
click at [200, 222] on icon at bounding box center [200, 222] width 0 height 0
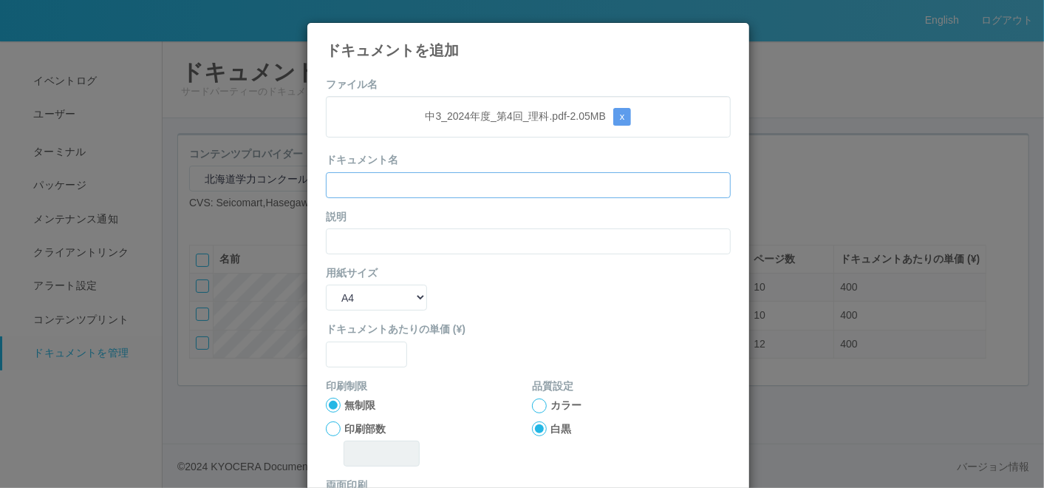
click at [410, 180] on input "text" at bounding box center [528, 185] width 405 height 26
paste input "’24年度第4回中3（理科）"
click at [357, 234] on input "text" at bounding box center [528, 241] width 405 height 26
paste input "’24年度第4回中3（理科）"
click at [333, 305] on select "B5 A4 B4 A3" at bounding box center [376, 297] width 101 height 26
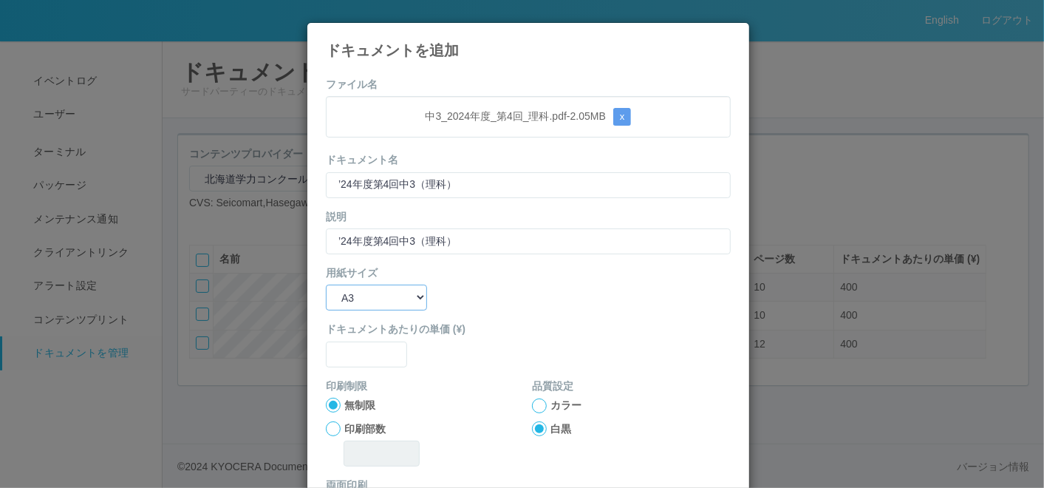
click at [326, 284] on select "B5 A4 B4 A3" at bounding box center [376, 297] width 101 height 26
click at [356, 346] on input "text" at bounding box center [366, 354] width 81 height 26
click at [458, 398] on div "無制限" at bounding box center [425, 405] width 199 height 16
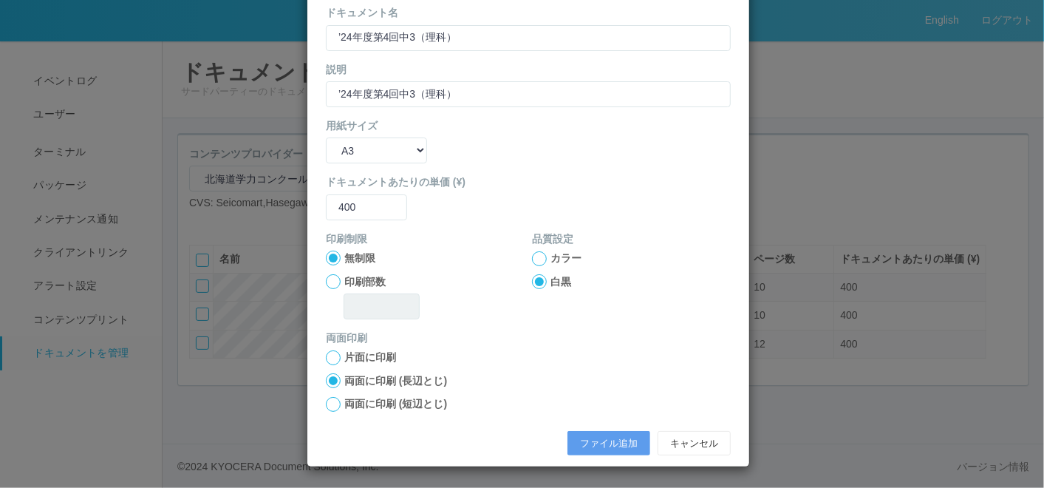
click at [326, 405] on div at bounding box center [333, 404] width 15 height 15
click at [609, 443] on button "ファイル追加" at bounding box center [608, 443] width 83 height 25
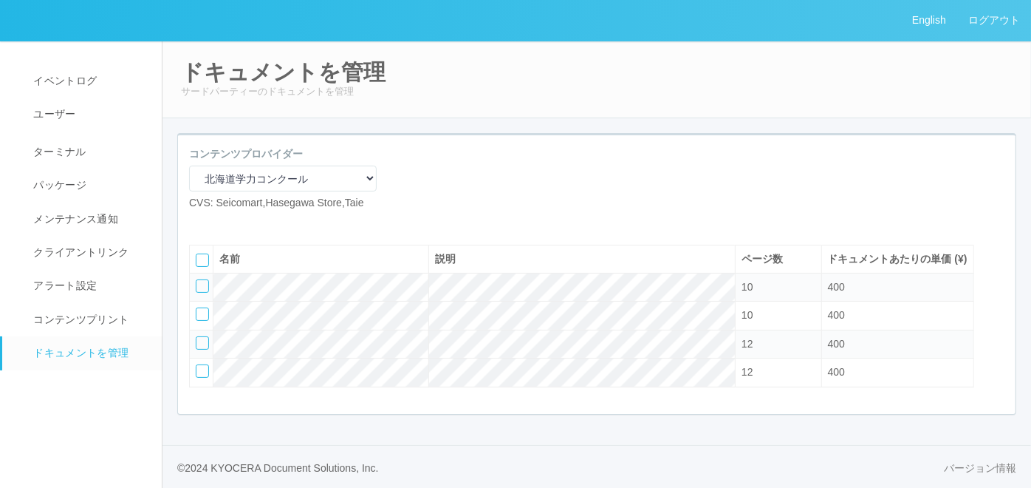
click at [200, 222] on icon at bounding box center [200, 222] width 0 height 0
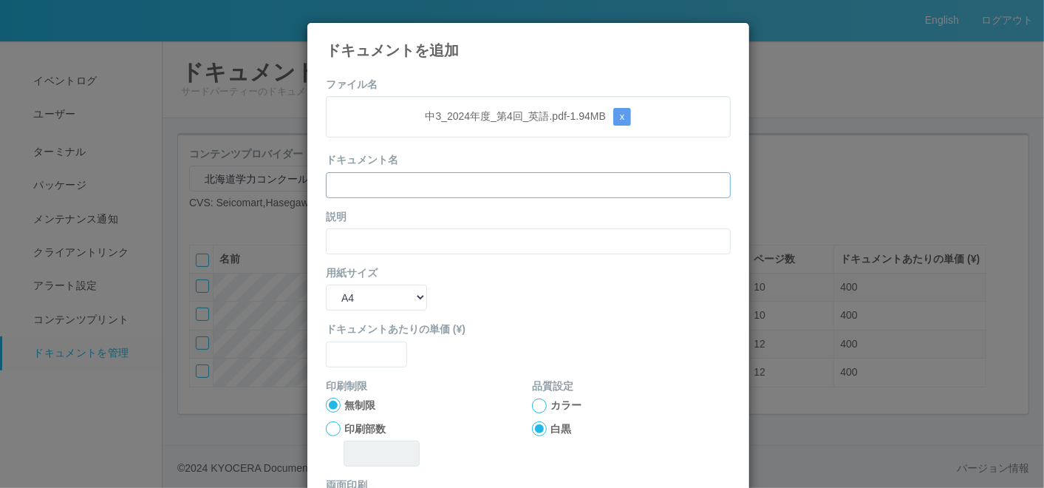
click at [395, 179] on input "text" at bounding box center [528, 185] width 405 height 26
paste input "’24年度第4回中3（英語）"
click at [351, 230] on input "text" at bounding box center [528, 241] width 405 height 26
paste input "’24年度第4回中3（英語）"
click at [343, 293] on select "B5 A4 B4 A3" at bounding box center [376, 297] width 101 height 26
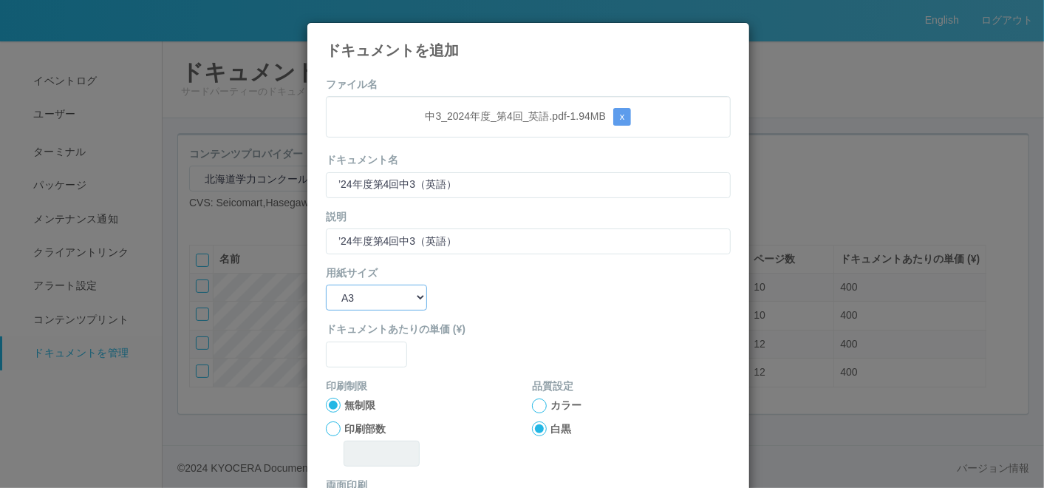
click at [326, 284] on select "B5 A4 B4 A3" at bounding box center [376, 297] width 101 height 26
click at [355, 356] on input "text" at bounding box center [366, 354] width 81 height 26
click at [470, 358] on div "ドキュメントあたりの単価 (¥) 400" at bounding box center [528, 343] width 405 height 45
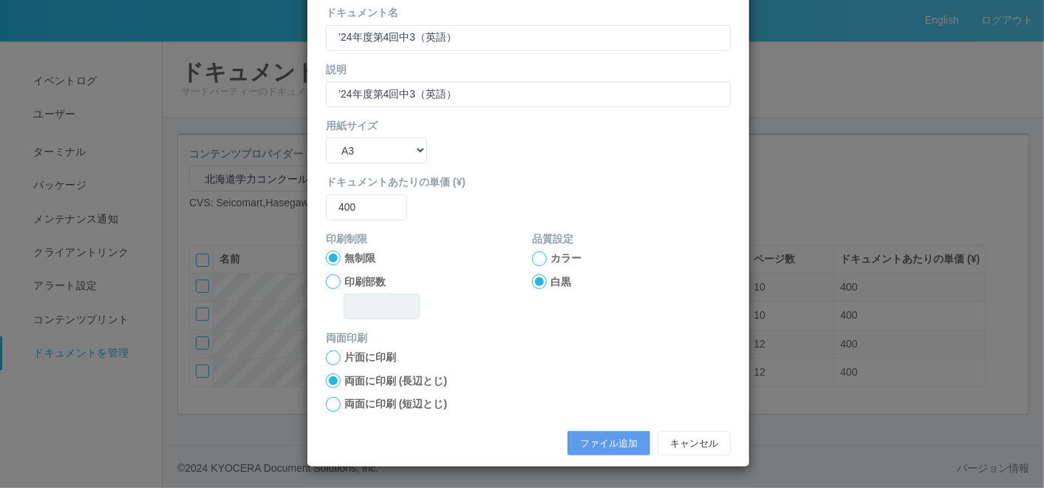
click at [390, 399] on label "両面に印刷 (短辺とじ)" at bounding box center [395, 404] width 103 height 16
click at [0, 0] on input "両面に印刷 (短辺とじ)" at bounding box center [0, 0] width 0 height 0
click at [595, 440] on button "ファイル追加" at bounding box center [608, 443] width 83 height 25
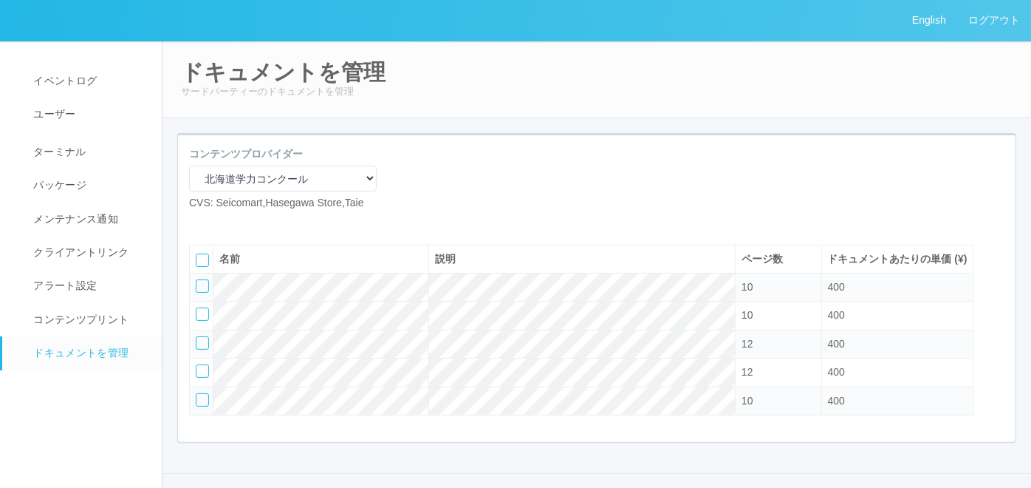
click at [222, 222] on icon at bounding box center [222, 222] width 0 height 0
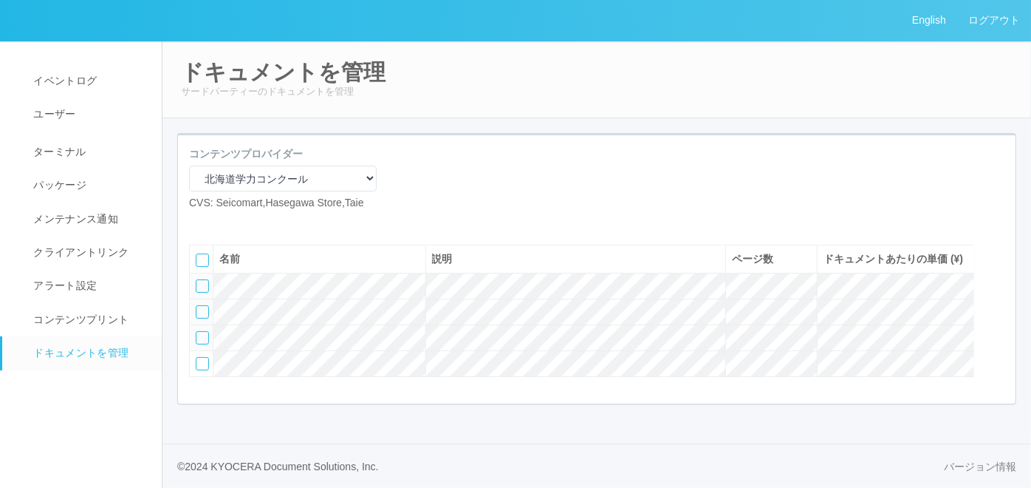
click at [200, 318] on div at bounding box center [202, 311] width 13 height 13
click at [991, 270] on div at bounding box center [997, 256] width 22 height 30
click at [197, 281] on icon at bounding box center [197, 281] width 0 height 0
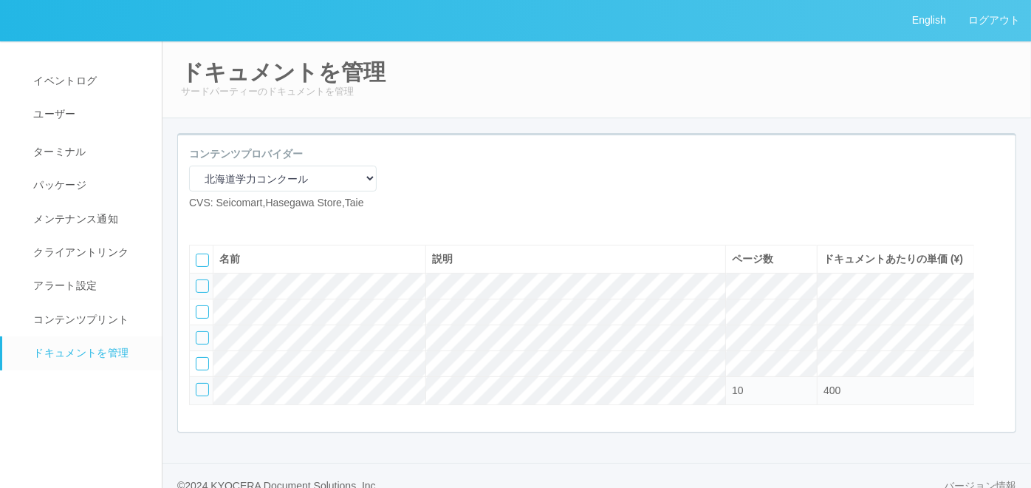
click at [222, 222] on icon at bounding box center [222, 222] width 0 height 0
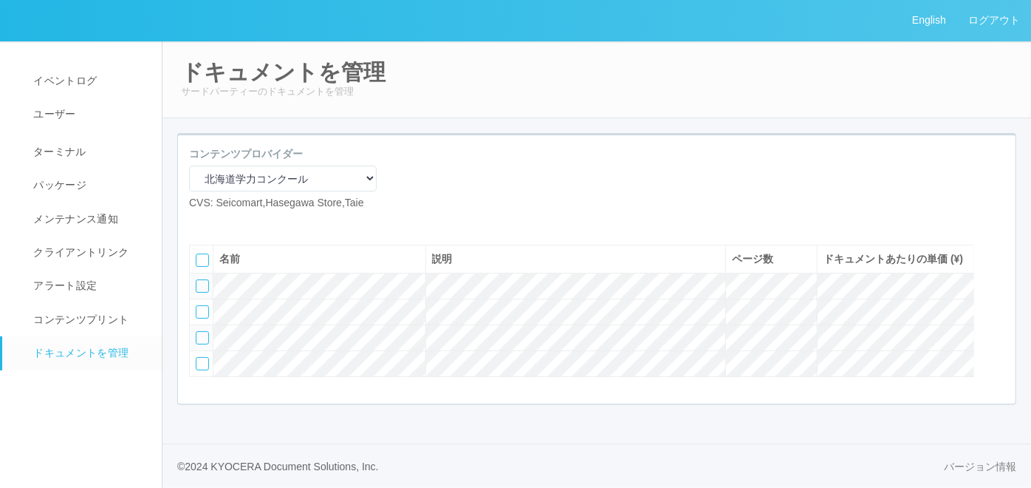
click at [222, 222] on icon at bounding box center [222, 222] width 0 height 0
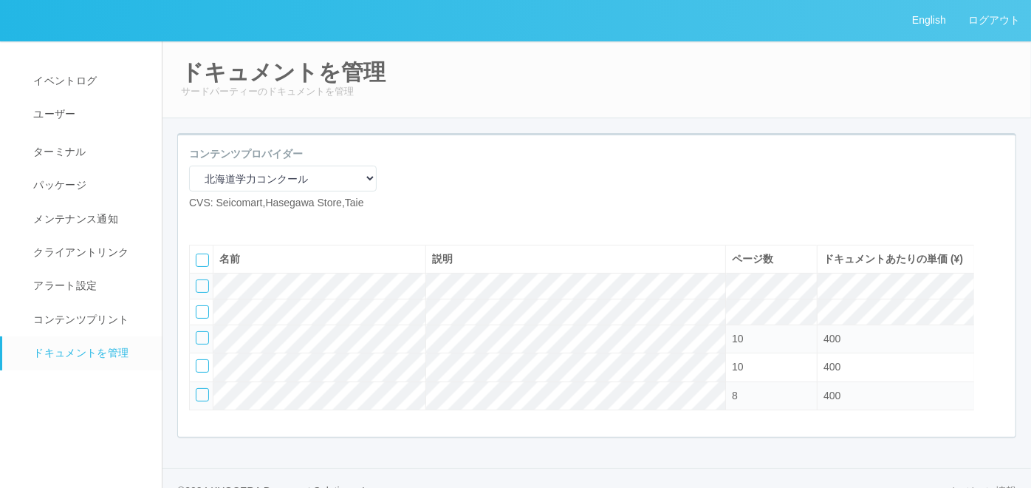
click at [222, 222] on icon at bounding box center [222, 222] width 0 height 0
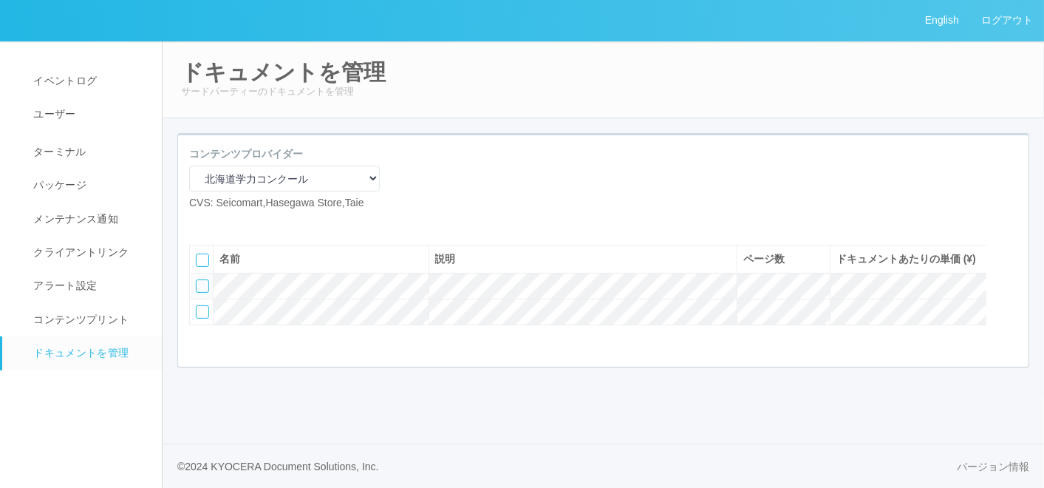
click at [222, 222] on icon at bounding box center [222, 222] width 0 height 0
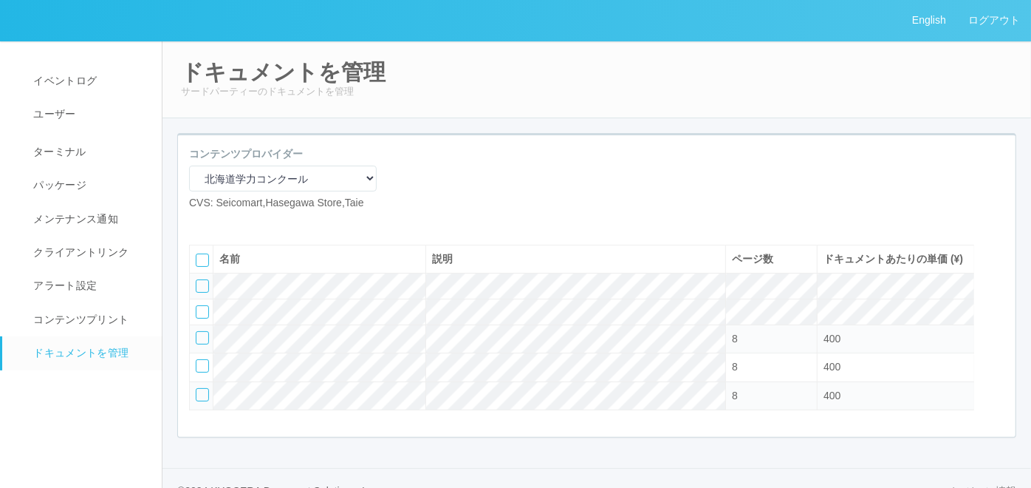
click at [222, 222] on icon at bounding box center [222, 222] width 0 height 0
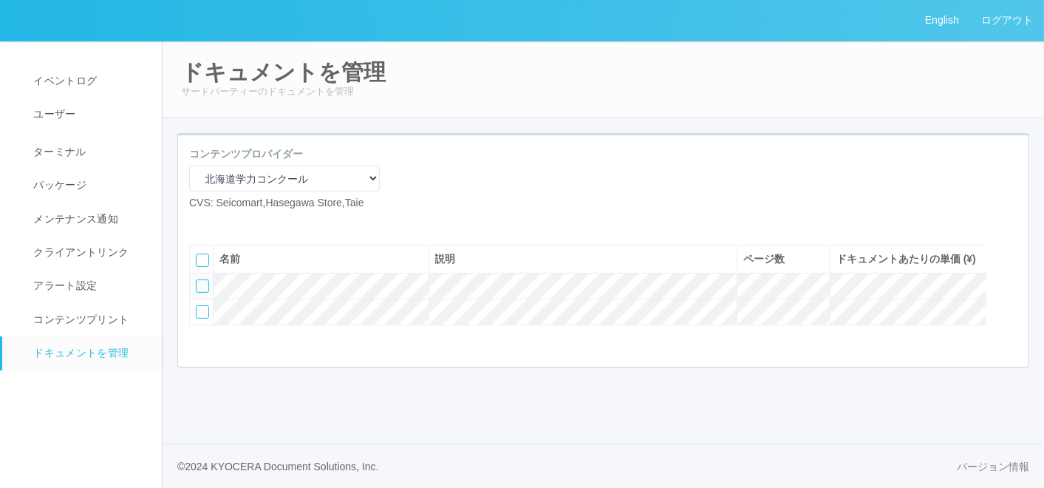
click at [222, 222] on icon at bounding box center [222, 222] width 0 height 0
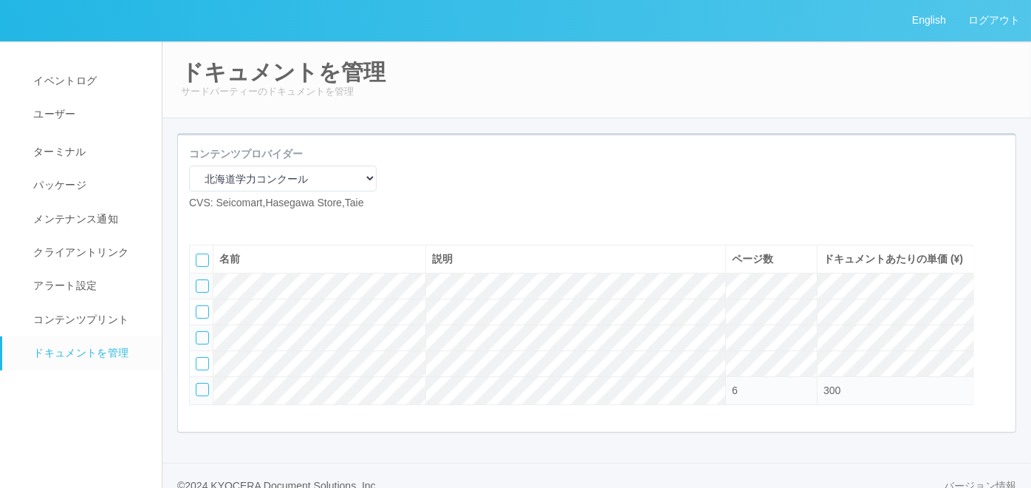
click at [222, 222] on icon at bounding box center [222, 222] width 0 height 0
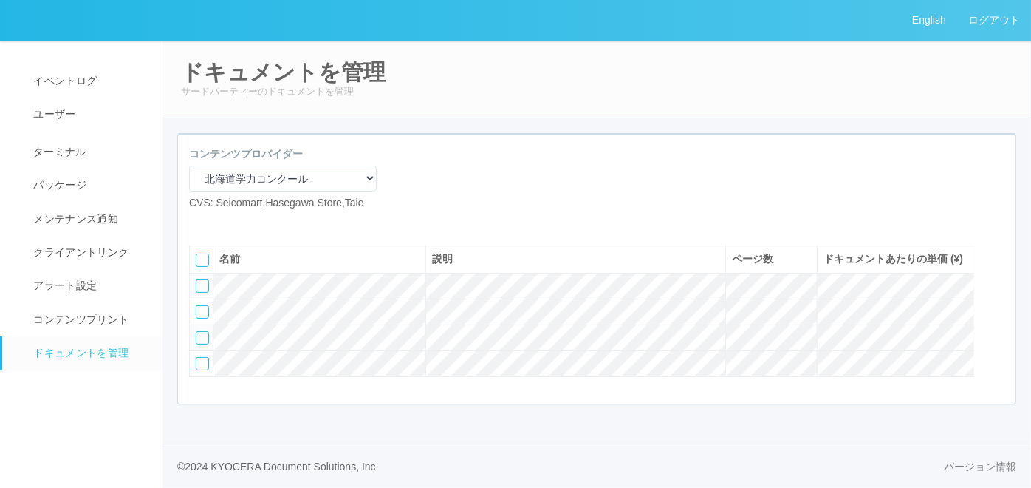
click at [222, 222] on icon at bounding box center [222, 222] width 0 height 0
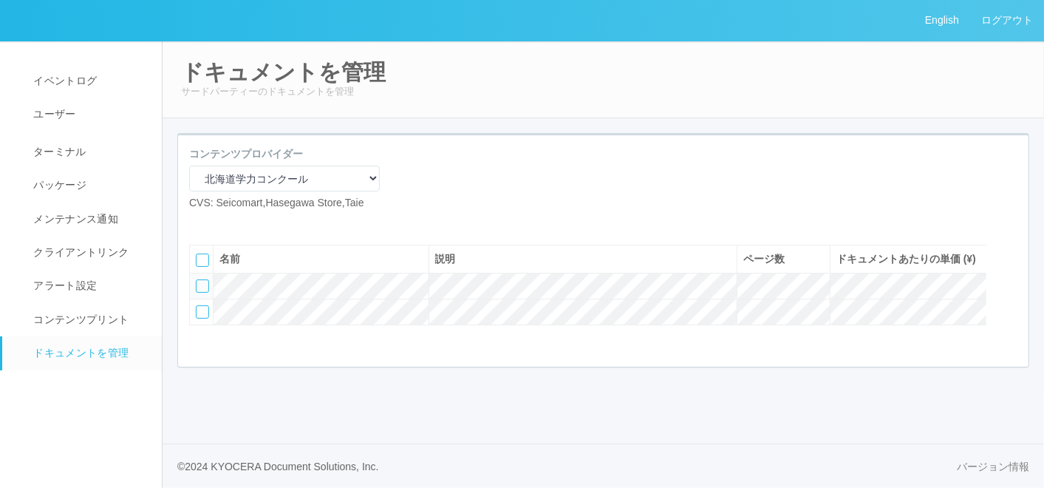
click at [222, 222] on icon at bounding box center [222, 222] width 0 height 0
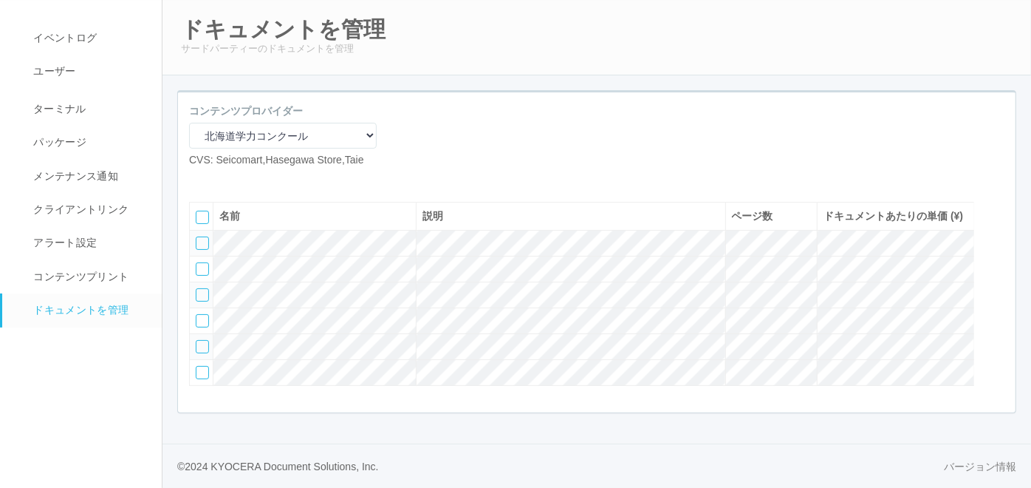
scroll to position [82, 0]
click at [270, 123] on select "マニュアル・POP印刷（スギ薬局） マニュアル・POP印刷（DY） マニュアル・POP印刷（共通） マニュアル・POP印刷（セコマ） マニュアル・POP印刷（…" at bounding box center [283, 136] width 188 height 26
click at [189, 123] on select "マニュアル・POP印刷（スギ薬局） マニュアル・POP印刷（DY） マニュアル・POP印刷（共通） マニュアル・POP印刷（セコマ） マニュアル・POP印刷（…" at bounding box center [283, 136] width 188 height 26
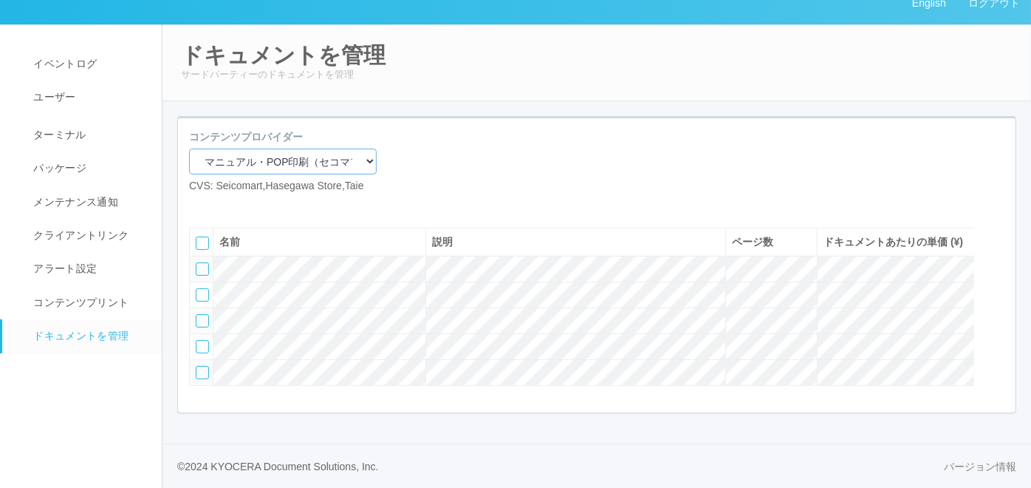
scroll to position [69, 0]
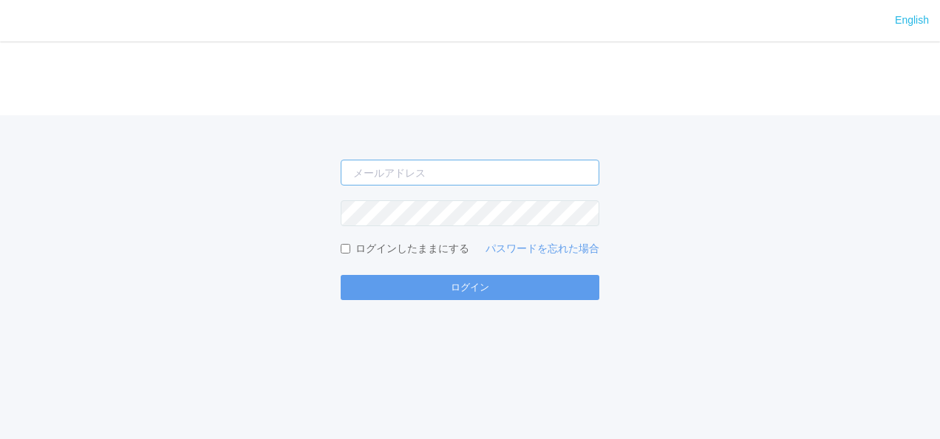
click at [466, 177] on input "email" at bounding box center [470, 173] width 259 height 26
type input "[EMAIL_ADDRESS][DOMAIN_NAME]"
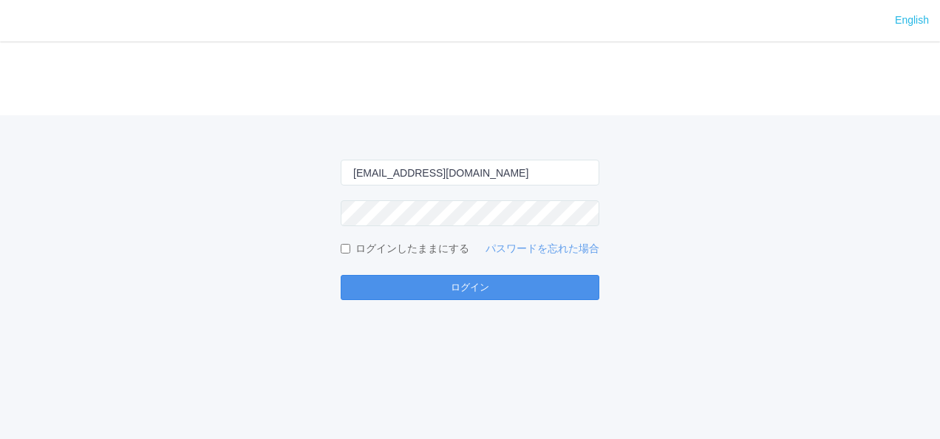
click at [557, 292] on button "ログイン" at bounding box center [470, 287] width 259 height 25
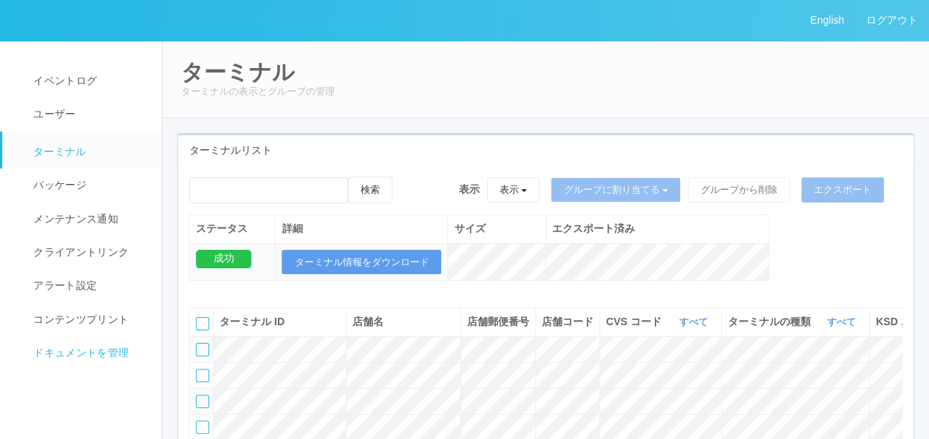
click at [138, 353] on link "ドキュメントを管理" at bounding box center [88, 352] width 173 height 33
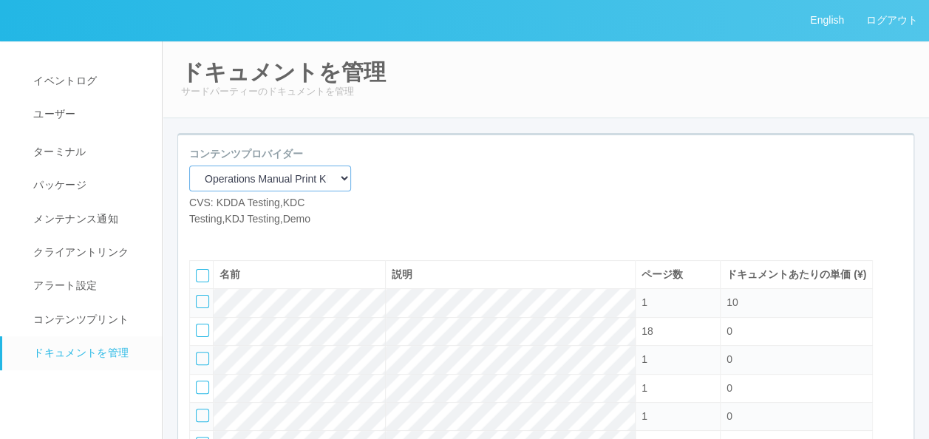
click at [256, 180] on select "Operations Manual Print KDDA OMPテストプリント Test Provider マニュアル・POP印刷（セコマ） マニュアル Op…" at bounding box center [270, 178] width 162 height 26
select select "5c582306-fffd-43a8-aa14-3606b31c5f65"
click at [189, 165] on select "Operations Manual Print KDDA OMPテストプリント Test Provider マニュアル・POP印刷（セコマ） マニュアル Op…" at bounding box center [270, 178] width 162 height 26
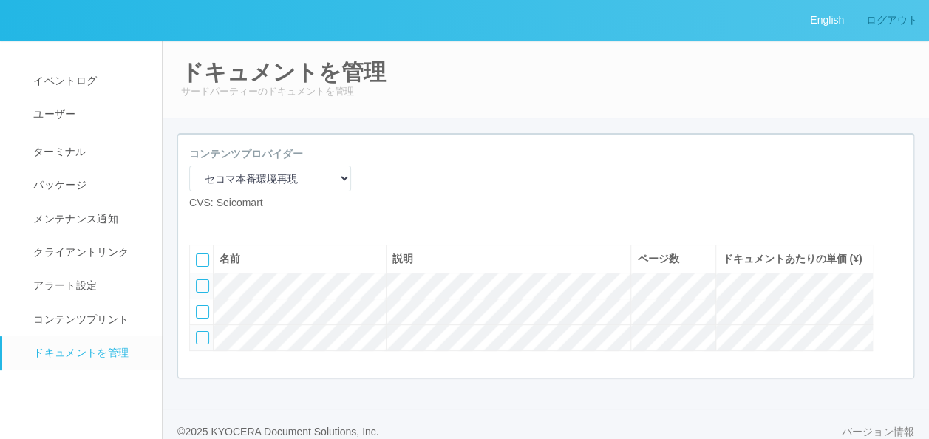
click at [878, 22] on link "ログアウト" at bounding box center [892, 20] width 74 height 41
